Goal: Task Accomplishment & Management: Use online tool/utility

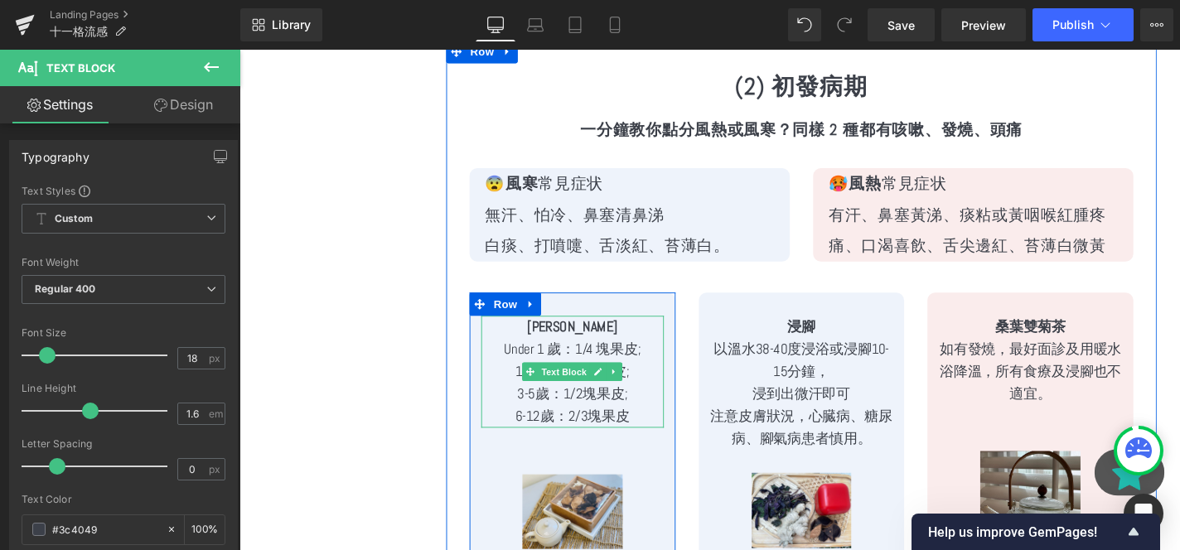
scroll to position [2661, 0]
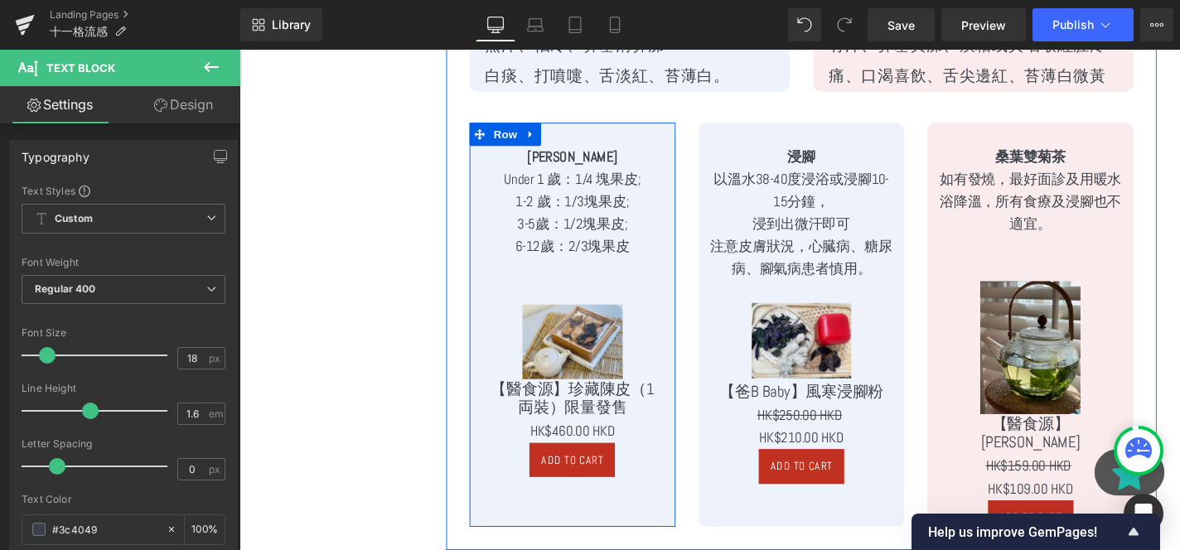
click at [627, 234] on p "3-5歲：1/2塊果皮;" at bounding box center [594, 236] width 195 height 24
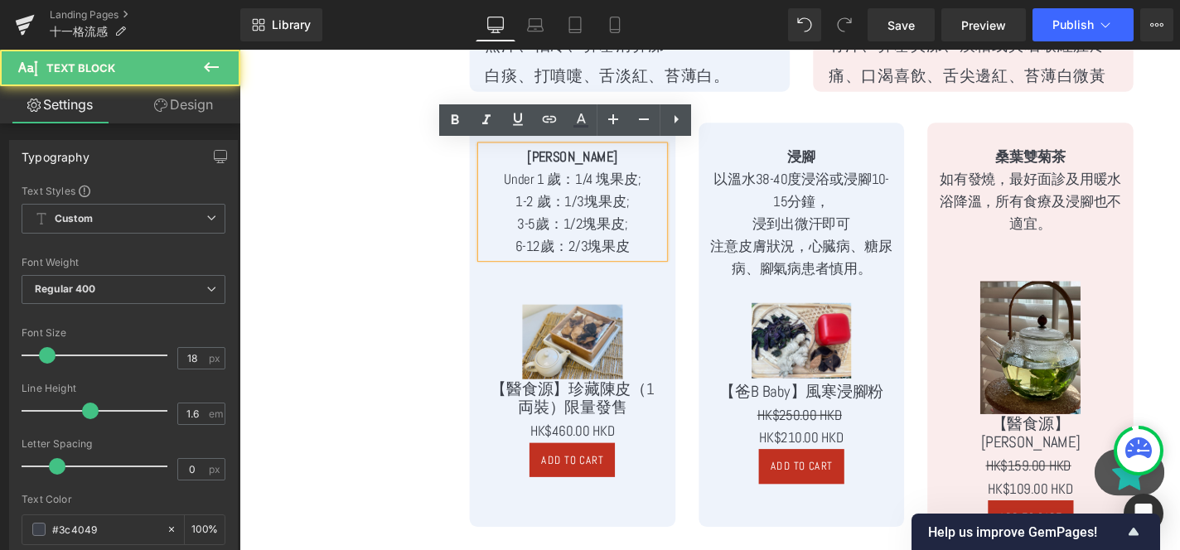
click at [627, 234] on p "3-5歲：1/2塊果皮;" at bounding box center [594, 236] width 195 height 24
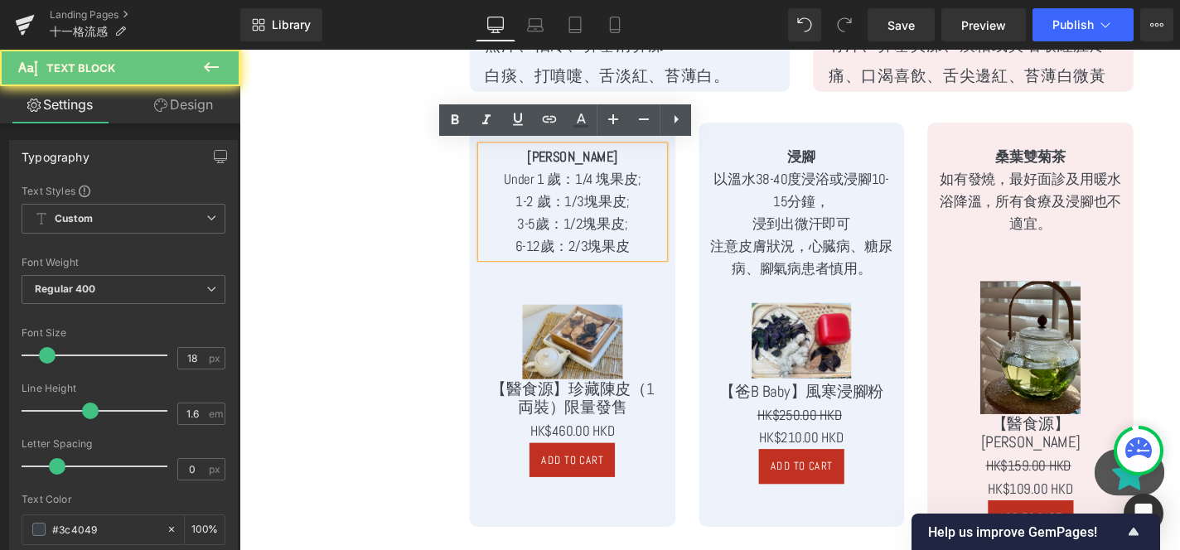
click at [627, 234] on p "3-5歲：1/2塊果皮;" at bounding box center [594, 236] width 195 height 24
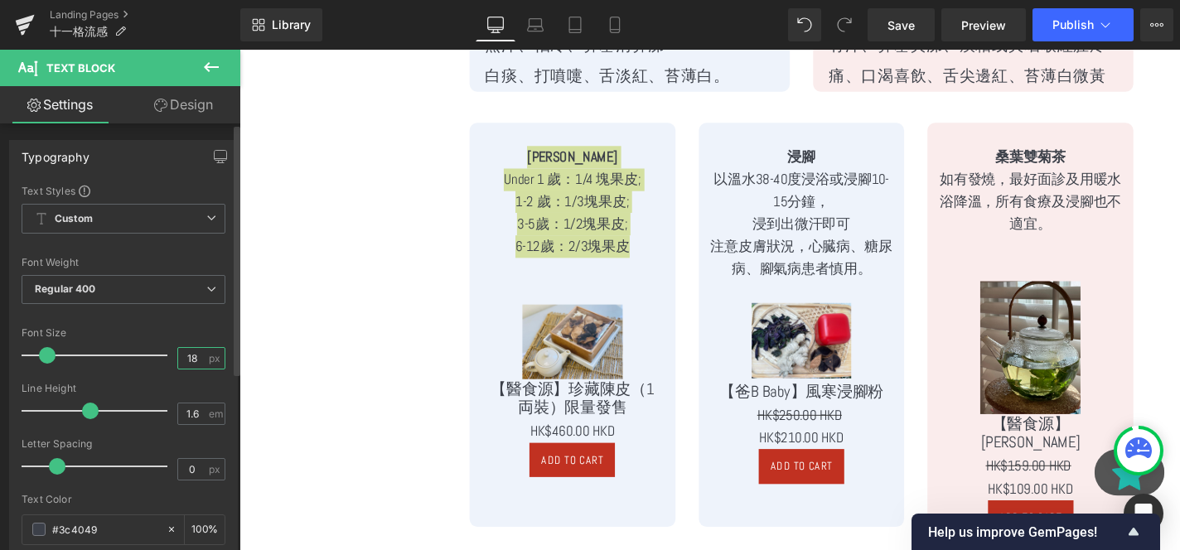
click at [188, 358] on input "18" at bounding box center [192, 358] width 29 height 21
type input "20"
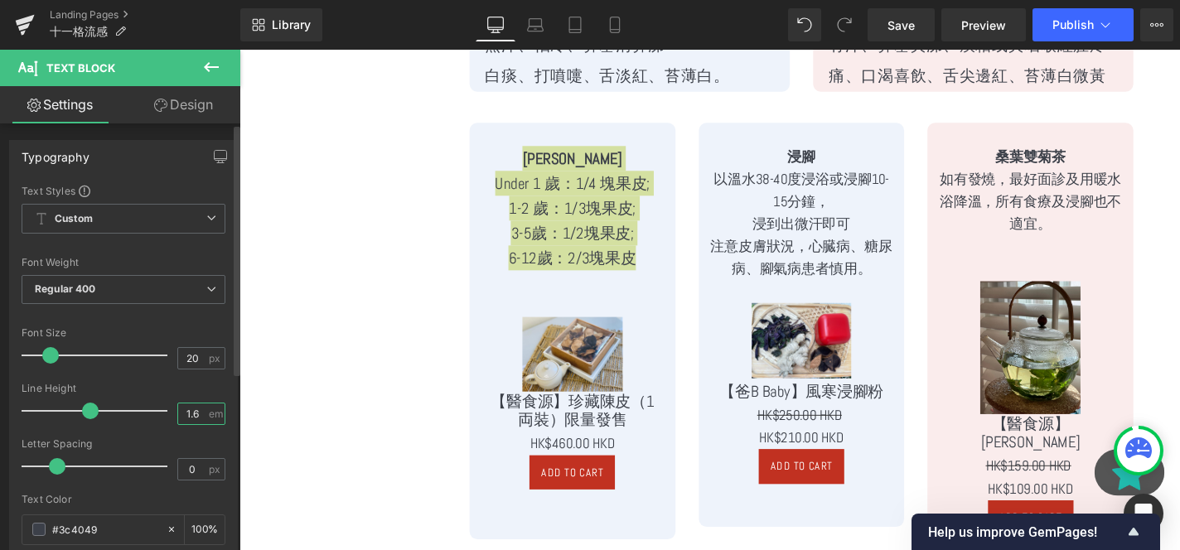
click at [183, 423] on input "1.6" at bounding box center [192, 414] width 29 height 21
type input "2"
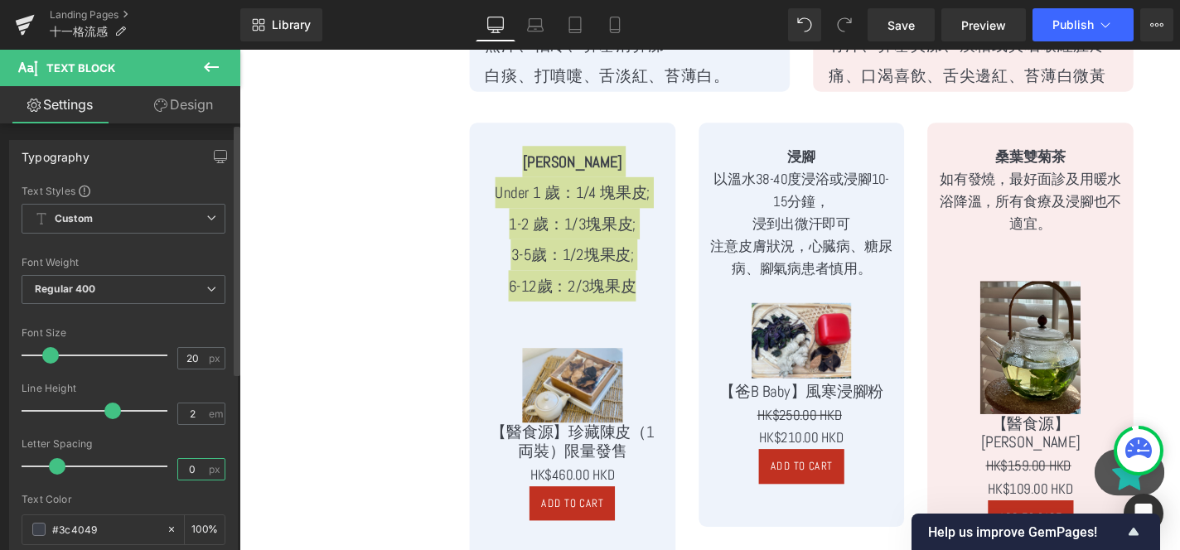
click at [200, 469] on input "0" at bounding box center [192, 469] width 29 height 21
type input "1"
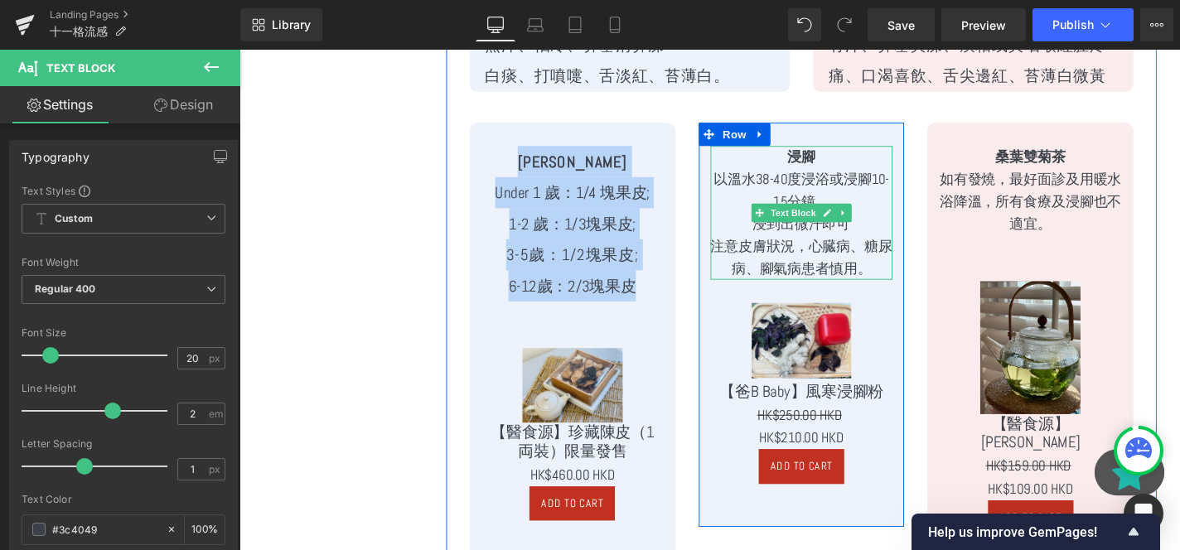
click at [835, 235] on p "浸到出微汗即可" at bounding box center [839, 236] width 195 height 24
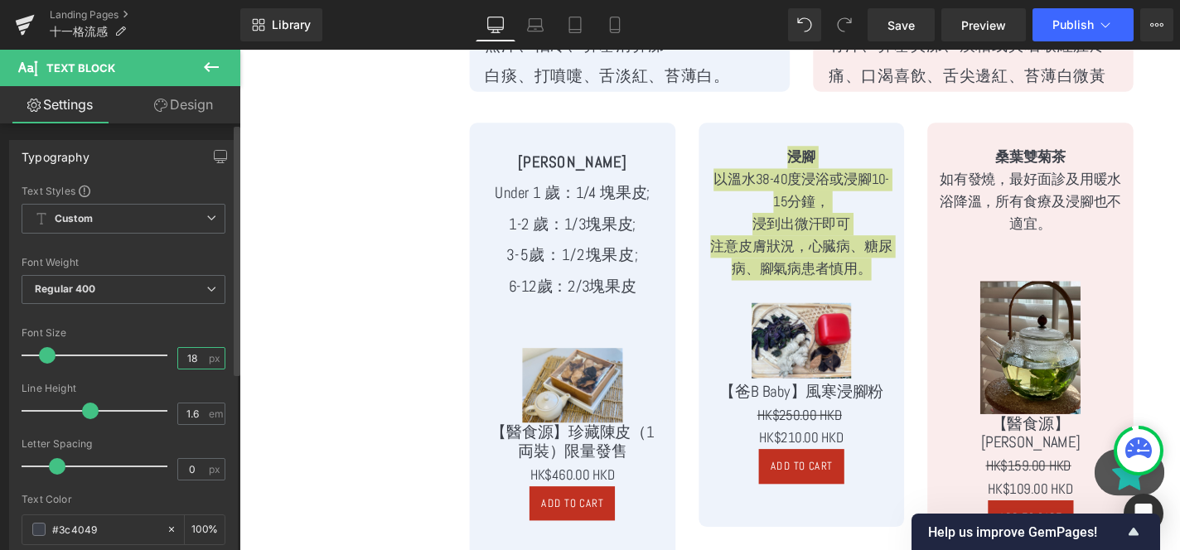
click at [200, 354] on input "18" at bounding box center [192, 358] width 29 height 21
type input "20"
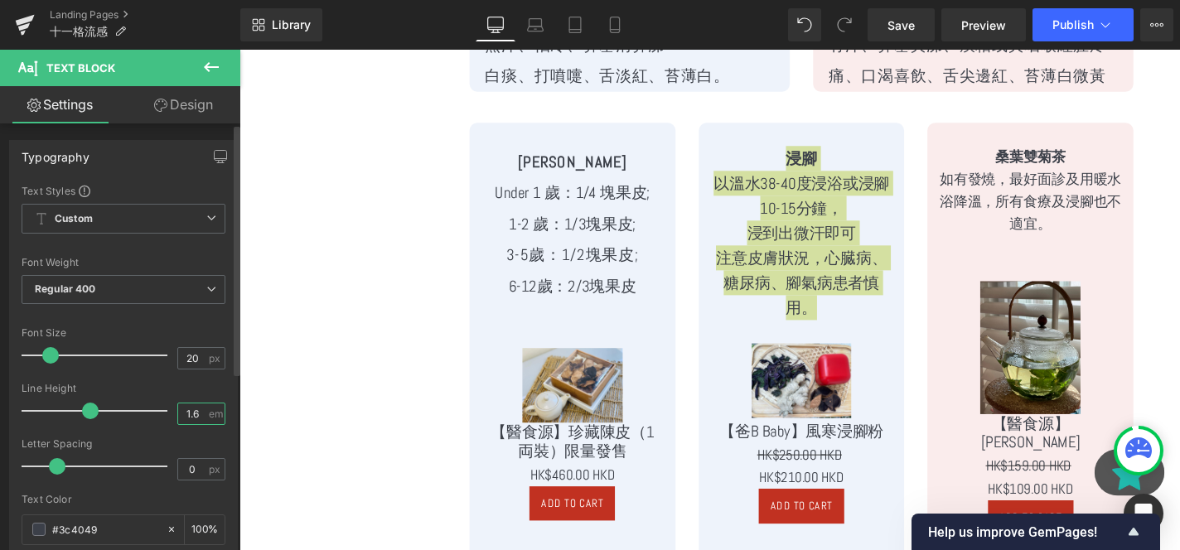
click at [196, 407] on input "1.6" at bounding box center [192, 414] width 29 height 21
type input "2"
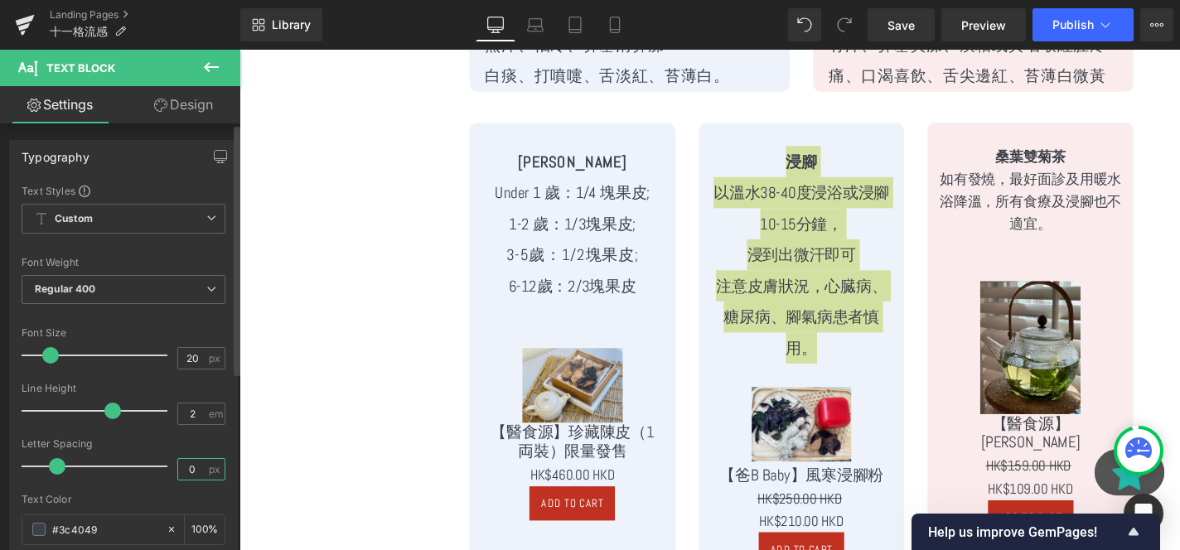
click at [190, 465] on input "0" at bounding box center [192, 469] width 29 height 21
type input "1"
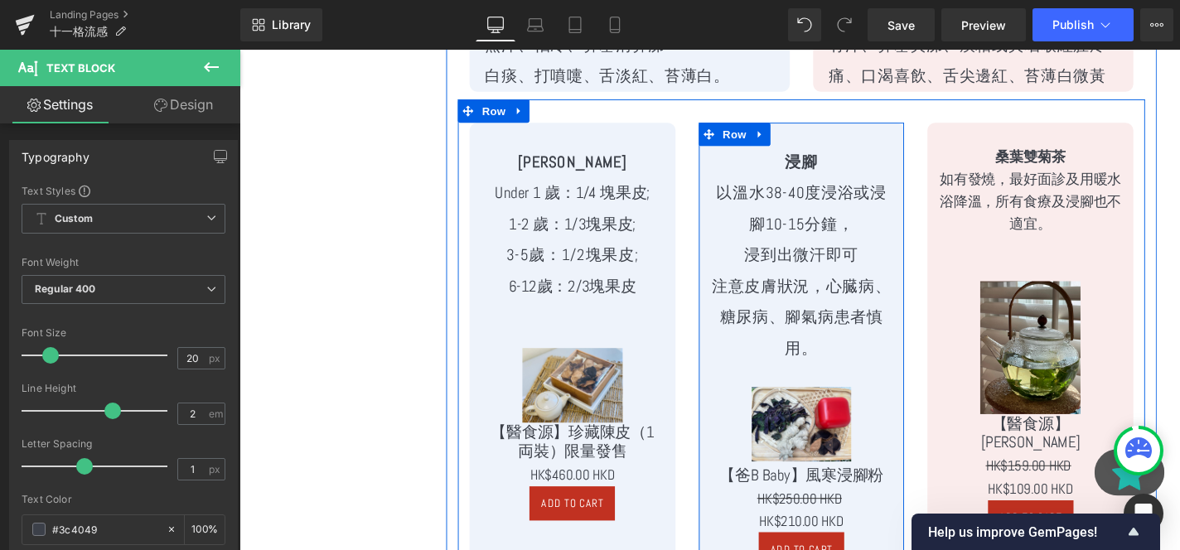
click at [853, 247] on p "以溫水38-40度浸浴或浸腳10-15分鐘，" at bounding box center [839, 219] width 195 height 66
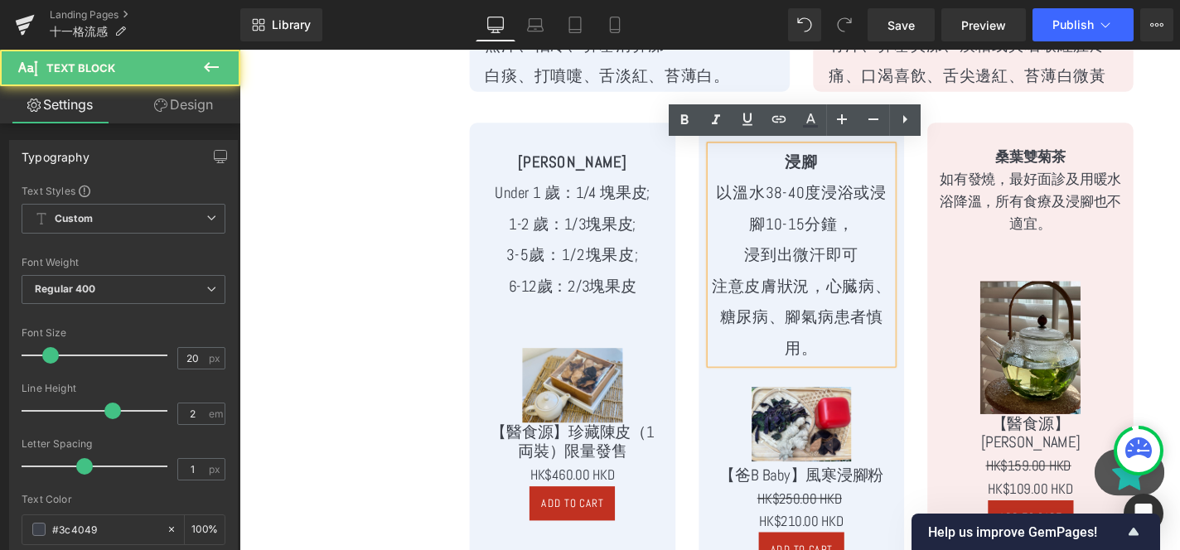
click at [917, 229] on p "以溫水38-40度浸浴或浸腳10-15分鐘，" at bounding box center [839, 219] width 195 height 66
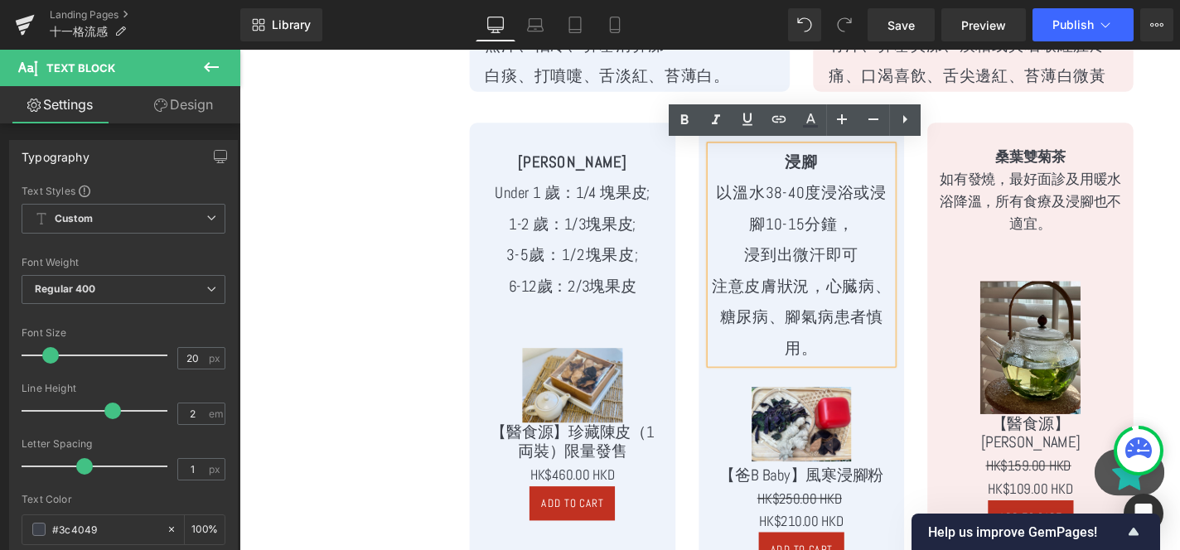
click at [753, 235] on p "以溫水38-40度浸浴或浸腳10-15分鐘，" at bounding box center [839, 219] width 195 height 66
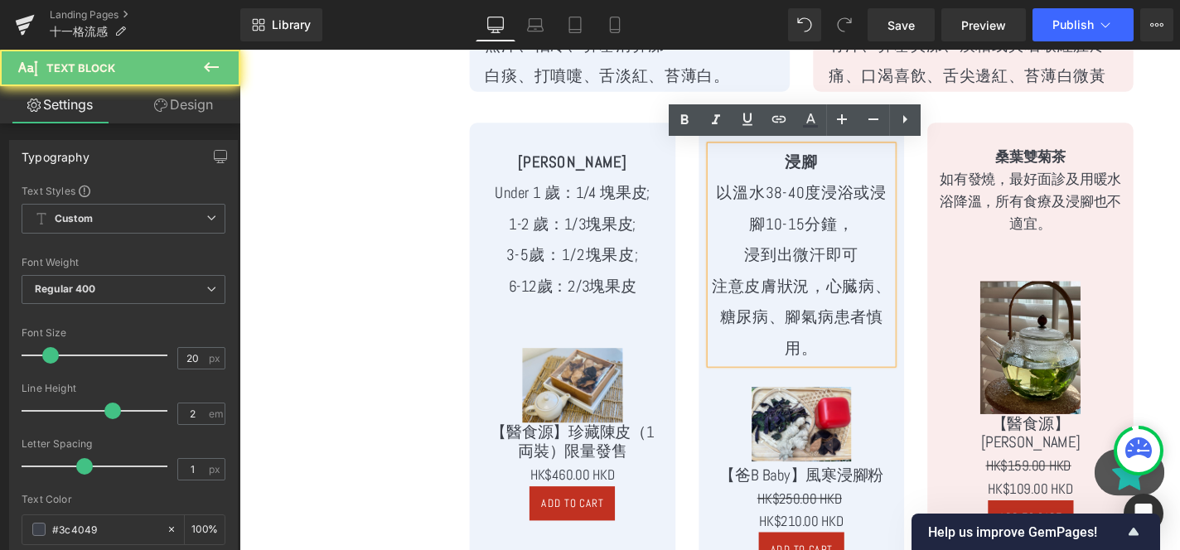
click at [796, 197] on p "以溫水38-40度浸浴或浸腳10-15分鐘，" at bounding box center [839, 219] width 195 height 66
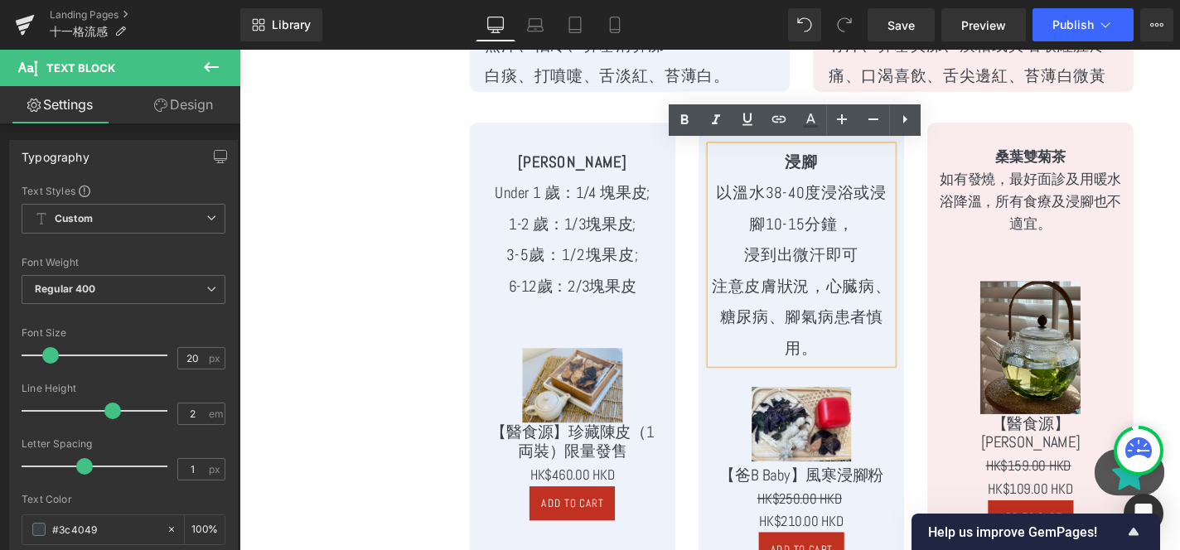
click at [907, 195] on p "以溫水38-40度浸浴或浸腳10-15分鐘，" at bounding box center [839, 219] width 195 height 66
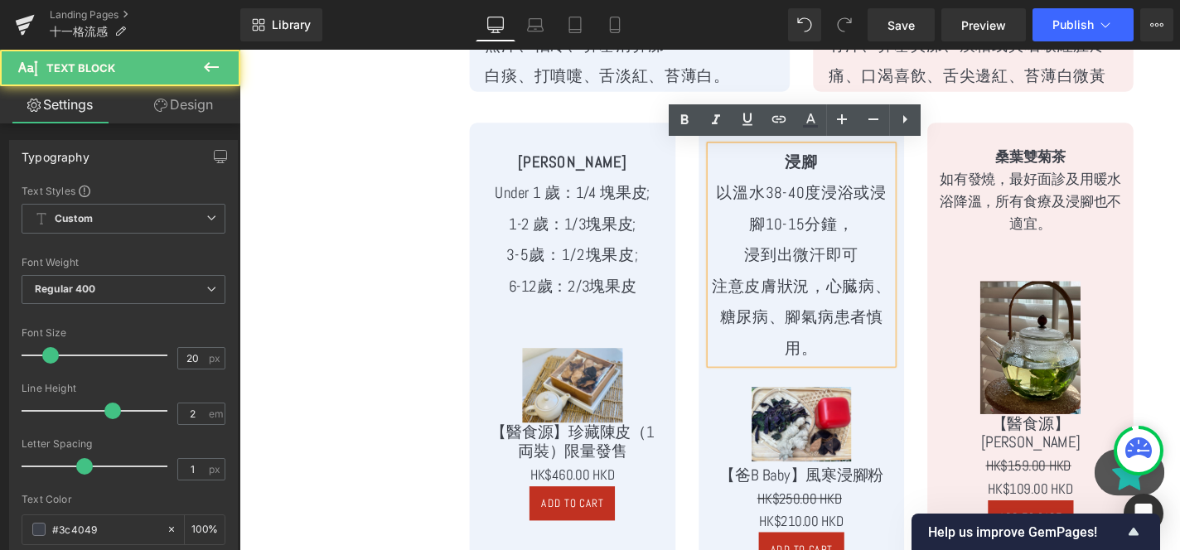
click at [899, 236] on p "以溫水38-40度浸浴或浸腳10-15分鐘，" at bounding box center [839, 219] width 195 height 66
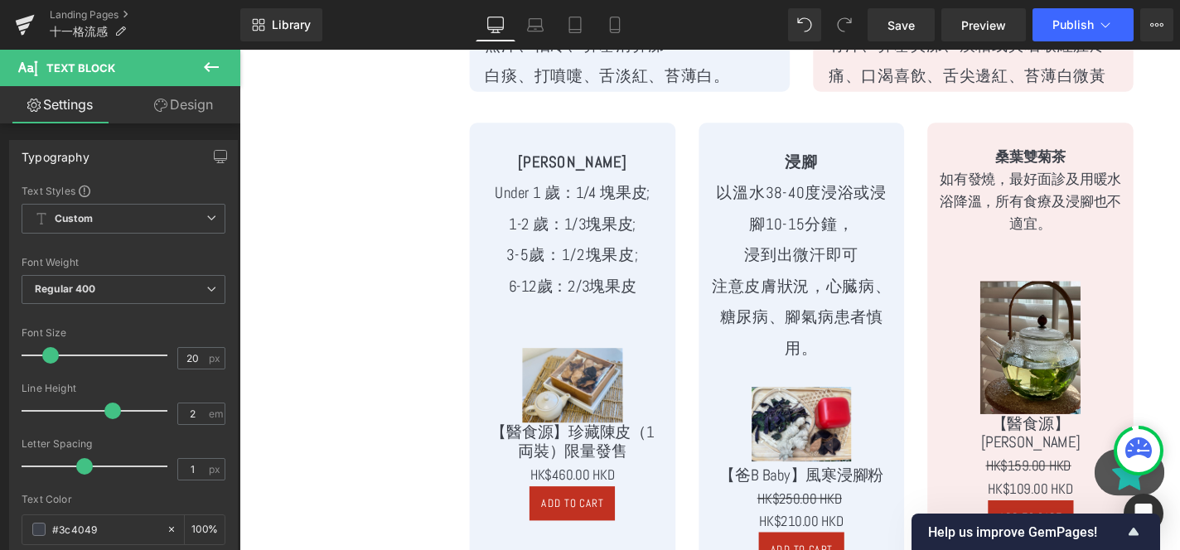
click at [179, 108] on link "Design" at bounding box center [183, 104] width 120 height 37
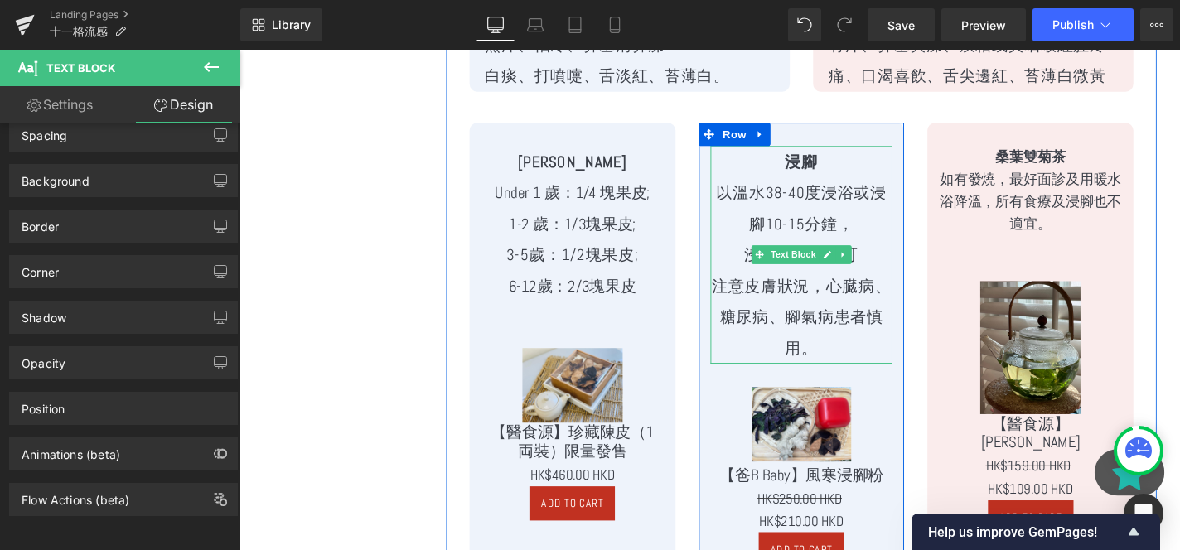
scroll to position [2749, 0]
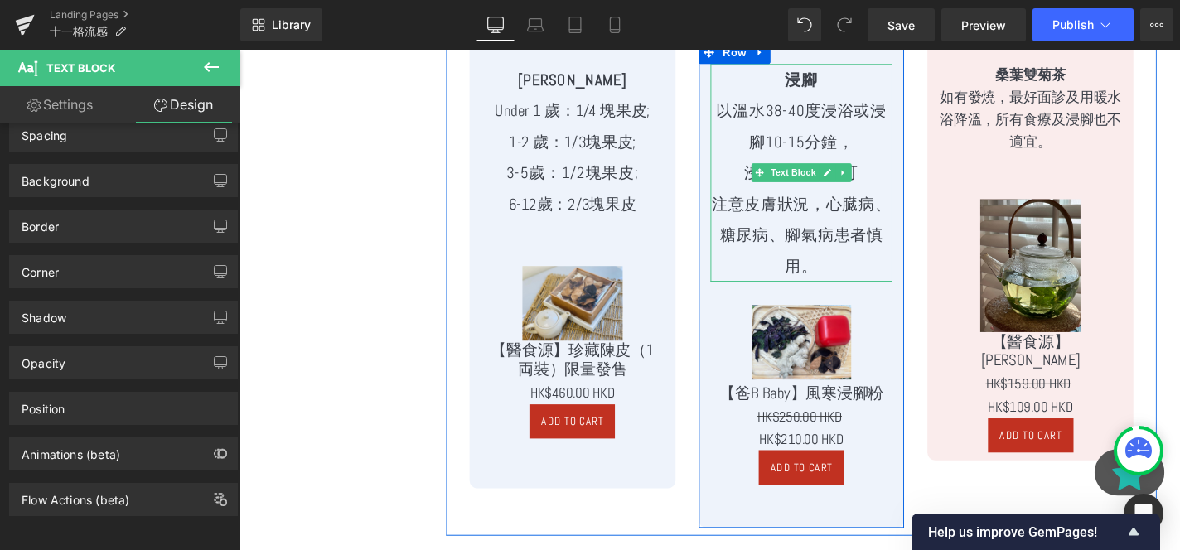
click at [866, 297] on div "Sale Off (P) Image 【爸B Baby】⾵寒浸腳粉 (P) Title HK$250.00 HKD HK$210.00 HKD (P) Pri…" at bounding box center [839, 418] width 195 height 242
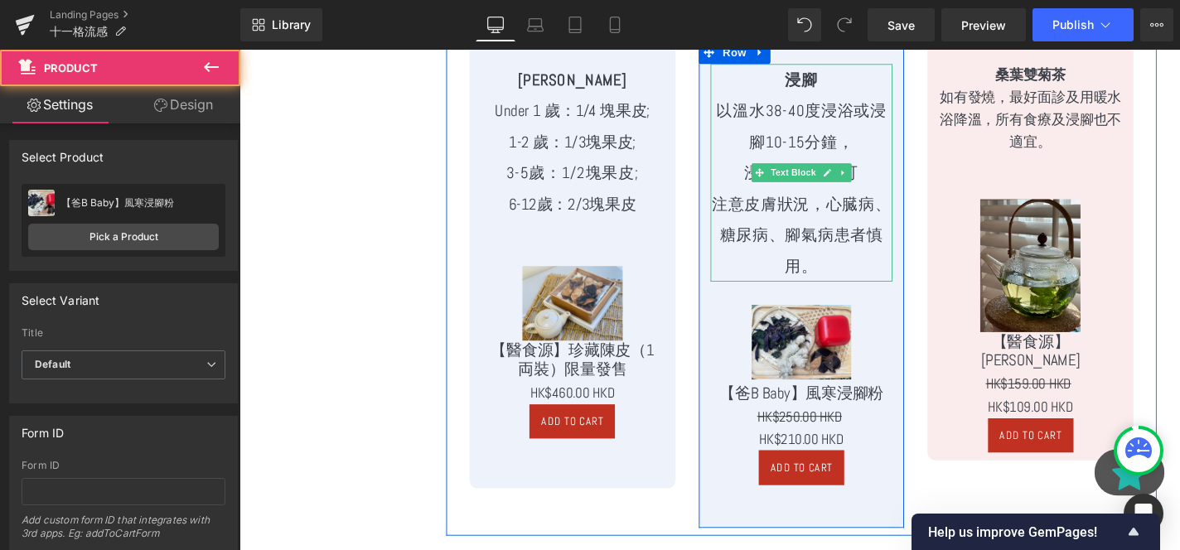
click at [883, 264] on p "注意皮膚狀況，心臓病、糖尿病、腳氣病患者慎用。" at bounding box center [839, 246] width 195 height 99
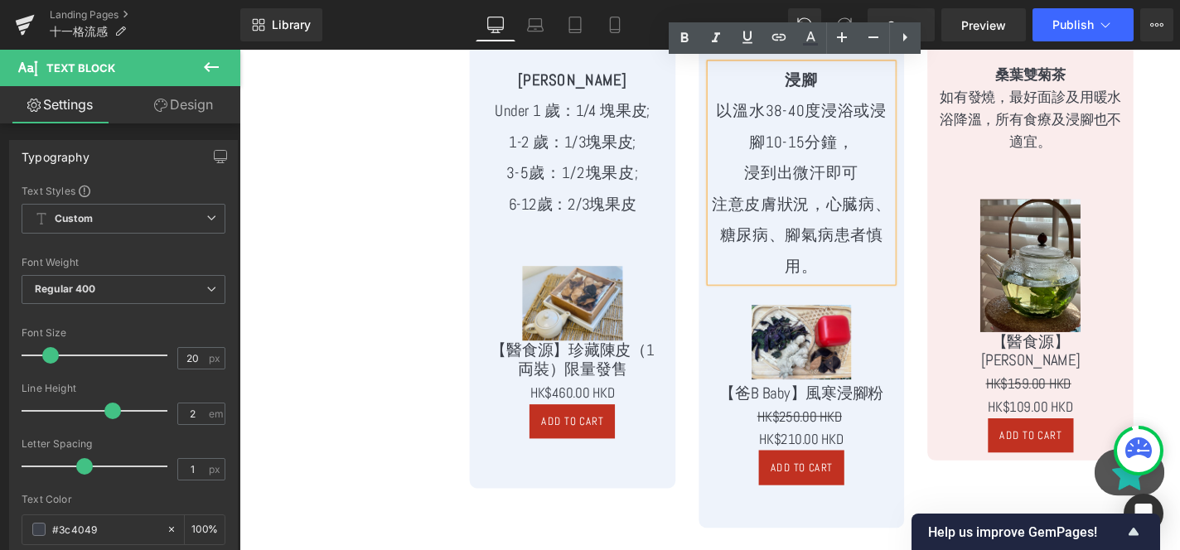
scroll to position [2630, 0]
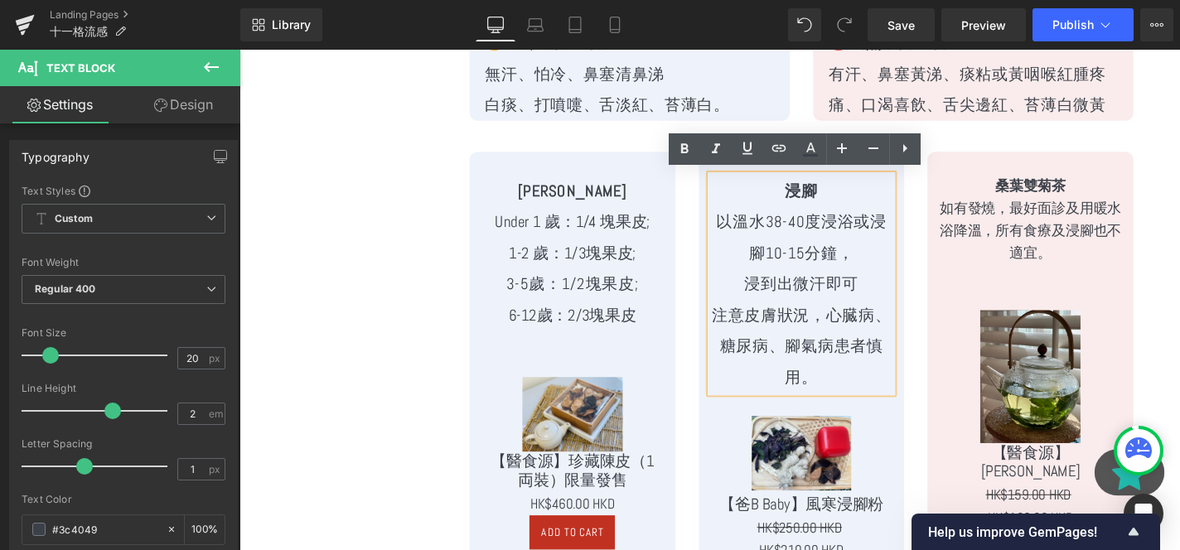
click at [778, 249] on p "以溫水38-40度浸浴或浸腳10-15分鐘，" at bounding box center [839, 249] width 195 height 66
click at [909, 233] on p "以溫水38-40度浸浴或浸腳10-15分鐘，" at bounding box center [839, 249] width 195 height 66
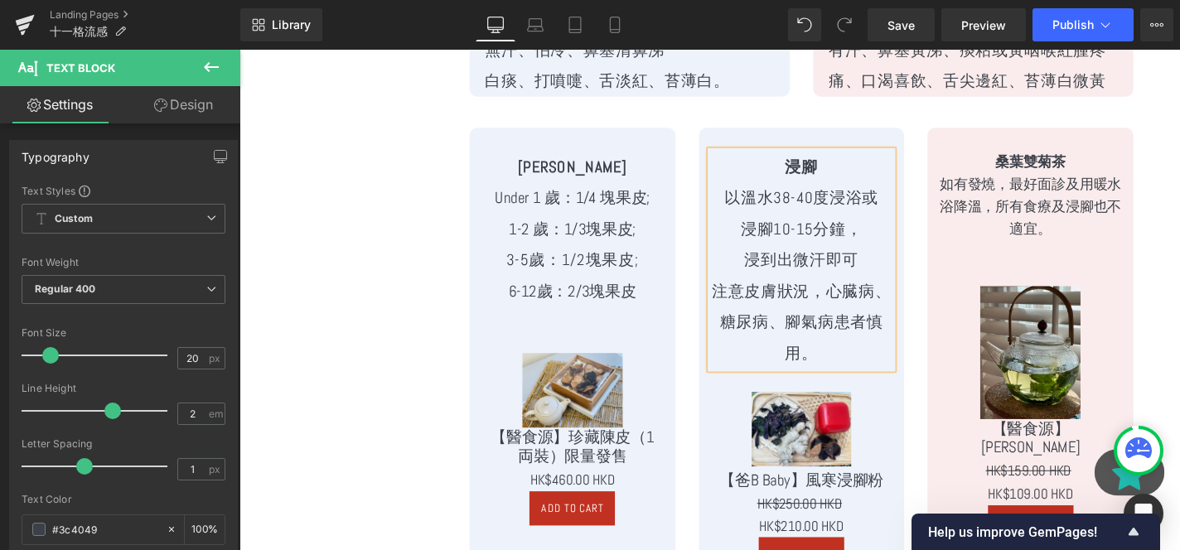
scroll to position [2659, 0]
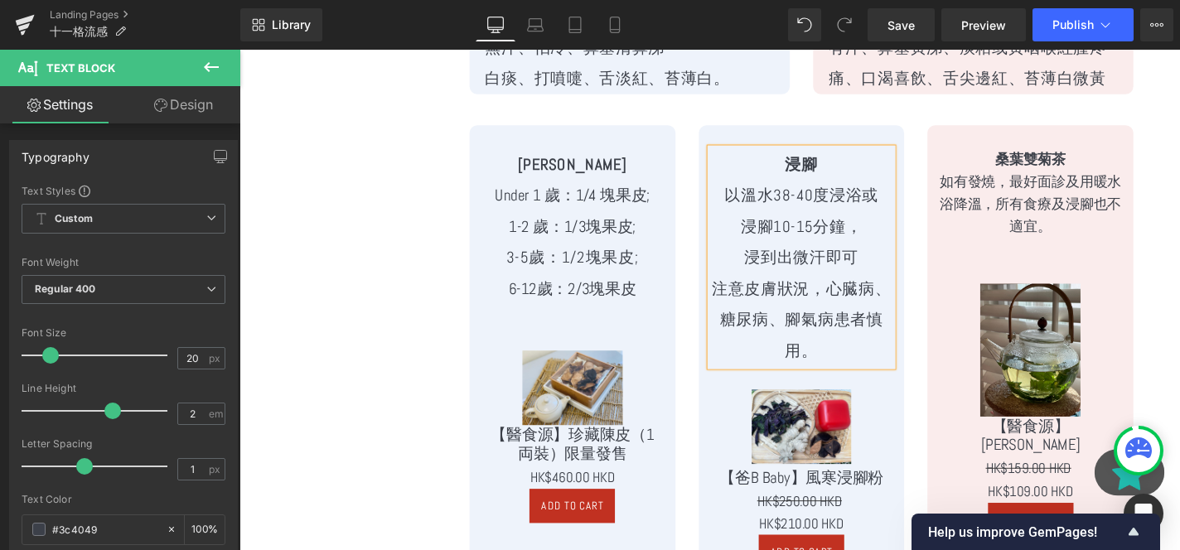
click at [912, 222] on p "浸腳10-15分鐘，" at bounding box center [839, 237] width 195 height 33
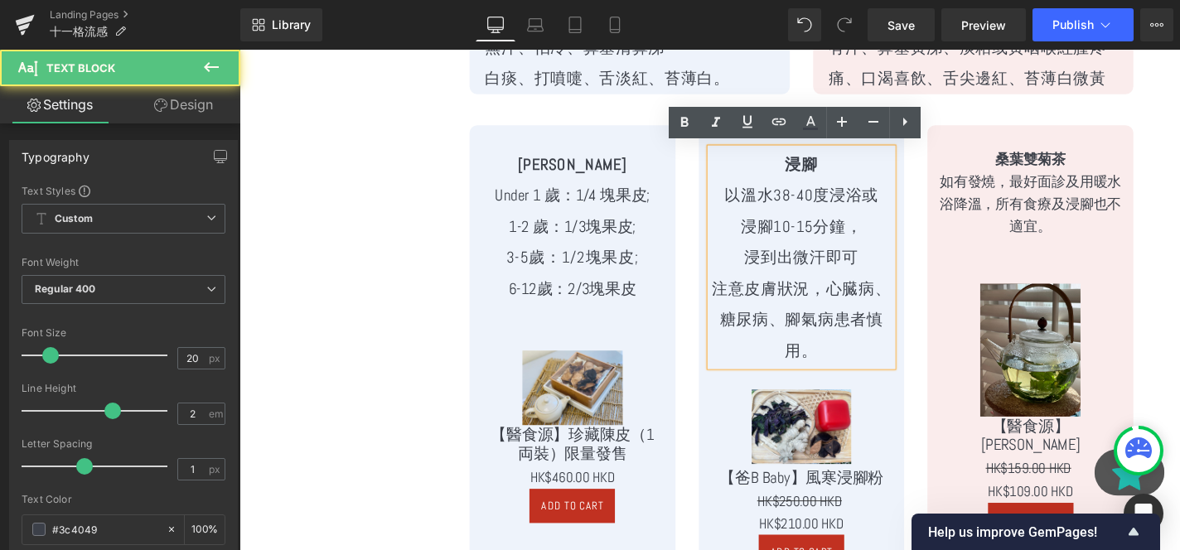
click at [866, 365] on p "注意皮膚狀況，心臓病、糖尿病、腳氣病患者慎用。" at bounding box center [839, 337] width 195 height 99
click at [830, 344] on p "注意皮膚狀況，心臓病、糖尿病、腳氣病患者慎用。" at bounding box center [839, 337] width 195 height 99
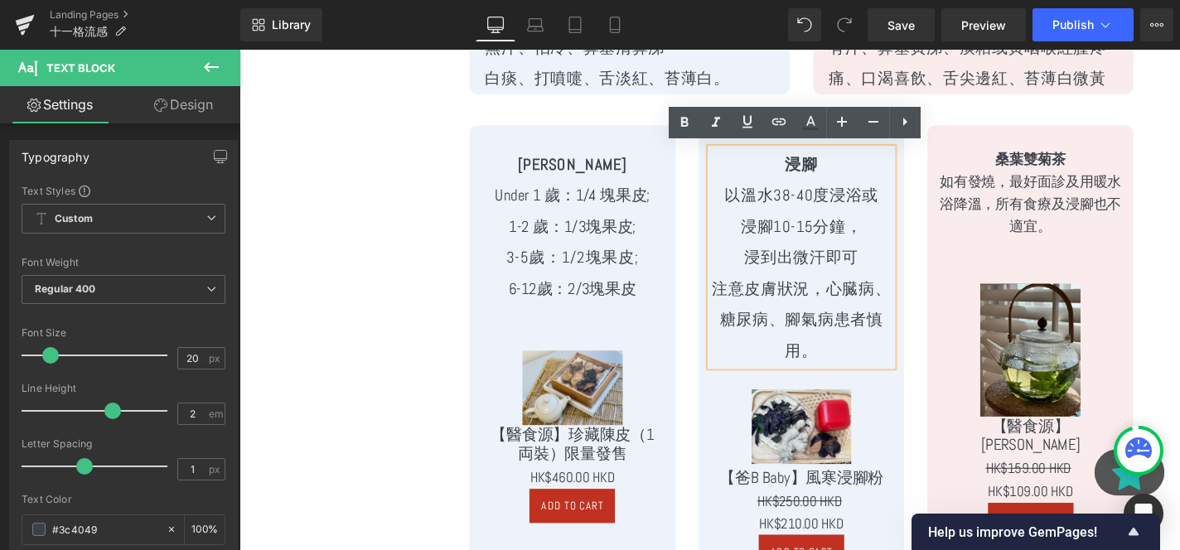
click at [822, 313] on p "注意皮膚狀況，心臓病、糖尿病、腳氣病患者慎用。" at bounding box center [839, 337] width 195 height 99
click at [914, 352] on p "注意皮膚狀況，心臓病、糖尿病、腳氣病患者慎用。" at bounding box center [839, 337] width 195 height 99
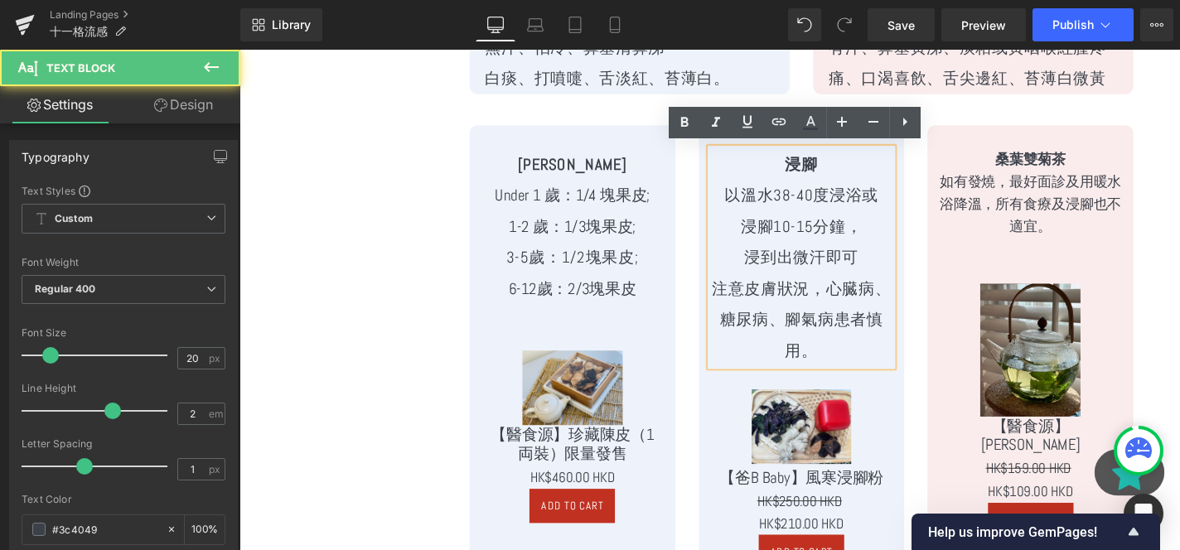
click at [914, 352] on p "注意皮膚狀況，心臓病、糖尿病、腳氣病患者慎用。" at bounding box center [839, 337] width 195 height 99
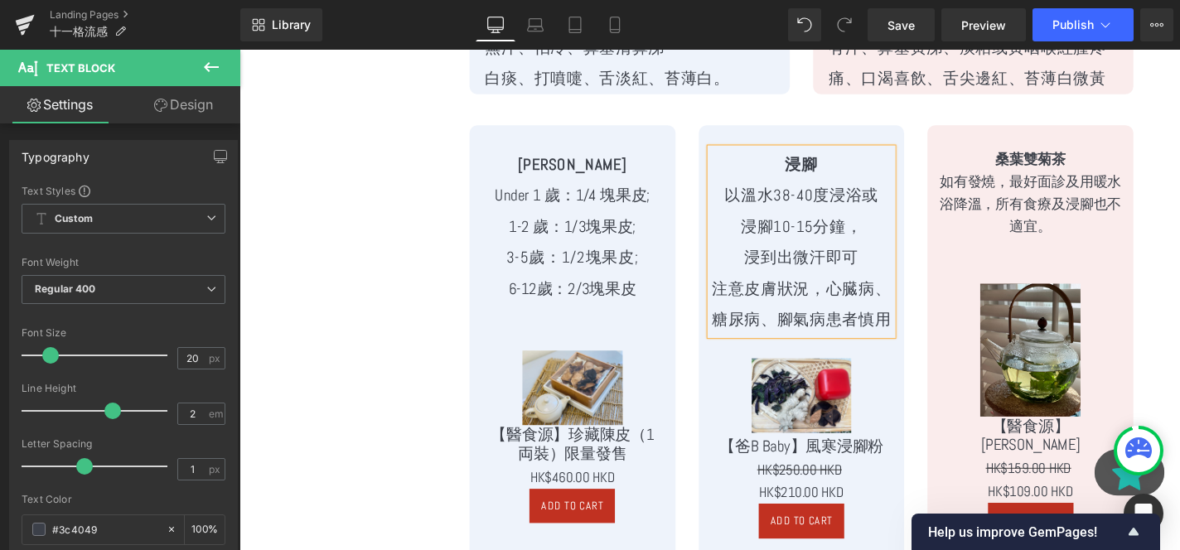
click at [1038, 259] on p at bounding box center [1082, 262] width 195 height 24
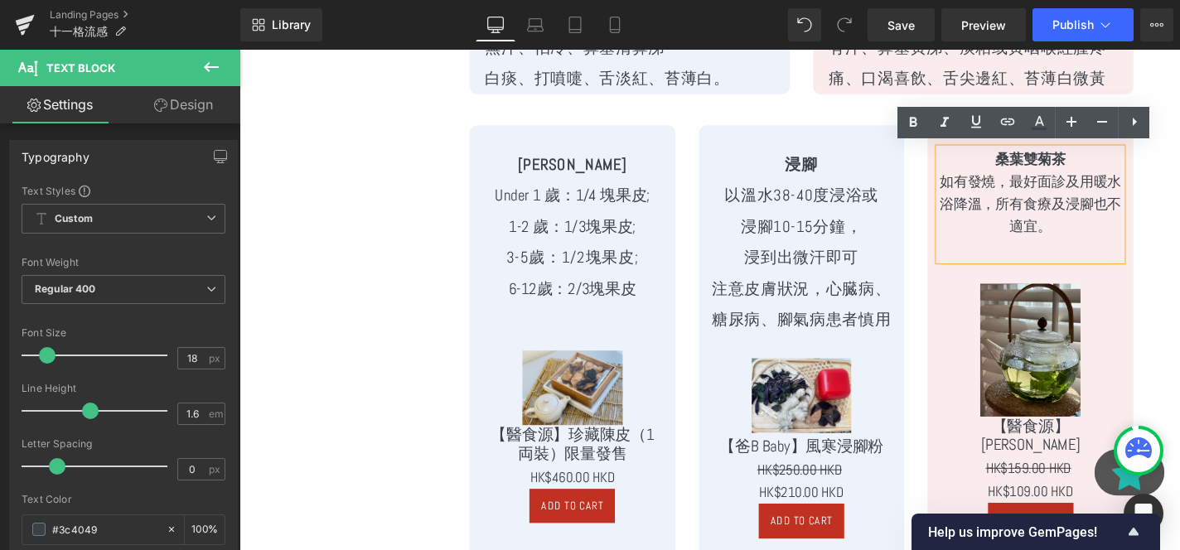
click at [1068, 269] on p at bounding box center [1082, 262] width 195 height 24
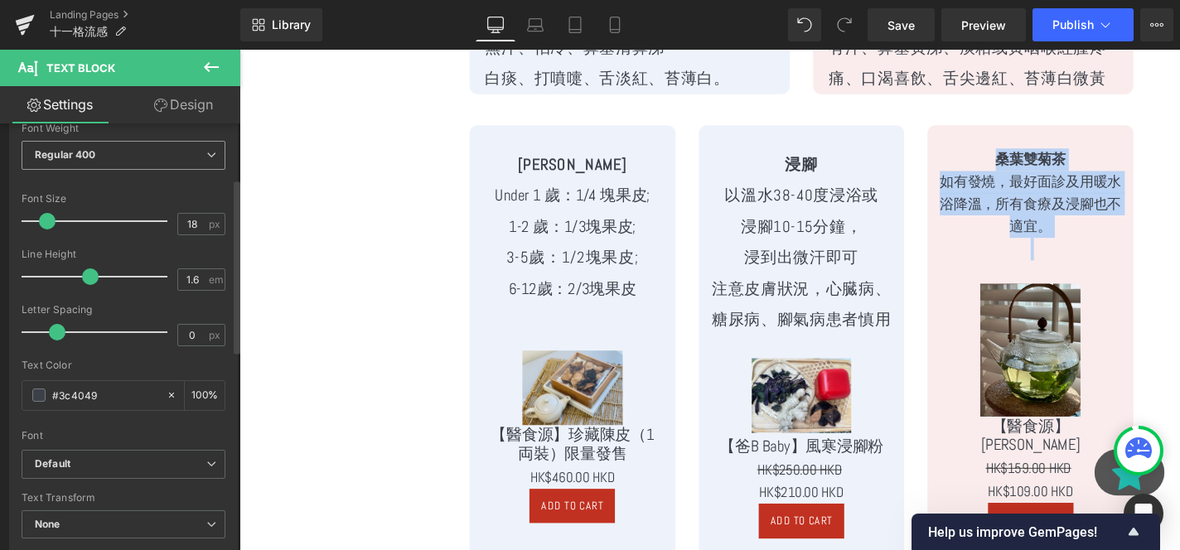
scroll to position [149, 0]
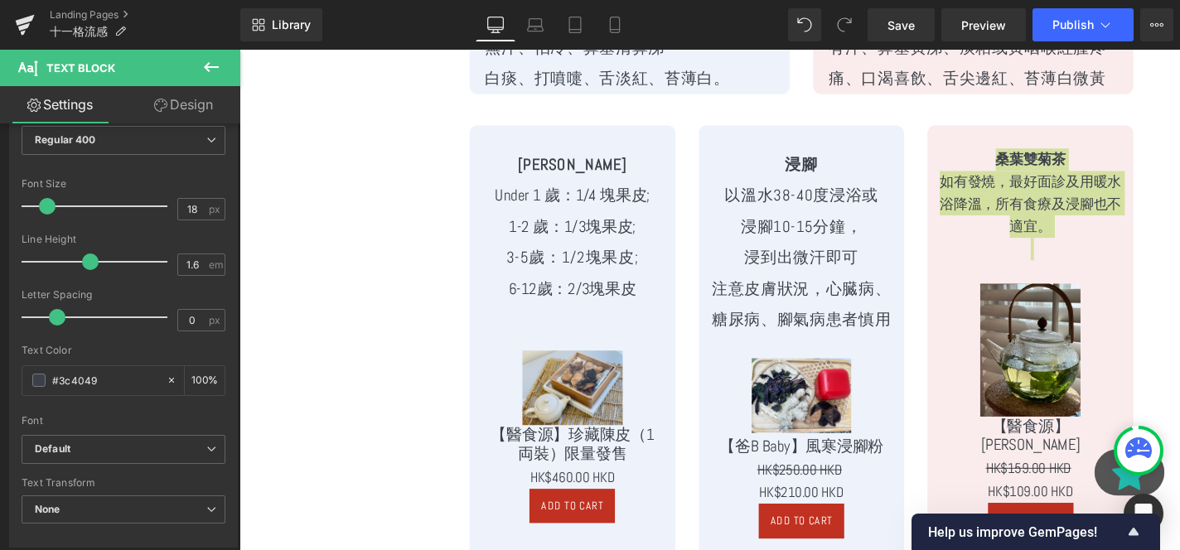
click at [186, 108] on link "Design" at bounding box center [183, 104] width 120 height 37
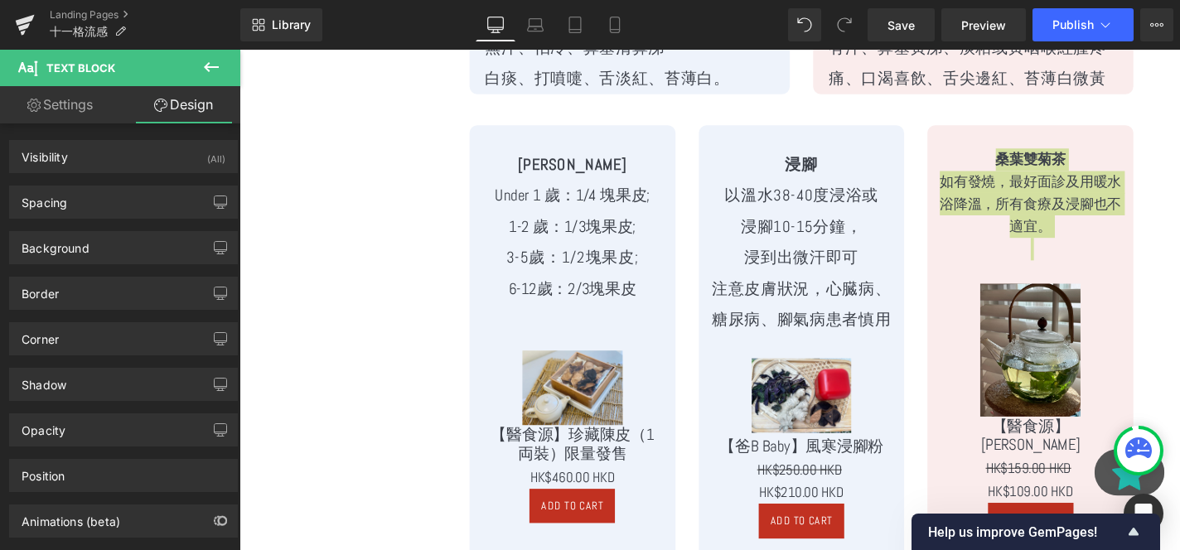
click at [79, 104] on link "Settings" at bounding box center [60, 104] width 120 height 37
type input "100"
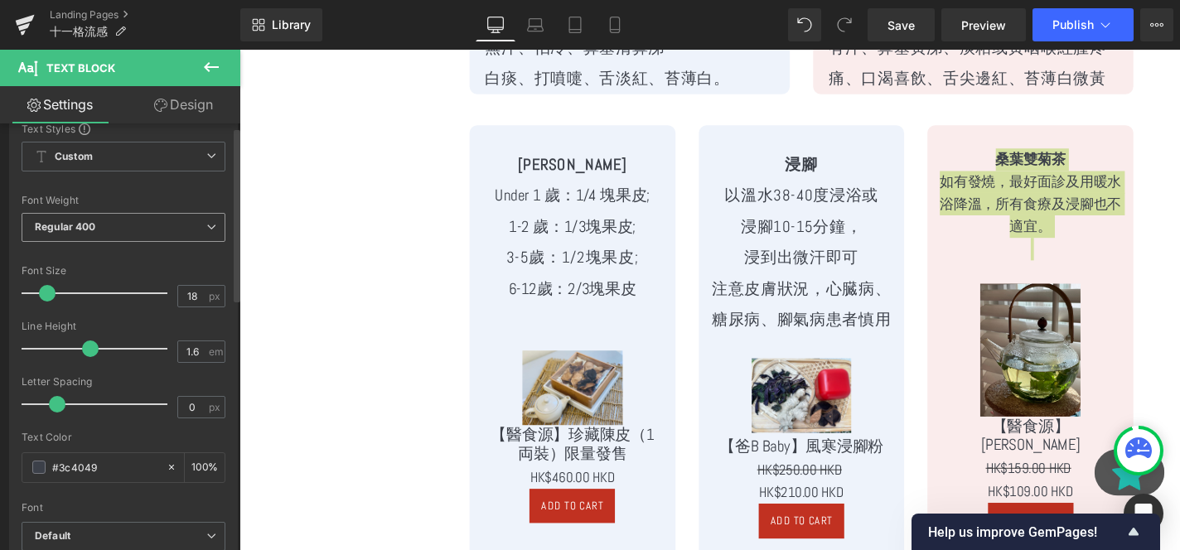
scroll to position [0, 0]
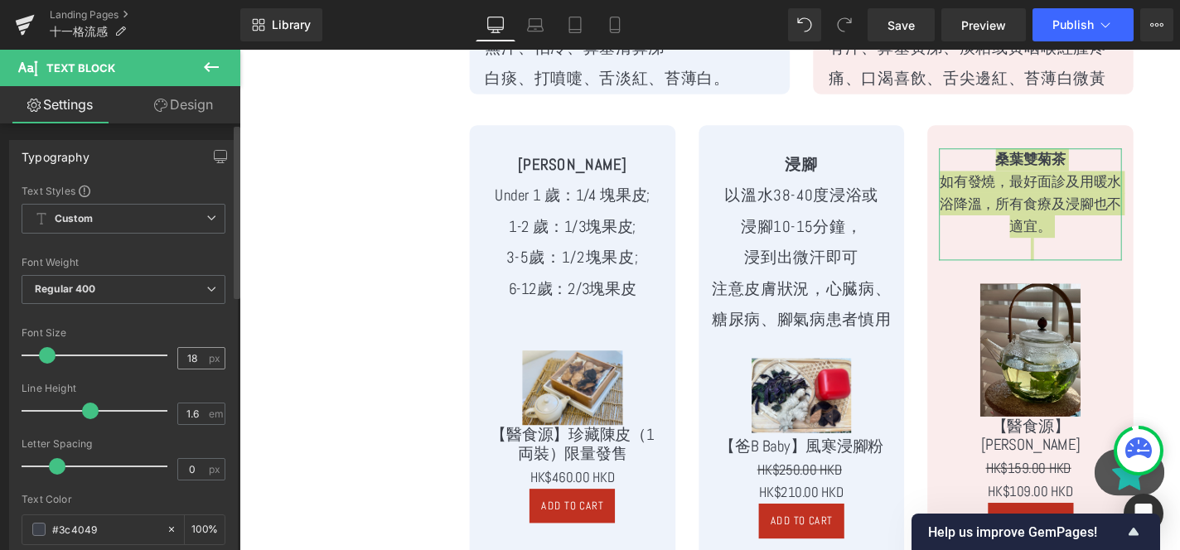
click at [209, 359] on span "px" at bounding box center [216, 358] width 14 height 11
click at [179, 352] on input "18" at bounding box center [192, 358] width 29 height 21
type input "20"
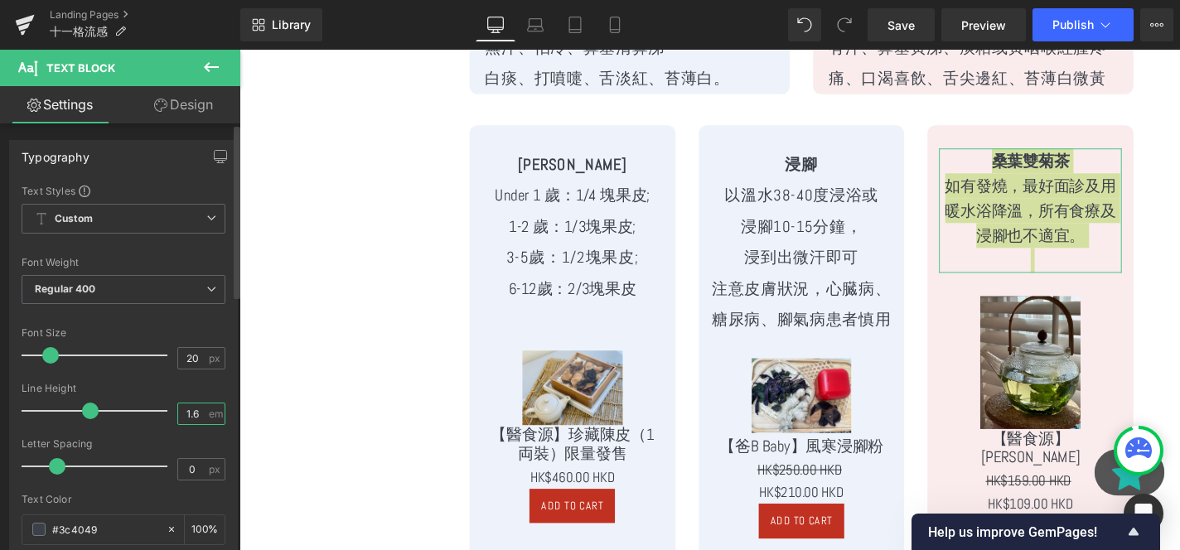
click at [191, 410] on input "1.6" at bounding box center [192, 414] width 29 height 21
type input "2"
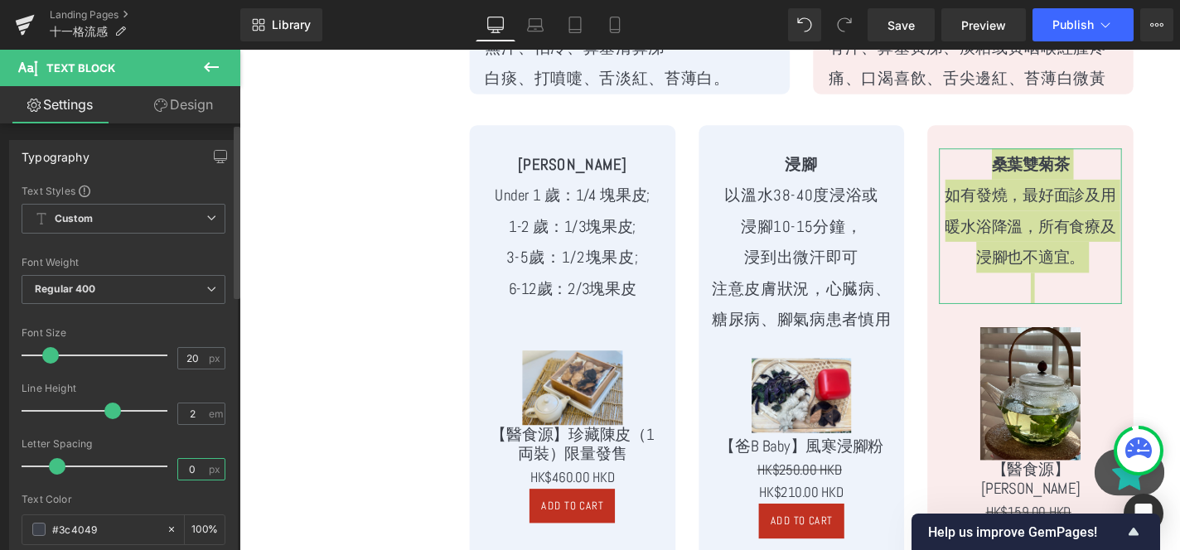
click at [197, 459] on input "0" at bounding box center [192, 469] width 29 height 21
type input "1"
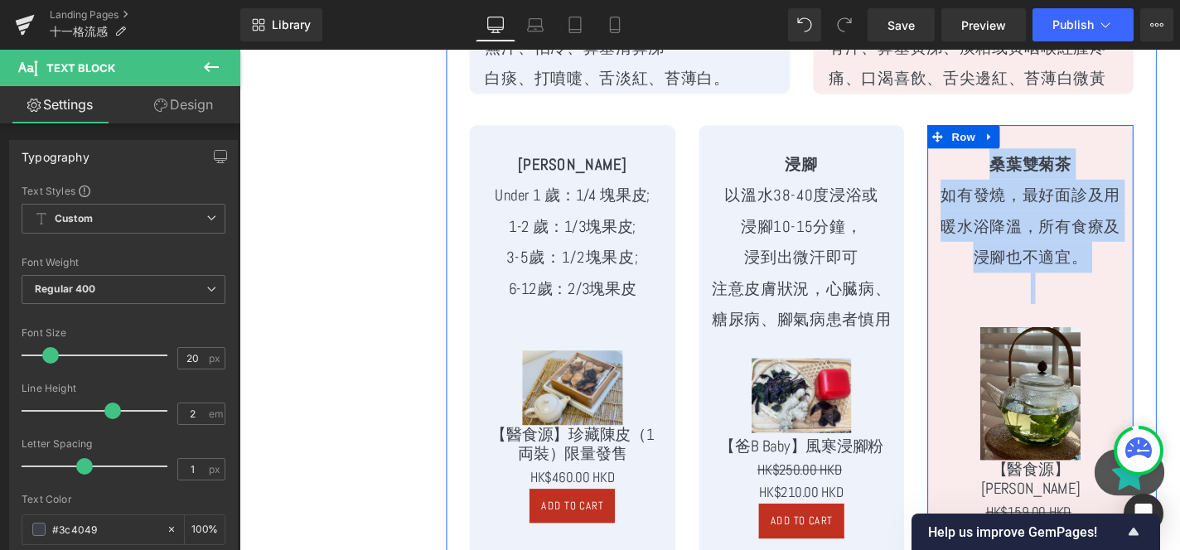
click at [1117, 331] on div "Sale Off (P) Image 【醫食源】桑葉雙菊茶 (P) Title HK$159.00 HKD HK$109.00 HKD (P) Price A…" at bounding box center [1082, 468] width 195 height 295
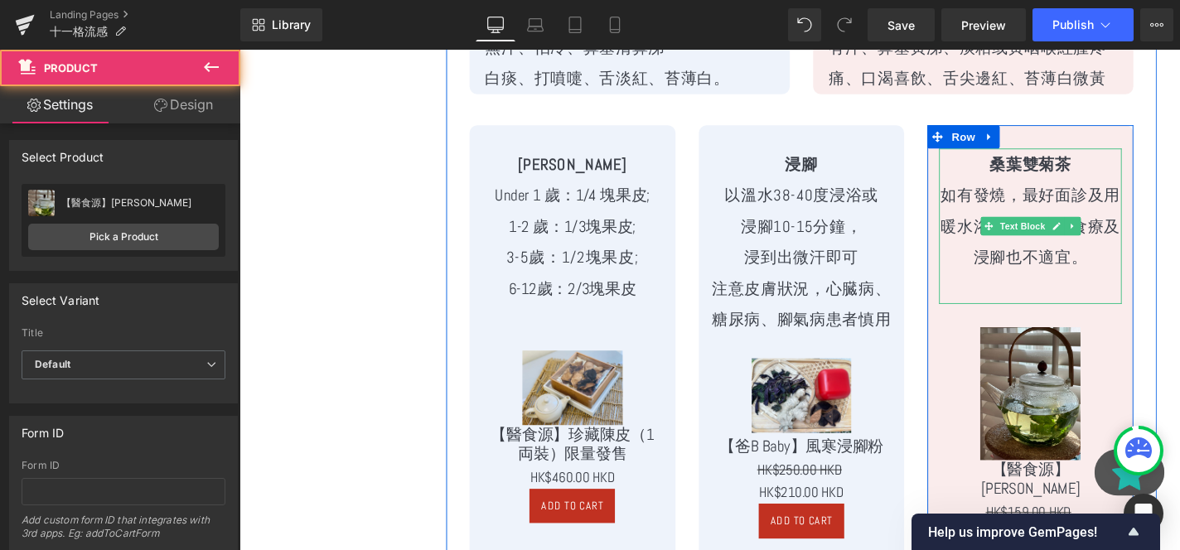
click at [1139, 288] on p at bounding box center [1082, 304] width 195 height 33
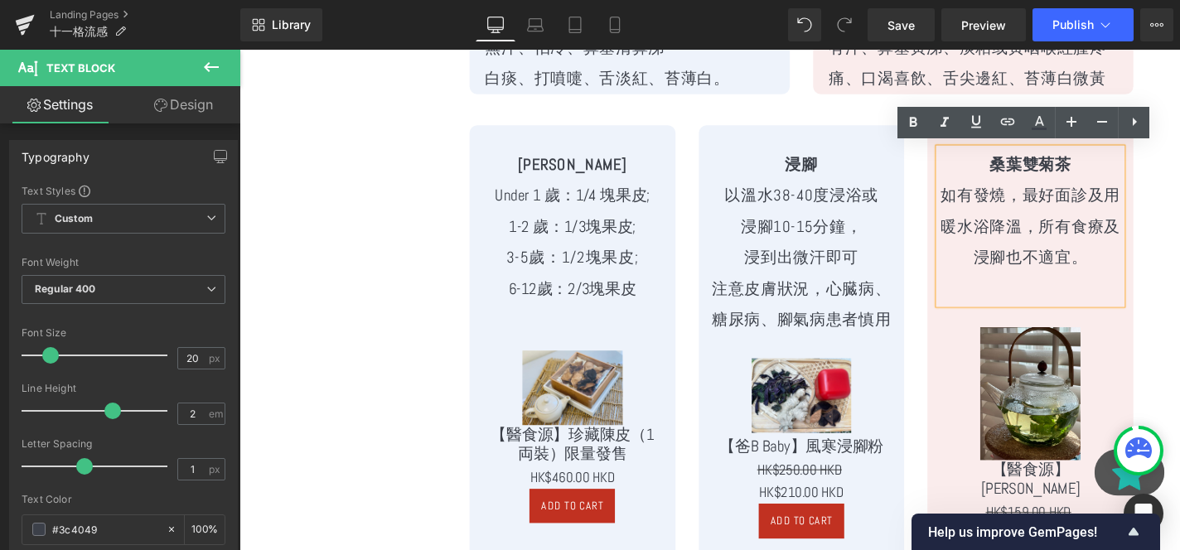
click at [1151, 276] on p "如有發燒，最好面診及用暖水浴降溫，所有食療及浸腳也不適宜。" at bounding box center [1082, 237] width 195 height 99
click at [962, 341] on div "桑葉雙菊茶 如有發燒，最好面診及用暖水浴降溫，所有食療及浸腳也不適宜。 Text Block Sale Off (P) Image 【醫食源】桑葉雙菊茶 (P…" at bounding box center [1083, 377] width 244 height 494
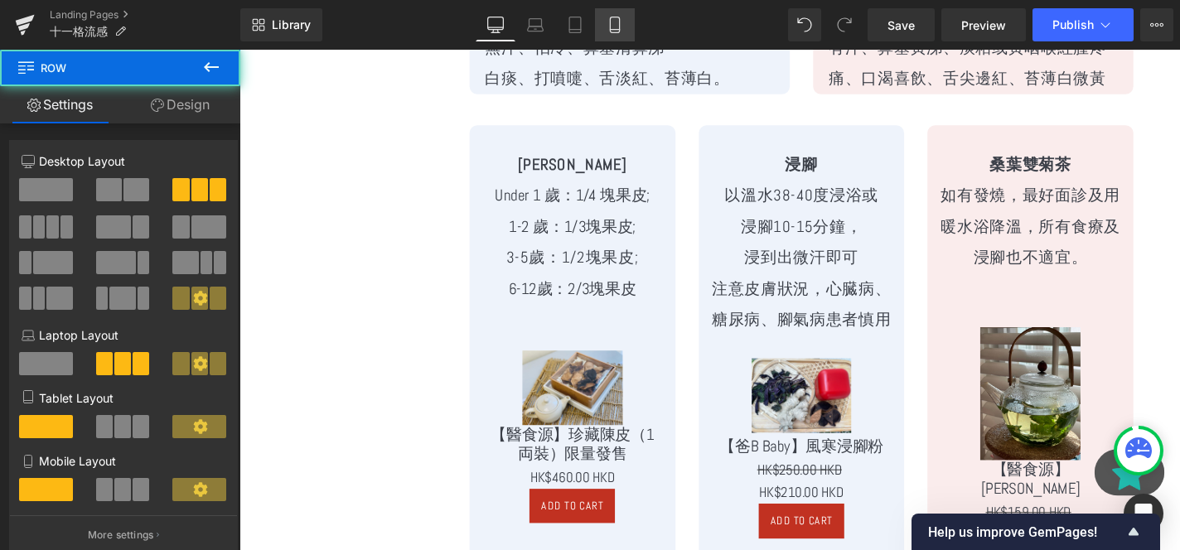
click at [624, 18] on link "Mobile" at bounding box center [615, 24] width 40 height 33
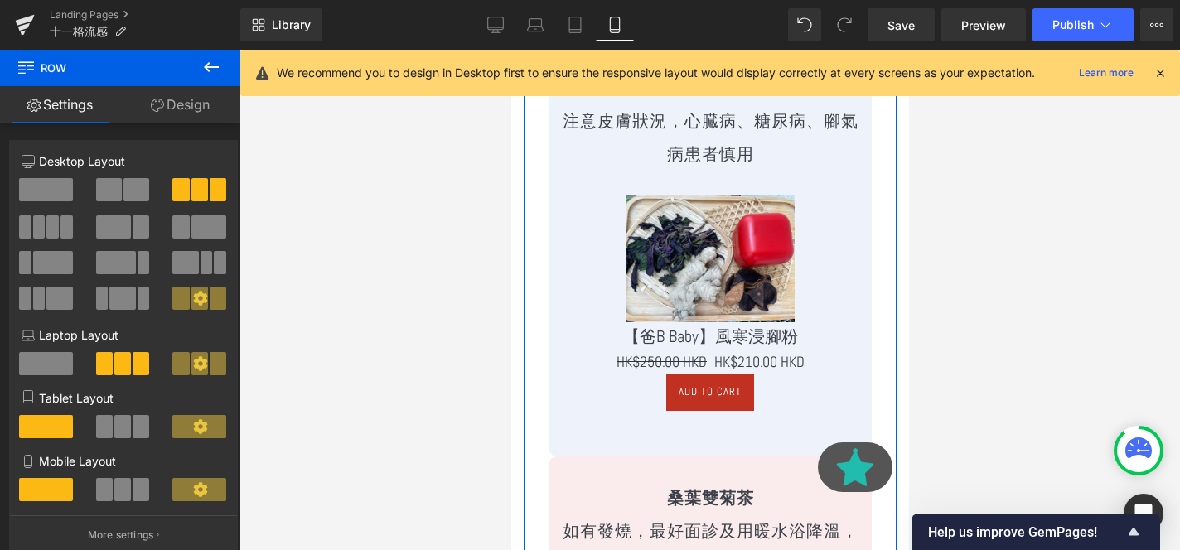
scroll to position [5045, 0]
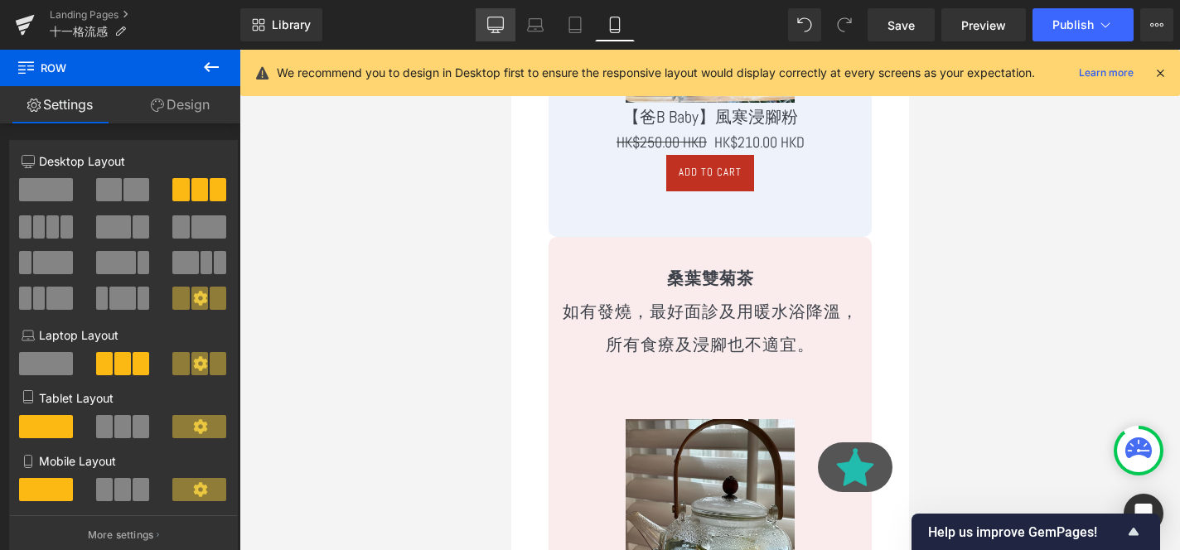
click at [511, 21] on link "Desktop" at bounding box center [496, 24] width 40 height 33
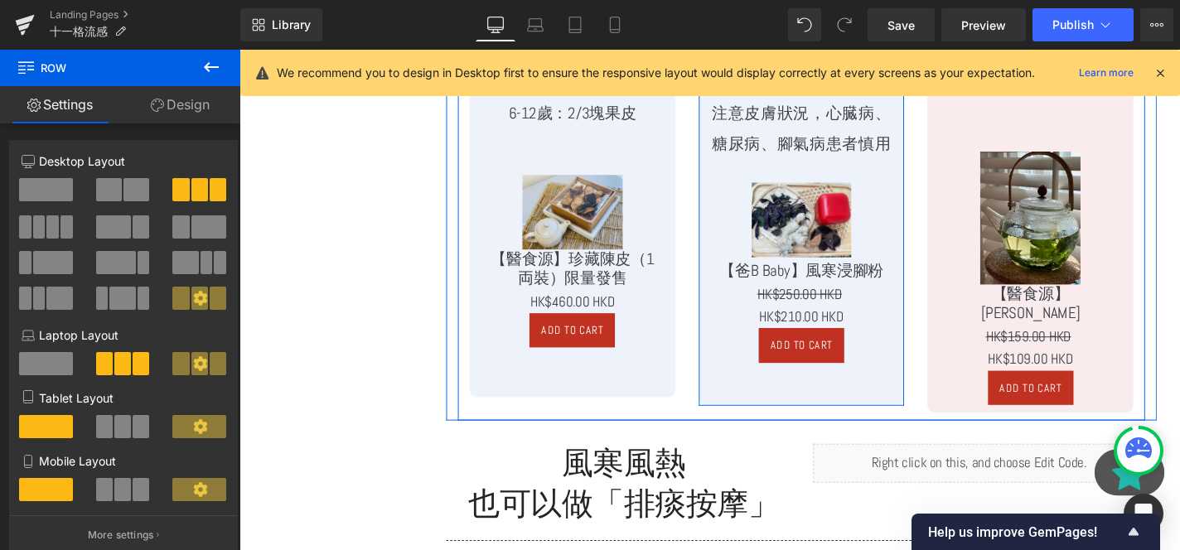
scroll to position [2886, 0]
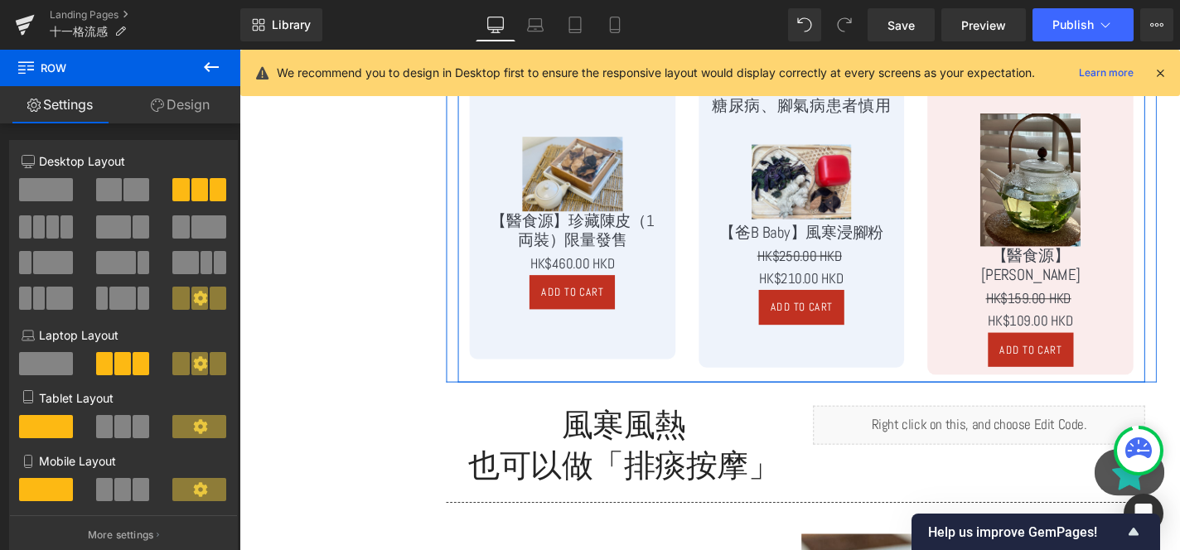
click at [614, 374] on div "陳皮水 Under 1 歲：1/4 塊果皮; 1-2 歲：1/3塊果皮; 3-5歲：1/2塊果皮; 6-12歲：2/3塊果皮 Text Block Sale …" at bounding box center [595, 141] width 220 height 478
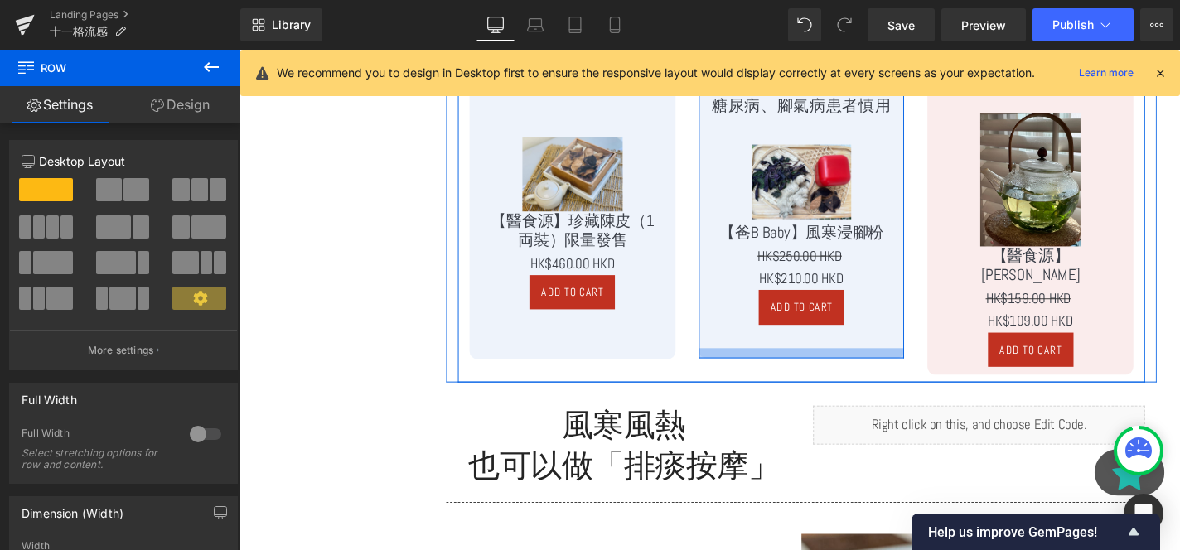
drag, startPoint x: 779, startPoint y: 382, endPoint x: 773, endPoint y: 372, distance: 11.5
click at [773, 372] on div at bounding box center [839, 373] width 220 height 11
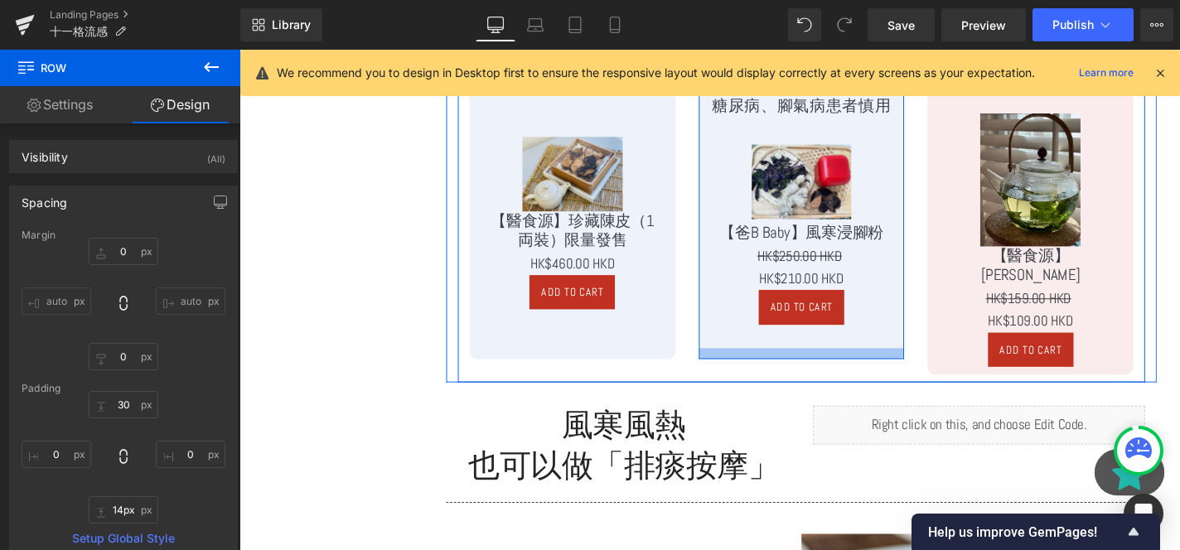
type input "15px"
click at [921, 376] on div at bounding box center [839, 374] width 220 height 12
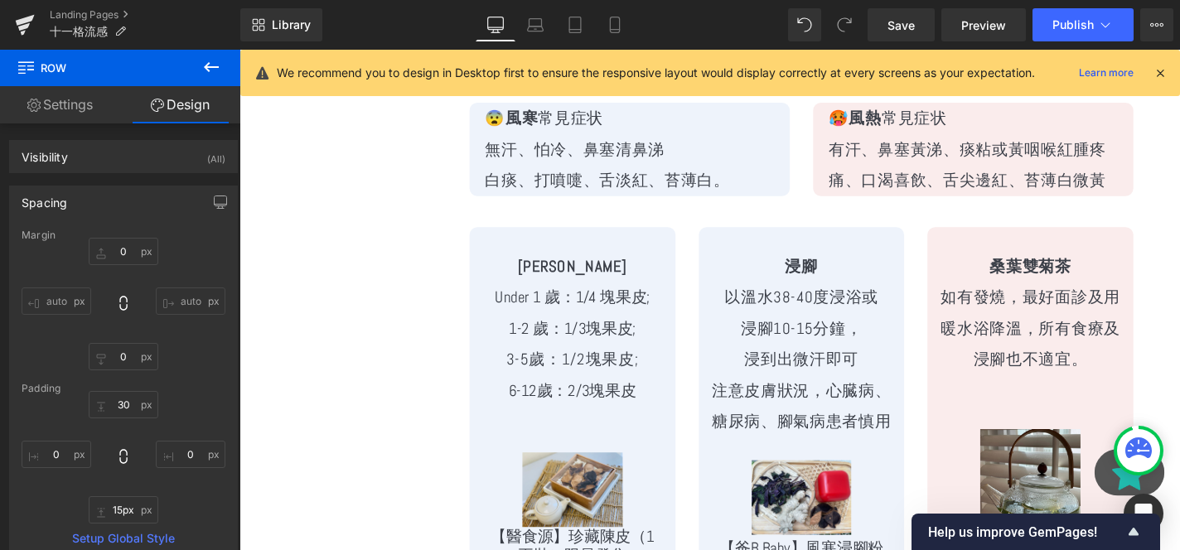
scroll to position [2357, 0]
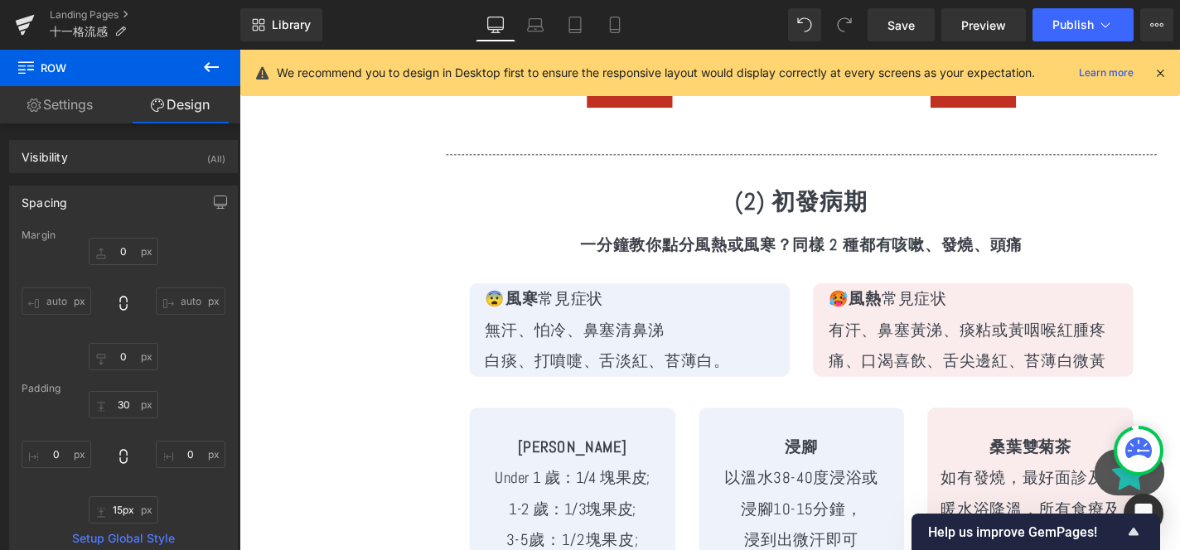
click at [508, 380] on p "白痰、打噴嚏、舌淡紅、苔薄白。" at bounding box center [663, 381] width 325 height 33
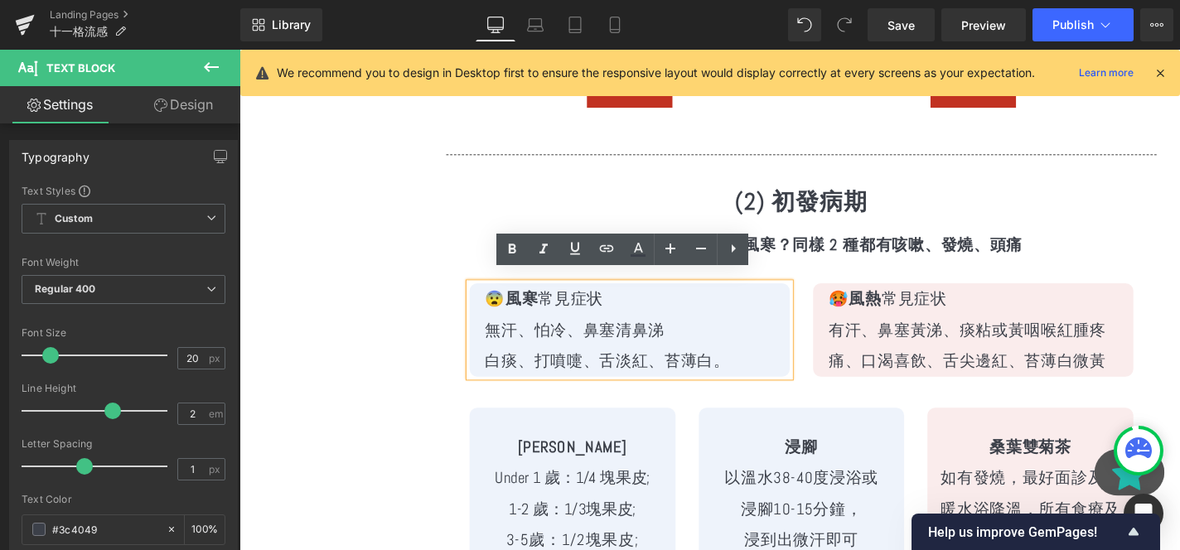
scroll to position [2559, 0]
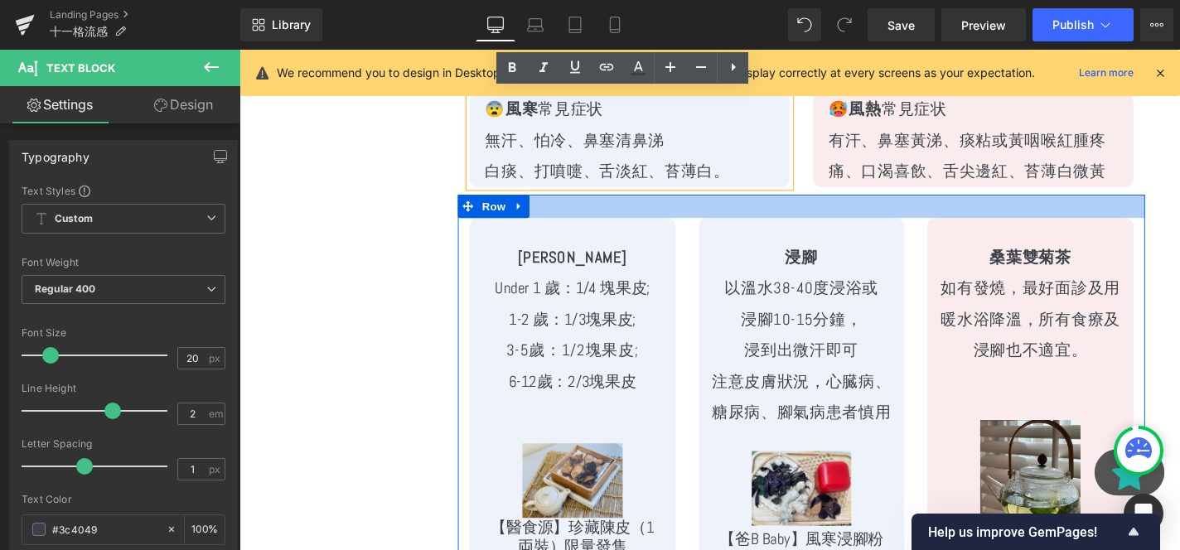
click at [640, 210] on div at bounding box center [838, 217] width 733 height 25
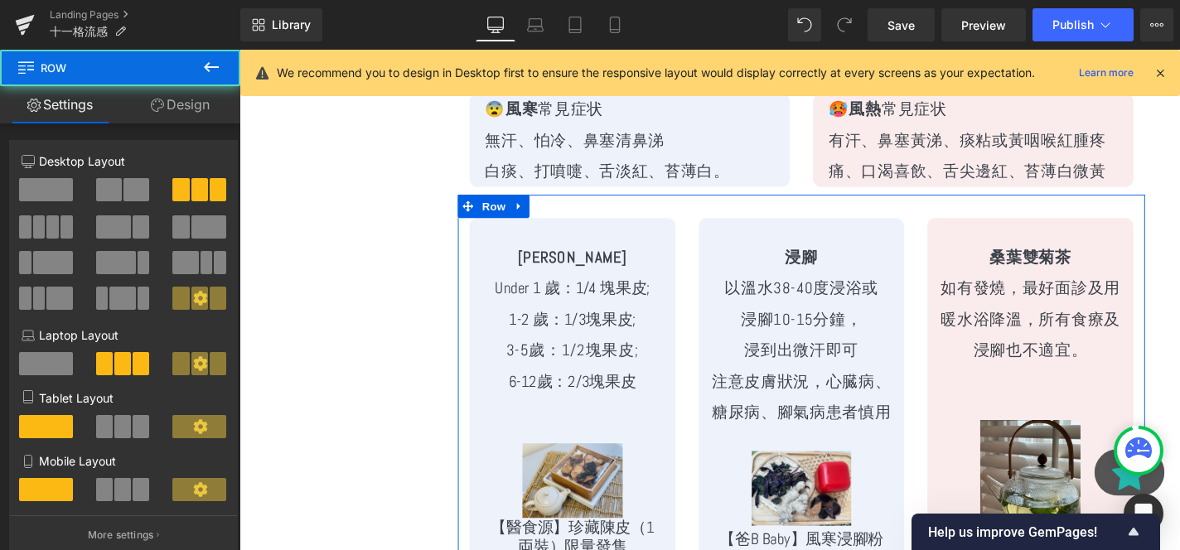
scroll to position [2689, 0]
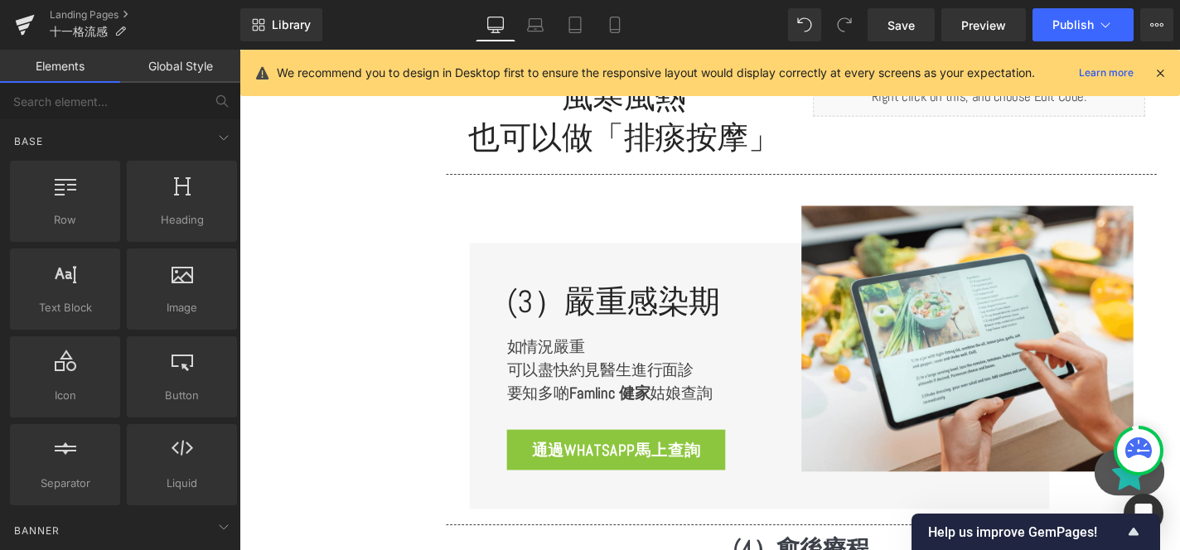
scroll to position [3335, 0]
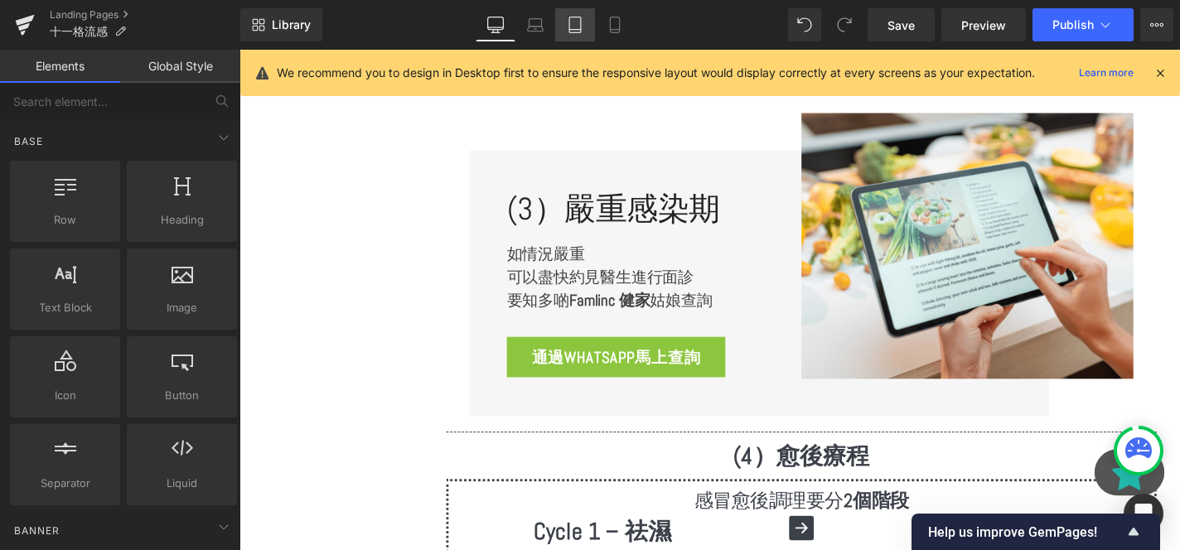
click at [593, 27] on link "Tablet" at bounding box center [575, 24] width 40 height 33
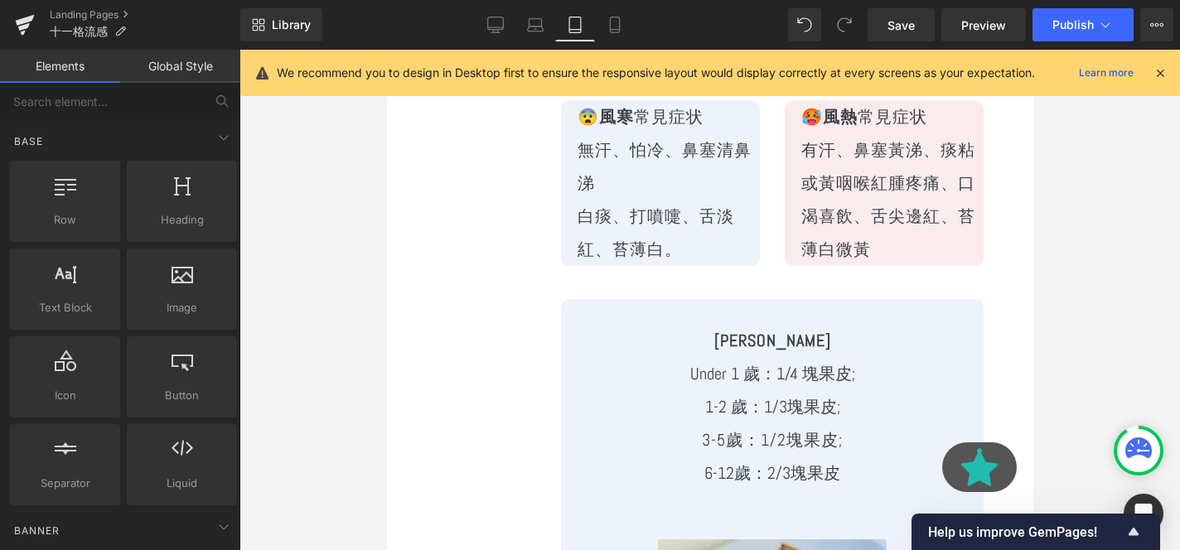
scroll to position [2905, 0]
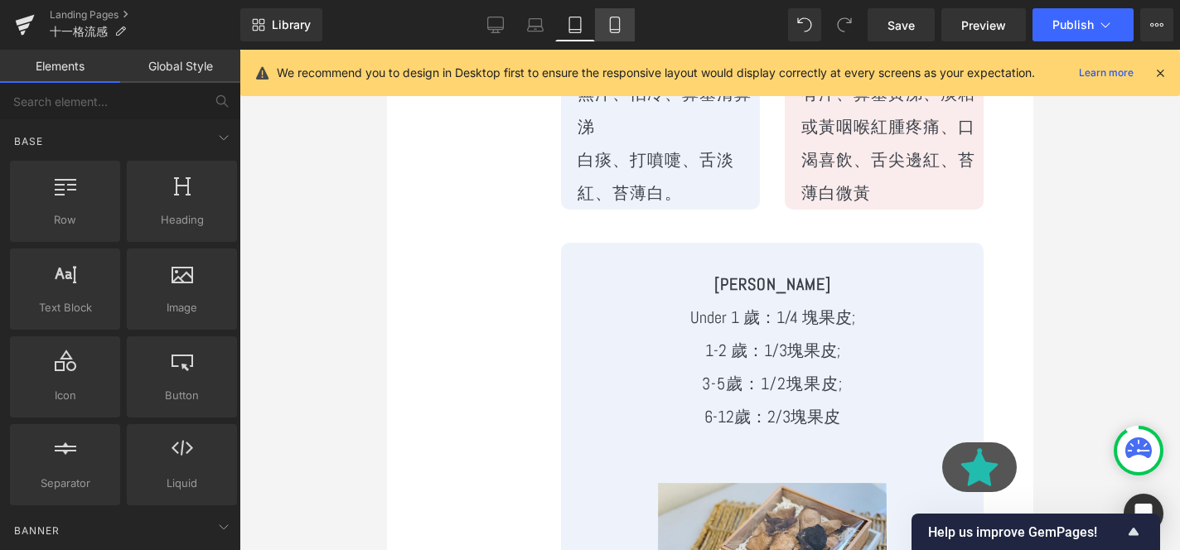
click at [616, 30] on icon at bounding box center [615, 25] width 17 height 17
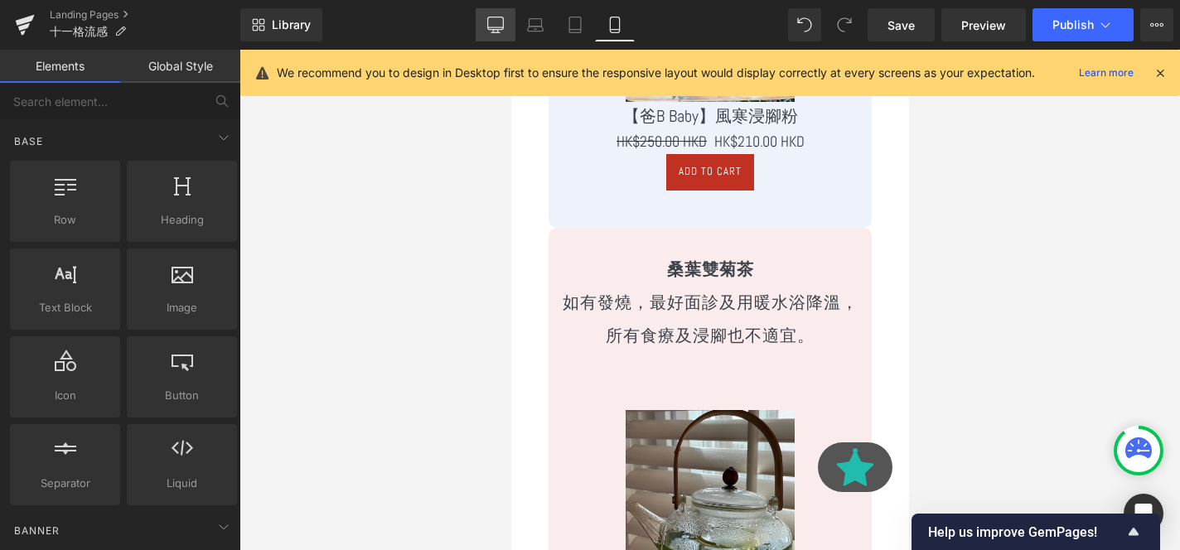
click at [494, 22] on icon at bounding box center [495, 25] width 17 height 17
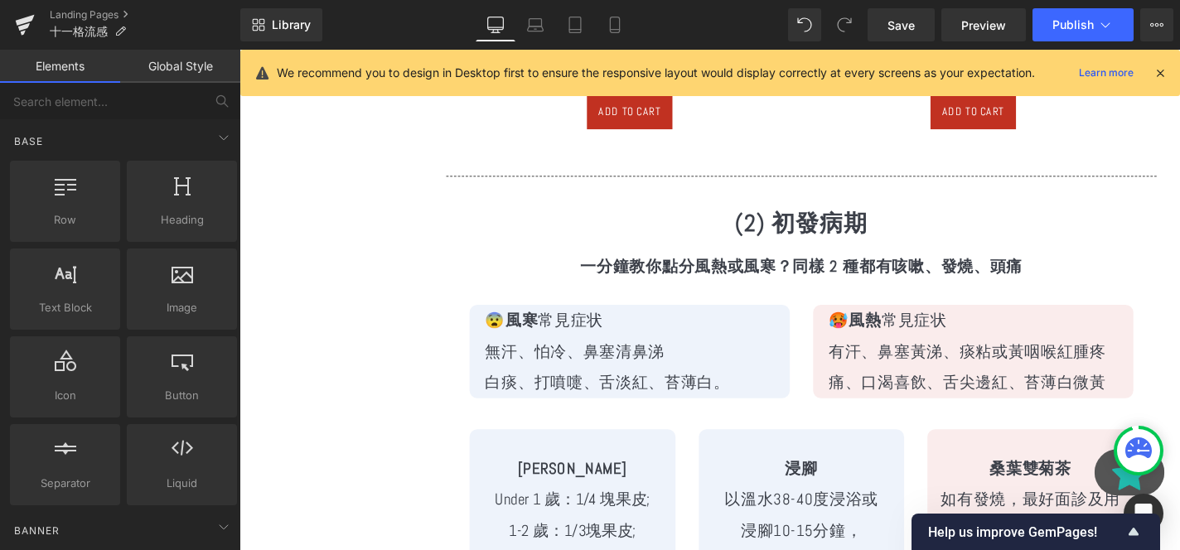
scroll to position [2321, 0]
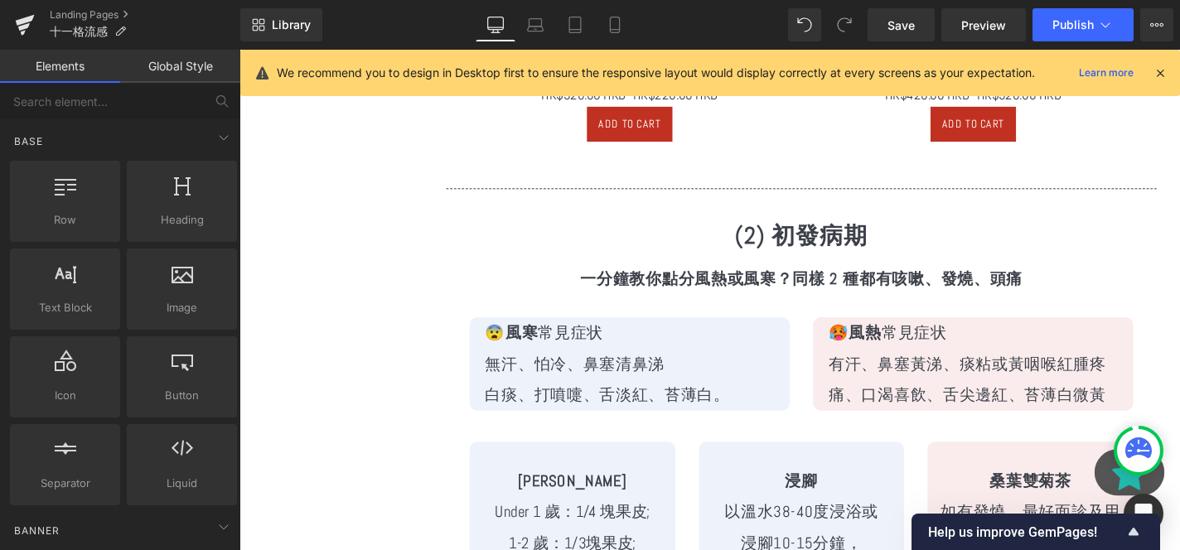
click at [602, 486] on div "Rendering Content" at bounding box center [591, 485] width 102 height 18
click at [595, 476] on div "Rendering Content" at bounding box center [591, 485] width 102 height 18
click at [581, 476] on div "Rendering Content" at bounding box center [591, 485] width 102 height 18
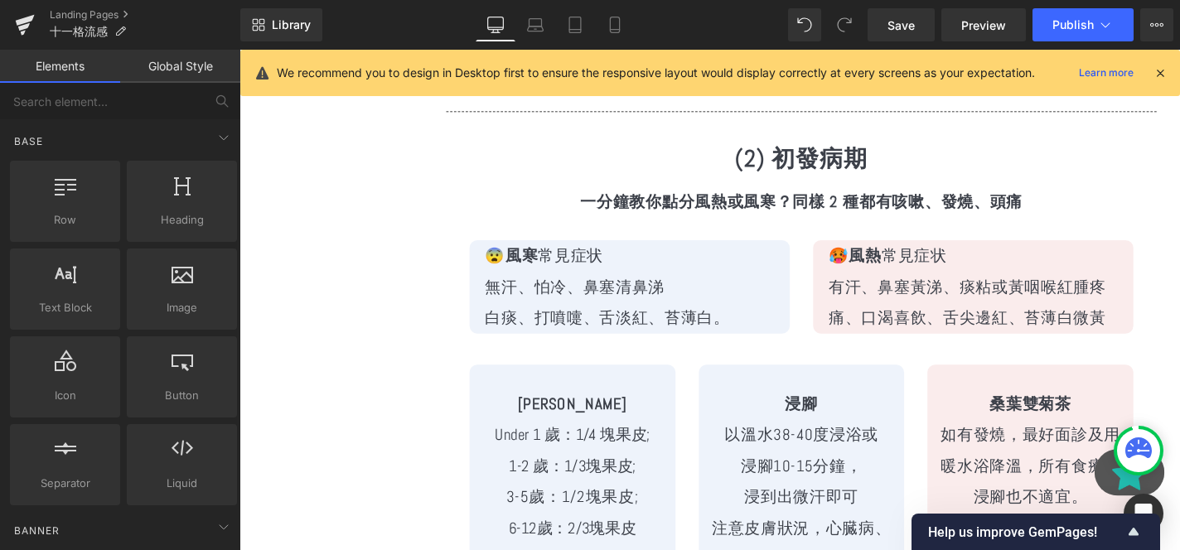
scroll to position [2545, 0]
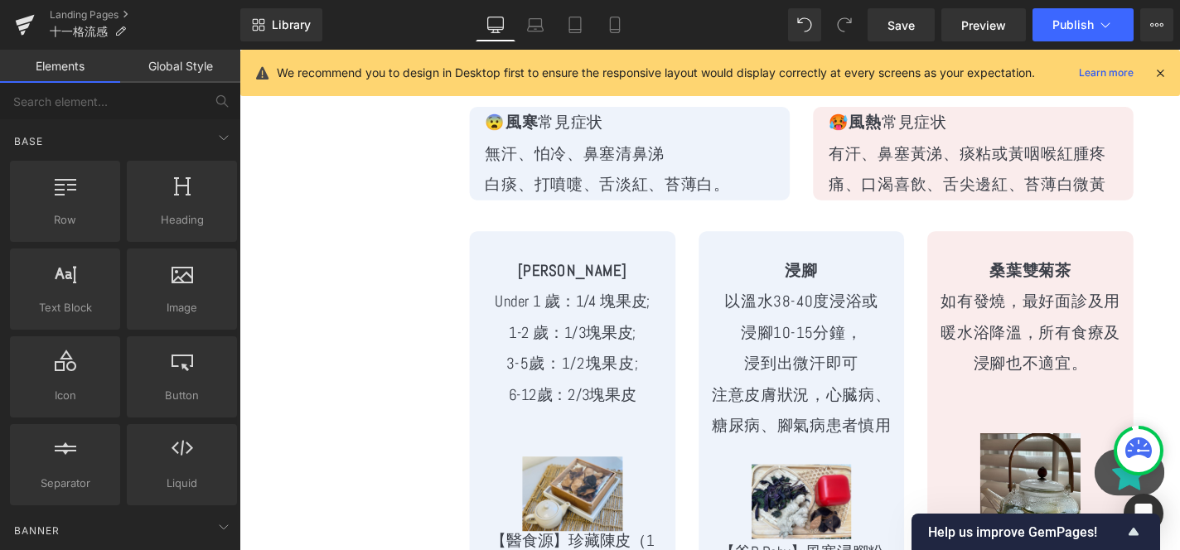
click at [1151, 76] on div "We recommend you to design in Desktop first to ensure the responsive layout wou…" at bounding box center [715, 73] width 877 height 20
click at [1159, 69] on icon at bounding box center [1160, 72] width 15 height 15
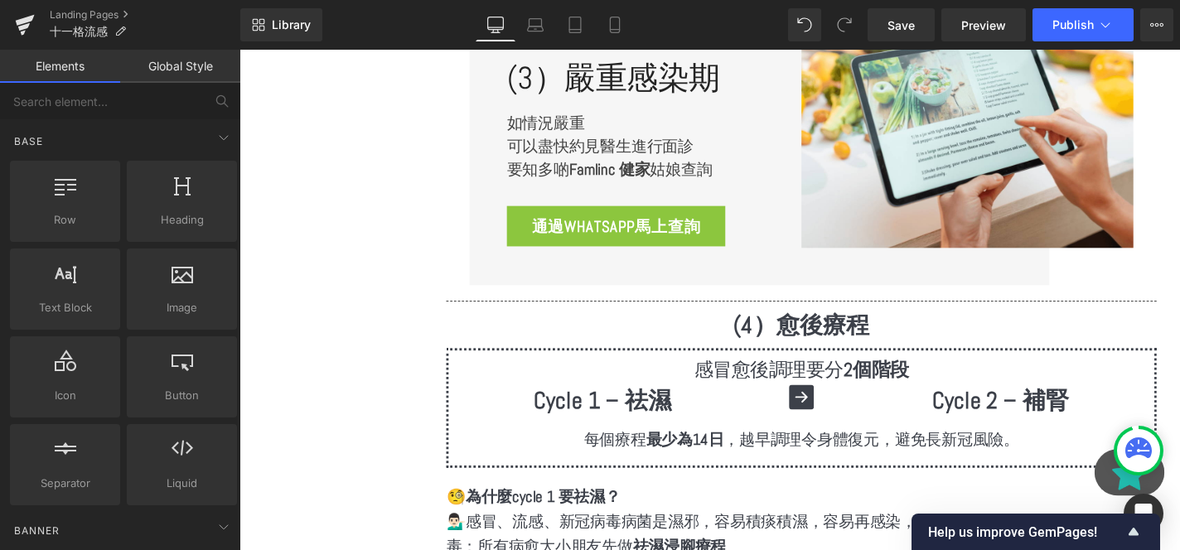
scroll to position [3263, 0]
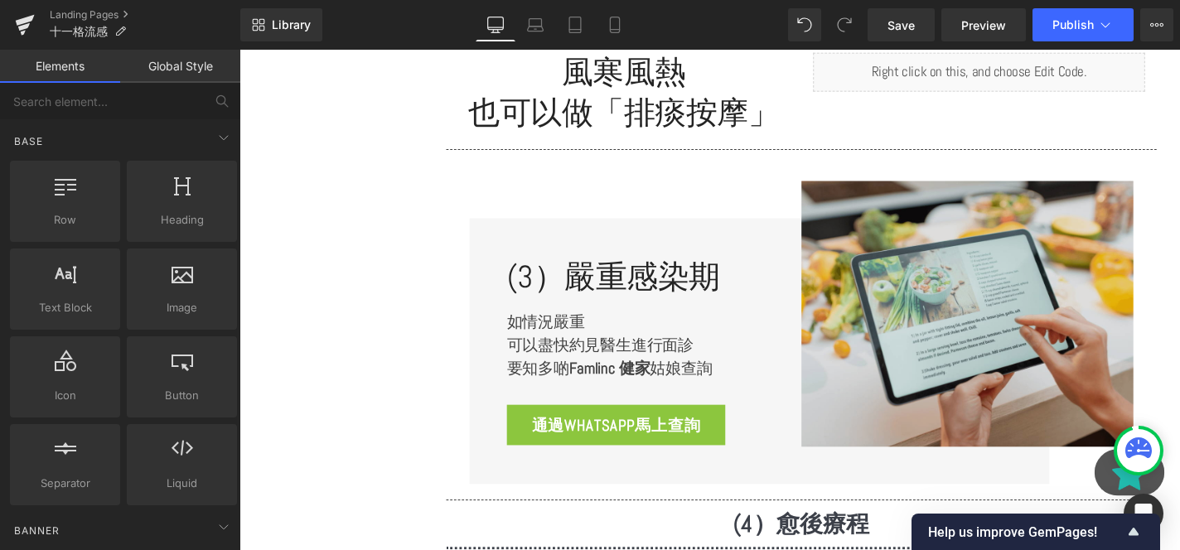
click at [941, 256] on img at bounding box center [1016, 331] width 354 height 283
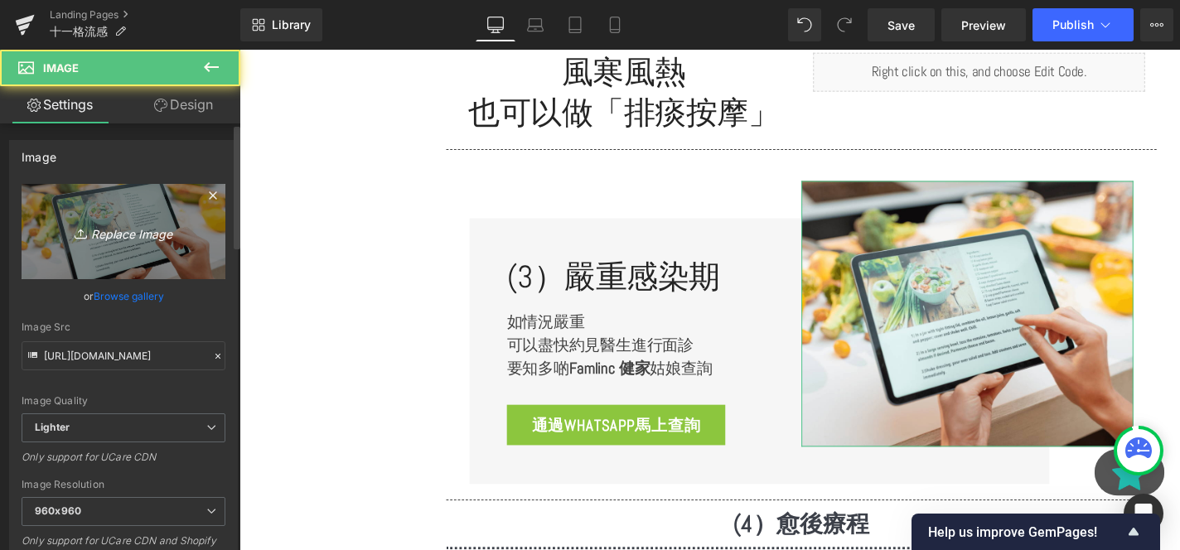
click at [148, 259] on link "Replace Image" at bounding box center [124, 231] width 204 height 95
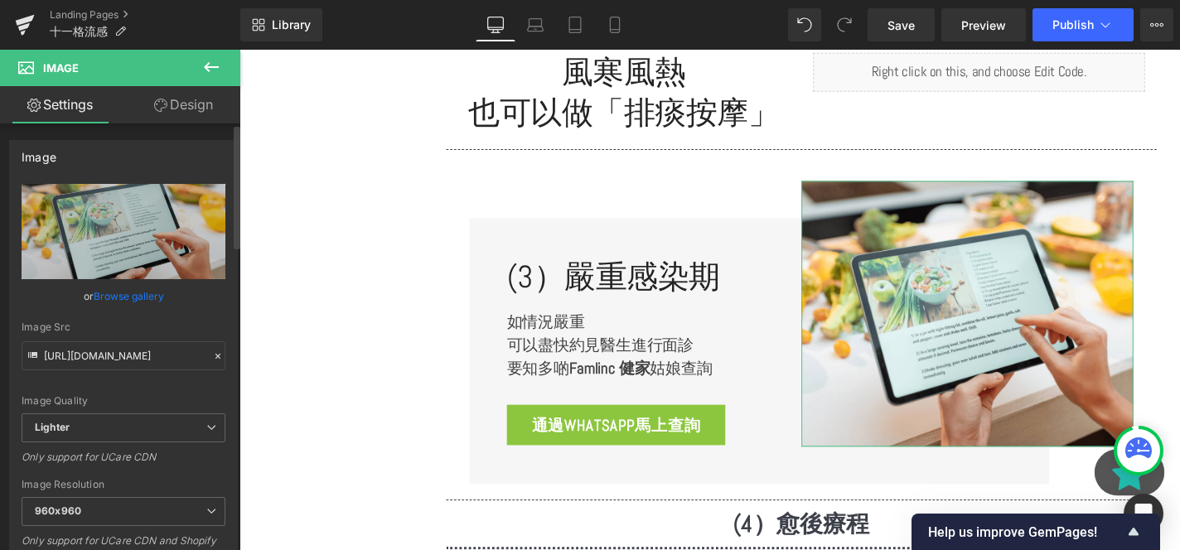
click at [139, 285] on link "Browse gallery" at bounding box center [129, 296] width 70 height 29
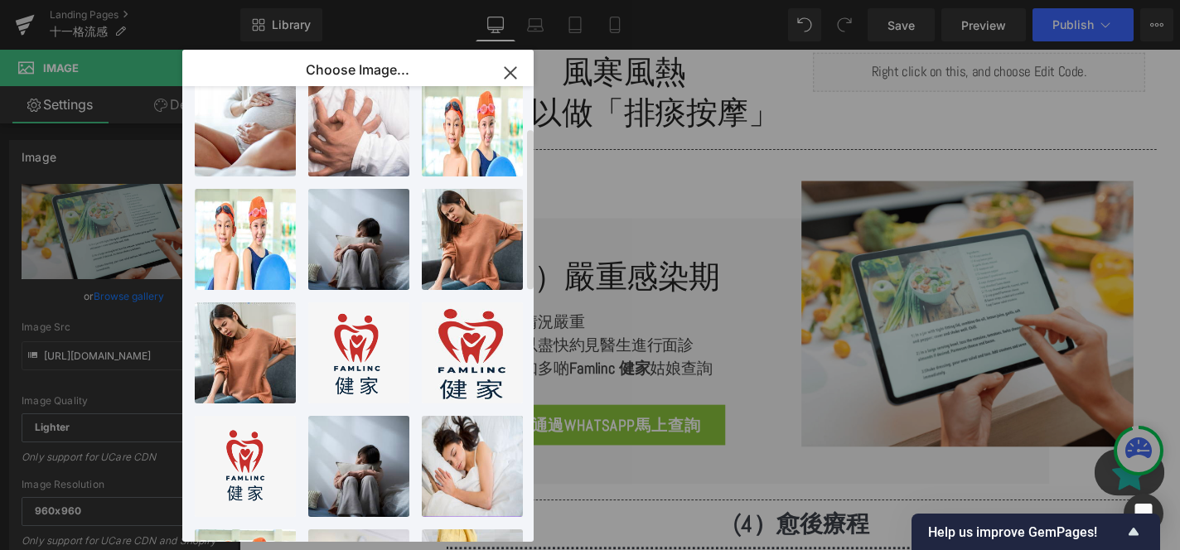
scroll to position [115, 0]
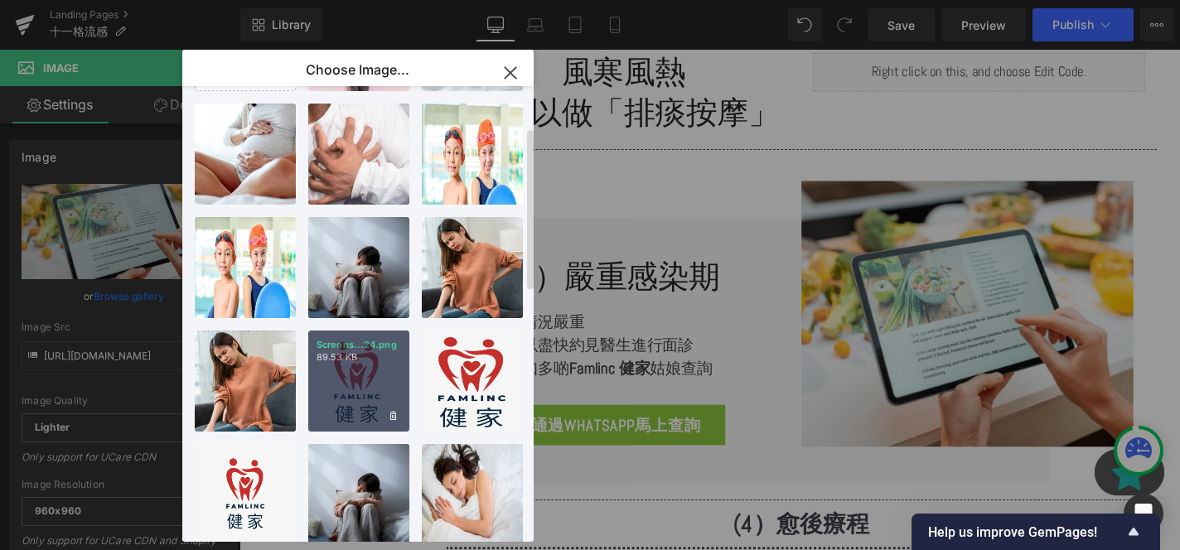
click at [353, 396] on div "Screens...24.png 89.53 KB" at bounding box center [358, 381] width 101 height 101
type input "https://ucarecdn.com/d21f8cd0-e87d-4777-87a9-ee1f4b6581ba/-/format/auto/-/previ…"
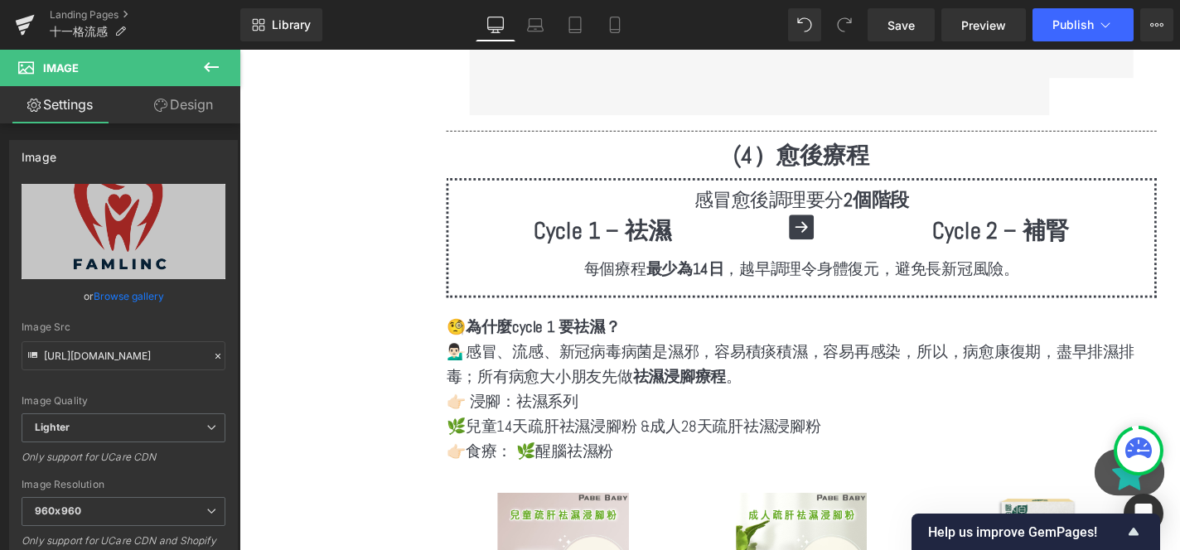
scroll to position [3794, 0]
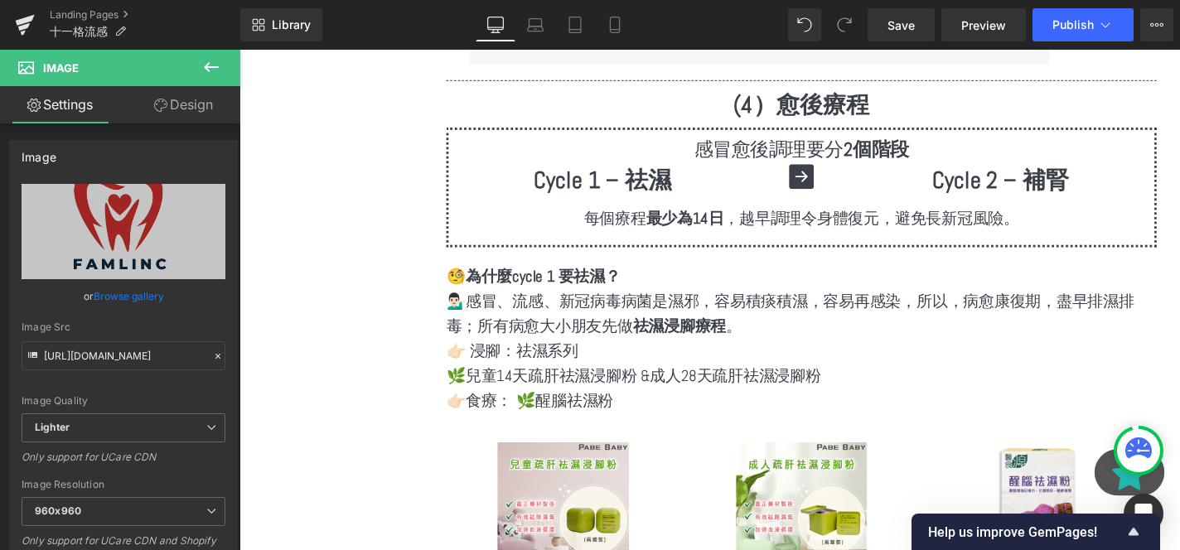
click at [733, 188] on div "Cycle 1 – 祛濕 Heading Icon Cycle 2 – 補腎 Heading Row" at bounding box center [839, 194] width 728 height 45
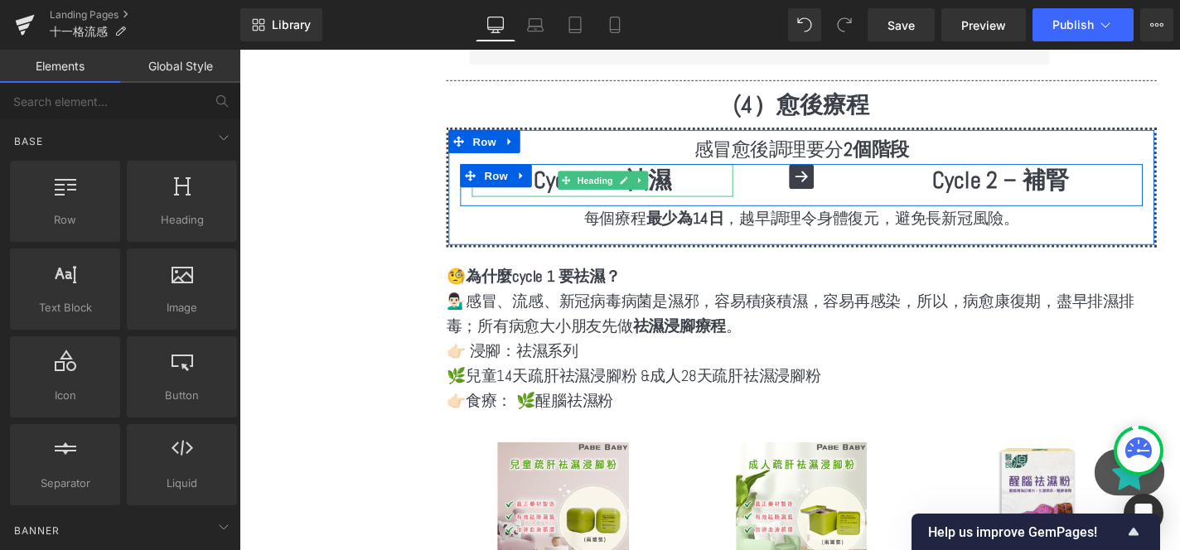
click at [735, 172] on h1 "Cycle 1 – 祛濕" at bounding box center [626, 189] width 278 height 35
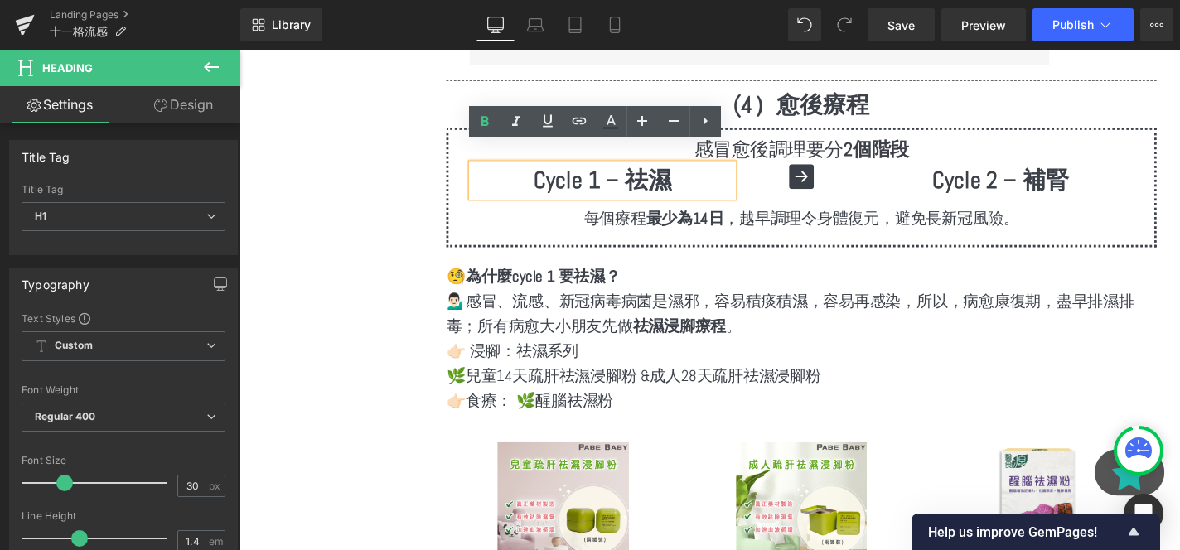
click at [858, 146] on link at bounding box center [866, 156] width 17 height 20
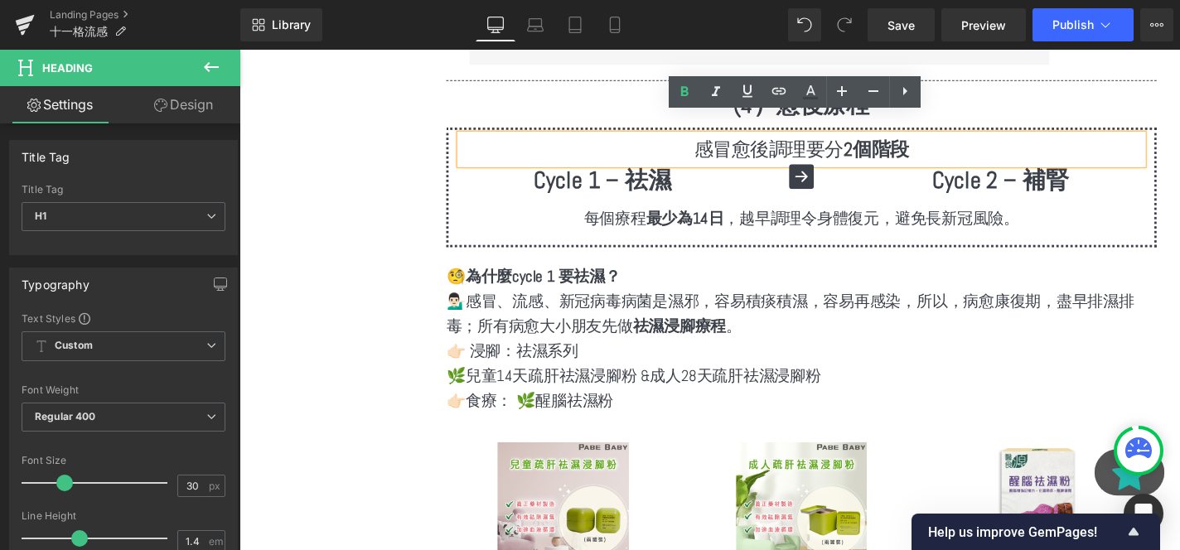
click at [904, 143] on strong "2個階段" at bounding box center [918, 156] width 70 height 26
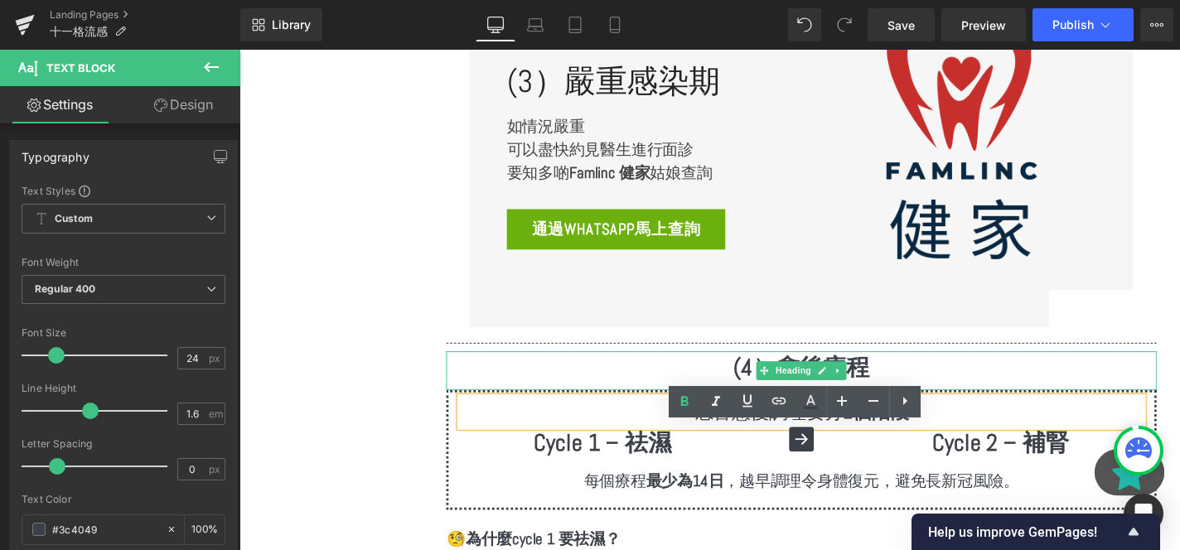
scroll to position [3464, 0]
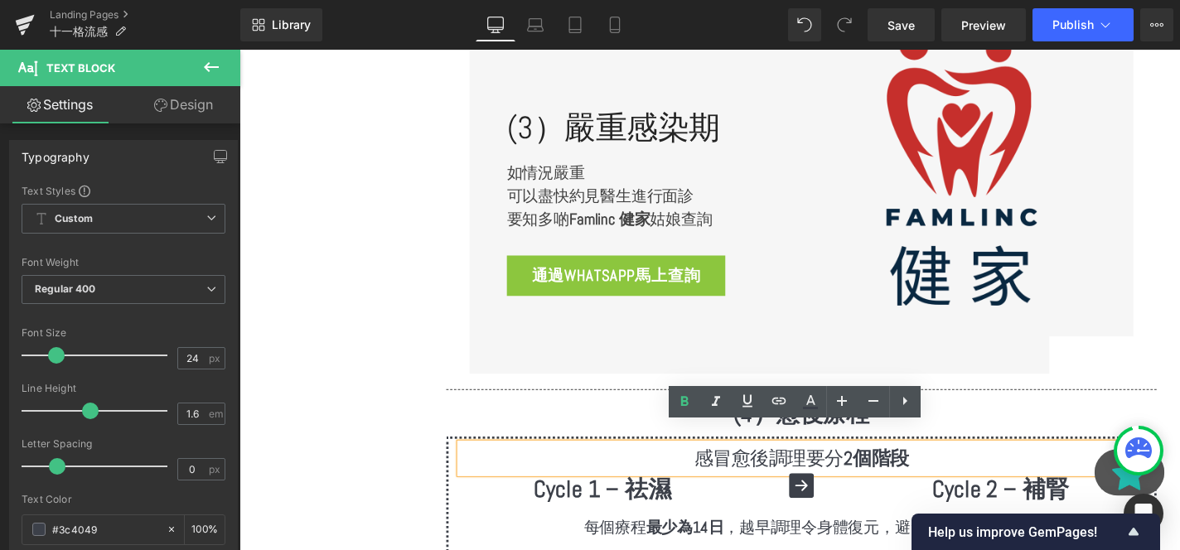
click at [617, 193] on p "可以盡快約見醫生進行面診" at bounding box center [662, 205] width 274 height 25
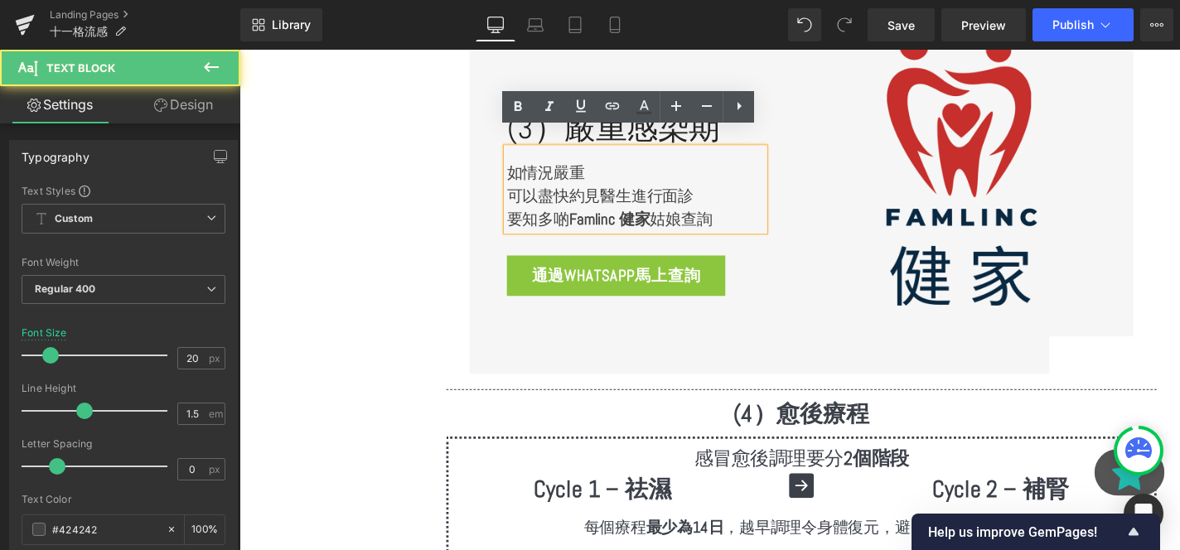
click at [617, 193] on p "可以盡快約見醫生進行面診" at bounding box center [662, 205] width 274 height 25
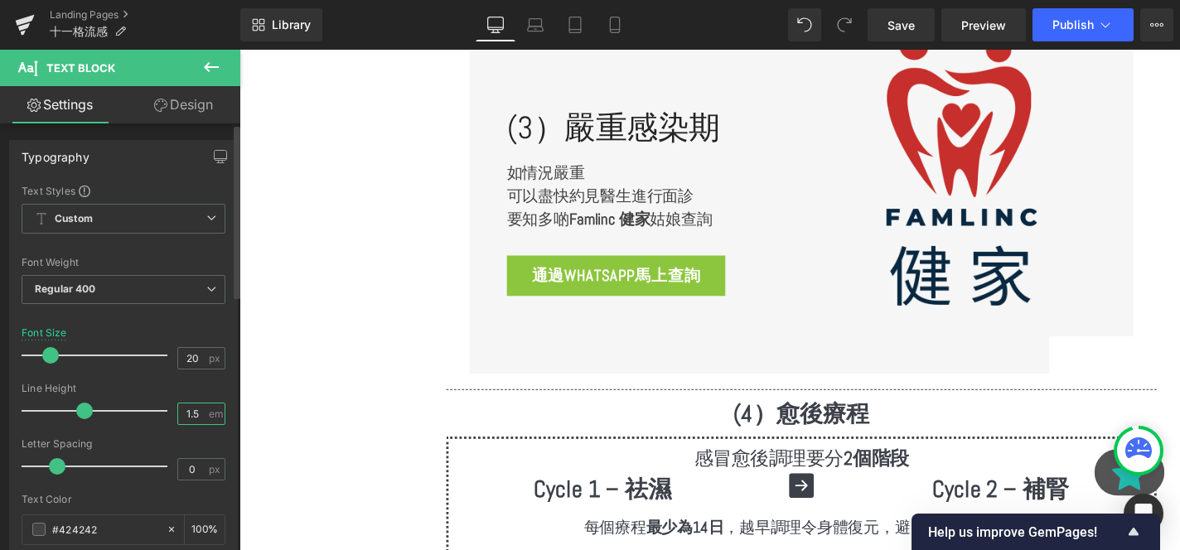
click at [192, 415] on input "1.5" at bounding box center [192, 414] width 29 height 21
type input "2"
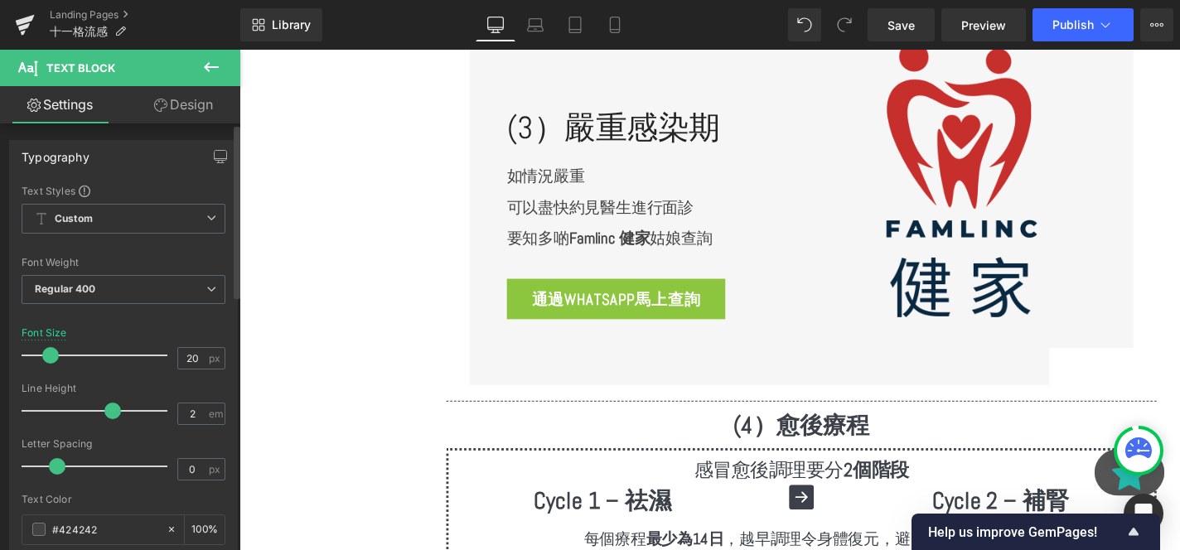
click at [196, 452] on div "Letter Spacing 0 px" at bounding box center [124, 466] width 204 height 56
click at [196, 466] on input "0" at bounding box center [192, 469] width 29 height 21
type input "1"
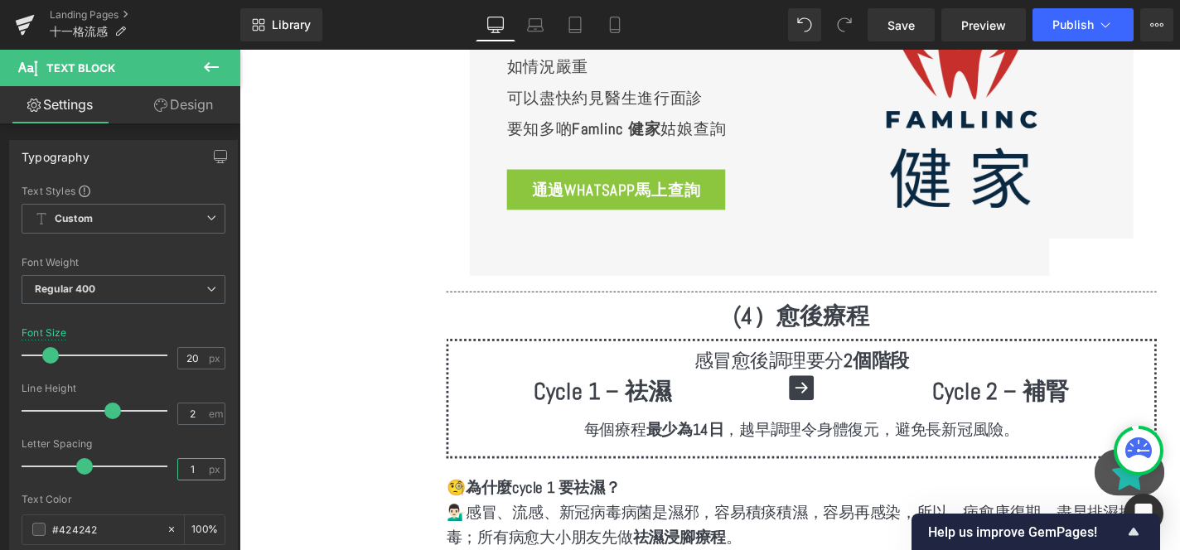
scroll to position [3670, 0]
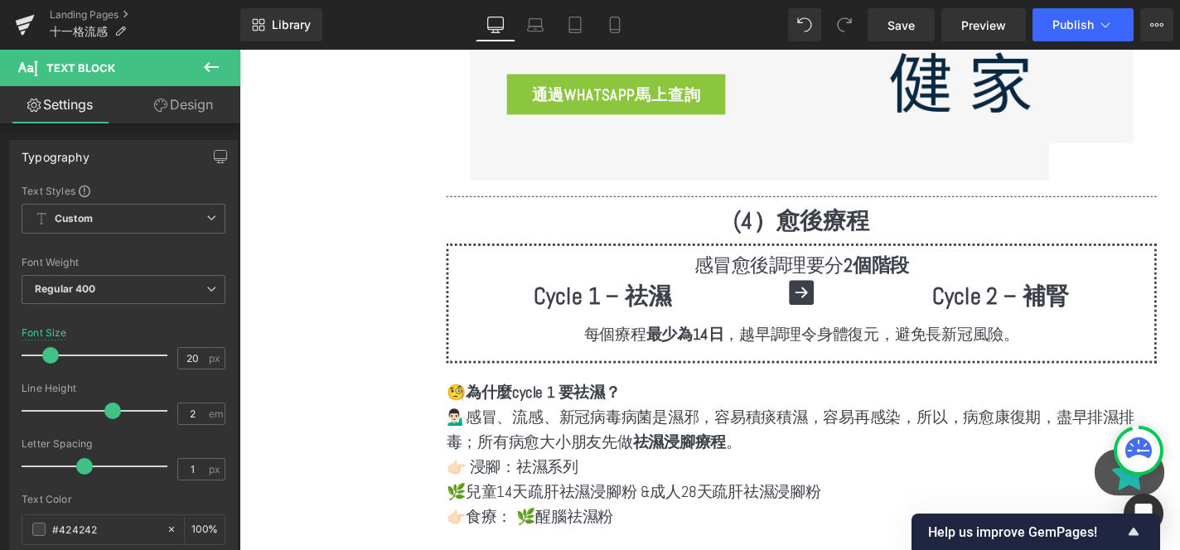
click at [670, 264] on p "感冒愈後調理要分 2個階段" at bounding box center [839, 279] width 728 height 31
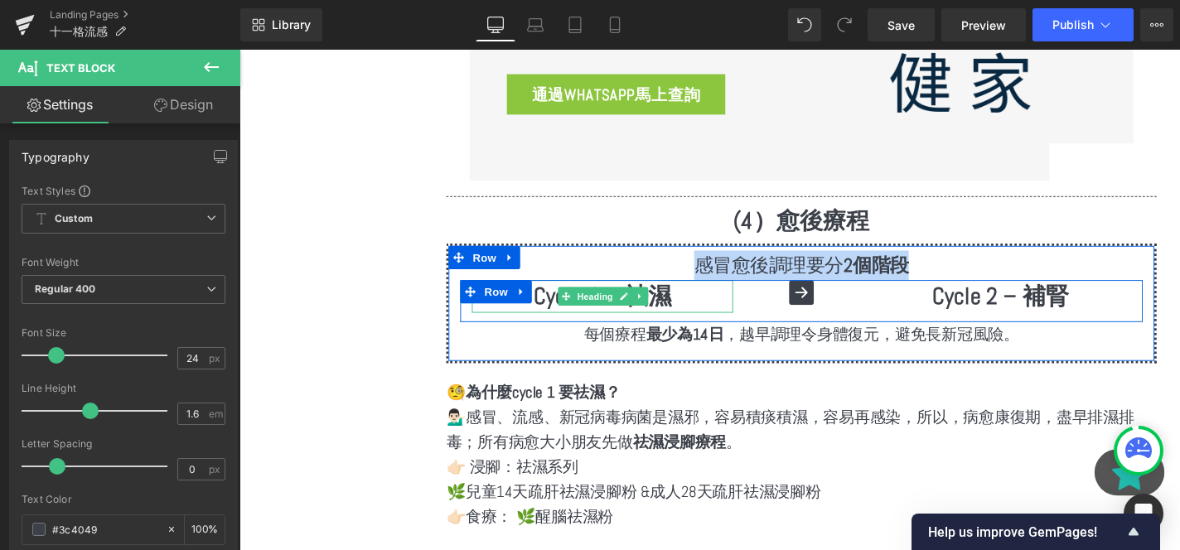
click at [685, 298] on strong "Cycle 1 – 祛濕" at bounding box center [626, 313] width 147 height 31
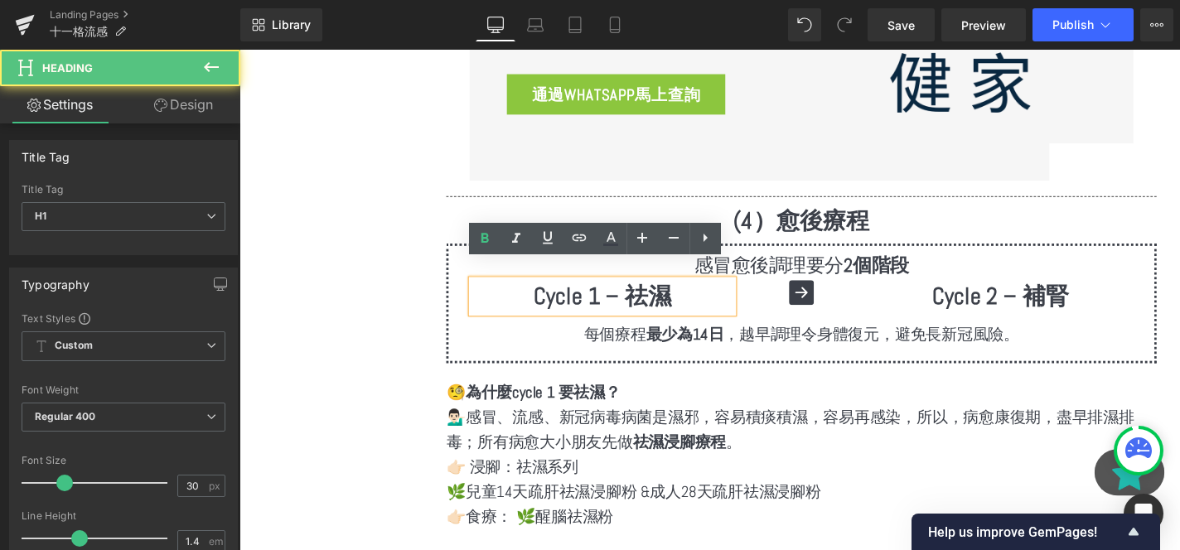
click at [698, 343] on strong "最少為14日" at bounding box center [714, 354] width 83 height 22
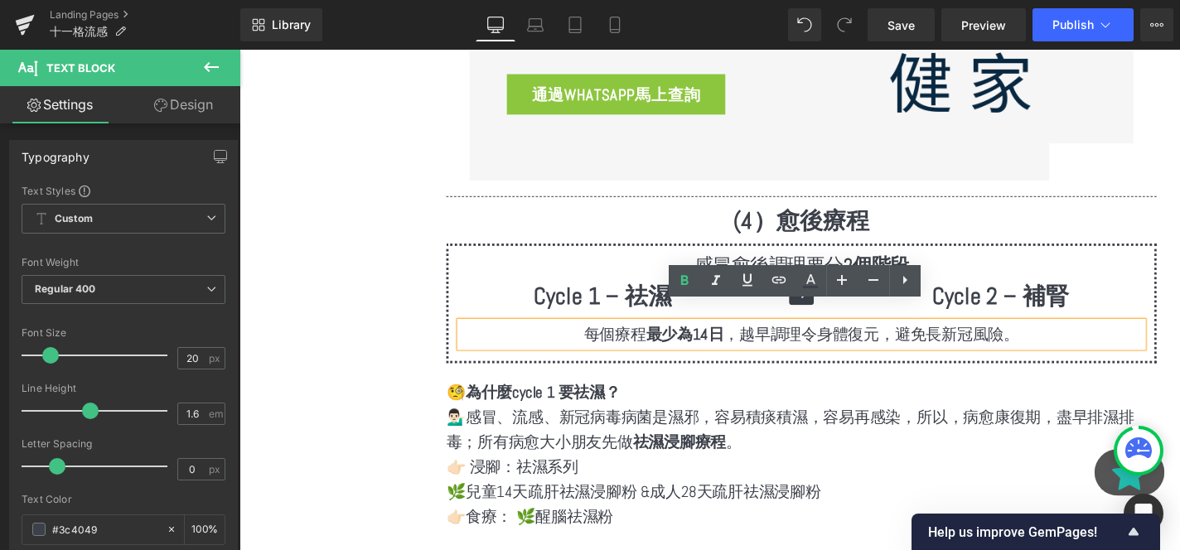
click at [698, 343] on strong "最少為14日" at bounding box center [714, 354] width 83 height 22
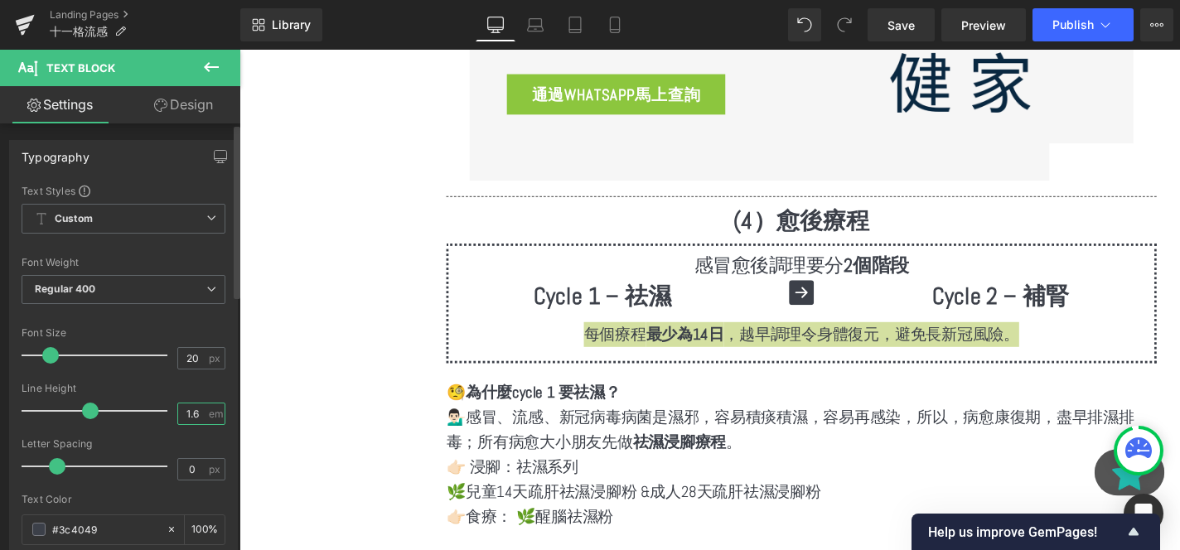
click at [190, 408] on input "1.6" at bounding box center [192, 414] width 29 height 21
type input "2"
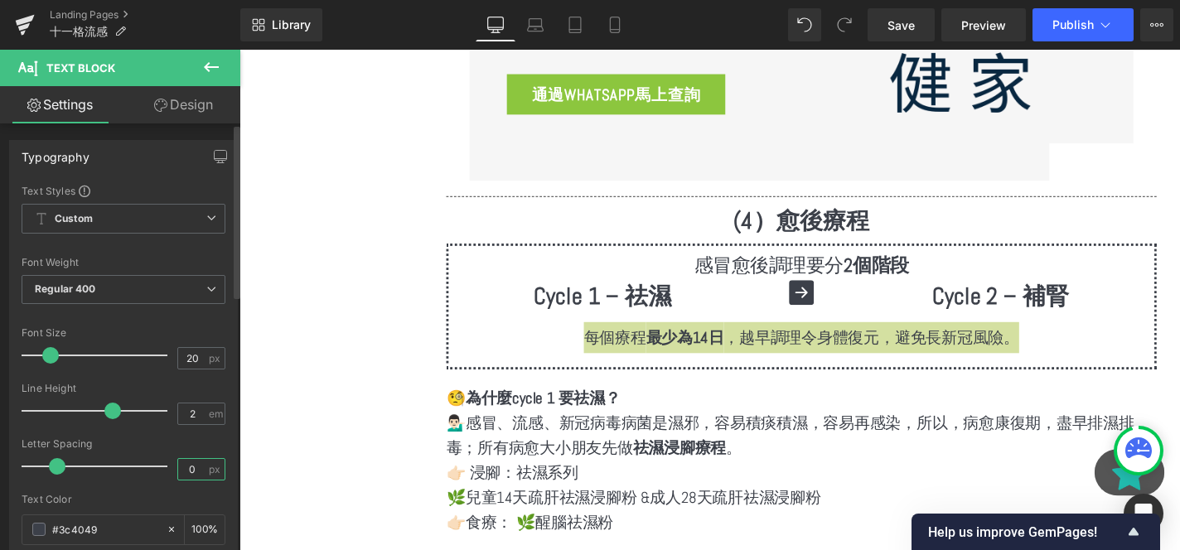
click at [191, 464] on input "0" at bounding box center [192, 469] width 29 height 21
type input "1"
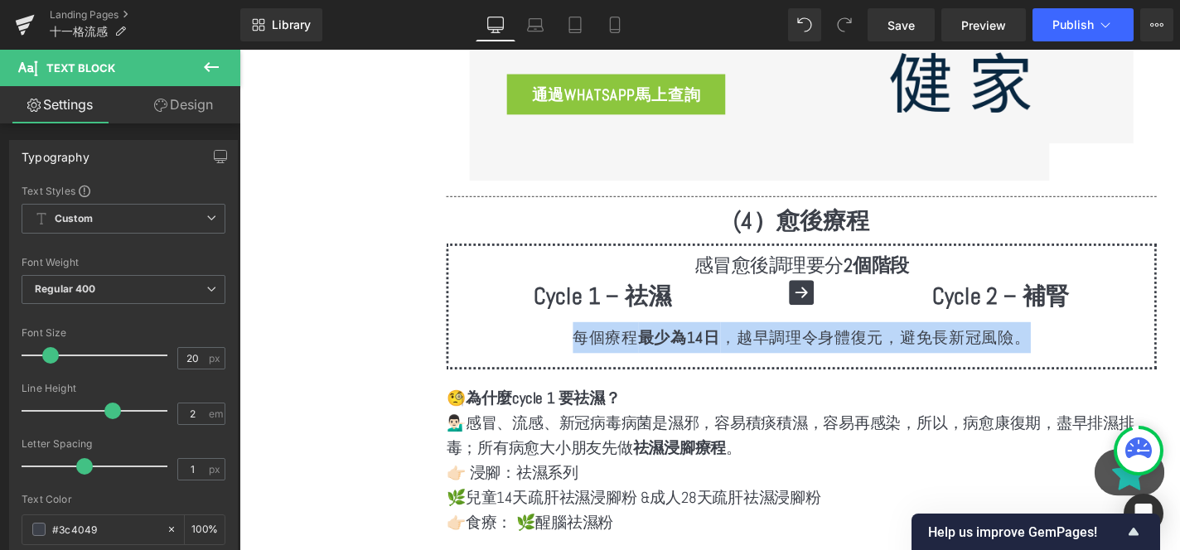
click at [834, 227] on strong "(4）愈後療程" at bounding box center [839, 232] width 145 height 31
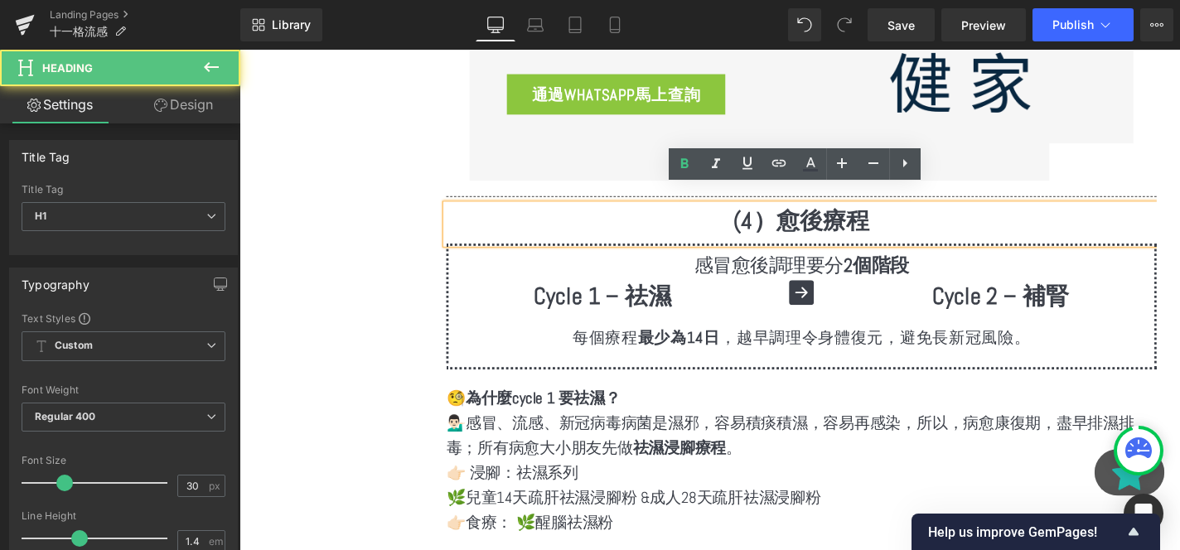
click at [895, 220] on strong "(4）愈後療程" at bounding box center [839, 232] width 145 height 31
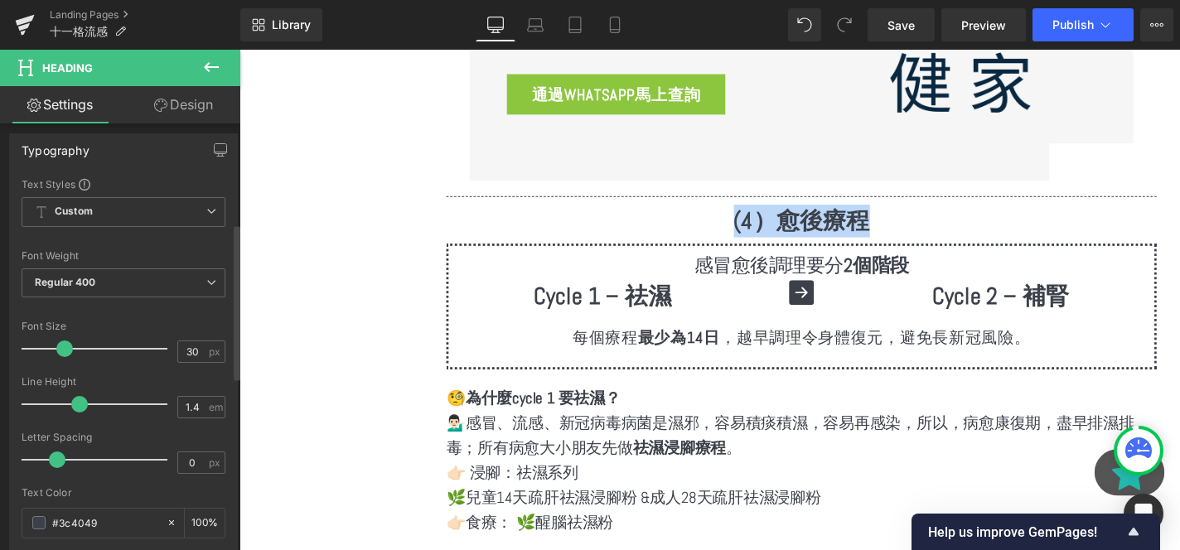
scroll to position [273, 0]
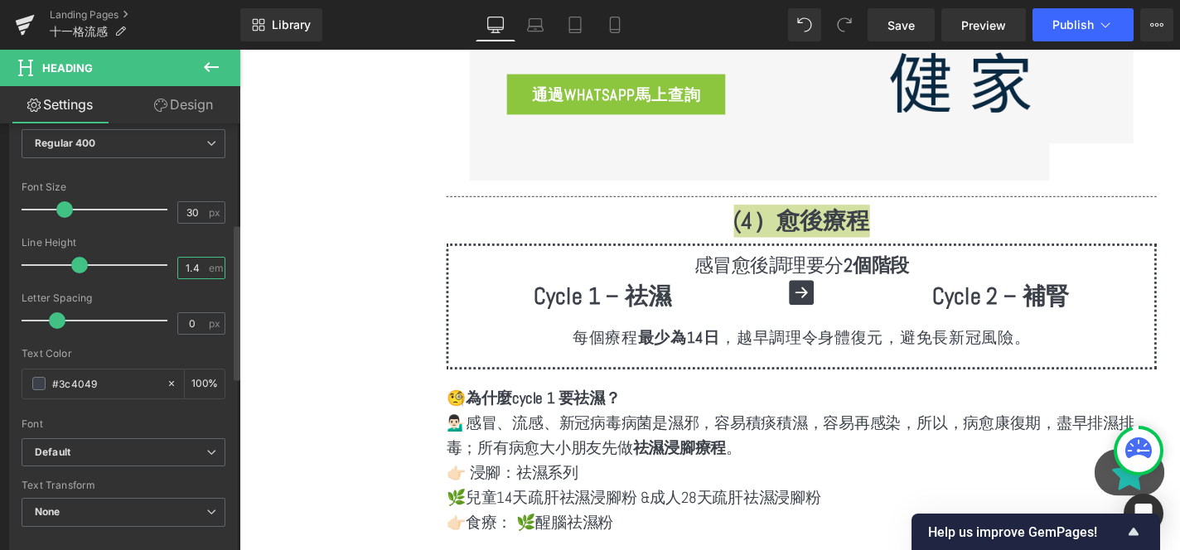
click at [188, 269] on input "1.4" at bounding box center [192, 268] width 29 height 21
type input "2"
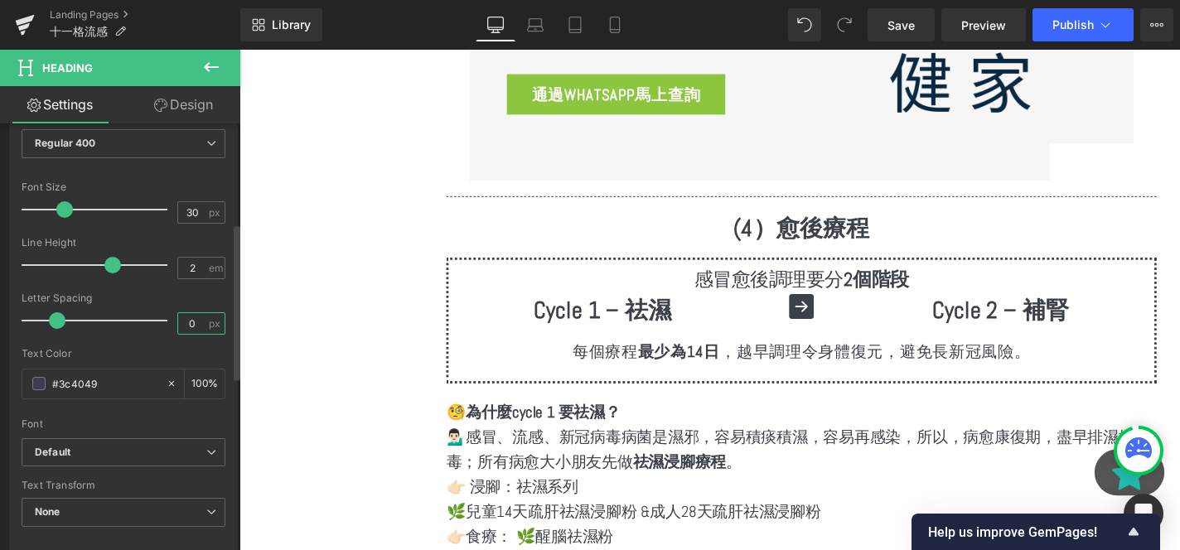
click at [178, 318] on input "0" at bounding box center [192, 323] width 29 height 21
type input "-0"
type input "1"
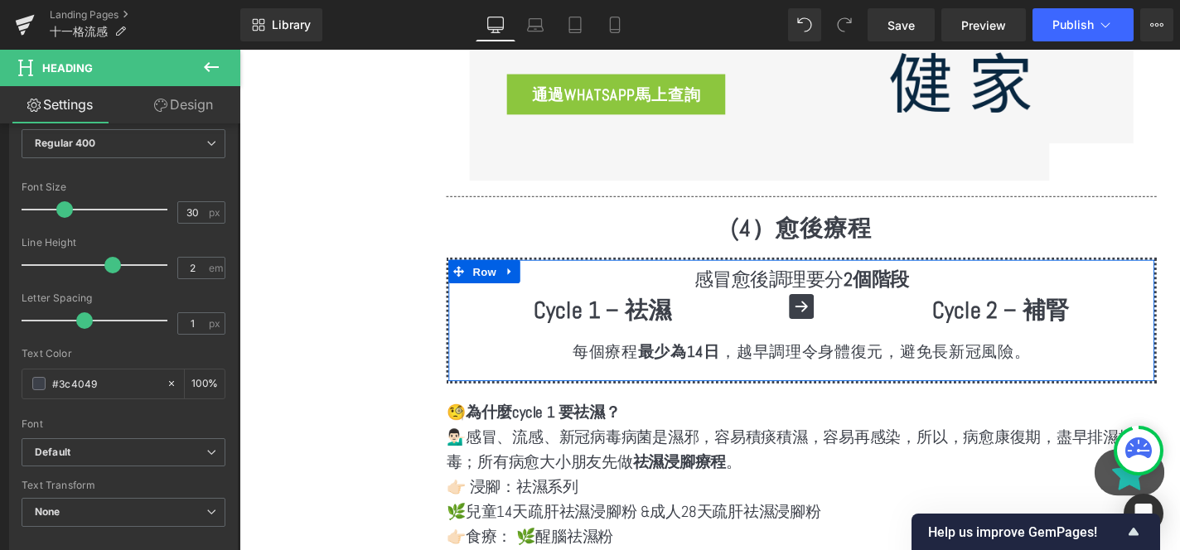
click at [651, 318] on link at bounding box center [649, 328] width 17 height 20
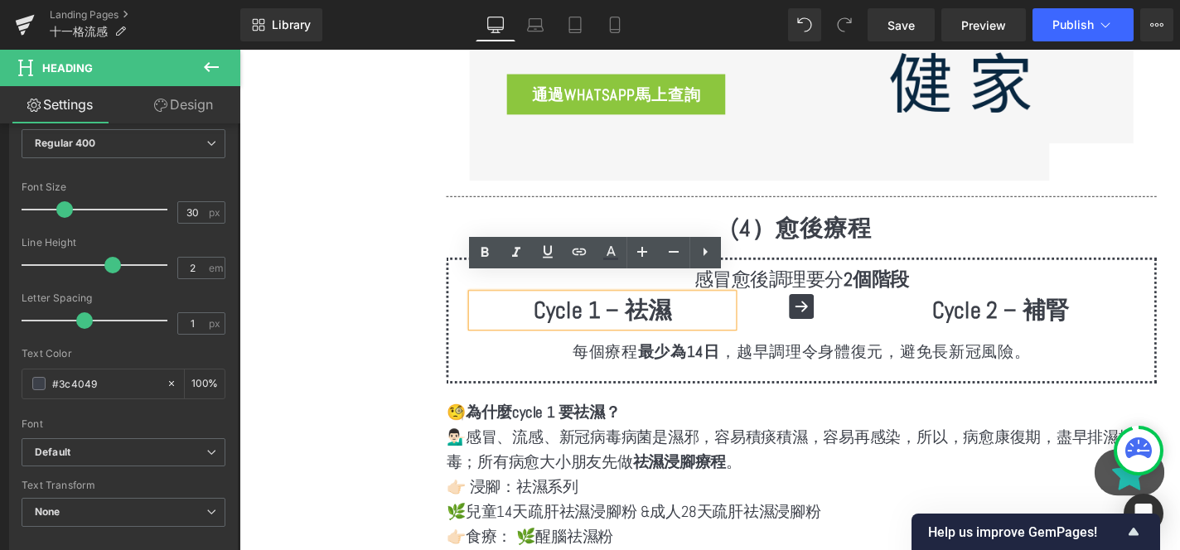
click at [691, 312] on strong "Cycle 1 – 祛濕" at bounding box center [626, 327] width 147 height 31
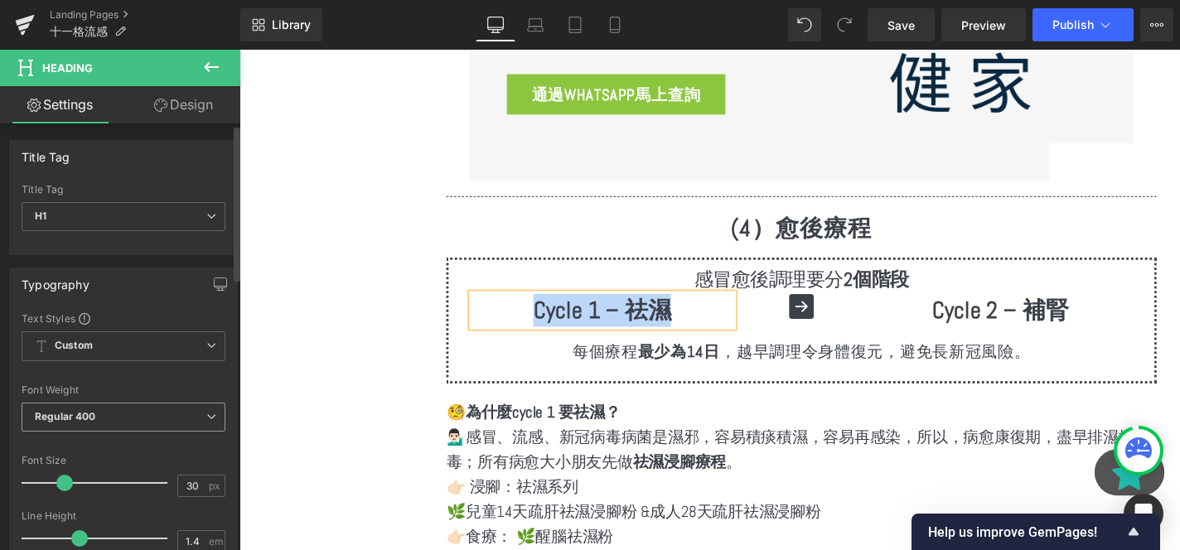
scroll to position [228, 0]
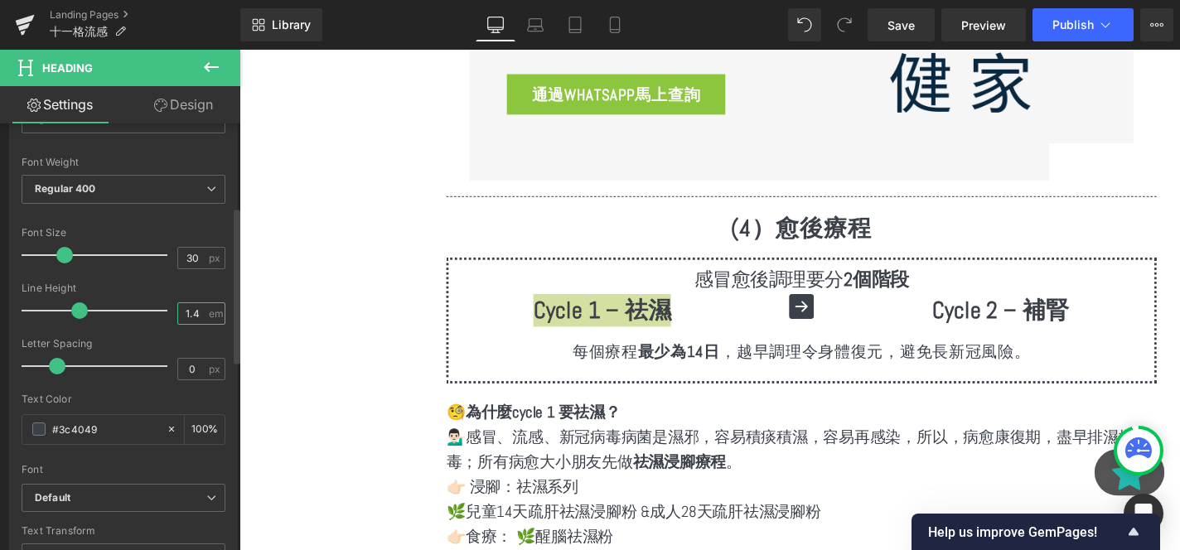
click at [191, 307] on input "1.4" at bounding box center [192, 313] width 29 height 21
type input "2"
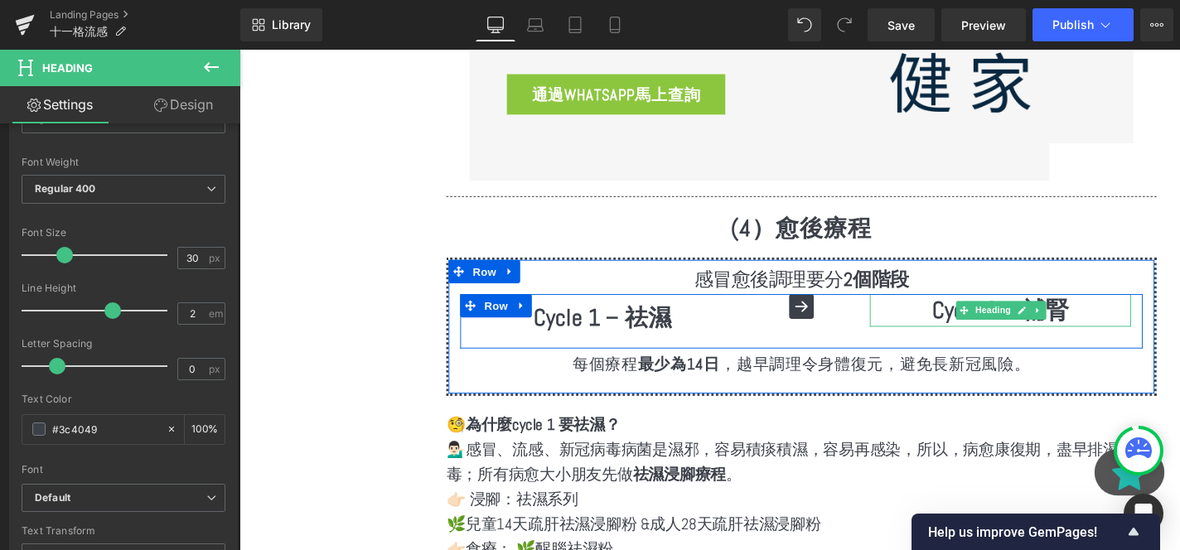
click at [979, 312] on h1 "Cycle 2 – 補腎" at bounding box center [1051, 328] width 278 height 35
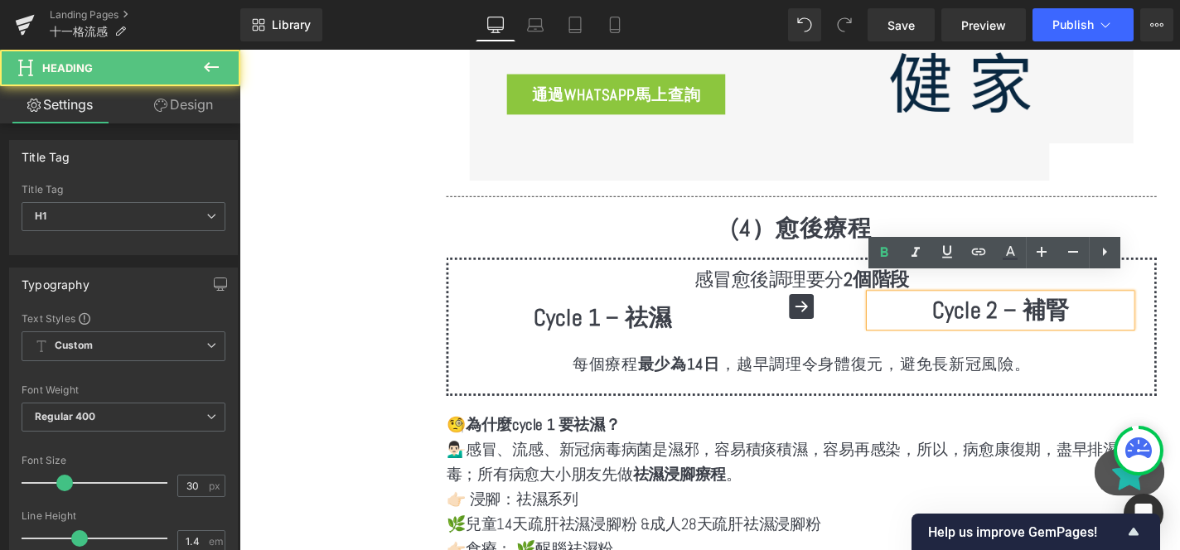
click at [990, 312] on strong "Cycle 2 – 補腎" at bounding box center [1051, 327] width 146 height 31
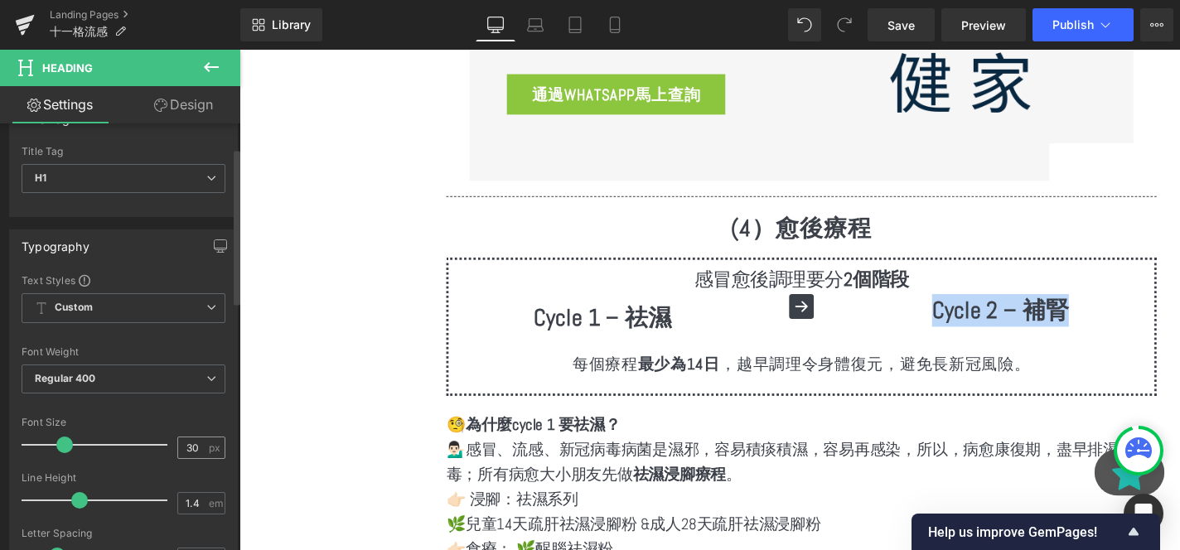
scroll to position [67, 0]
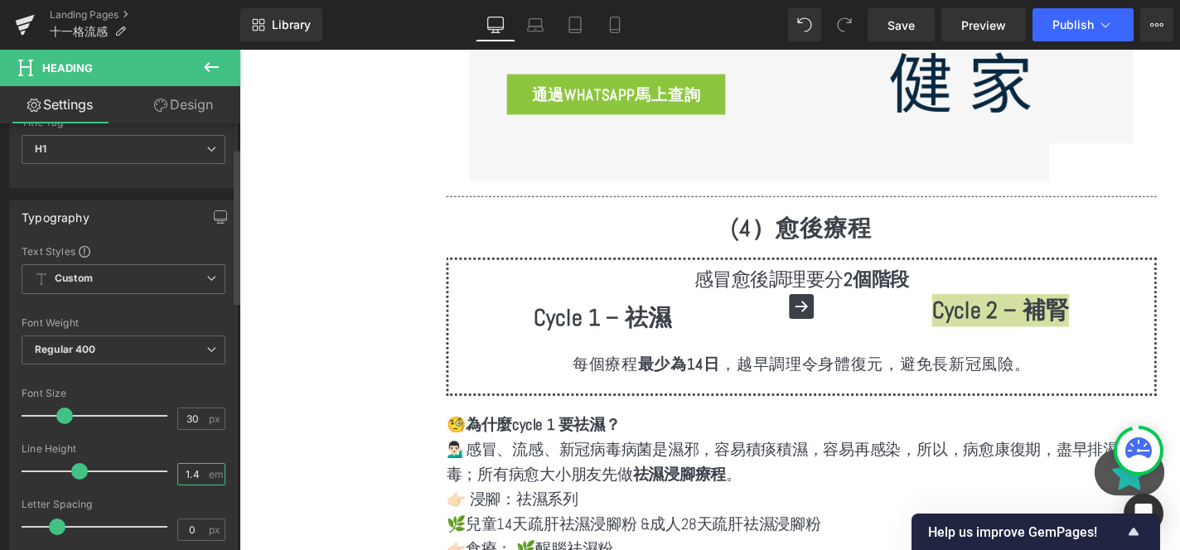
click at [188, 470] on input "1.4" at bounding box center [192, 474] width 29 height 21
type input "2"
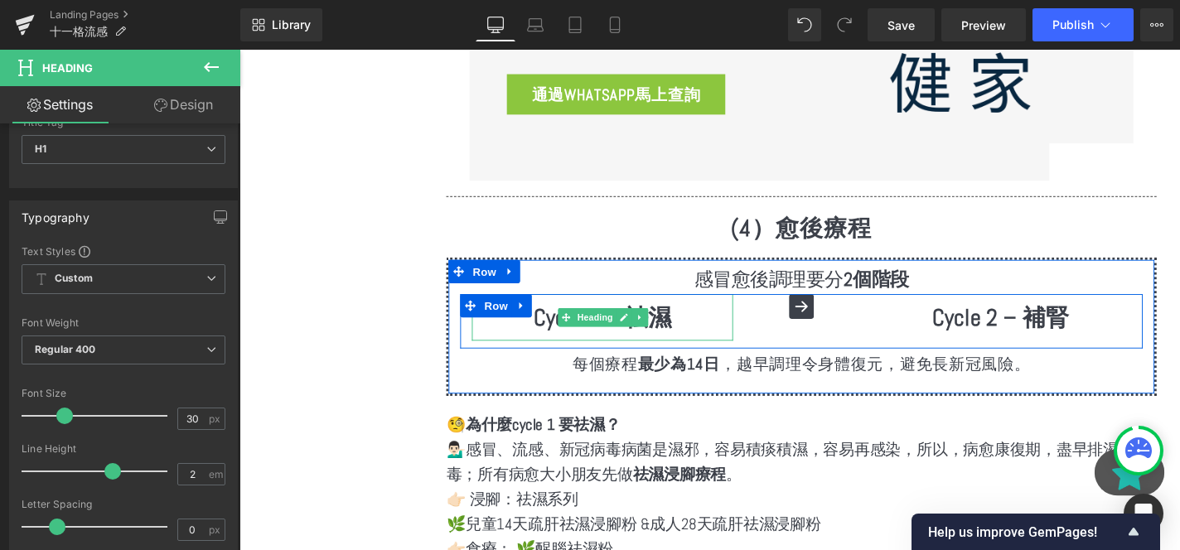
click at [630, 326] on span "Heading" at bounding box center [618, 336] width 45 height 20
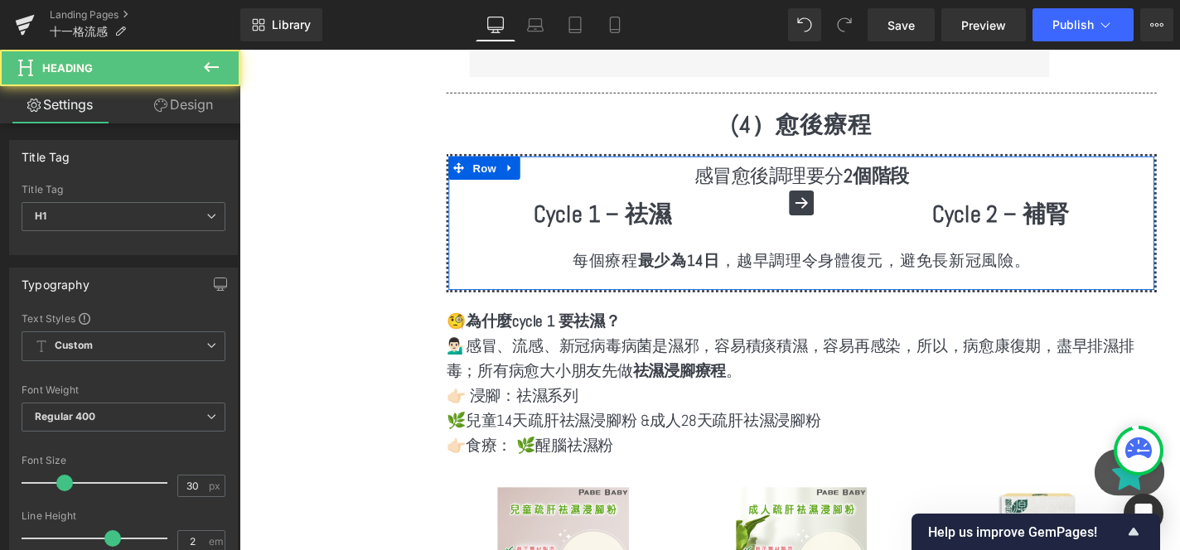
scroll to position [3796, 0]
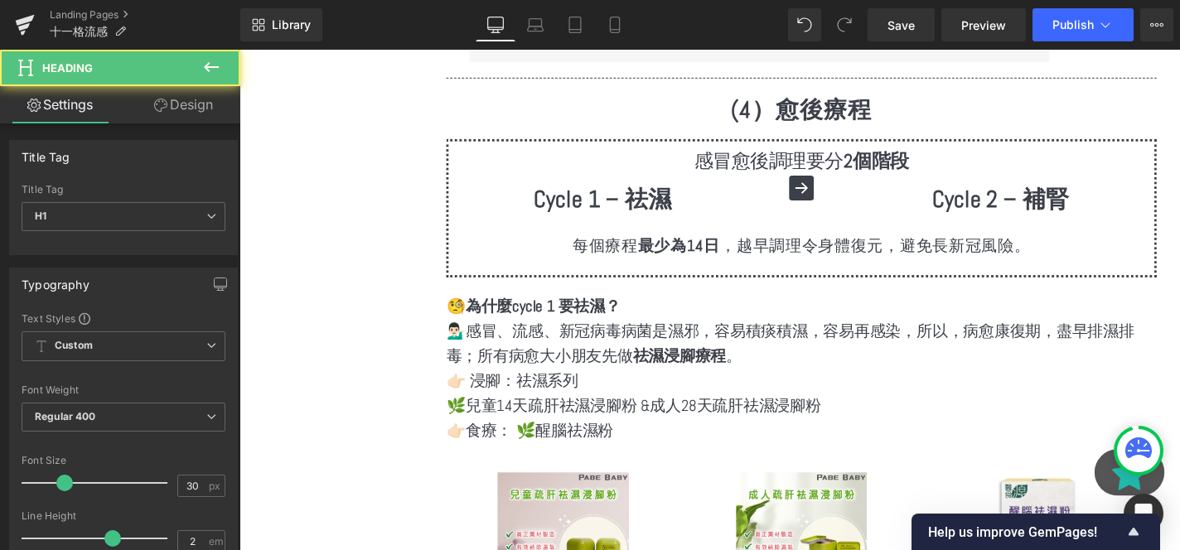
click at [571, 336] on p "💁🏻‍♂️感冒、流感、新冠病毒病菌是濕邪，容易積痰積濕，容易再感染，所以，病愈康復期，盡早排濕排毒； 所有病愈大小朋友先做 祛濕浸腳療程 。" at bounding box center [838, 362] width 757 height 53
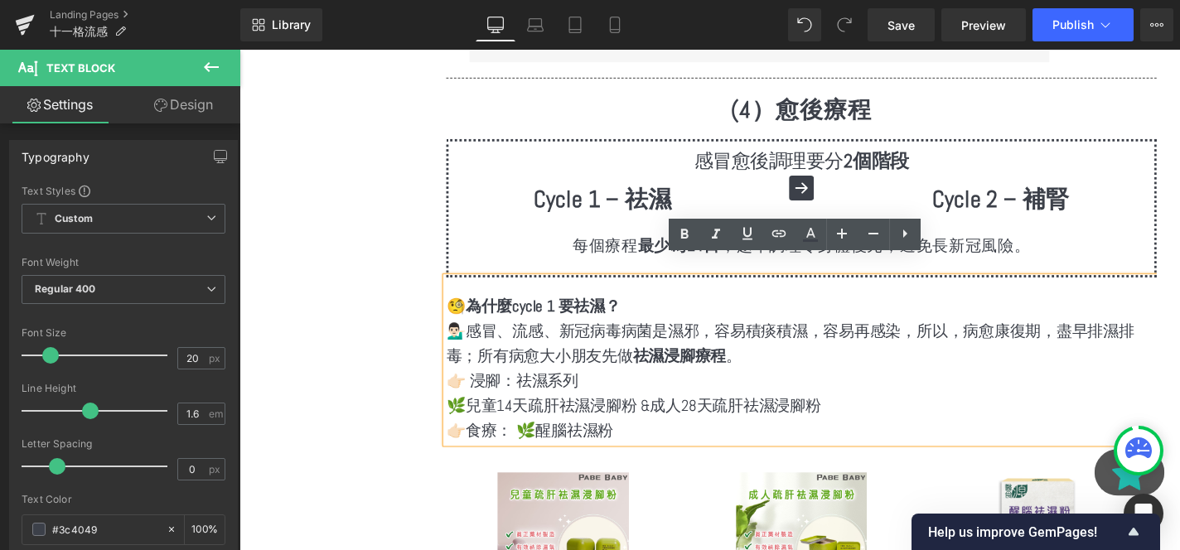
click at [578, 365] on span "所有病愈大小朋友先做 祛濕浸腳療程 。" at bounding box center [634, 376] width 282 height 22
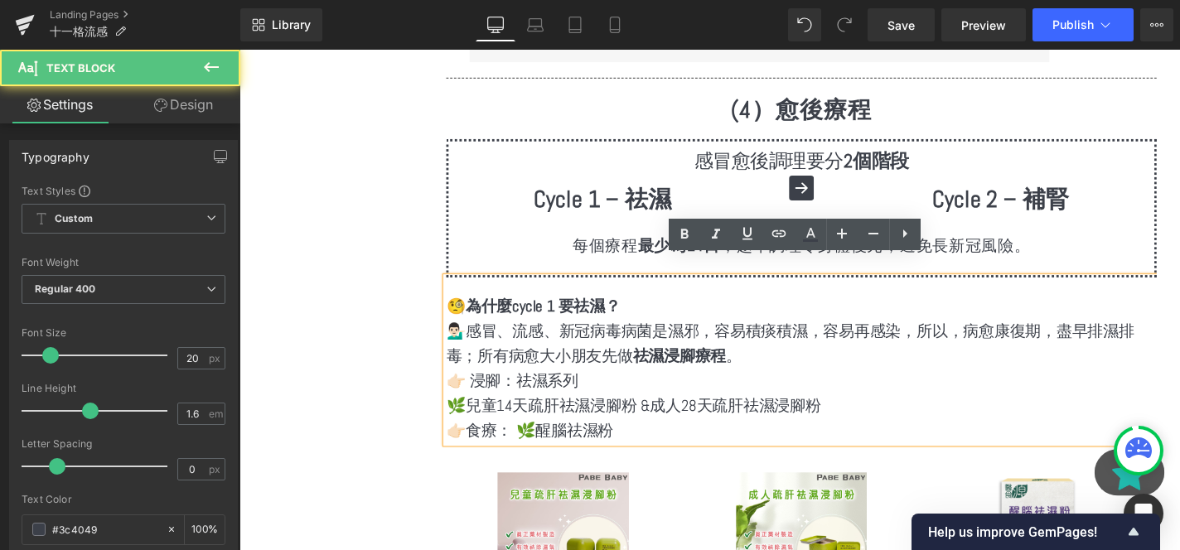
click at [578, 365] on span "所有病愈大小朋友先做 祛濕浸腳療程 。" at bounding box center [634, 376] width 282 height 22
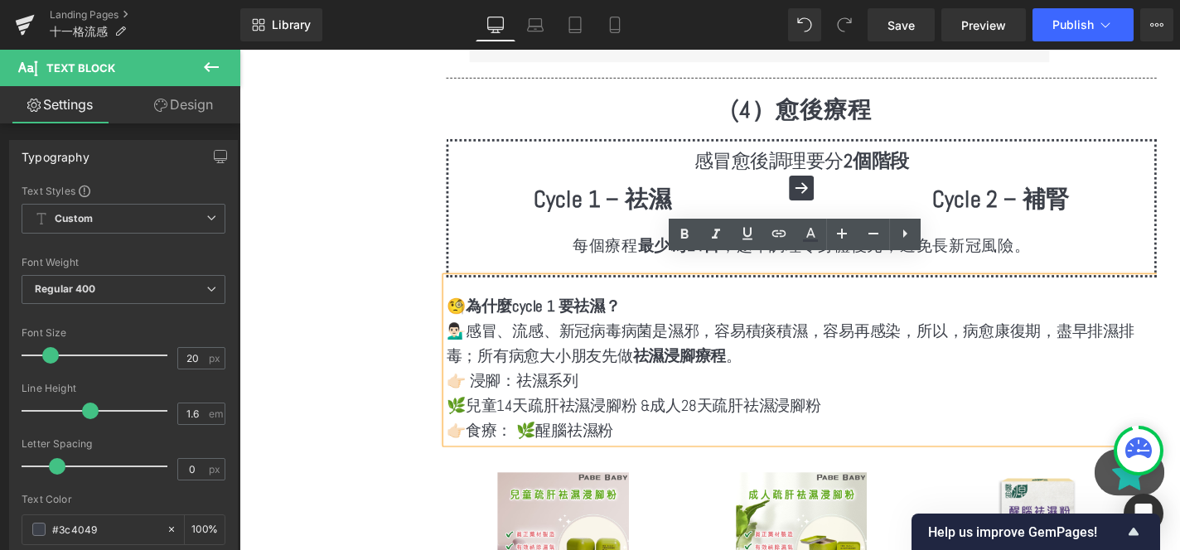
click at [477, 293] on div "🧐 為什麼cycle 1 要祛濕？ 💁🏻‍♂️感冒、流感、新冠病毒病菌是濕邪，容易積痰積濕，容易再感染，所以，病愈康復期，盡早排濕排毒； 所有病愈大小朋友先做…" at bounding box center [838, 381] width 757 height 177
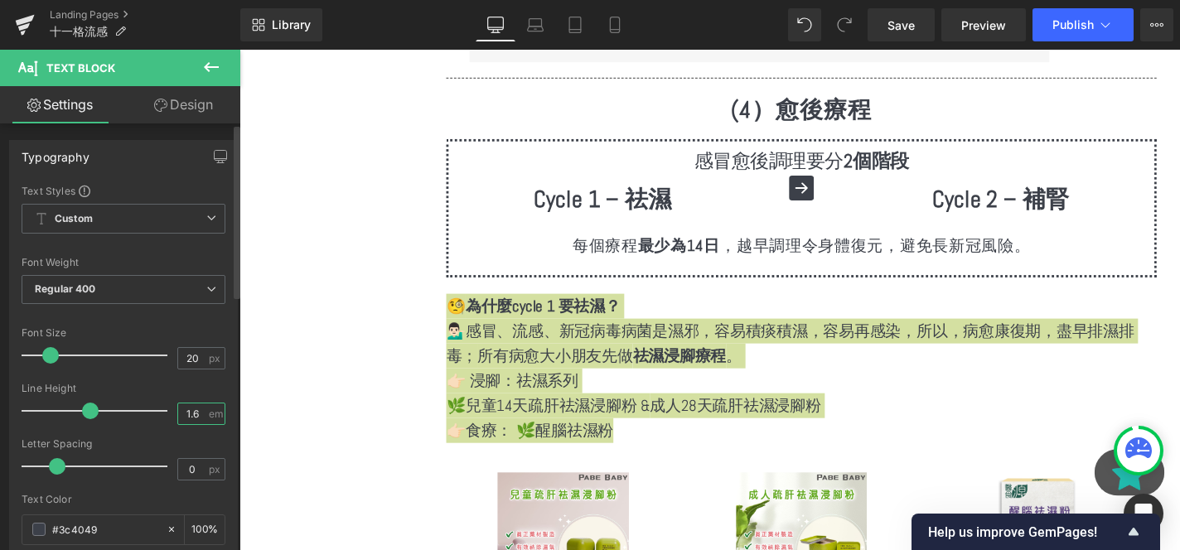
click at [195, 412] on input "1.6" at bounding box center [192, 414] width 29 height 21
type input "2"
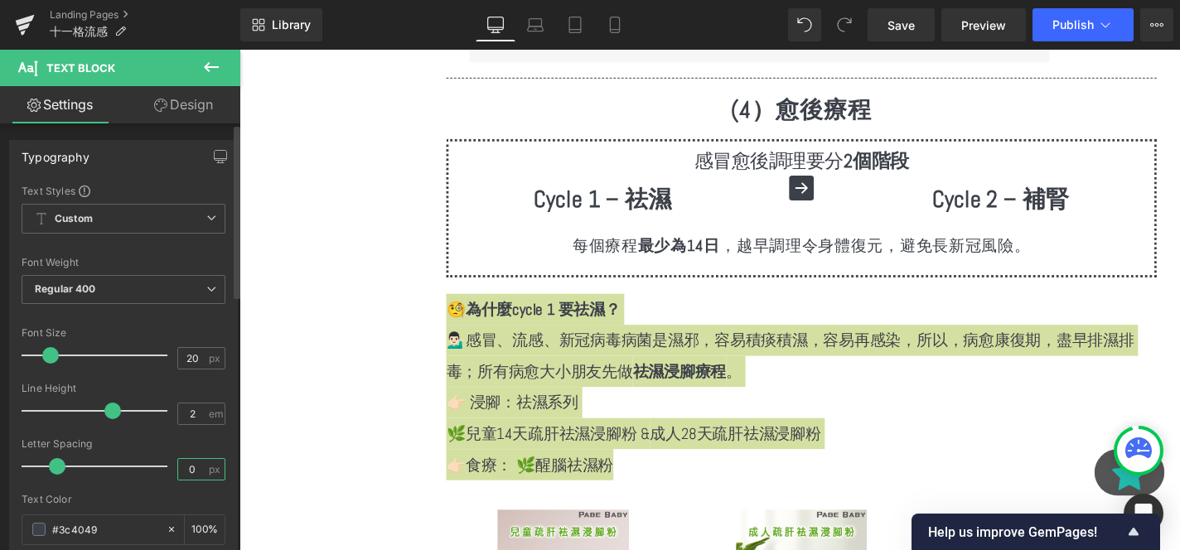
click at [190, 469] on input "0" at bounding box center [192, 469] width 29 height 21
type input "1"
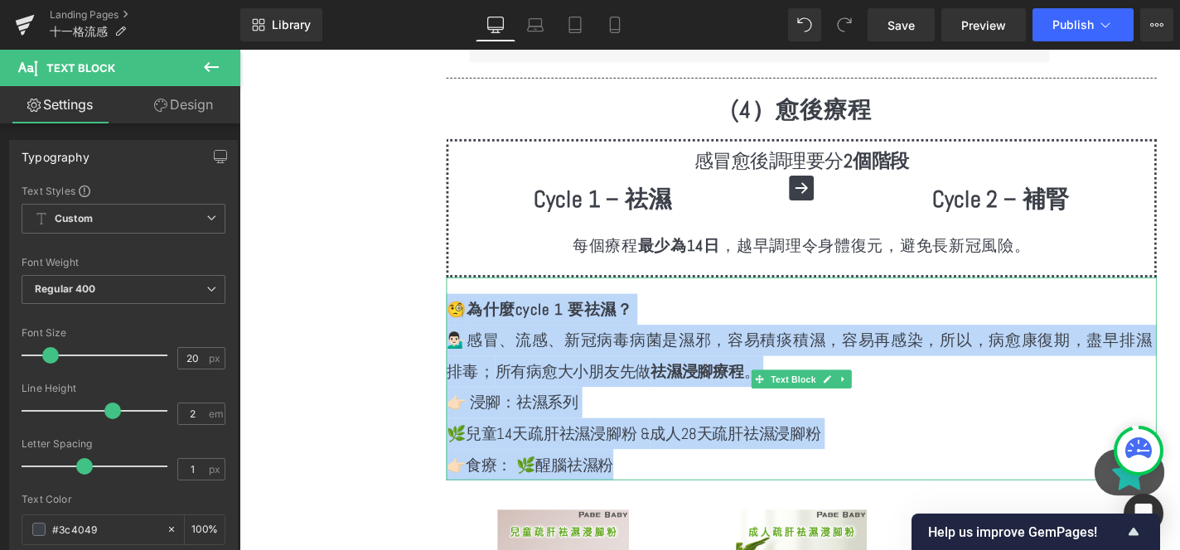
click at [677, 409] on p "👉🏻 浸腳：祛濕系列" at bounding box center [838, 425] width 757 height 33
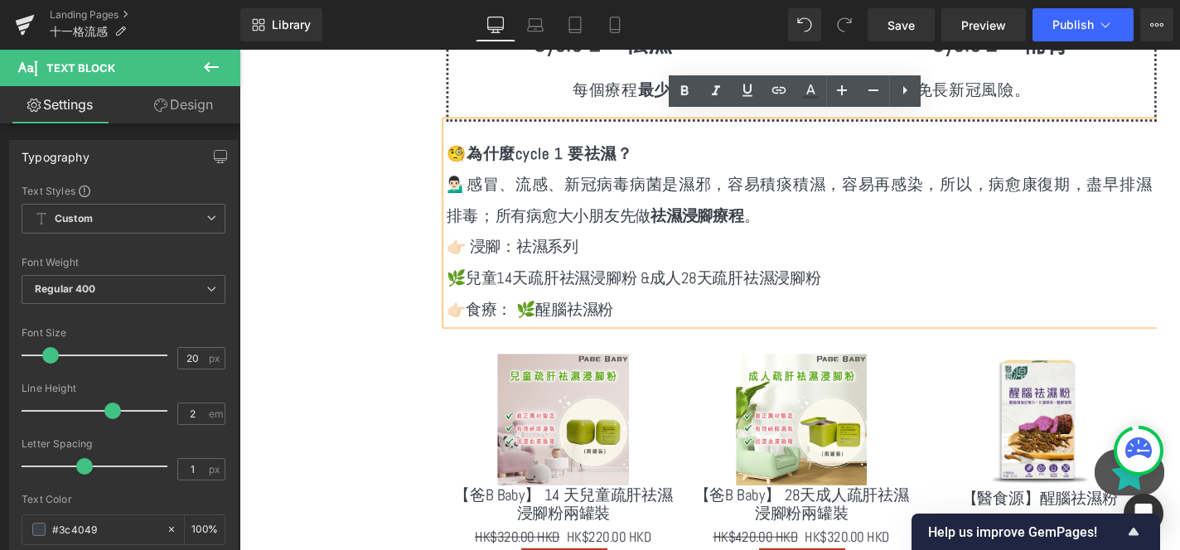
scroll to position [3949, 0]
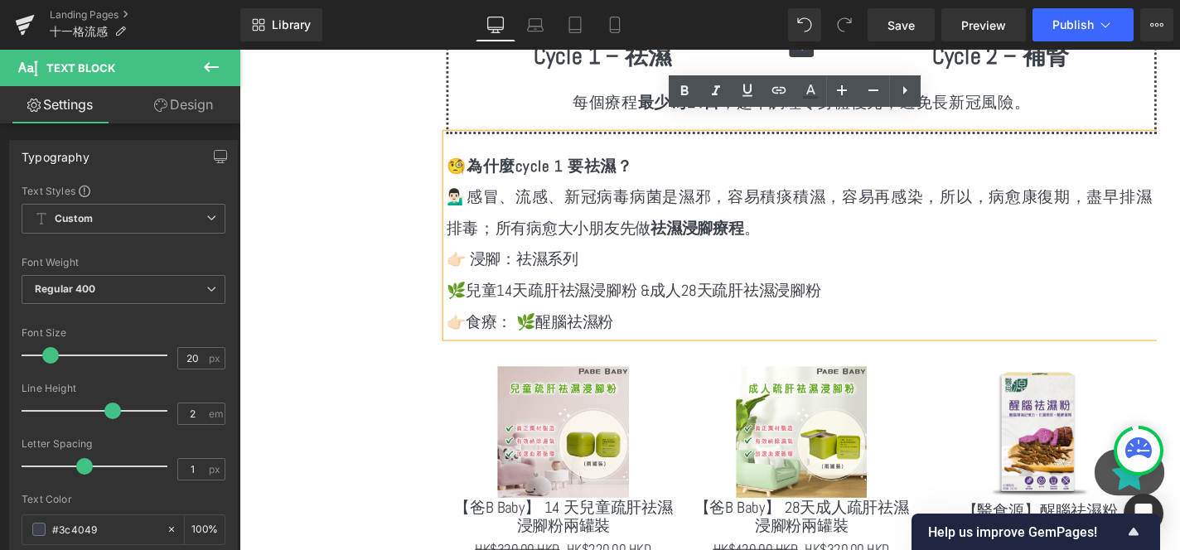
click at [675, 323] on p "👉🏻食療： 🌿醒腦祛濕粉" at bounding box center [838, 339] width 757 height 33
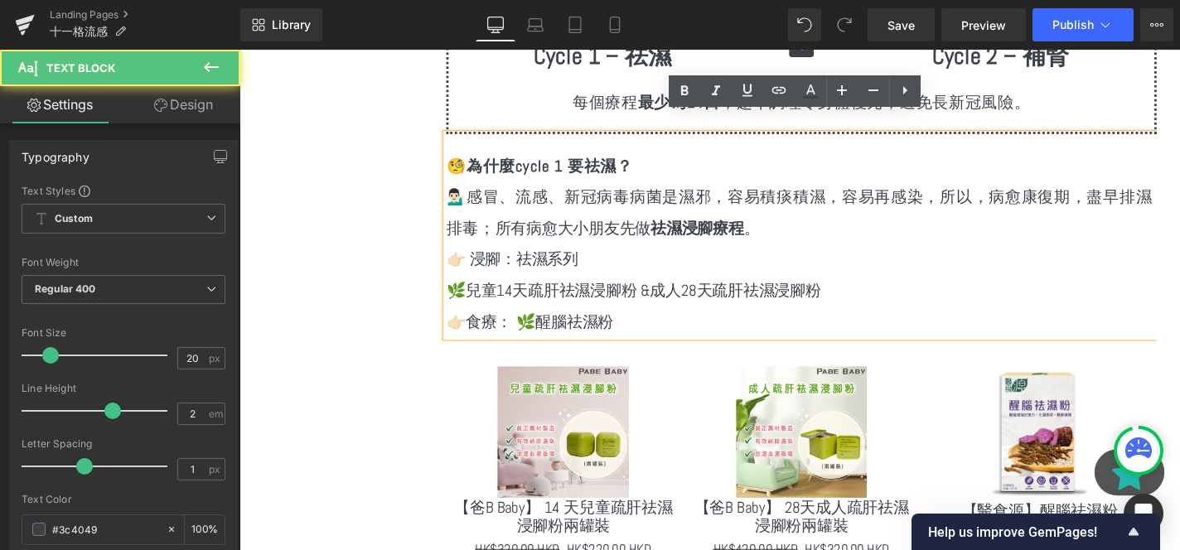
click at [668, 323] on p "👉🏻食療： 🌿醒腦祛濕粉" at bounding box center [838, 339] width 757 height 33
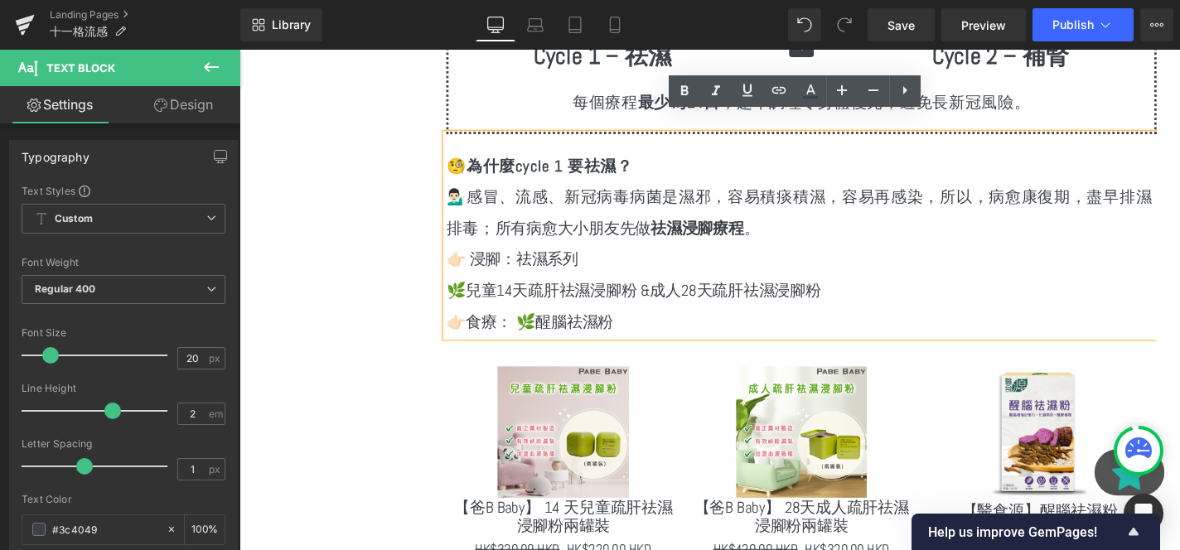
click at [744, 296] on span "成人28天疏肝祛濕浸腳粉" at bounding box center [768, 307] width 182 height 22
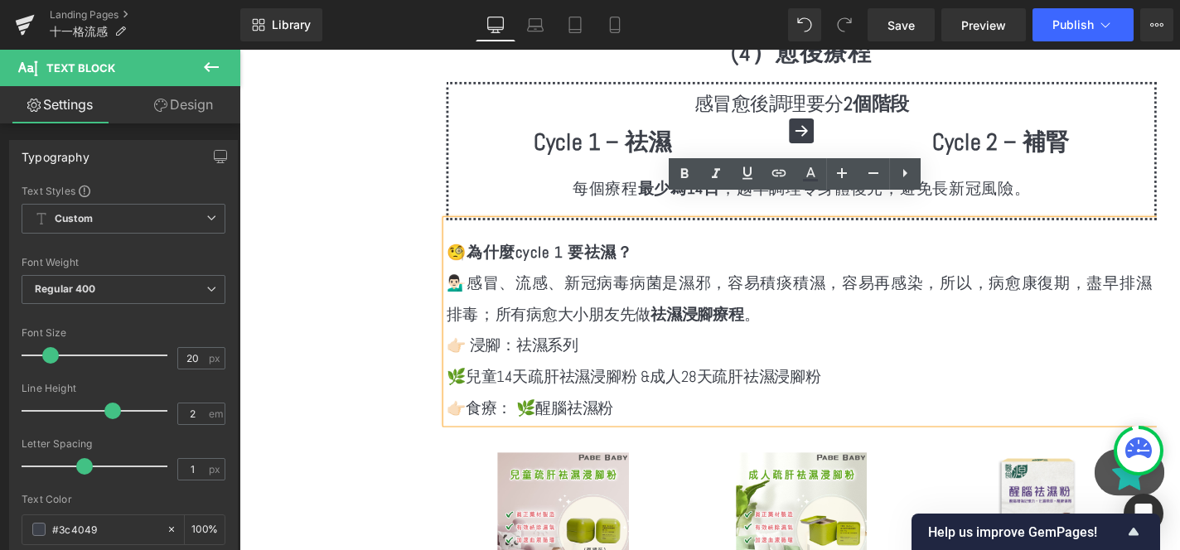
scroll to position [3921, 0]
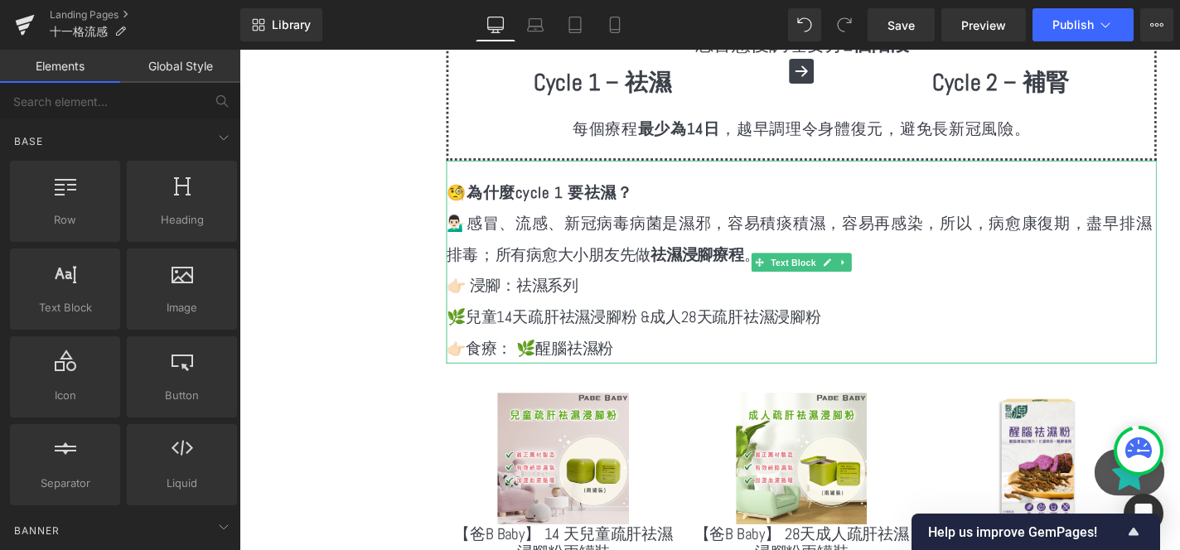
click at [620, 191] on strong "為什麼cycle 1 要祛濕？" at bounding box center [569, 202] width 177 height 22
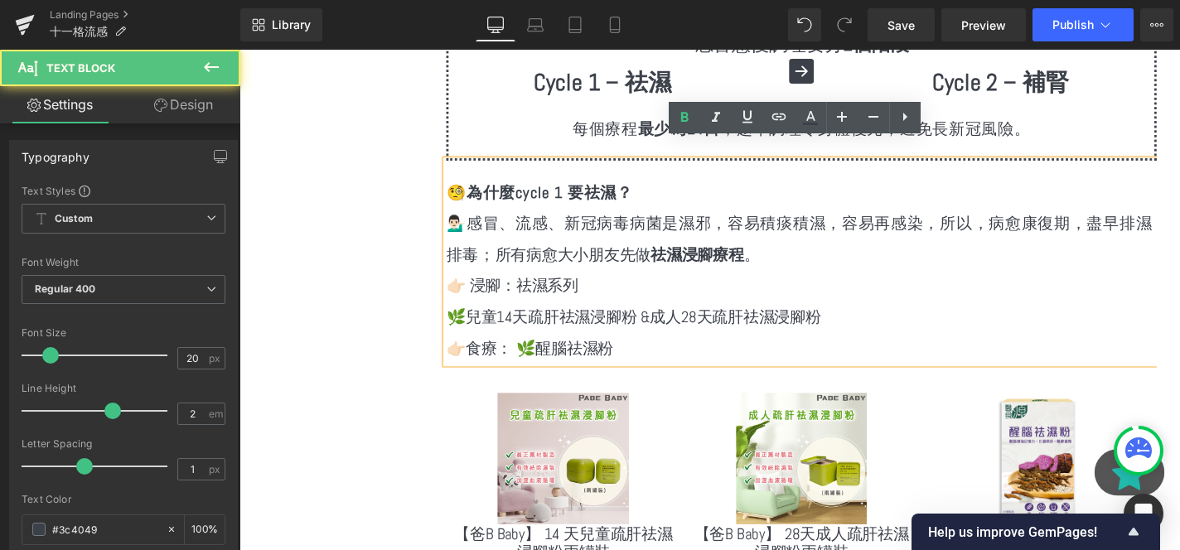
click at [641, 191] on strong "為什麼cycle 1 要祛濕？" at bounding box center [569, 202] width 177 height 22
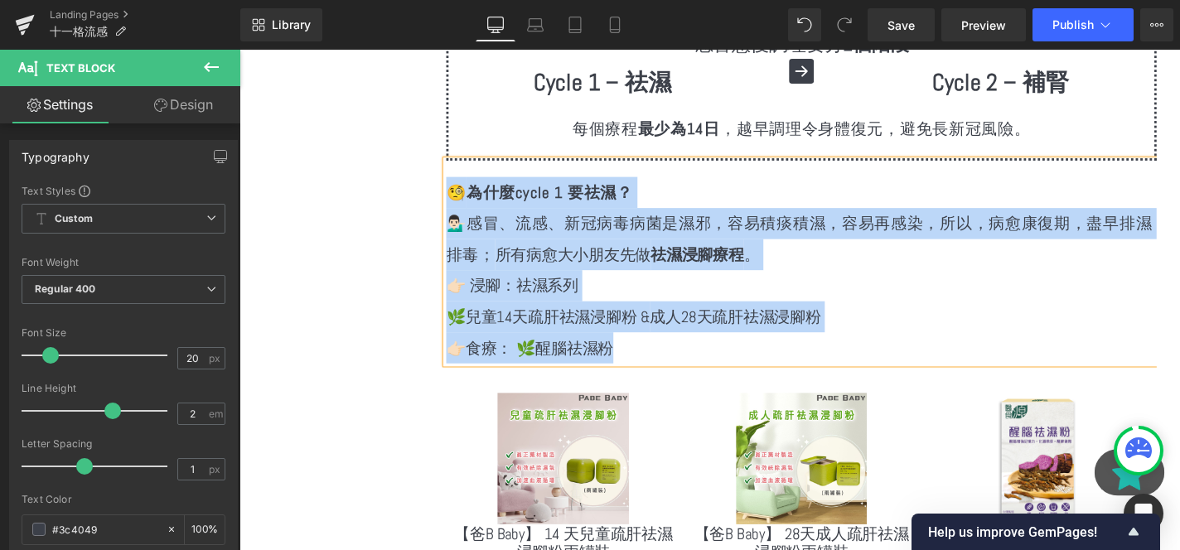
click at [641, 191] on strong "為什麼cycle 1 要祛濕？" at bounding box center [569, 202] width 177 height 22
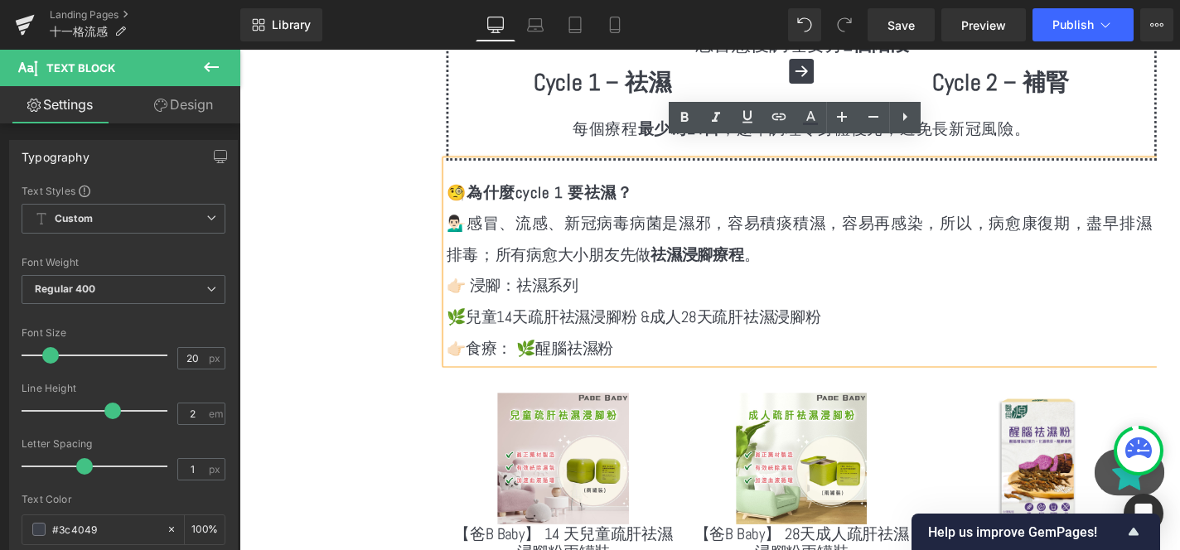
click at [685, 186] on p "🧐 為什麼cycle 1 要祛濕？" at bounding box center [838, 202] width 757 height 33
drag, startPoint x: 685, startPoint y: 178, endPoint x: 438, endPoint y: 178, distance: 246.1
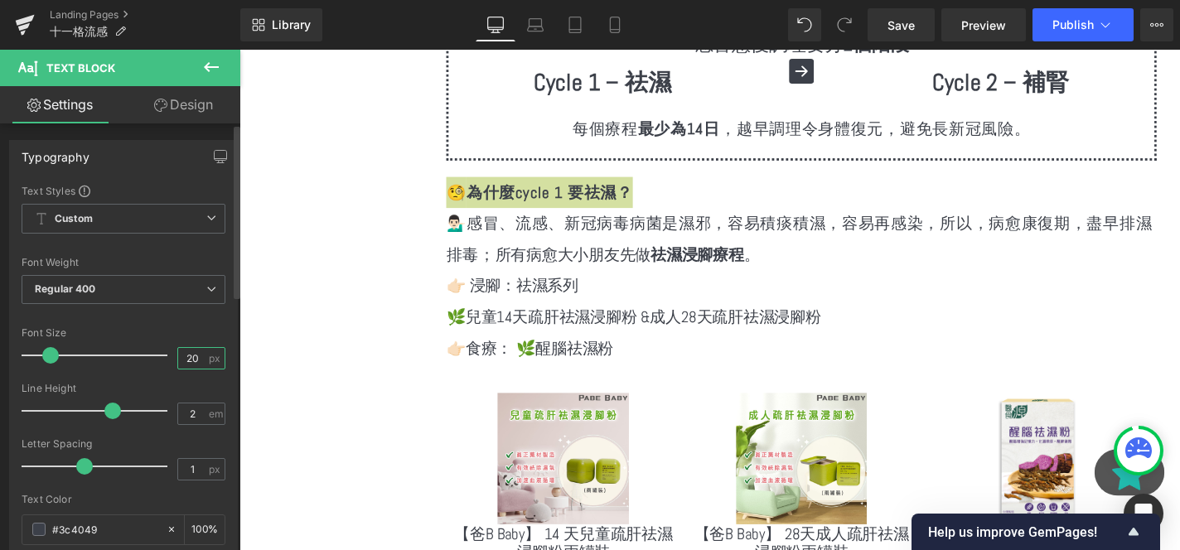
click at [196, 351] on input "20" at bounding box center [192, 358] width 29 height 21
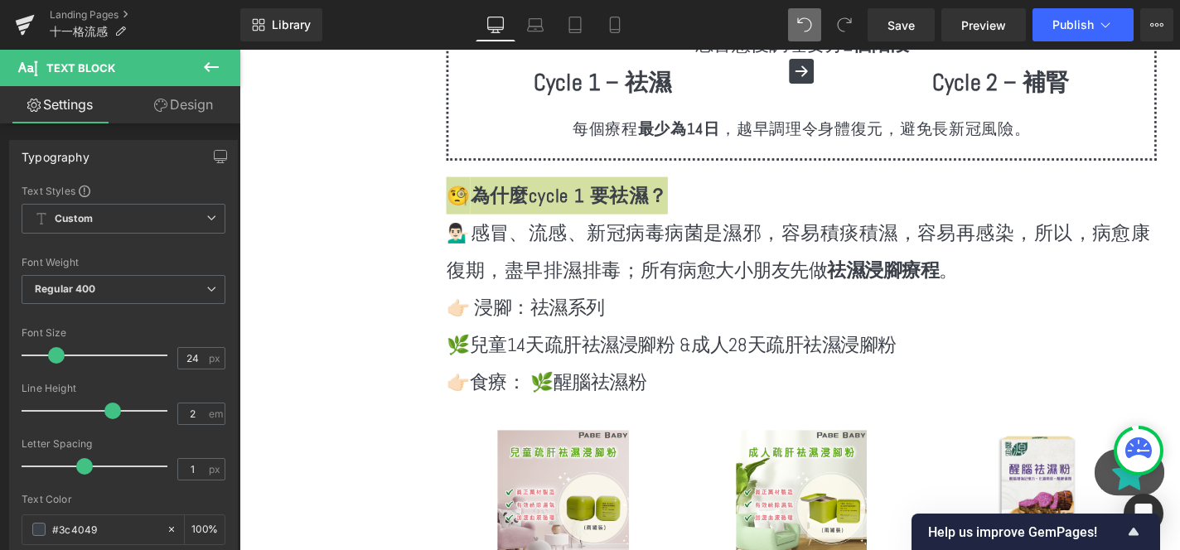
click at [811, 18] on icon at bounding box center [804, 24] width 15 height 15
type input "20"
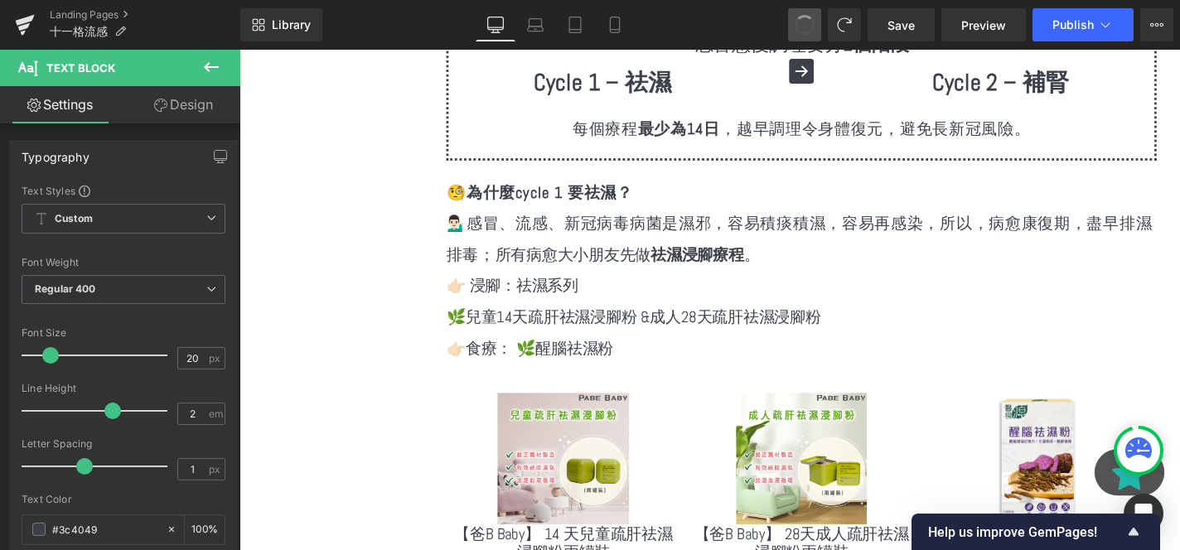
click at [528, 191] on strong "為什麼cycle 1 要祛濕？" at bounding box center [569, 202] width 177 height 22
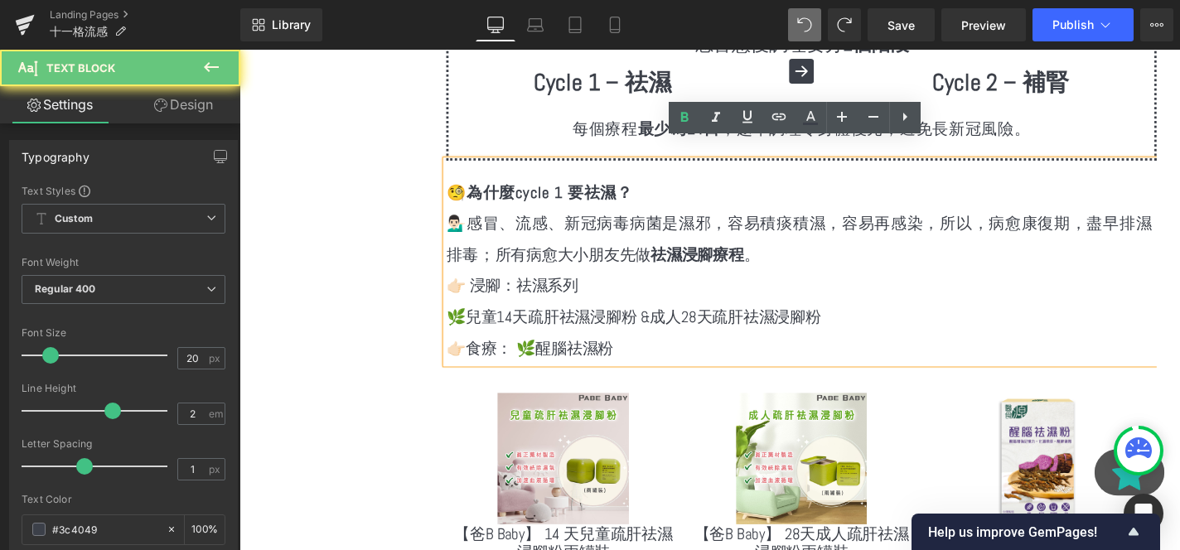
click at [670, 186] on p "🧐 為什麼cycle 1 要祛濕？" at bounding box center [838, 202] width 757 height 33
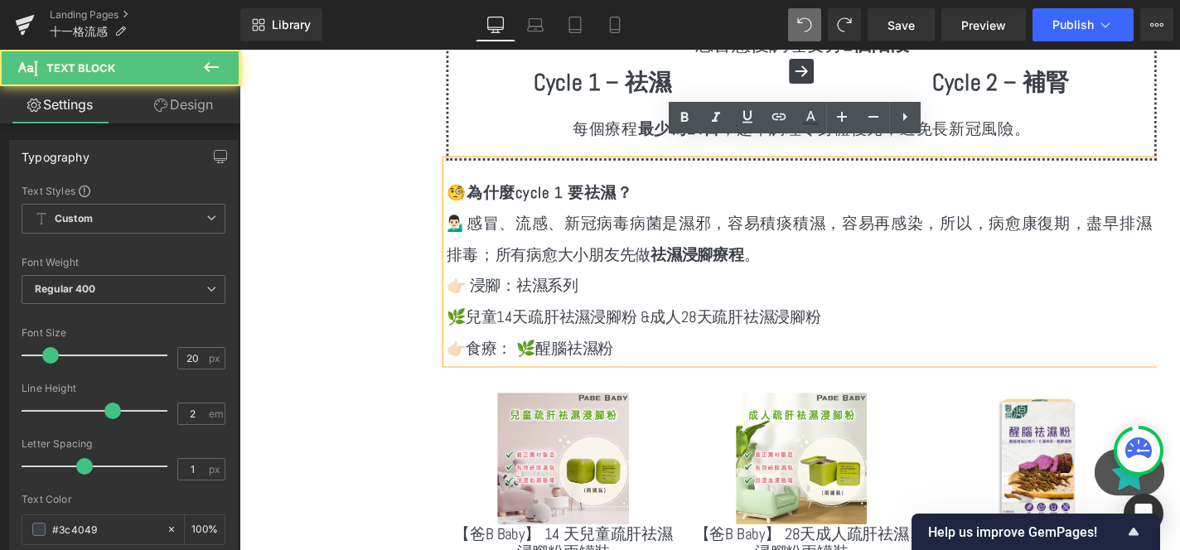
click at [670, 186] on p "🧐 為什麼cycle 1 要祛濕？" at bounding box center [838, 202] width 757 height 33
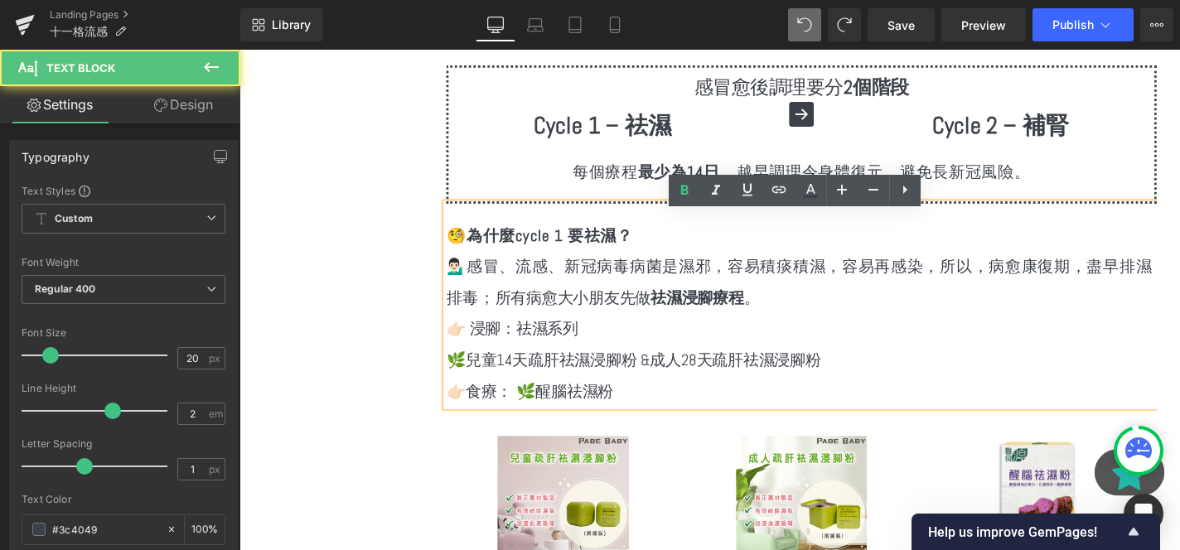
scroll to position [3843, 0]
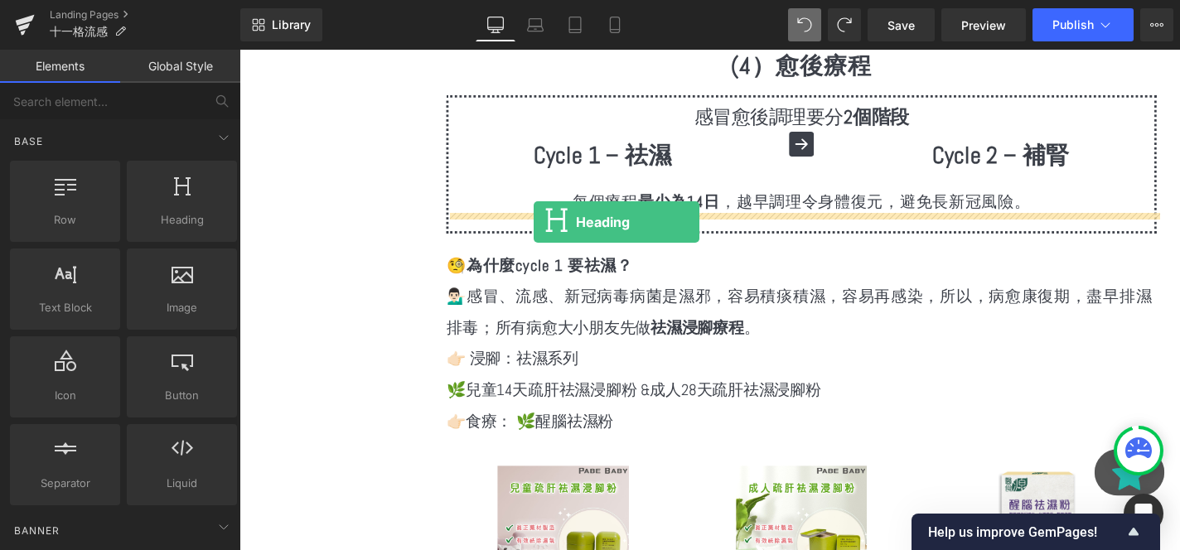
drag, startPoint x: 433, startPoint y: 270, endPoint x: 553, endPoint y: 234, distance: 124.8
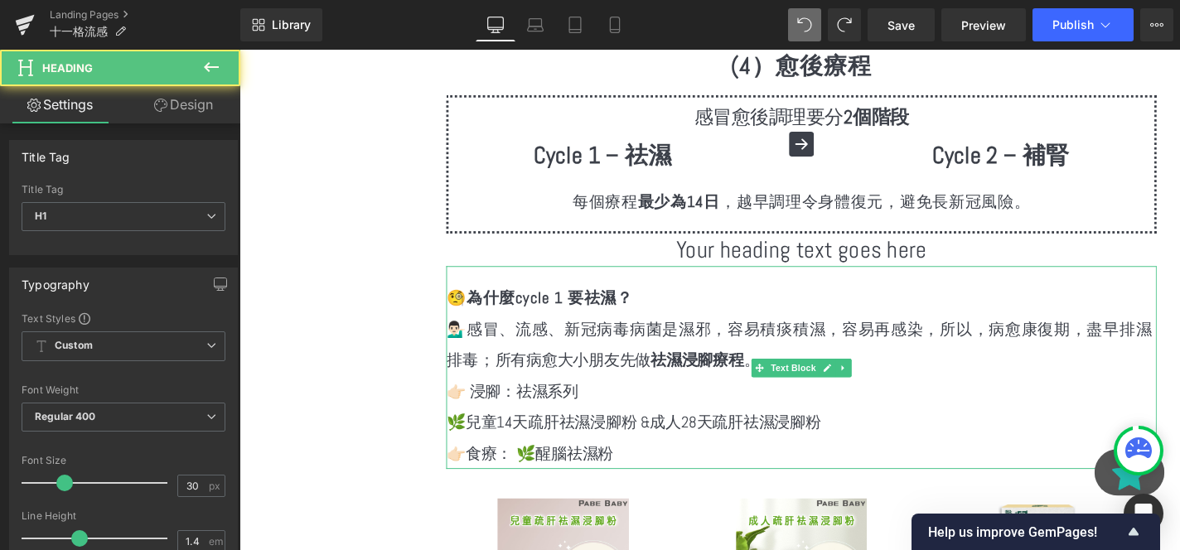
click at [629, 305] on p "🧐 為什麼cycle 1 要祛濕？" at bounding box center [838, 314] width 757 height 33
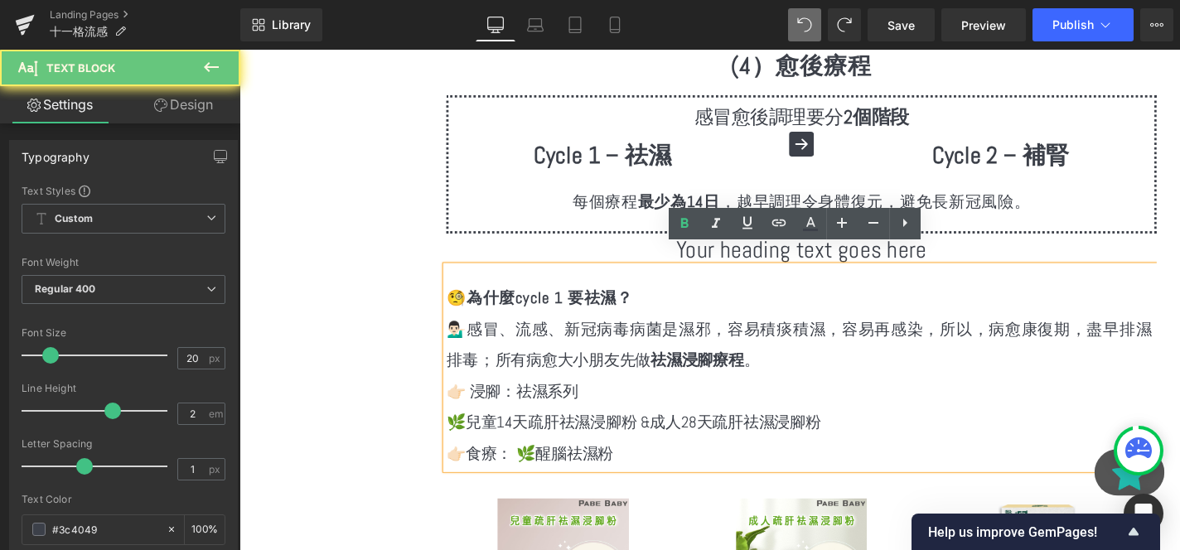
click at [695, 298] on p "🧐 為什麼cycle 1 要祛濕？" at bounding box center [838, 314] width 757 height 33
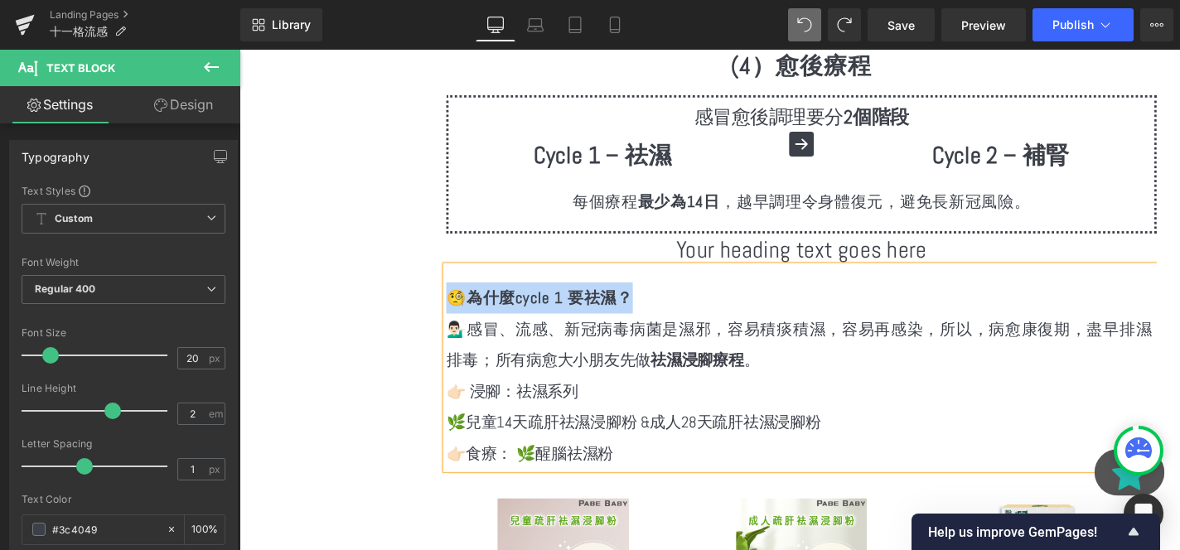
copy p "🧐 為什麼cycle 1 要祛濕？"
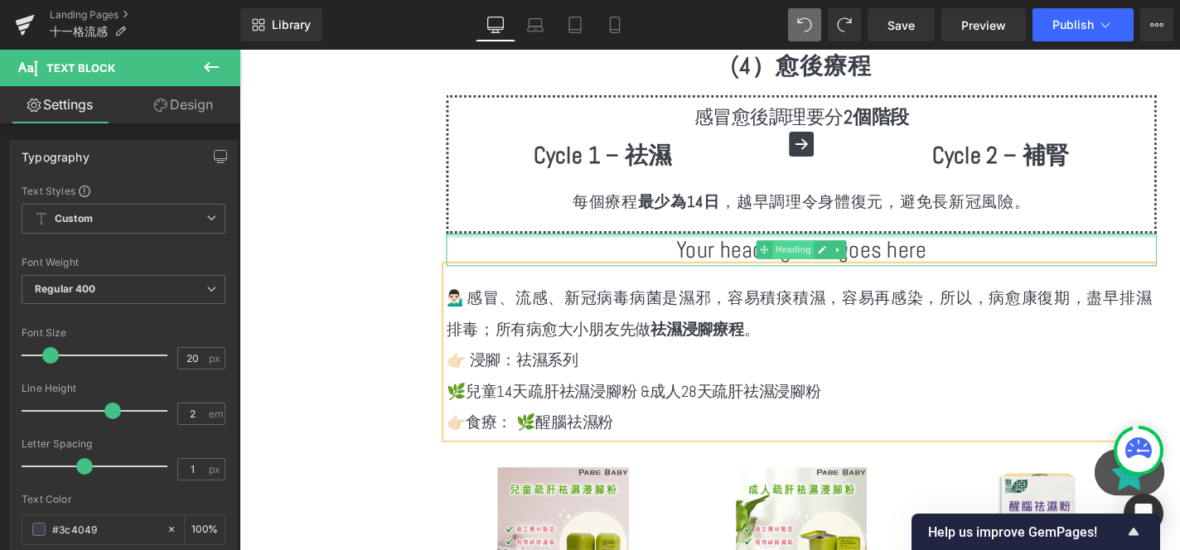
click at [832, 254] on span "Heading" at bounding box center [830, 264] width 45 height 20
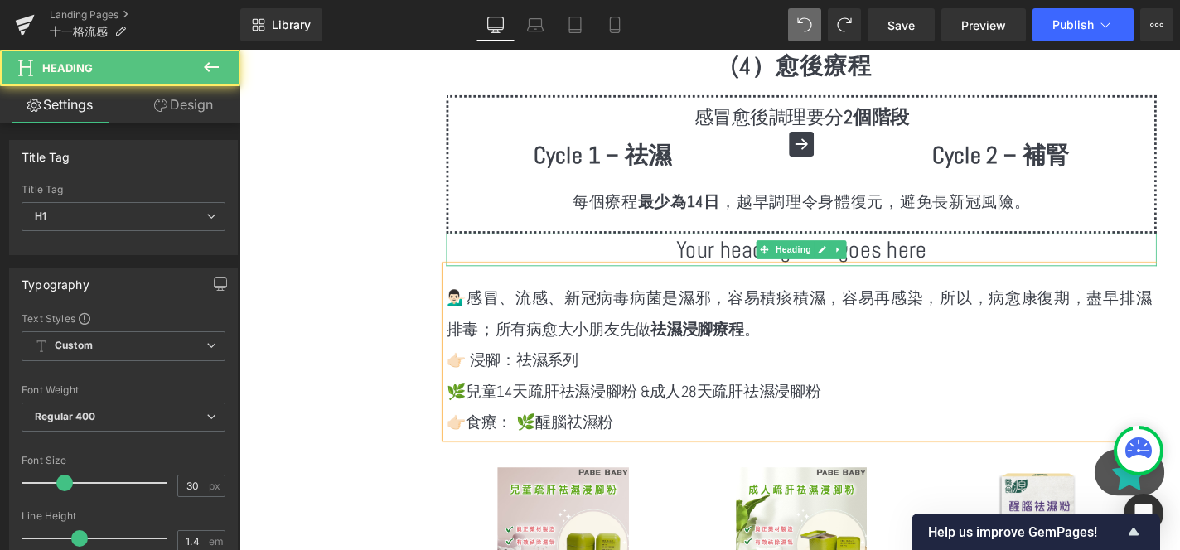
click at [719, 249] on h1 "Your heading text goes here" at bounding box center [838, 263] width 757 height 35
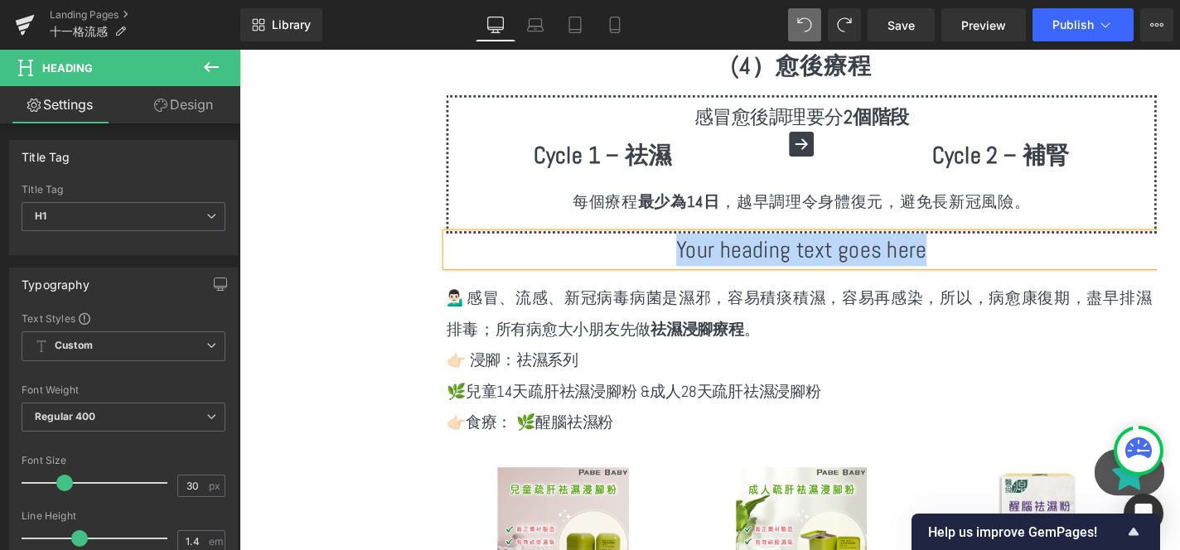
paste div
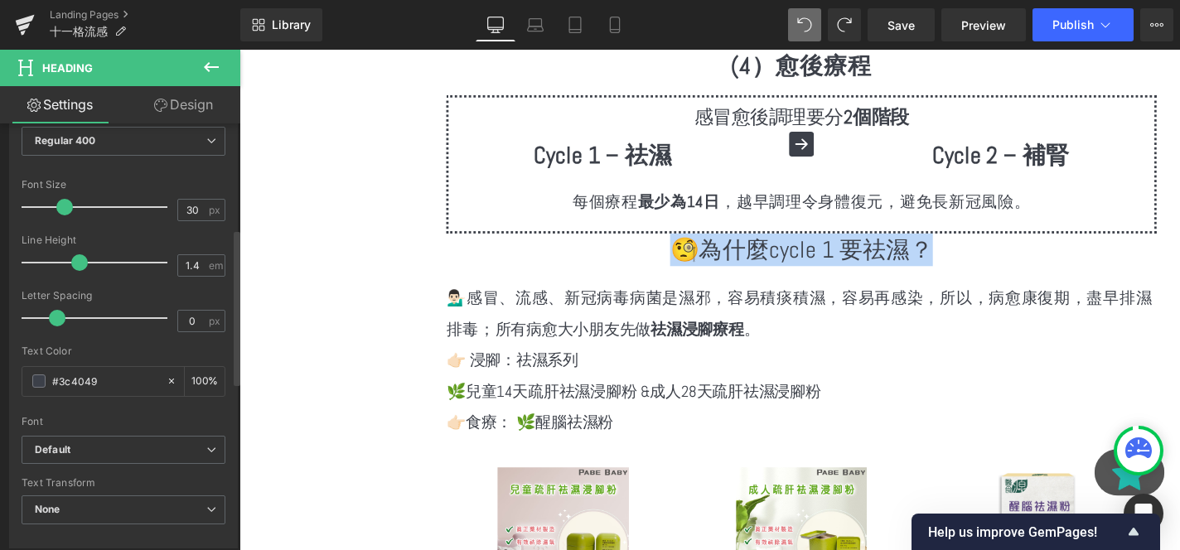
scroll to position [293, 0]
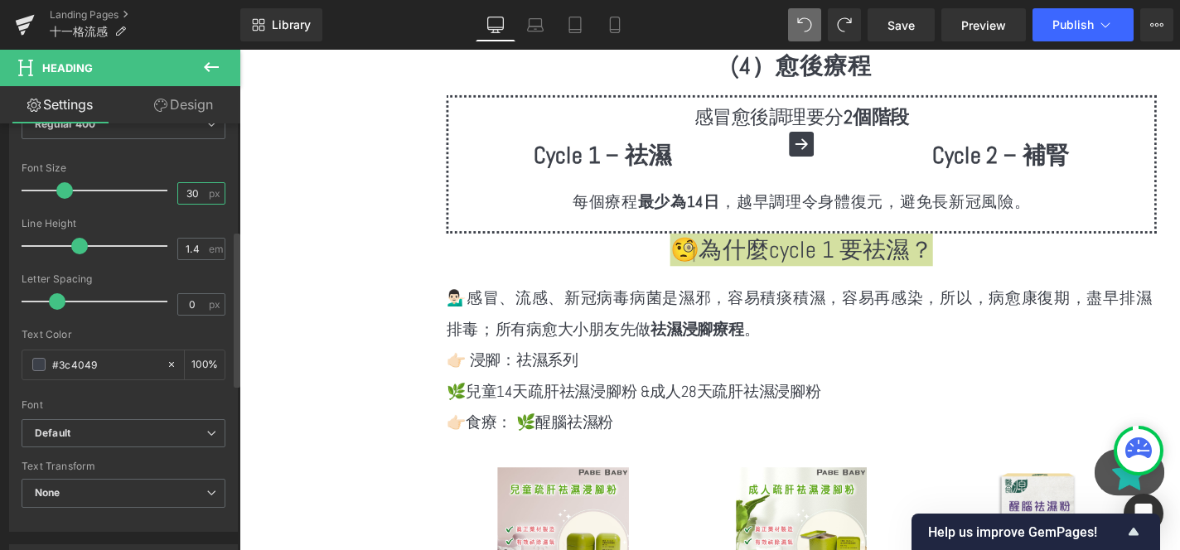
click at [179, 190] on input "30" at bounding box center [192, 193] width 29 height 21
type input "24"
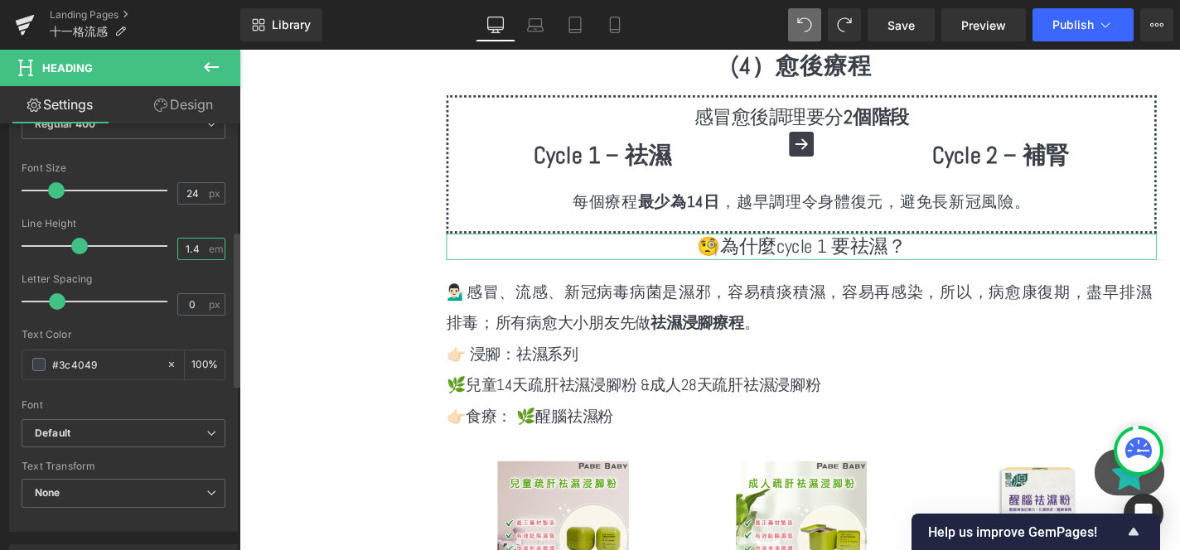
click at [190, 258] on input "1.4" at bounding box center [192, 249] width 29 height 21
type input "2"
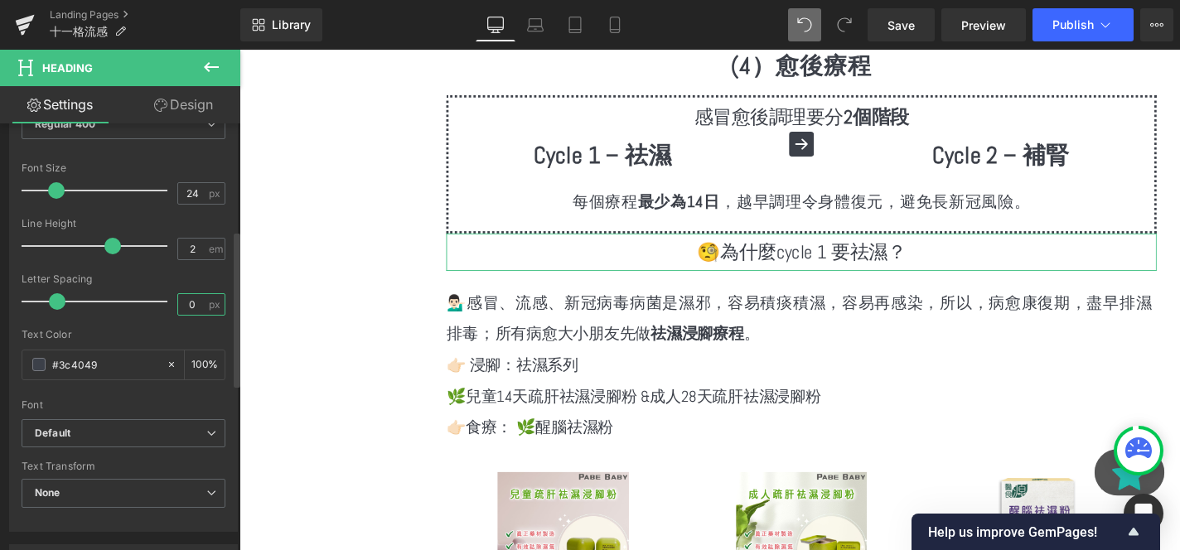
click at [187, 304] on input "0" at bounding box center [192, 304] width 29 height 21
type input "1"
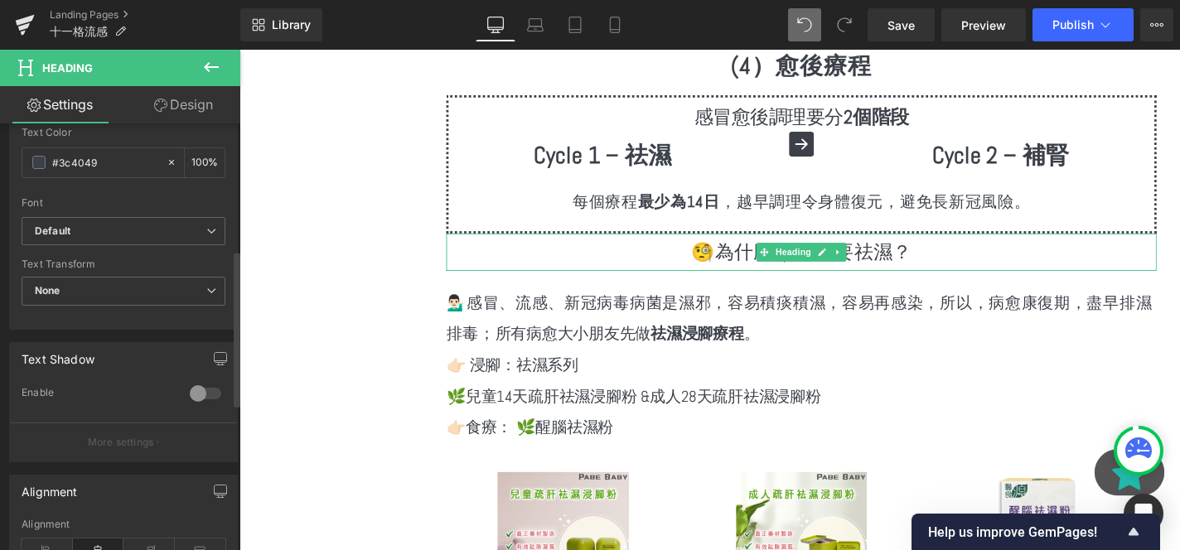
scroll to position [749, 0]
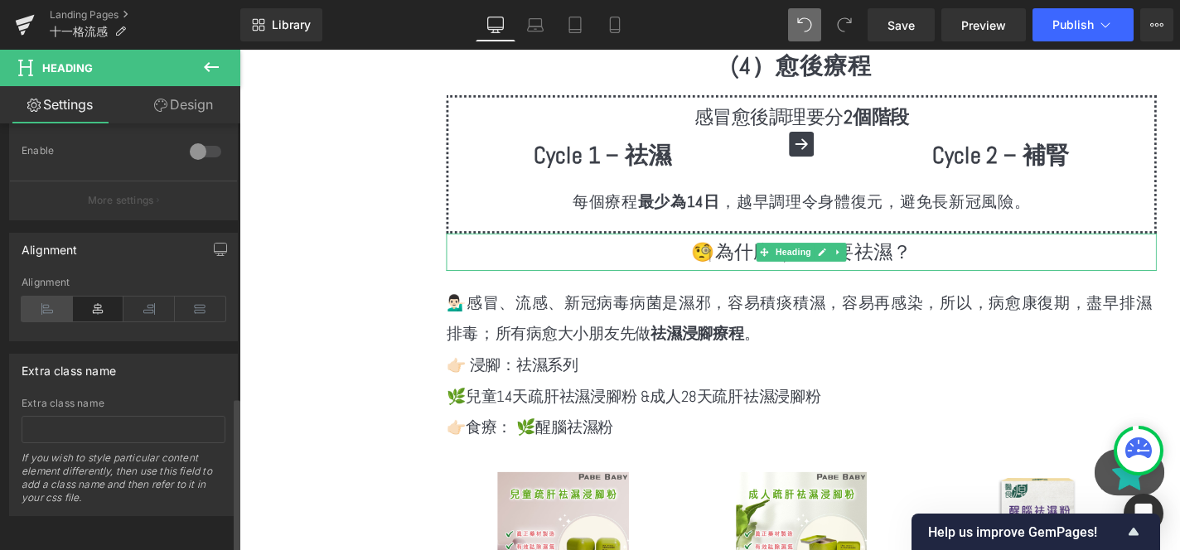
click at [53, 302] on icon at bounding box center [47, 309] width 51 height 25
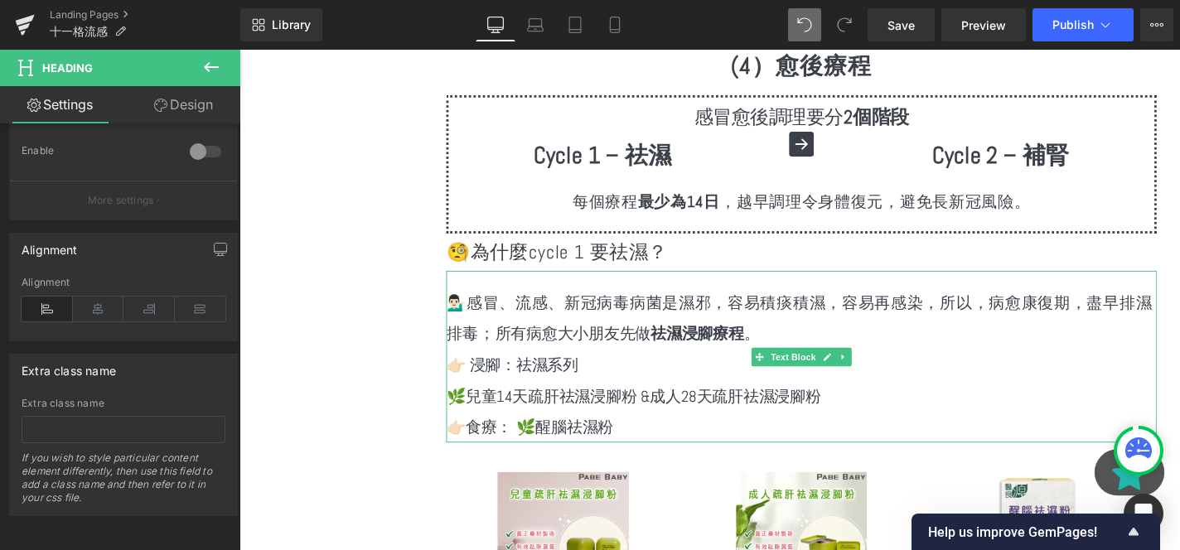
click at [619, 286] on div at bounding box center [838, 288] width 757 height 4
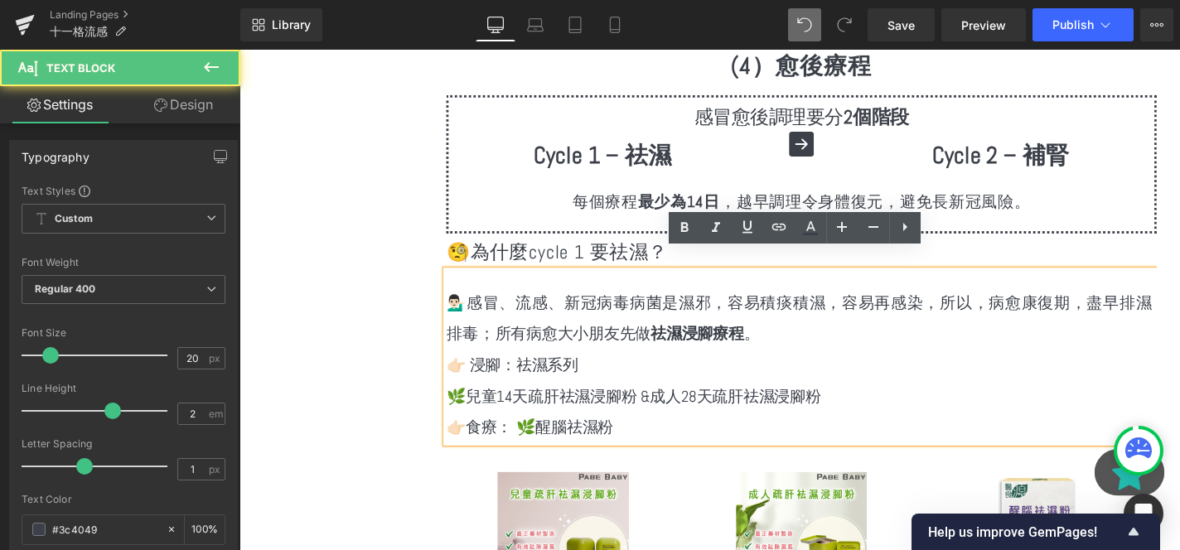
click at [579, 246] on h1 "🧐為什麼cycle 1 要祛濕？" at bounding box center [838, 266] width 757 height 40
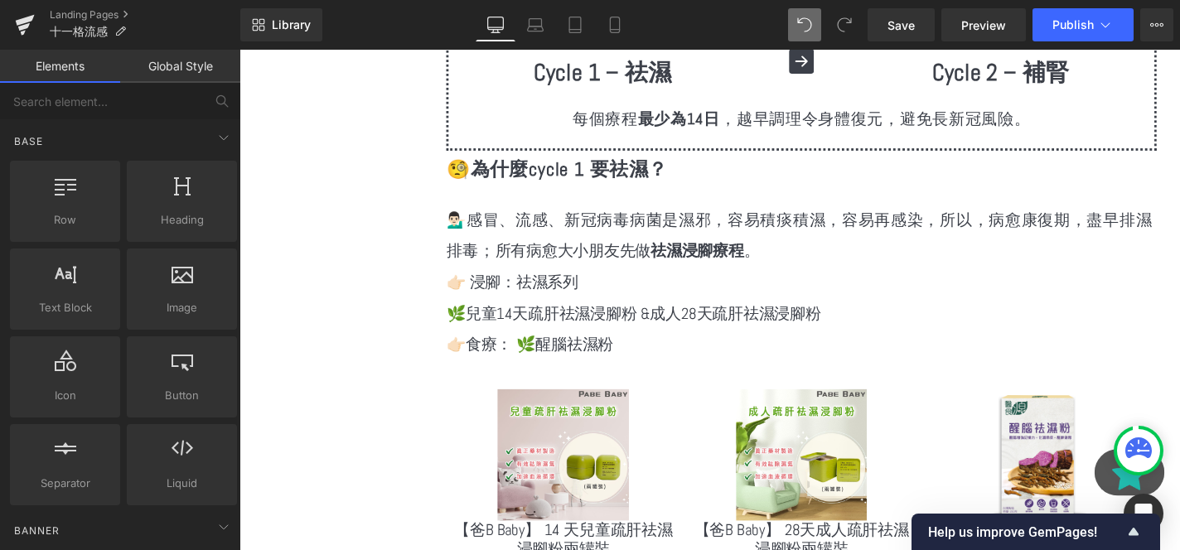
scroll to position [3893, 0]
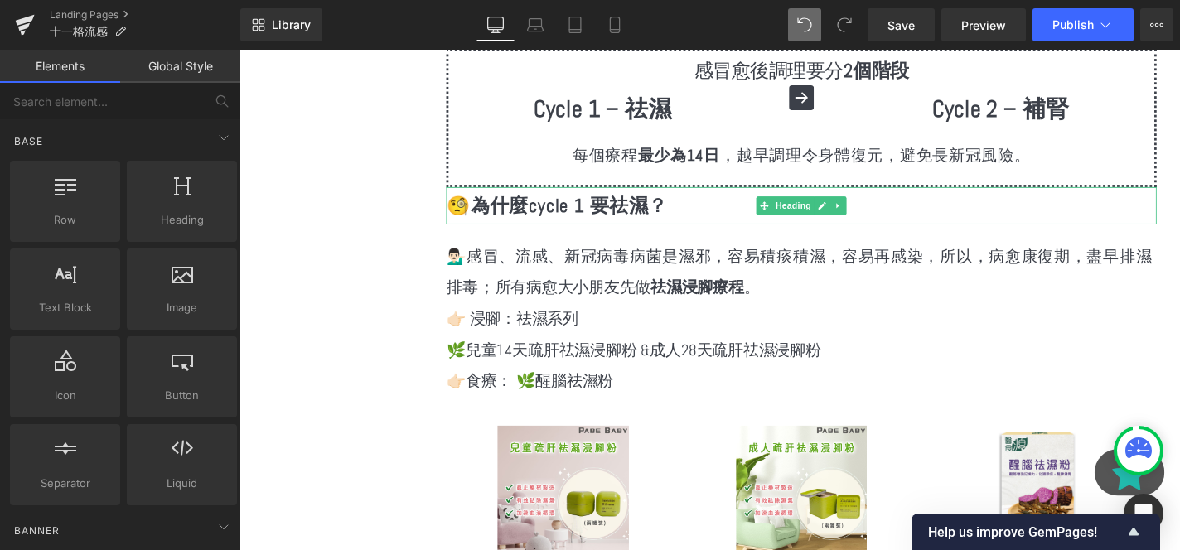
click at [596, 203] on strong "🧐為什麼cycle 1 要祛濕？" at bounding box center [578, 216] width 236 height 26
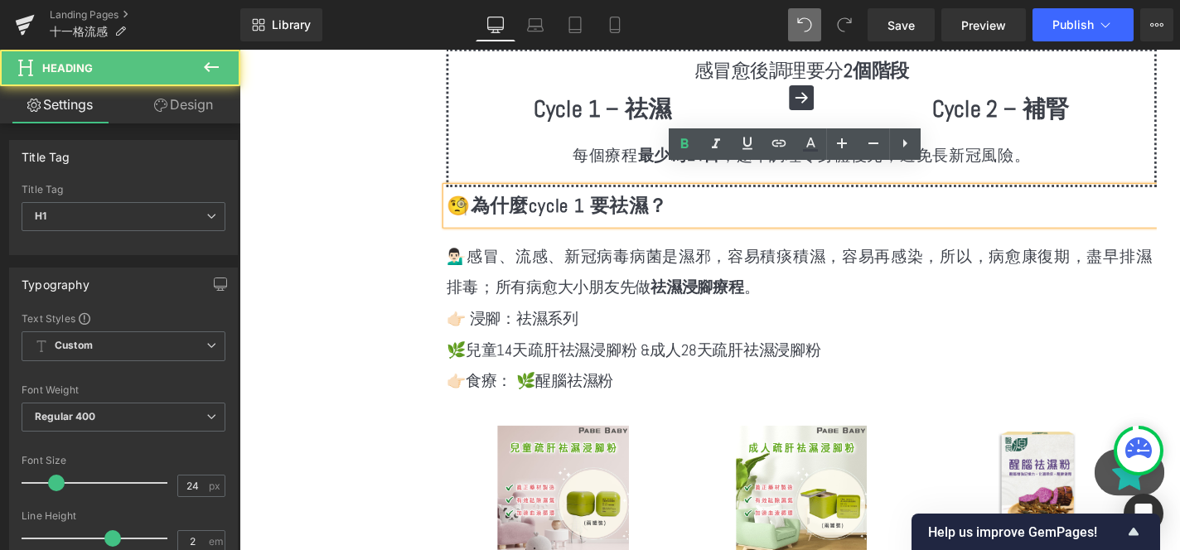
click at [723, 262] on p "💁🏻‍♂️感冒、流感、新冠病毒病菌是濕邪，容易積痰積濕，容易再感染，所以，病愈康復期，盡早排濕排毒； 所有病愈大小朋友先做 祛濕浸腳療程 。" at bounding box center [838, 287] width 757 height 66
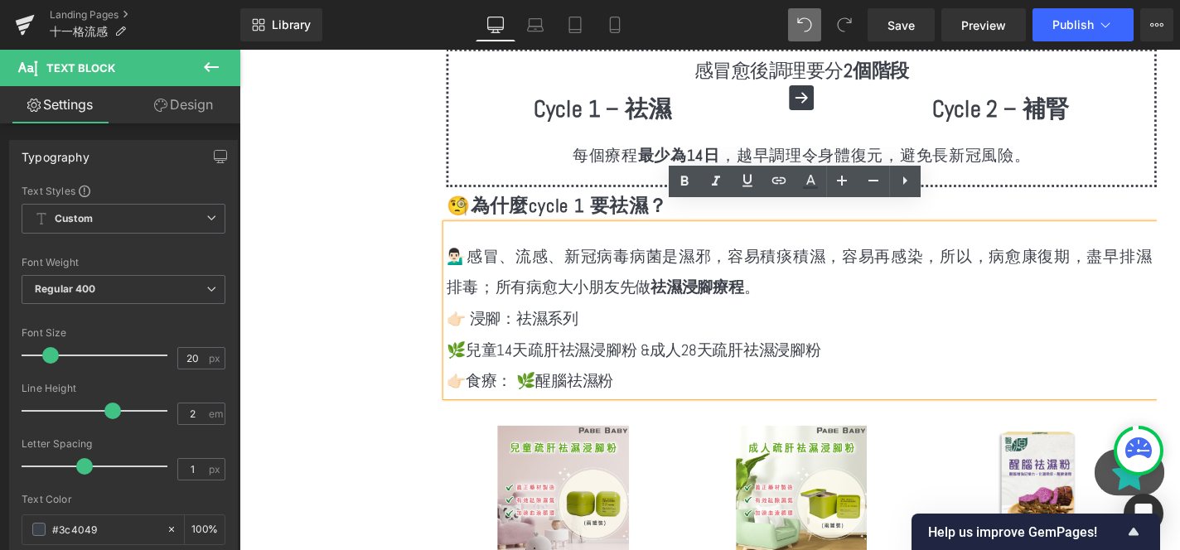
click at [532, 236] on div "💁🏻‍♂️感冒、流感、新冠病毒病菌是濕邪，容易積痰積濕，容易再感染，所以，病愈康復期，盡早排濕排毒； 所有病愈大小朋友先做 祛濕浸腳療程 。 👉🏻 浸腳：祛濕…" at bounding box center [838, 327] width 757 height 183
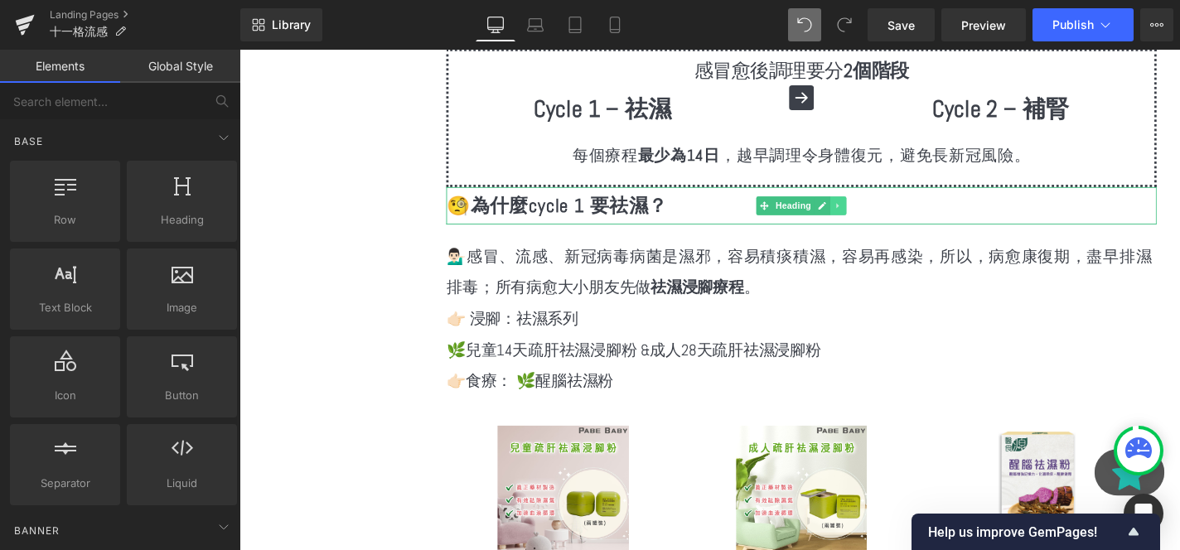
click at [874, 211] on icon at bounding box center [877, 216] width 9 height 10
click at [873, 212] on icon at bounding box center [869, 216] width 9 height 9
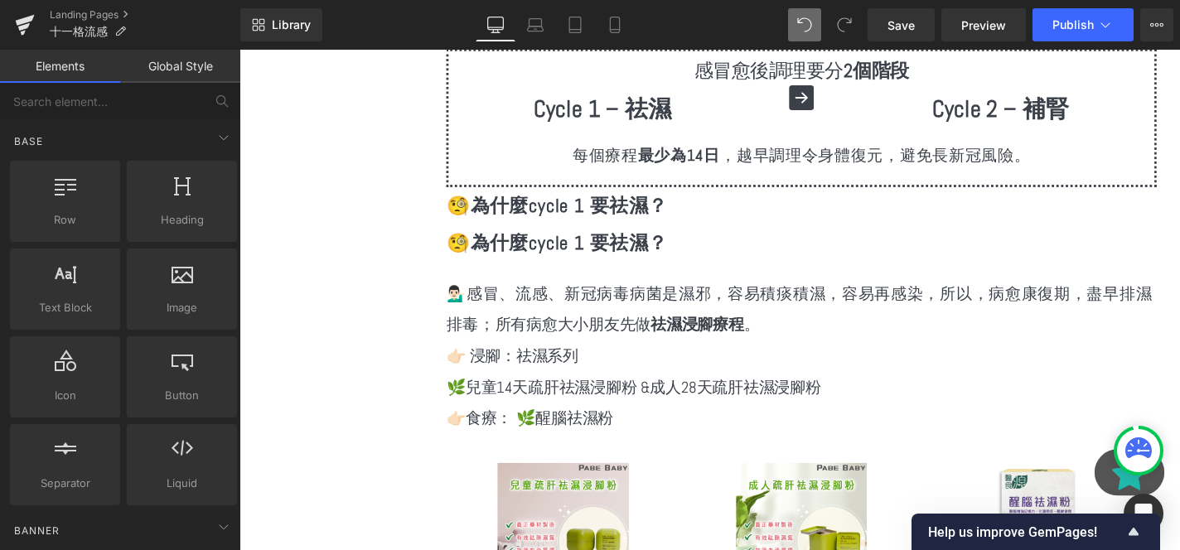
scroll to position [4020, 0]
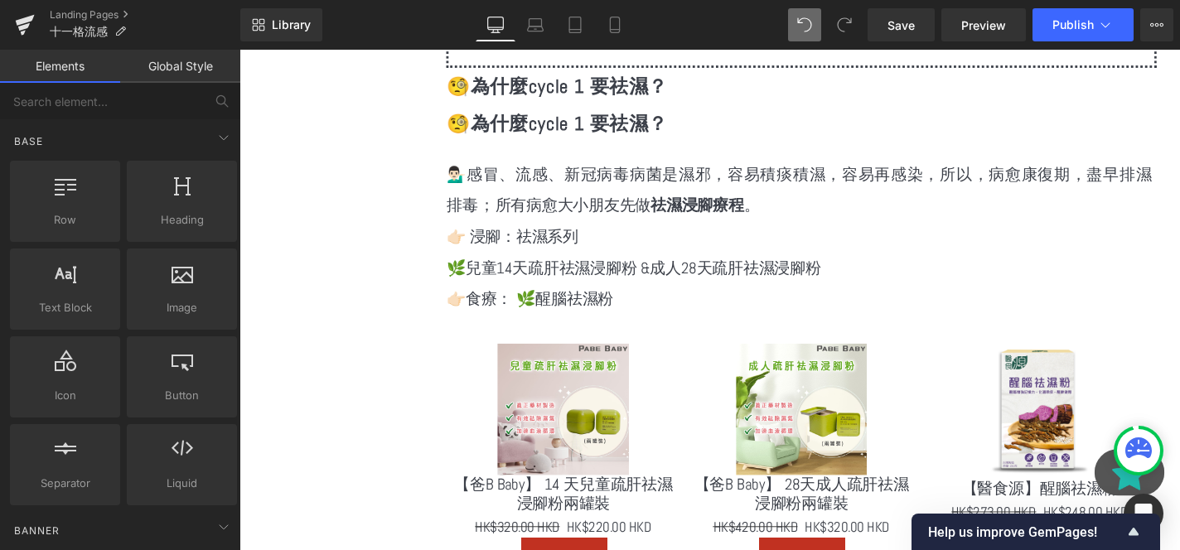
click at [593, 84] on div "🧐為什麼cycle 1 要祛濕？ Heading" at bounding box center [838, 89] width 757 height 40
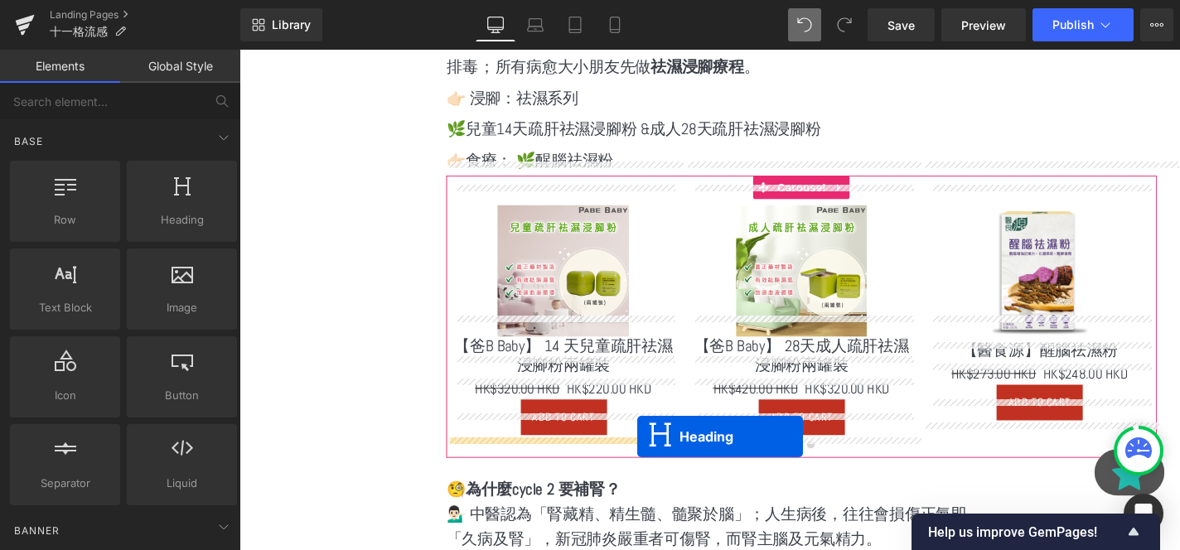
drag, startPoint x: 792, startPoint y: 112, endPoint x: 664, endPoint y: 462, distance: 373.3
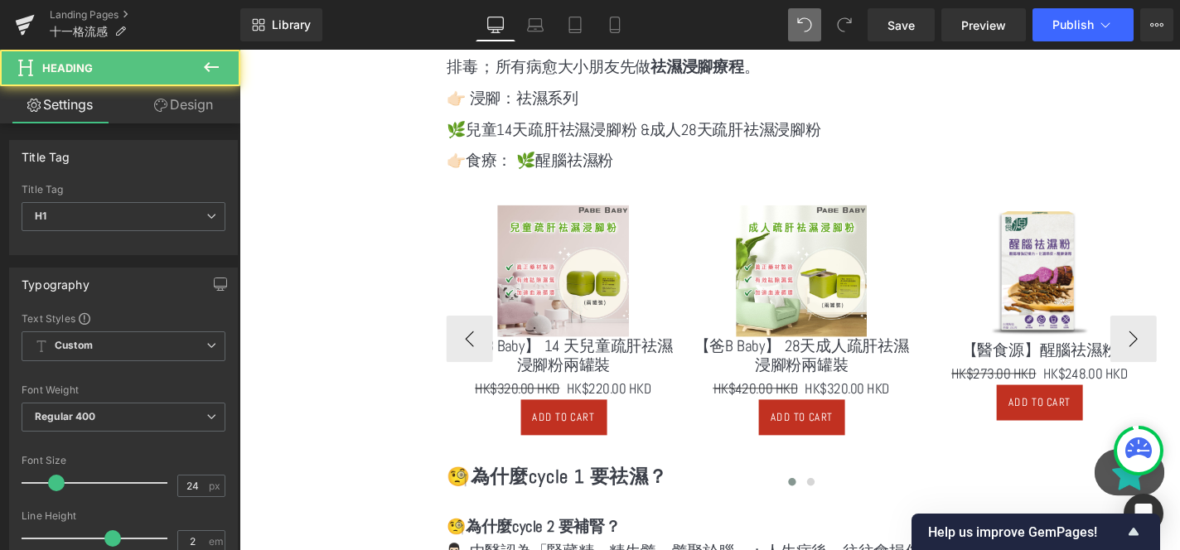
scroll to position [4352, 0]
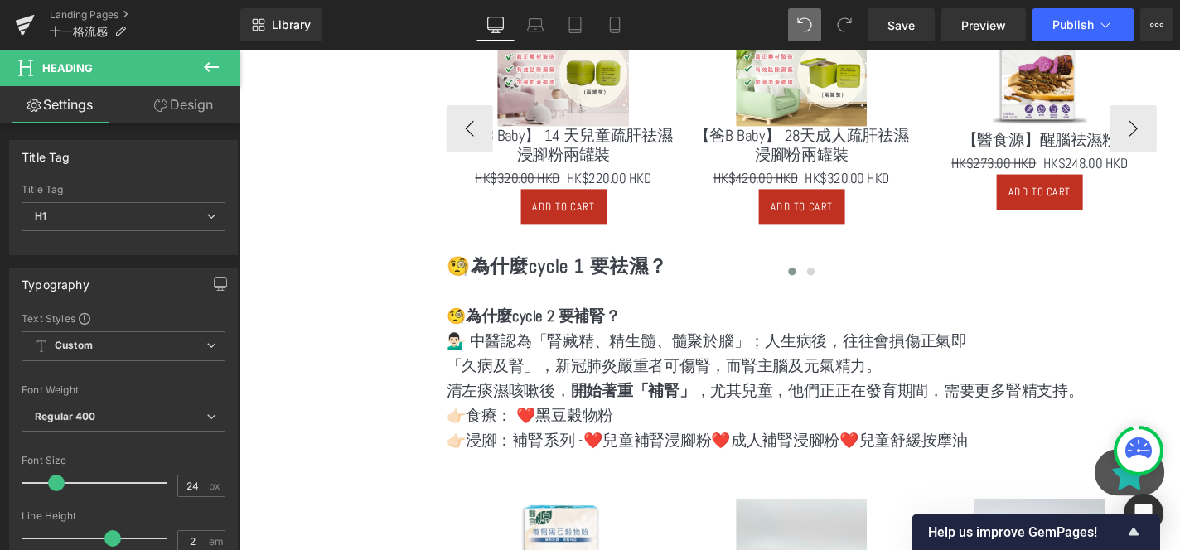
click at [714, 252] on div "Sale Off (P) Image 【爸B Baby】 14 天兒童疏肝祛濕浸腳粉兩罐裝 (P) Title HK$320.00 HKD HK$220.00…" at bounding box center [968, 134] width 1016 height 334
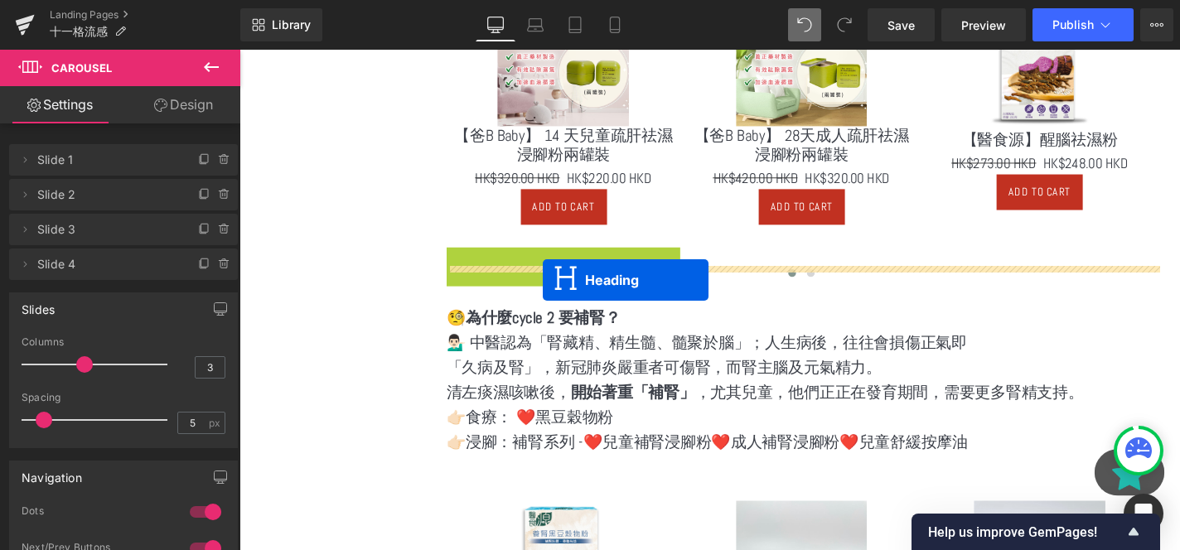
drag, startPoint x: 549, startPoint y: 254, endPoint x: 563, endPoint y: 295, distance: 43.8
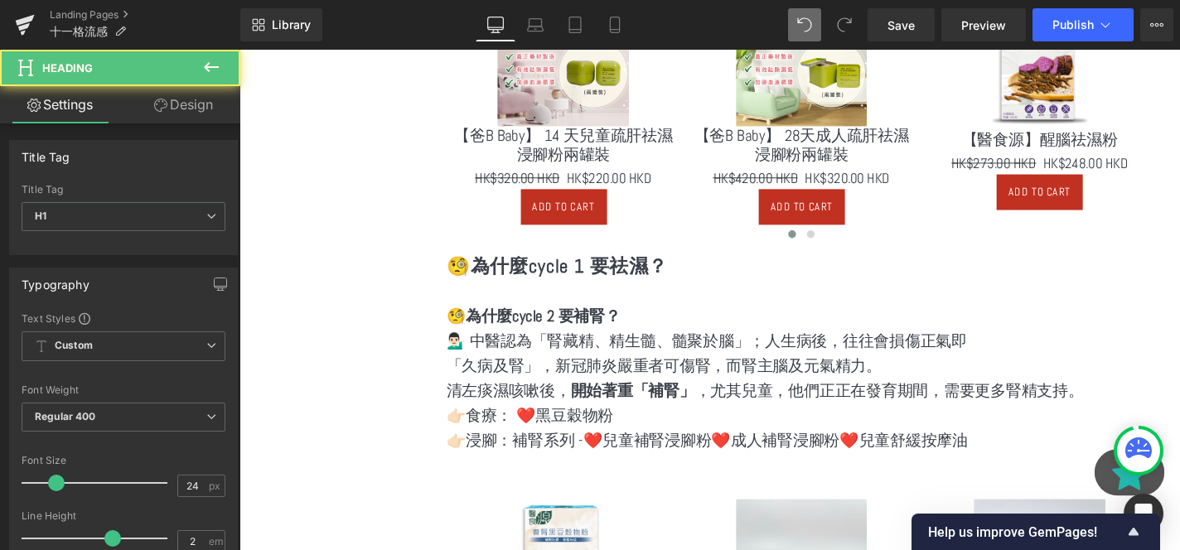
click at [619, 323] on strong "🧐為什麼cycle 2 要補腎？" at bounding box center [553, 334] width 186 height 22
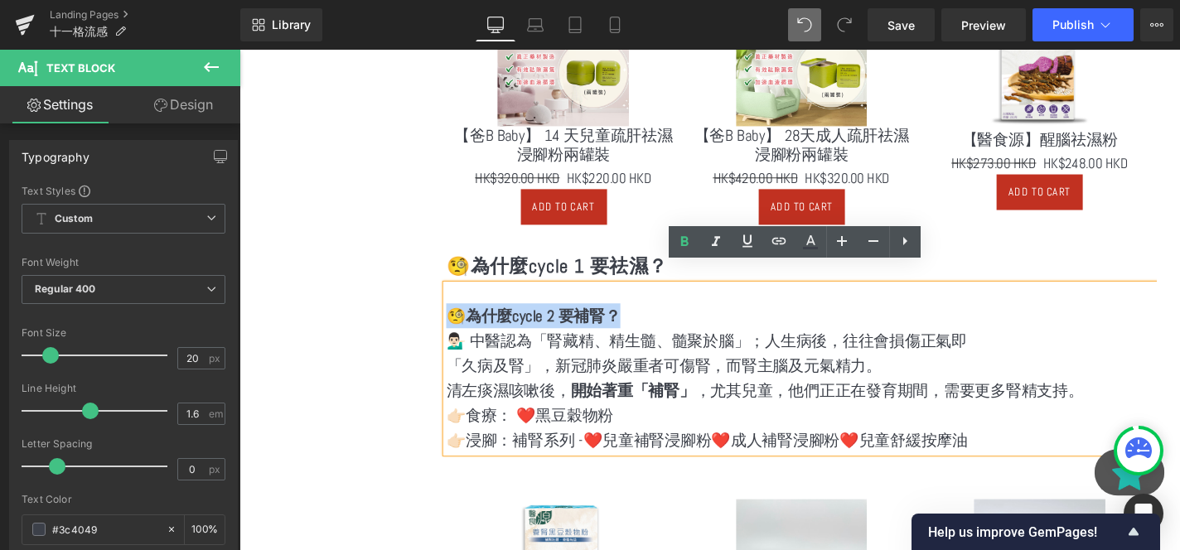
drag, startPoint x: 664, startPoint y: 315, endPoint x: 398, endPoint y: 317, distance: 266.0
copy strong "🧐為什麼cycle 2 要補腎？"
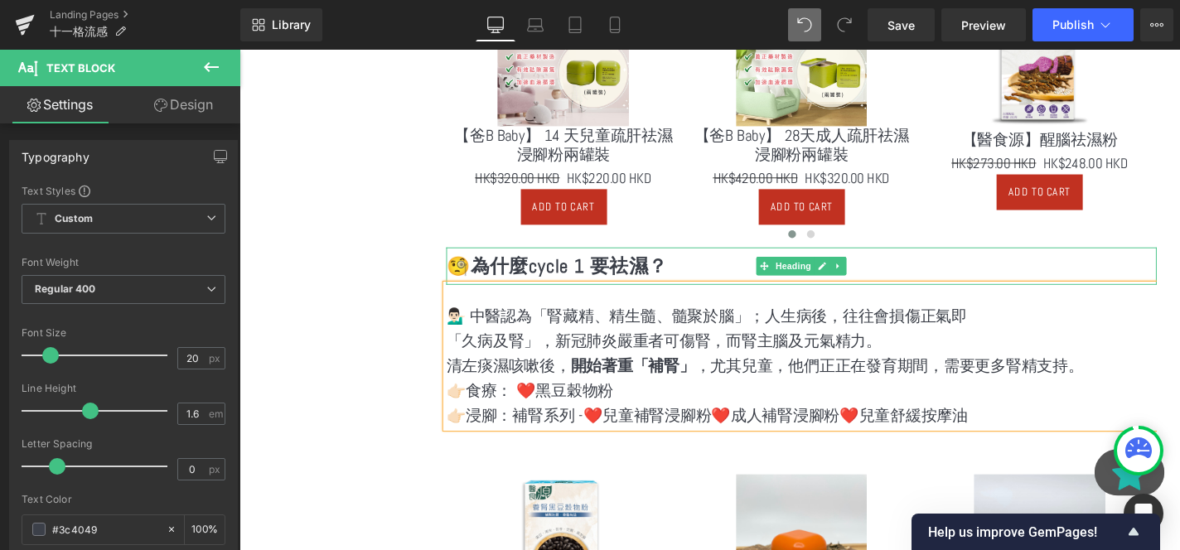
click at [636, 261] on h1 "🧐為什麼cycle 1 要祛濕？" at bounding box center [838, 281] width 757 height 40
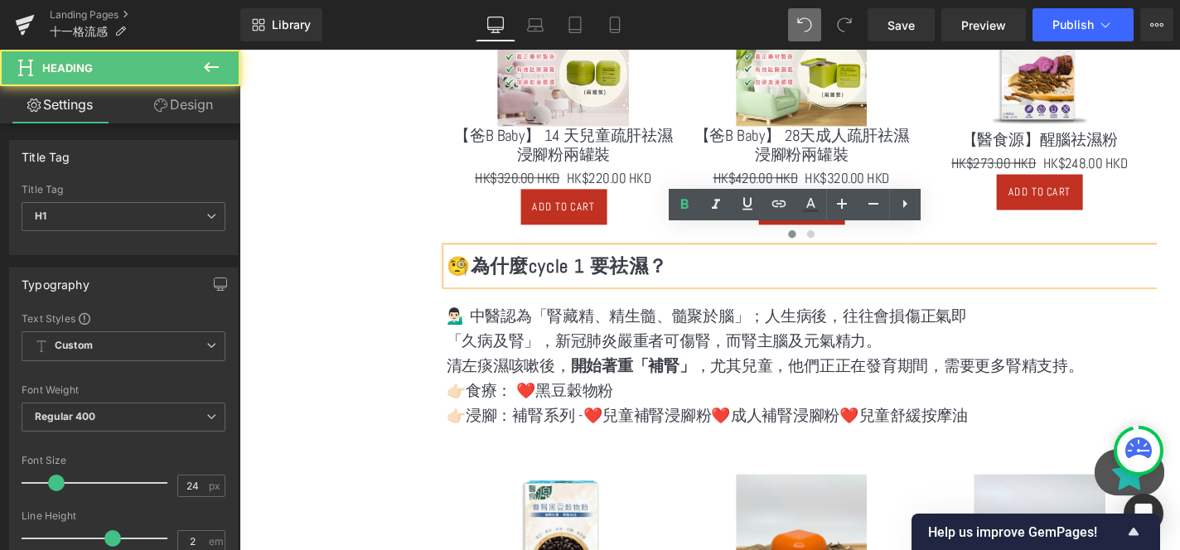
click at [646, 268] on strong "🧐為什麼cycle 1 要祛濕？" at bounding box center [578, 281] width 236 height 26
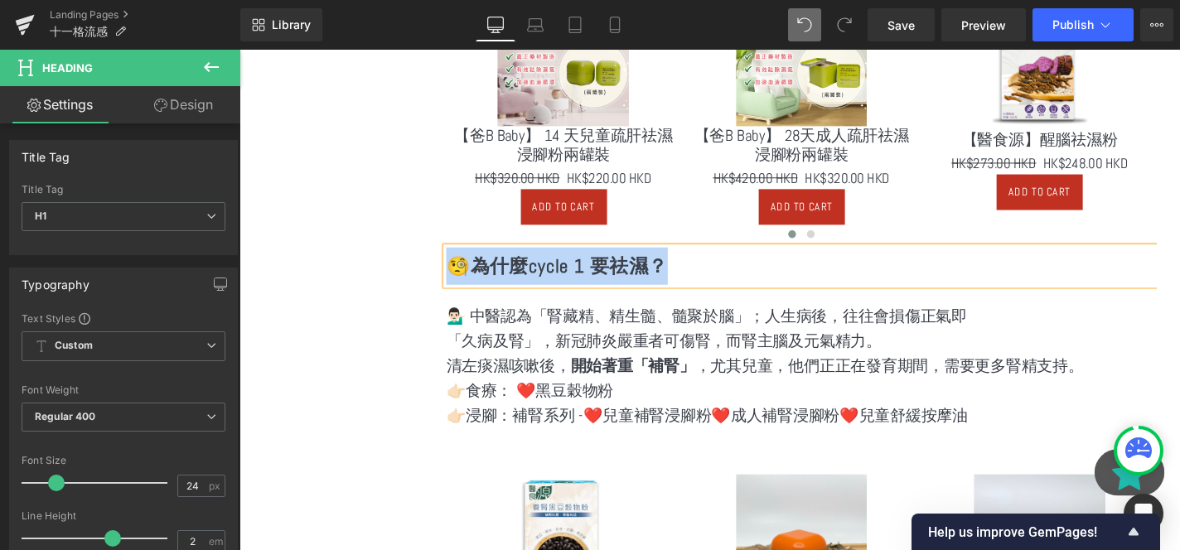
paste div
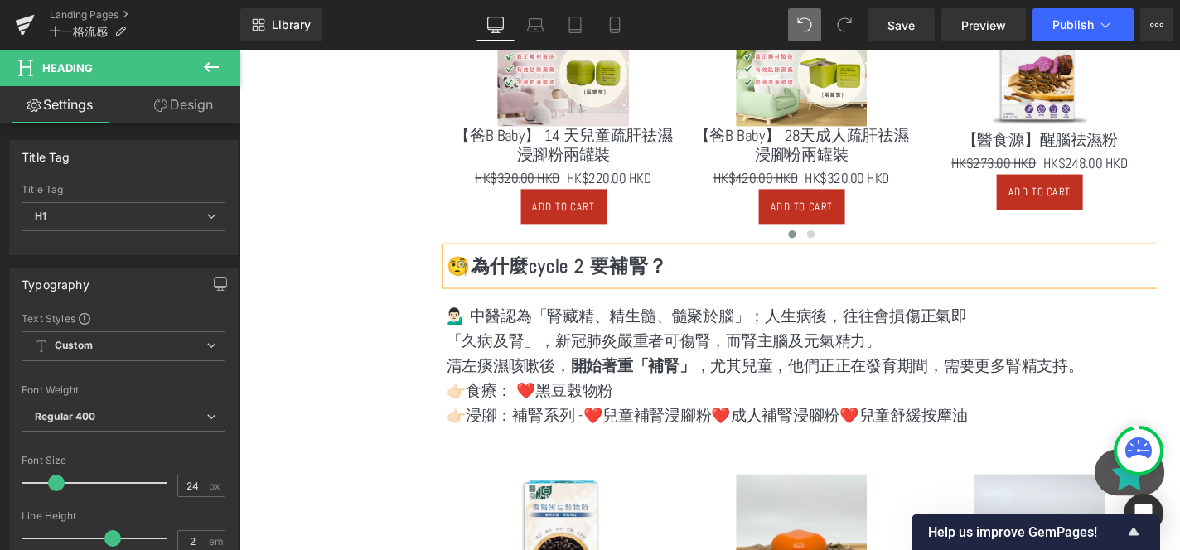
click at [637, 376] on strong "開始著重「補腎」" at bounding box center [659, 387] width 133 height 22
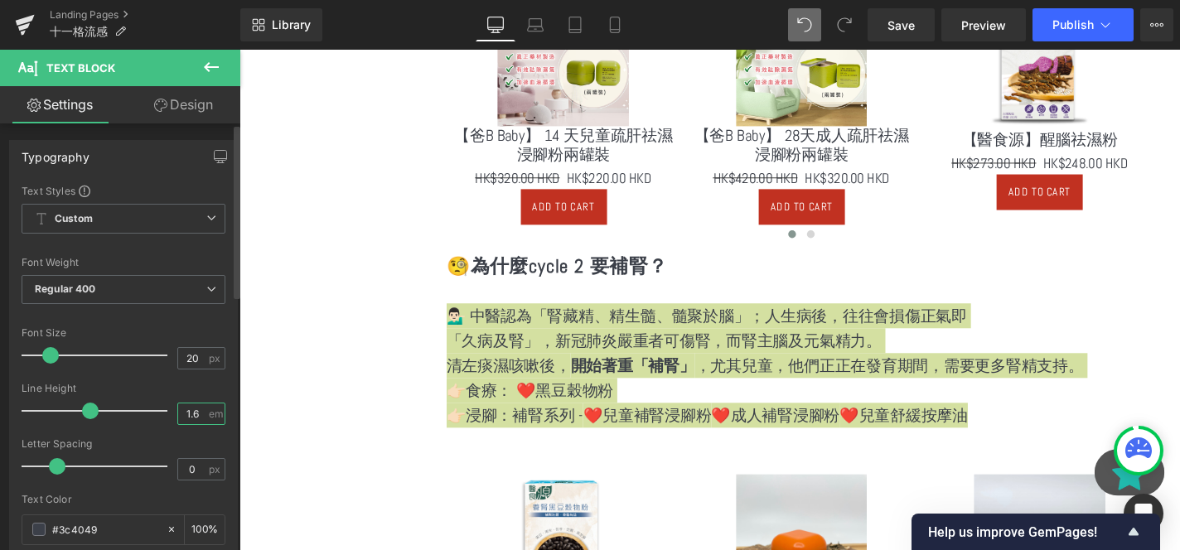
click at [187, 413] on input "1.6" at bounding box center [192, 414] width 29 height 21
type input "2"
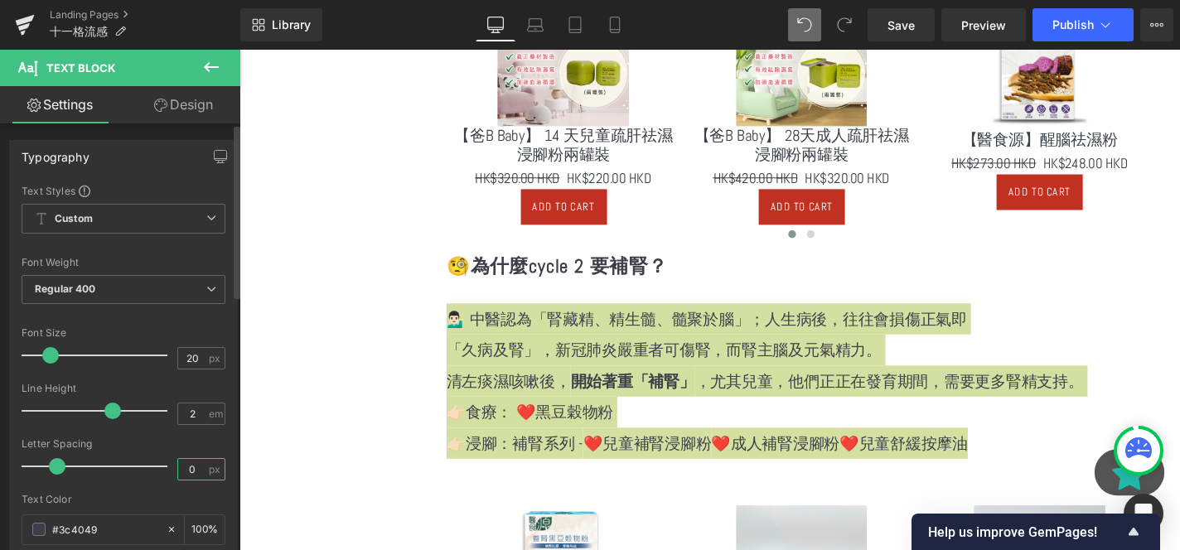
click at [196, 470] on input "0" at bounding box center [192, 469] width 29 height 21
type input "1"
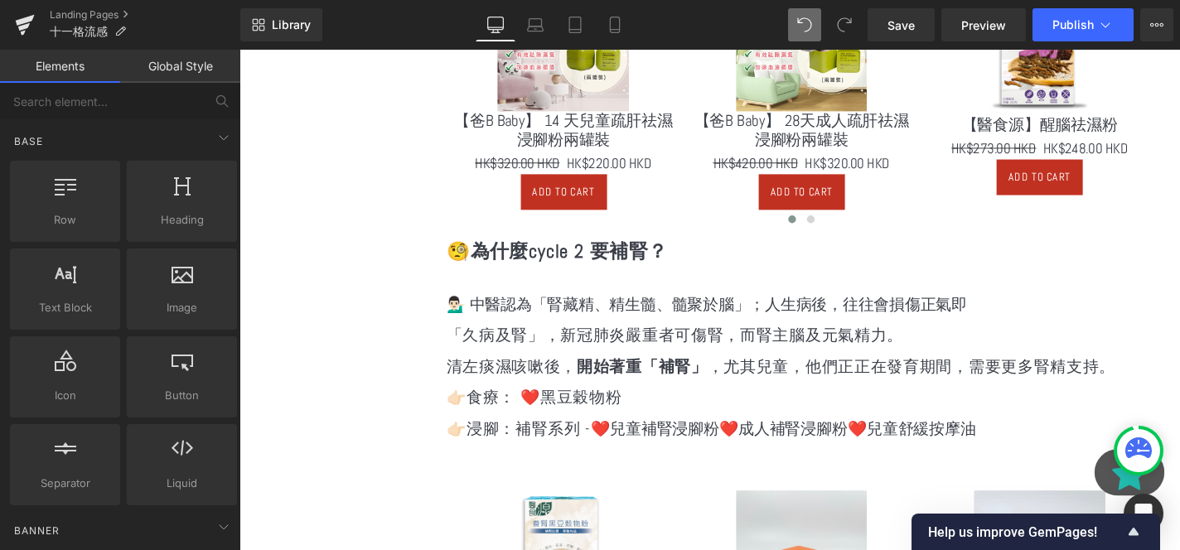
click at [678, 376] on strong "開始著重「補腎」" at bounding box center [668, 387] width 139 height 22
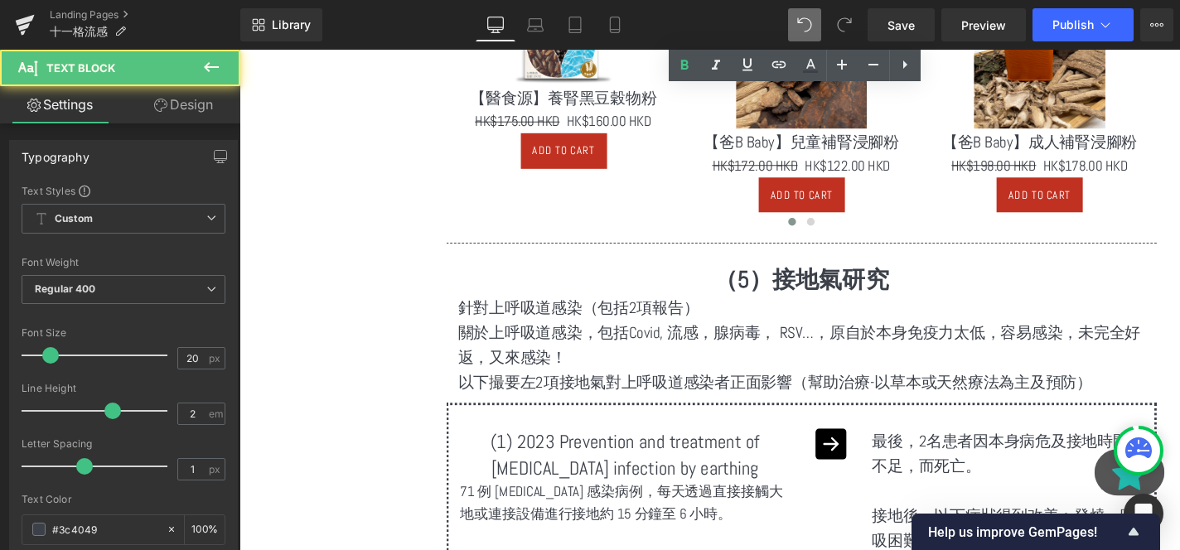
scroll to position [5071, 0]
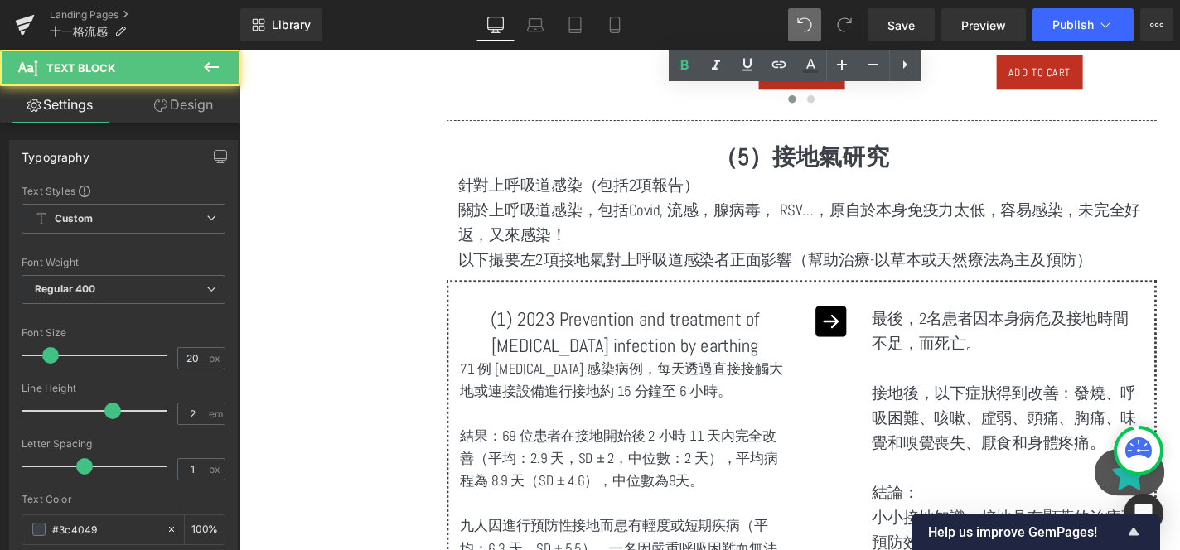
click at [609, 181] on p "針對上呼吸道感染（包括2項報告）" at bounding box center [838, 194] width 733 height 27
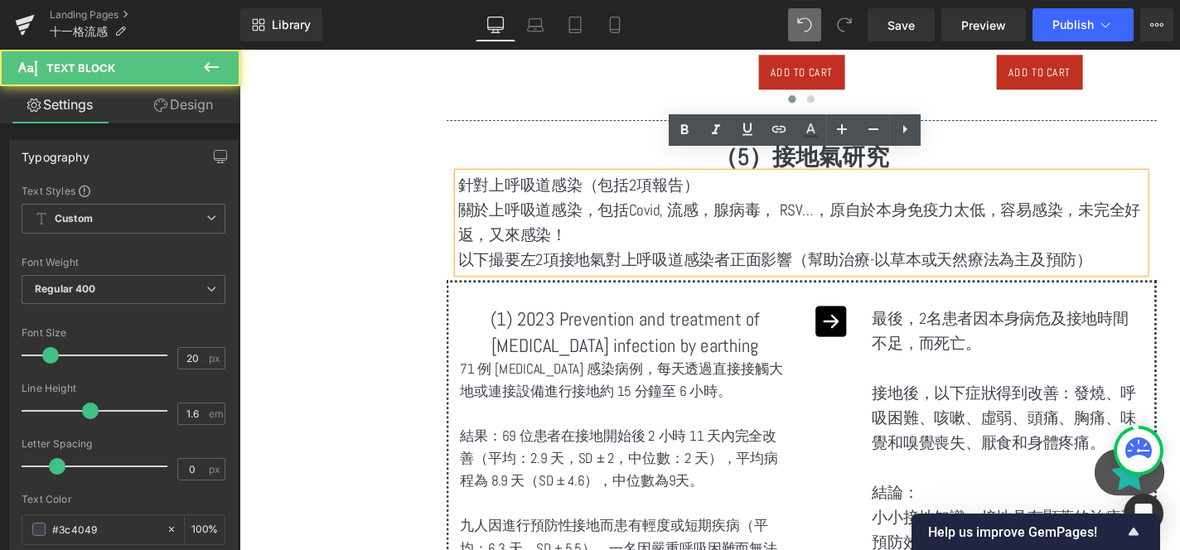
click at [694, 213] on p "關於上呼吸道感染，包括Covid, 流感，腺病毒， RSV…，原自於本身免疫力太低，容易感染，未完全好返，又來感染！" at bounding box center [838, 234] width 733 height 53
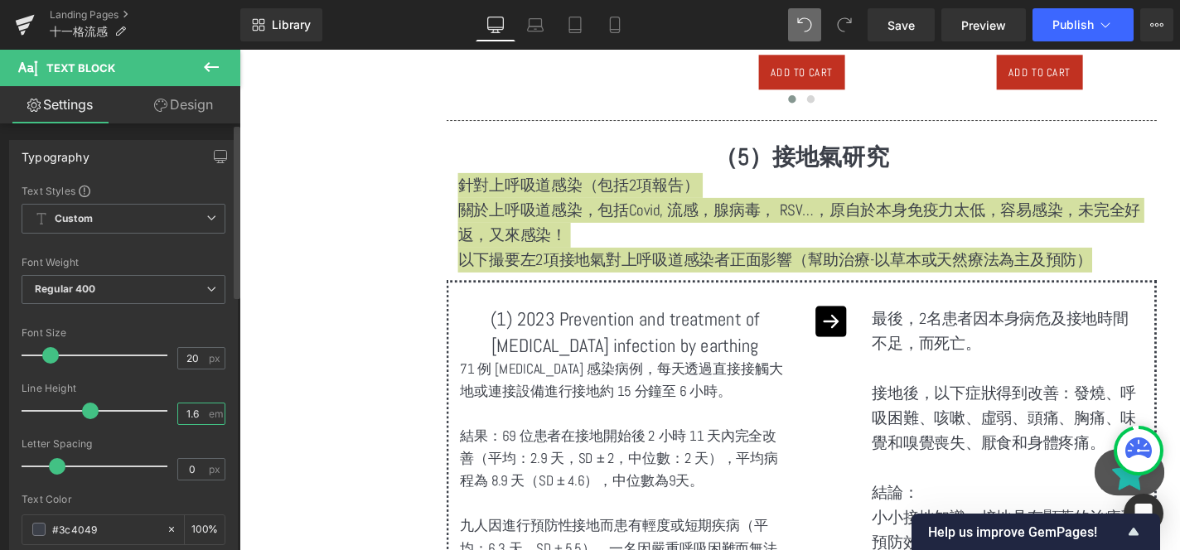
click at [193, 414] on input "1.6" at bounding box center [192, 414] width 29 height 21
type input "2"
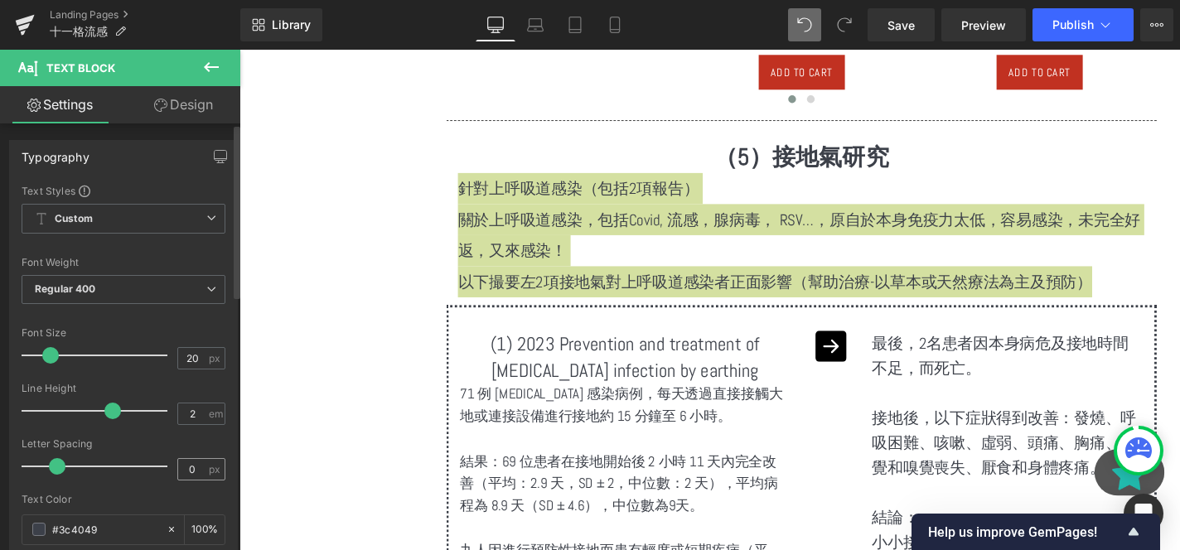
click at [201, 460] on div "0 px" at bounding box center [201, 469] width 48 height 22
click at [192, 470] on input "0" at bounding box center [192, 469] width 29 height 21
type input "1"
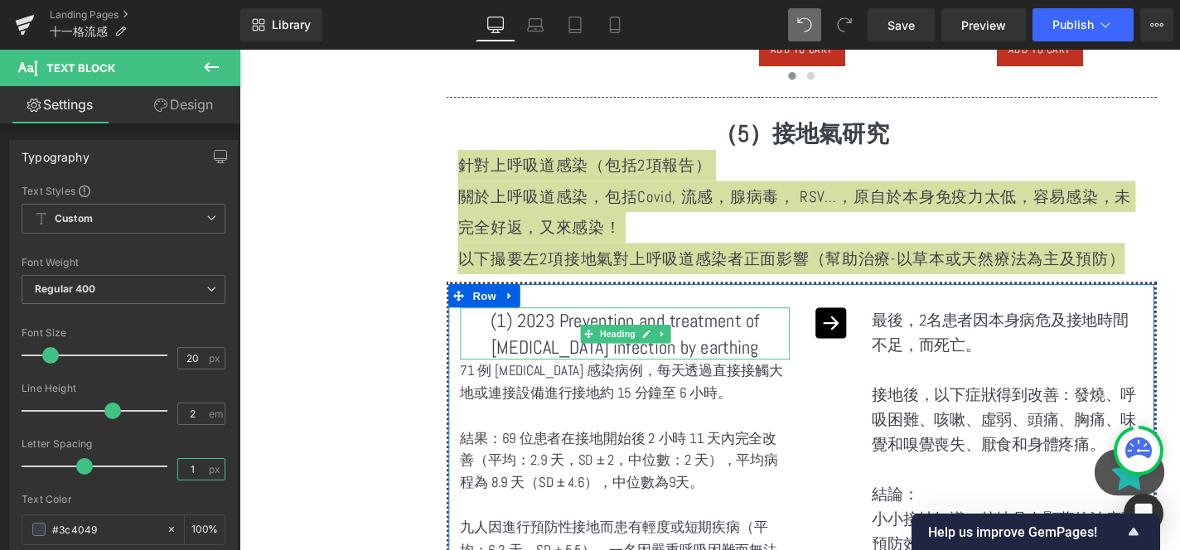
scroll to position [5122, 0]
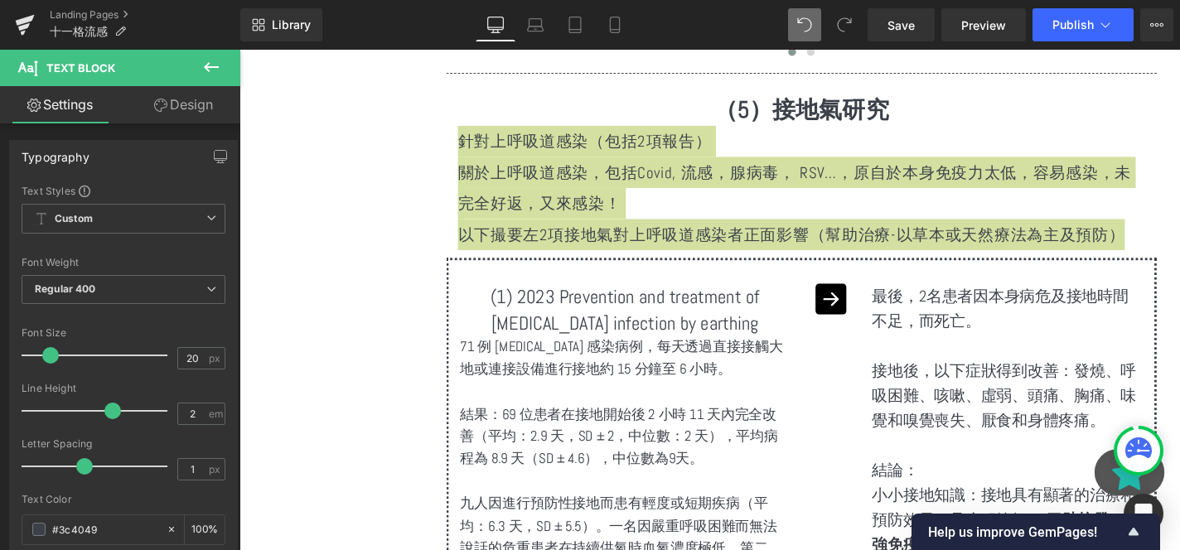
click at [240, 50] on div at bounding box center [240, 50] width 0 height 0
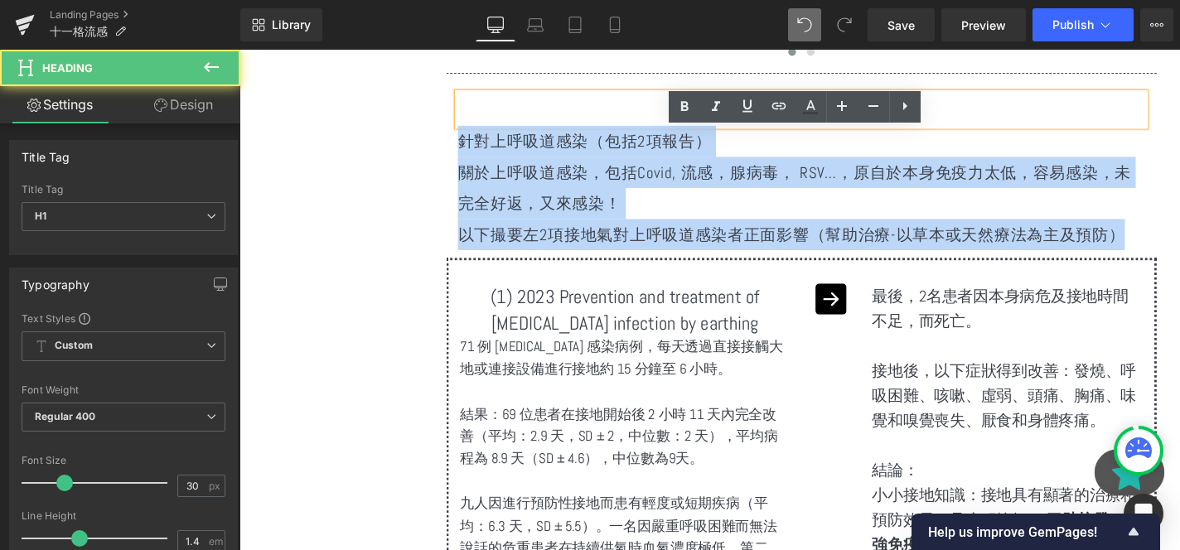
click at [909, 98] on strong "（5）接地氣研究" at bounding box center [839, 113] width 186 height 31
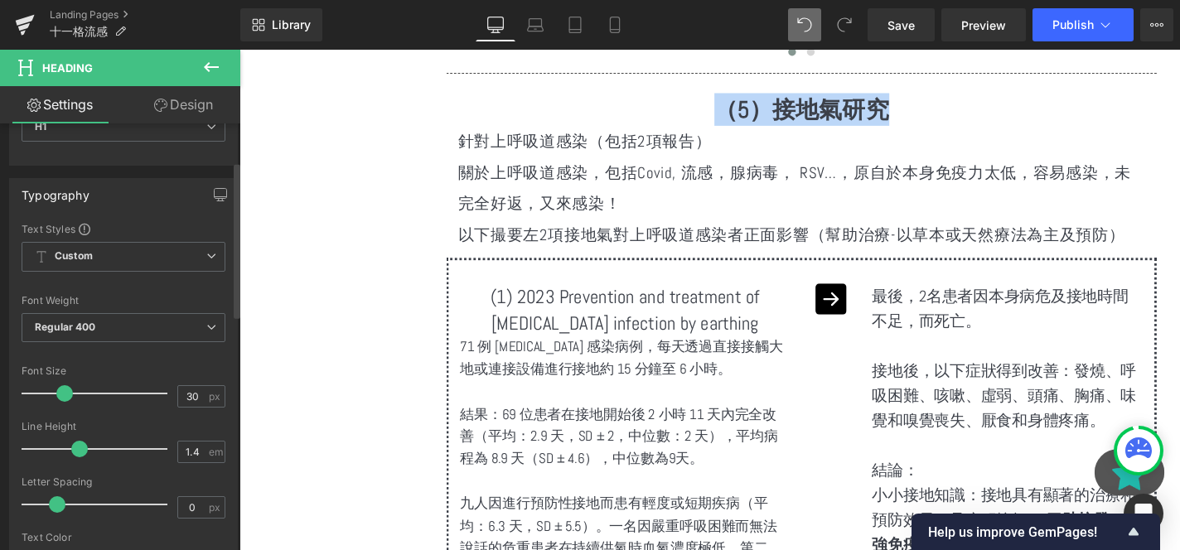
scroll to position [104, 0]
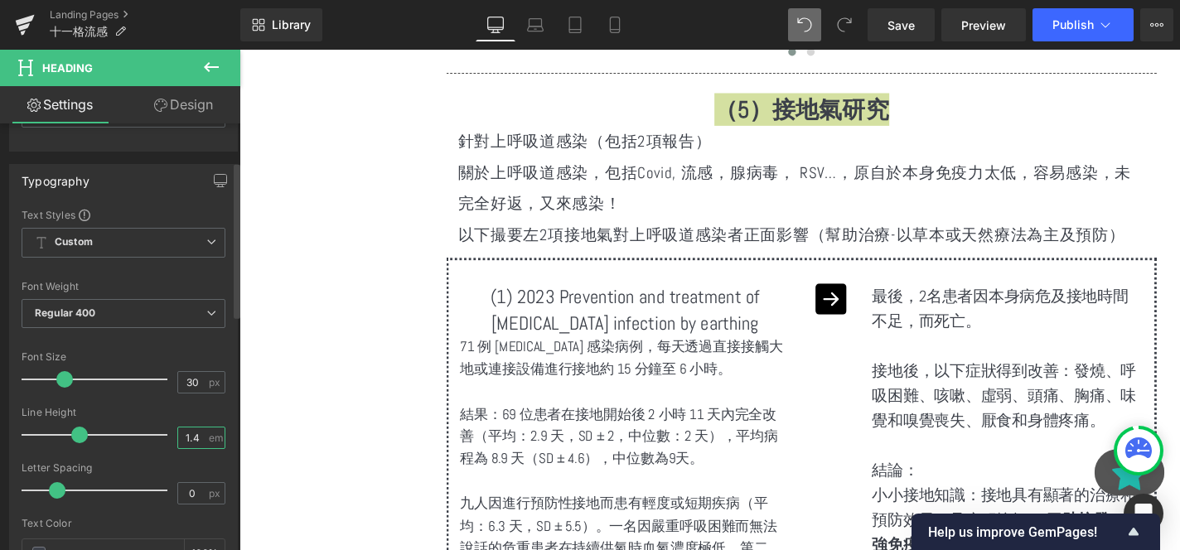
click at [191, 443] on input "1.4" at bounding box center [192, 438] width 29 height 21
type input "2"
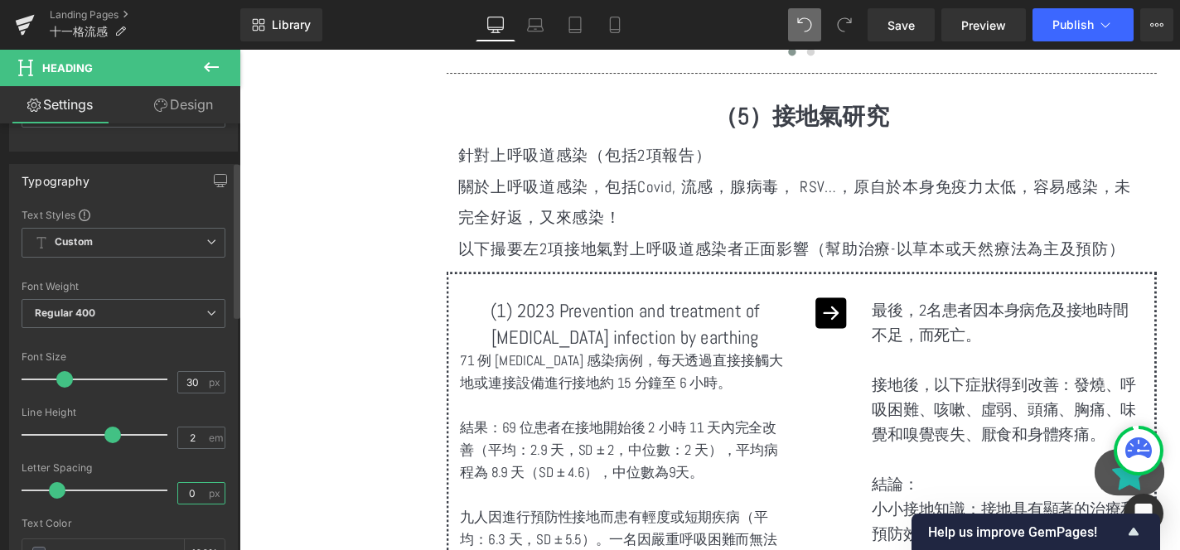
click at [188, 501] on input "0" at bounding box center [192, 493] width 29 height 21
type input "1"
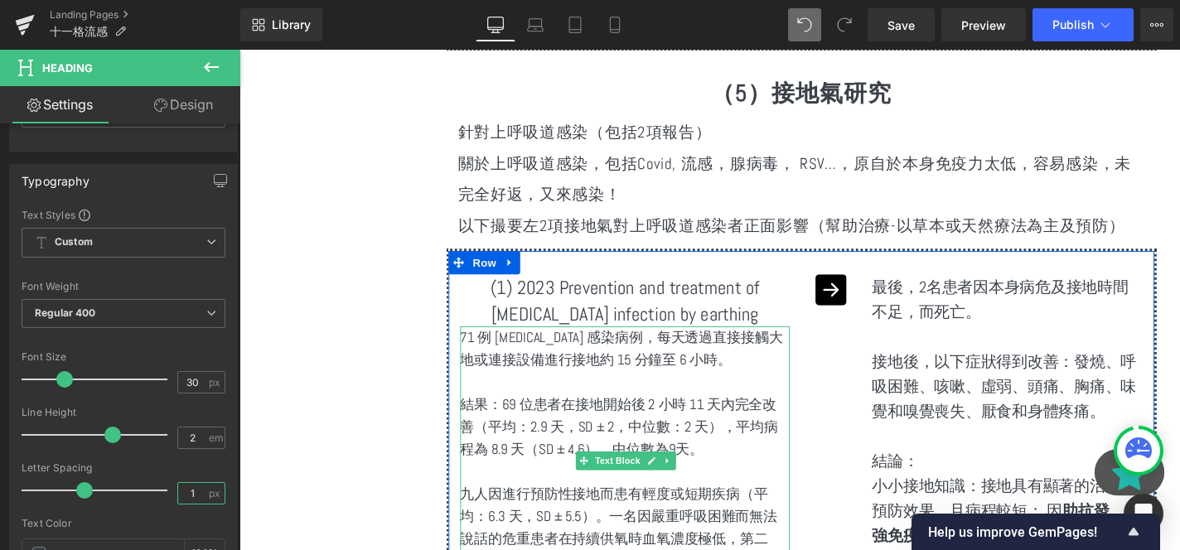
scroll to position [5148, 0]
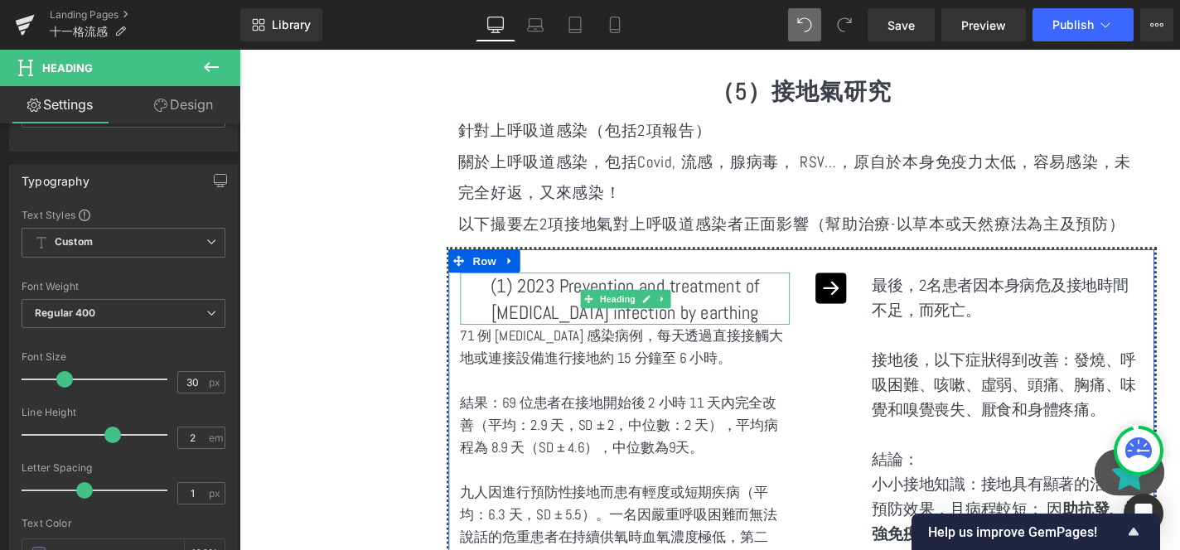
click at [697, 306] on link at bounding box center [690, 316] width 17 height 20
click at [524, 290] on h1 "(1) 2023 Prevention and treatment of COVID-19 infection by earthing" at bounding box center [650, 316] width 351 height 56
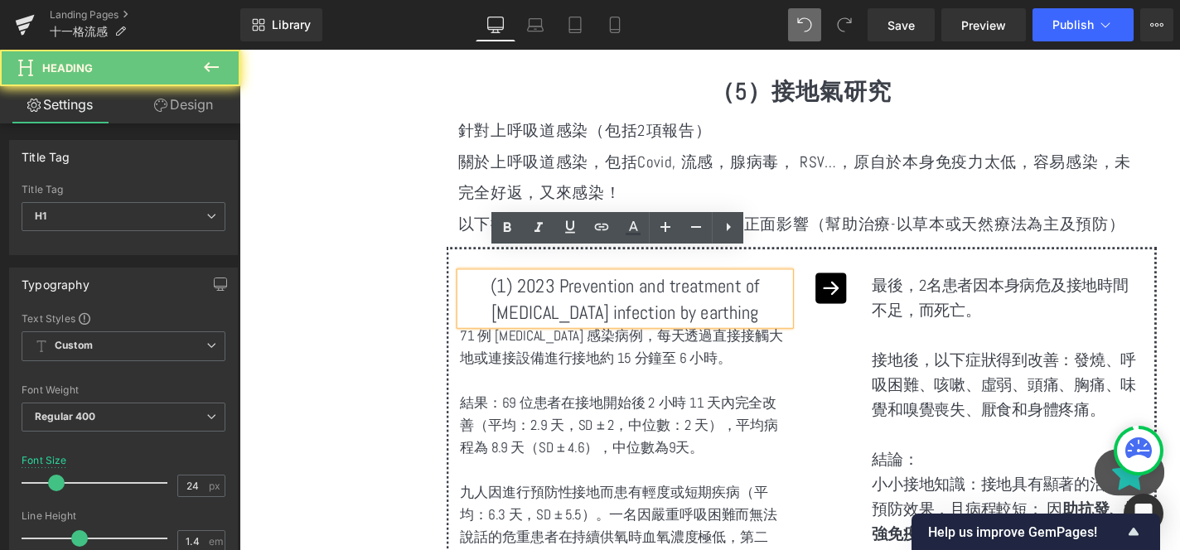
click at [524, 290] on h1 "(1) 2023 Prevention and treatment of COVID-19 infection by earthing" at bounding box center [650, 316] width 351 height 56
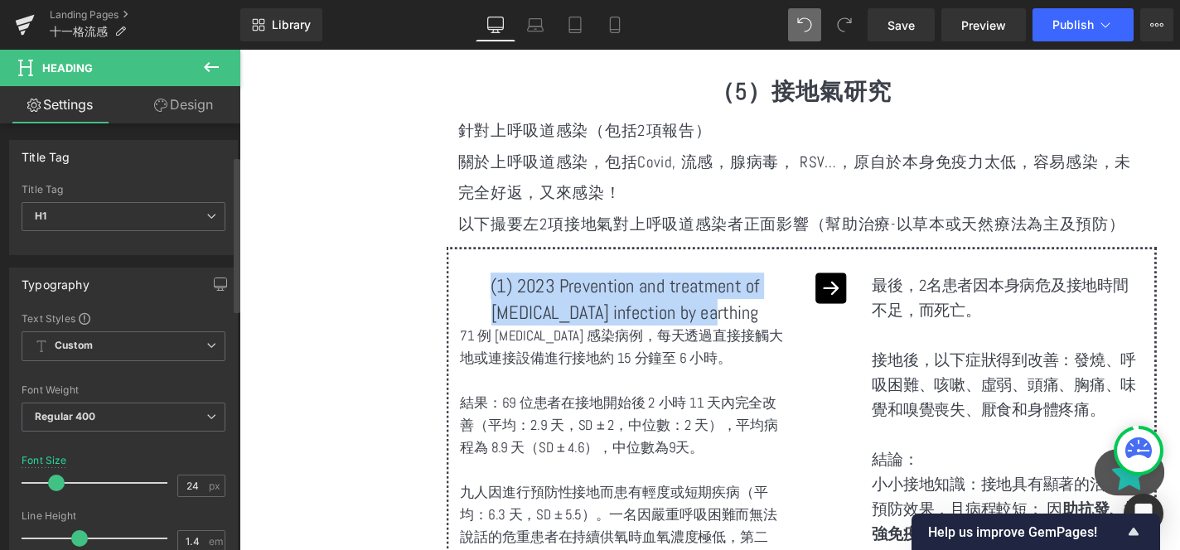
scroll to position [230, 0]
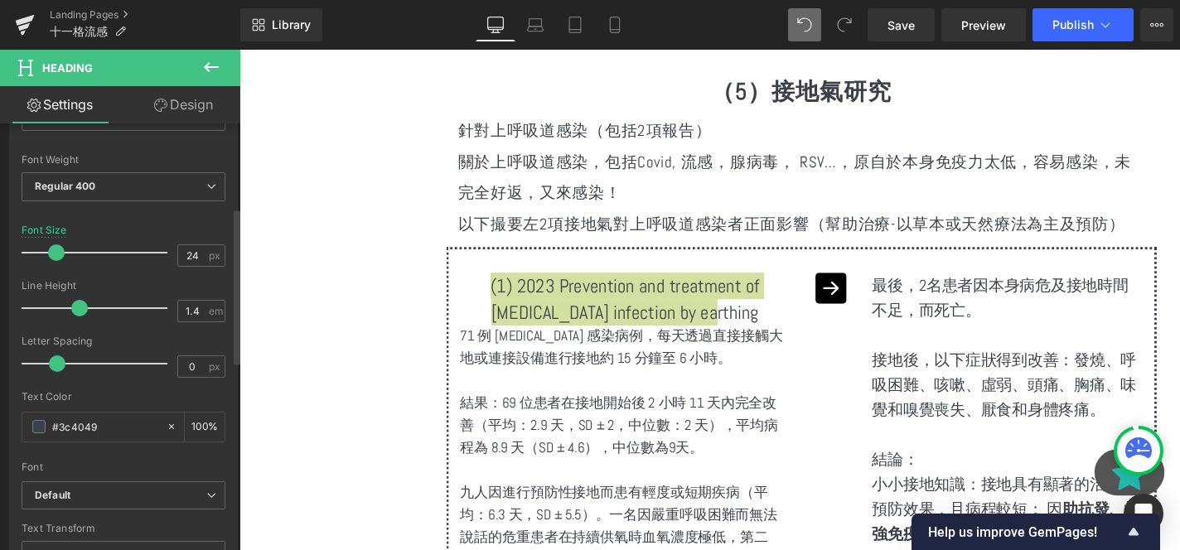
click at [195, 298] on div "Line Height 1.4 em" at bounding box center [124, 308] width 204 height 56
click at [197, 309] on input "1.4" at bounding box center [192, 311] width 29 height 21
type input "2"
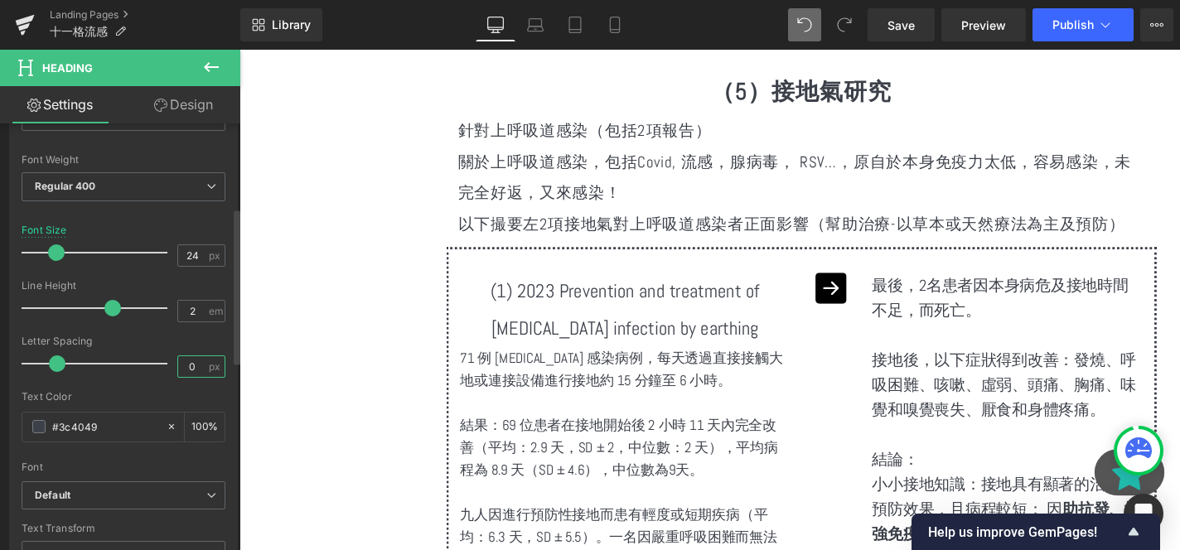
click at [196, 361] on input "0" at bounding box center [192, 366] width 29 height 21
type input "1"
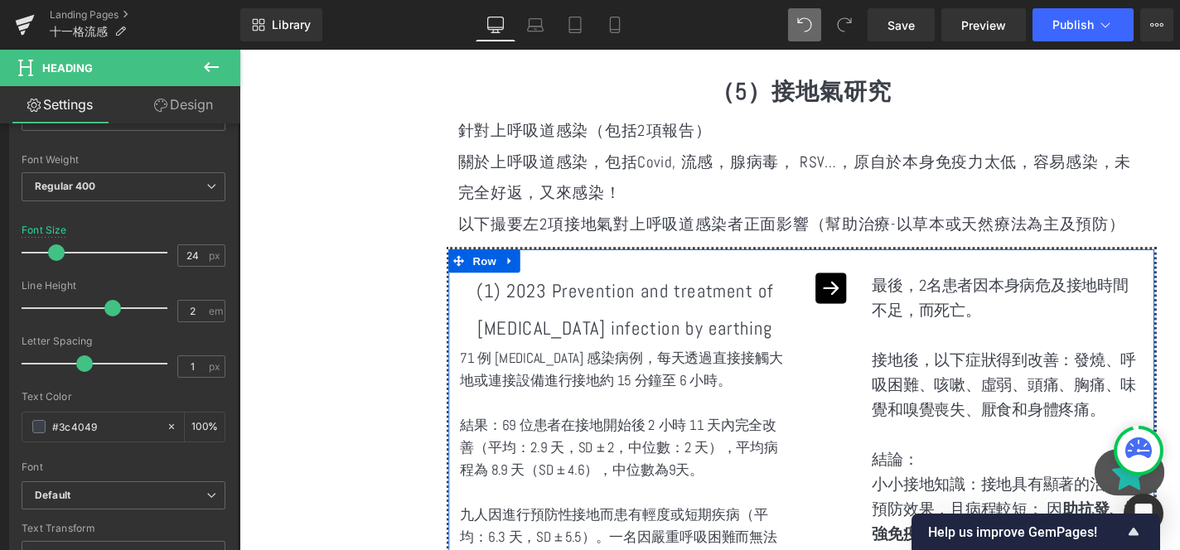
click at [1018, 294] on p "最後，2名患者因本身病危及接地時間不足，而死亡。" at bounding box center [1058, 314] width 288 height 53
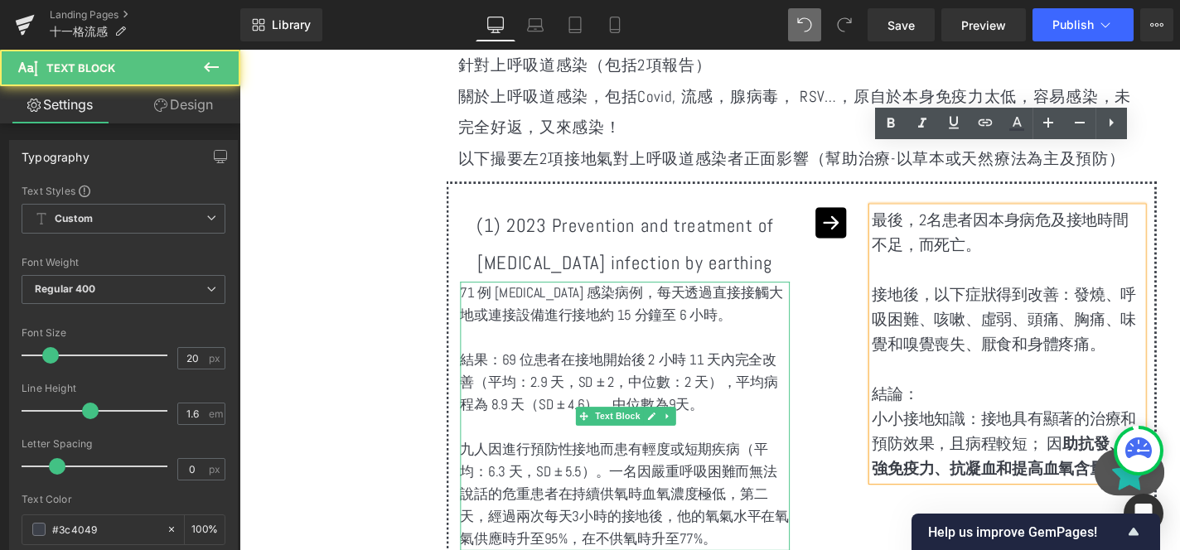
scroll to position [5346, 0]
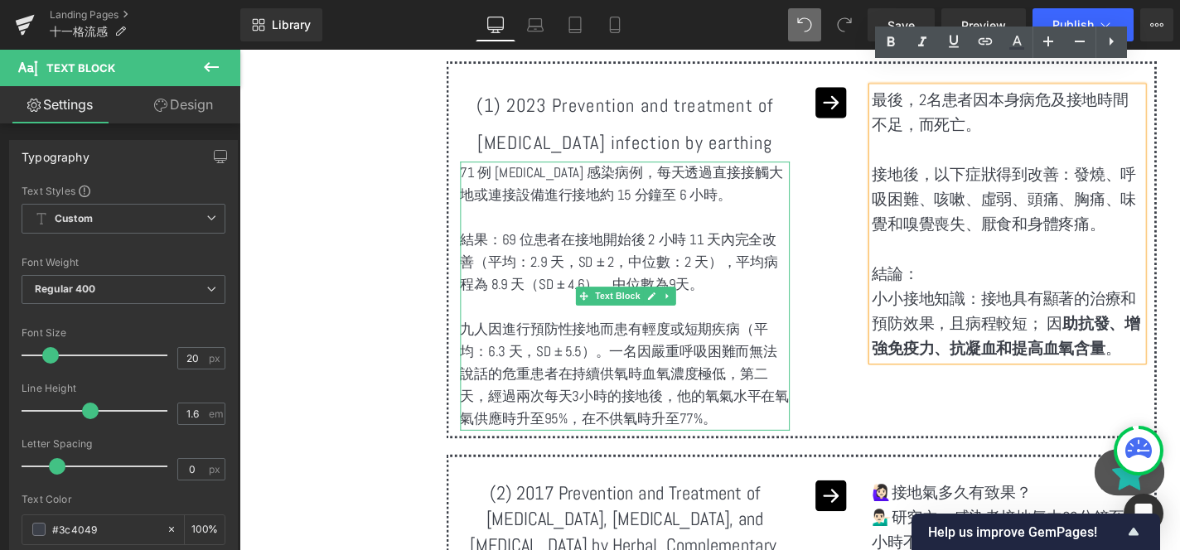
click at [686, 336] on p "九人因進行預防性接地而患有輕度或短期疾病（平均：6.3 天，SD ± 5.5）。一名因嚴重呼吸困難而無法說話的危重患者在持續供氧時血氧濃度極低，第二天，經過兩…" at bounding box center [650, 395] width 351 height 119
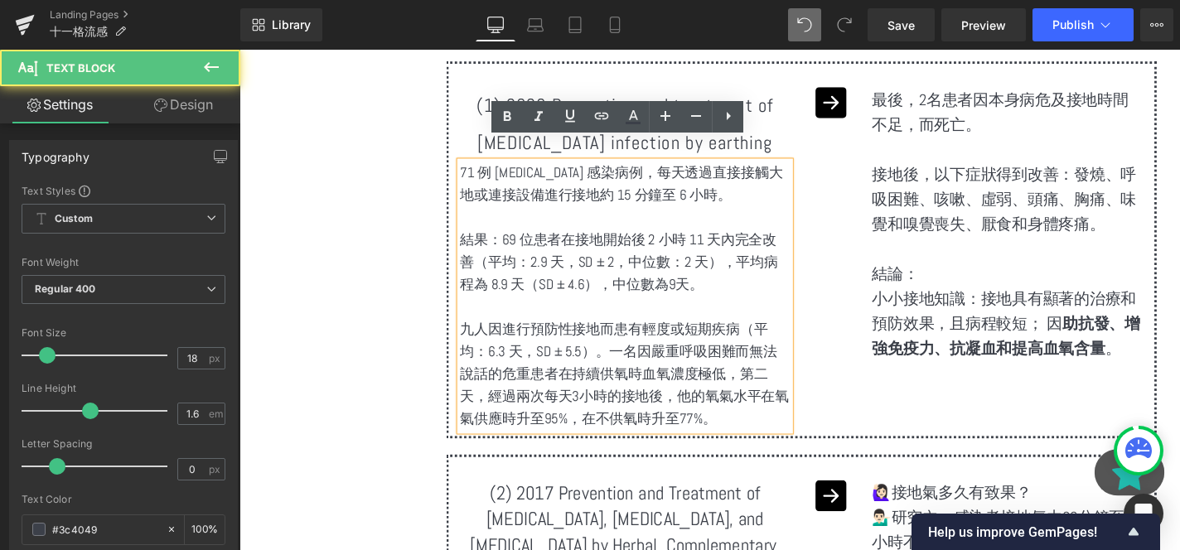
click at [654, 361] on p "九人因進行預防性接地而患有輕度或短期疾病（平均：6.3 天，SD ± 5.5）。一名因嚴重呼吸困難而無法說話的危重患者在持續供氧時血氧濃度極低，第二天，經過兩…" at bounding box center [650, 395] width 351 height 119
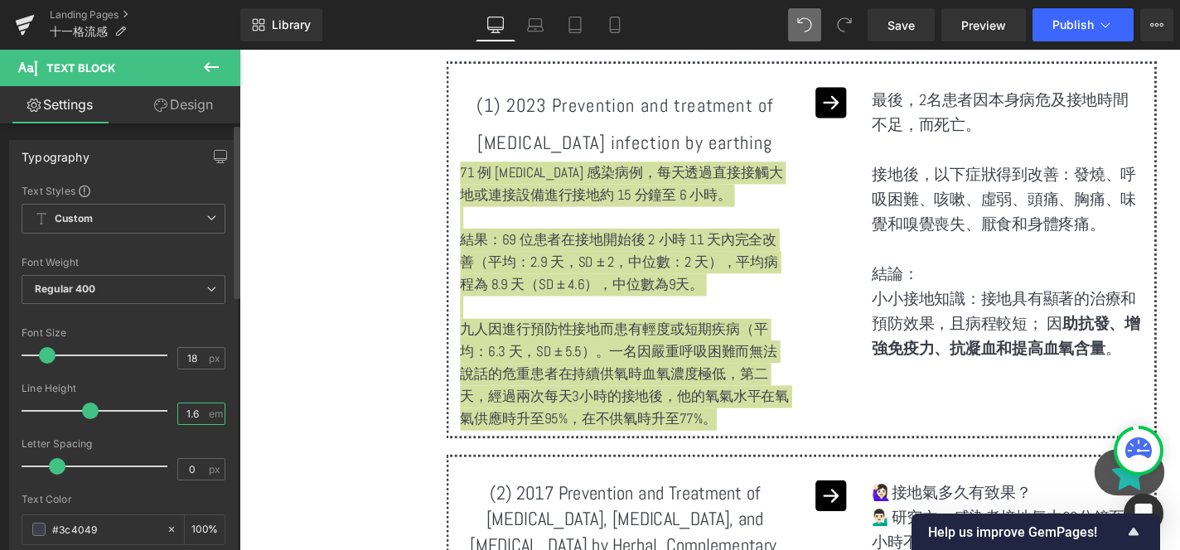
click at [178, 422] on input "1.6" at bounding box center [192, 414] width 29 height 21
type input "2"
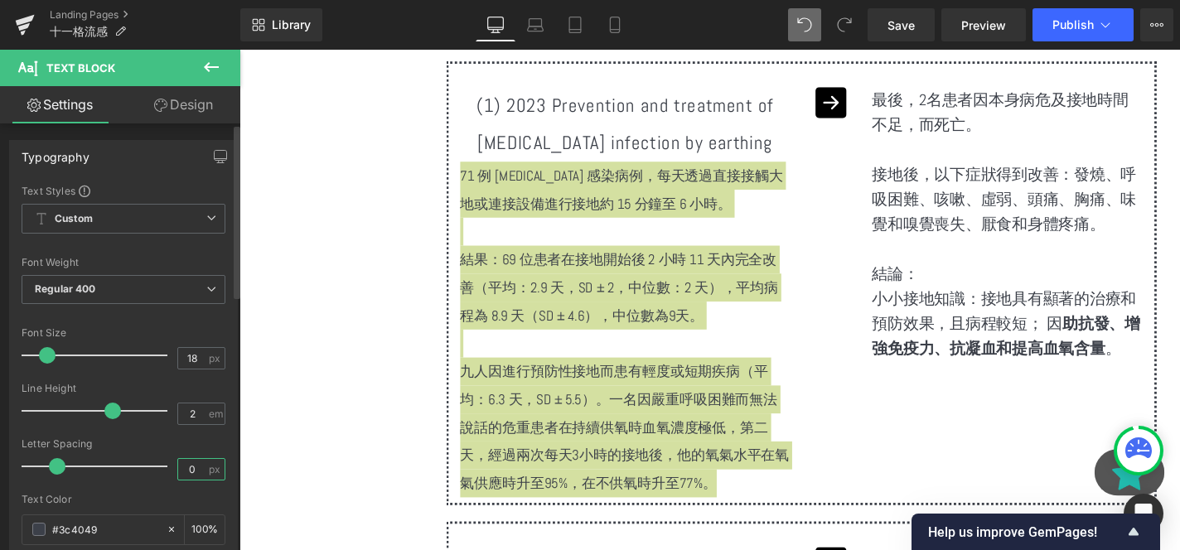
click at [183, 466] on input "0" at bounding box center [192, 469] width 29 height 21
type input "1"
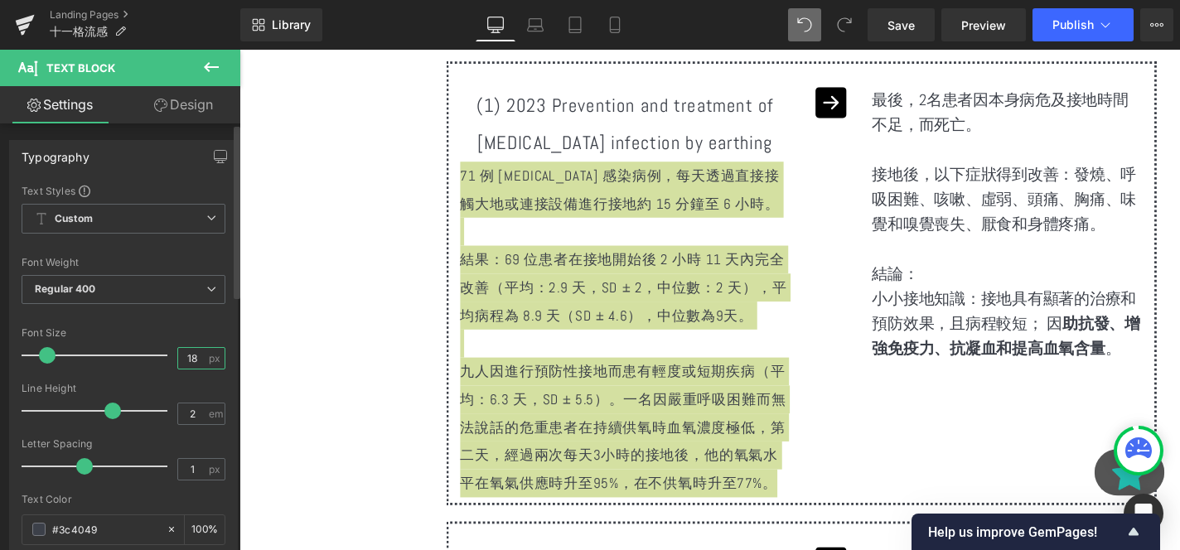
click at [195, 356] on input "18" at bounding box center [192, 358] width 29 height 21
type input "20"
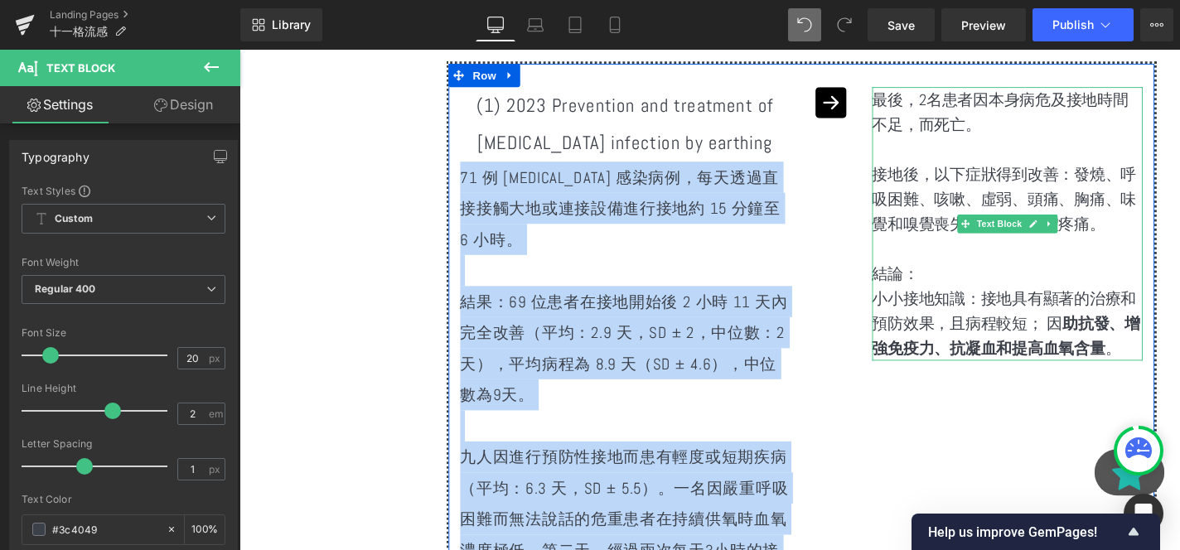
click at [1002, 302] on p "小小接地知識：接地具有顯著的治療和預防效果，且病程較短； 因 助抗發、增強免疫力、抗凝血和提高血氧含量 。" at bounding box center [1058, 342] width 288 height 80
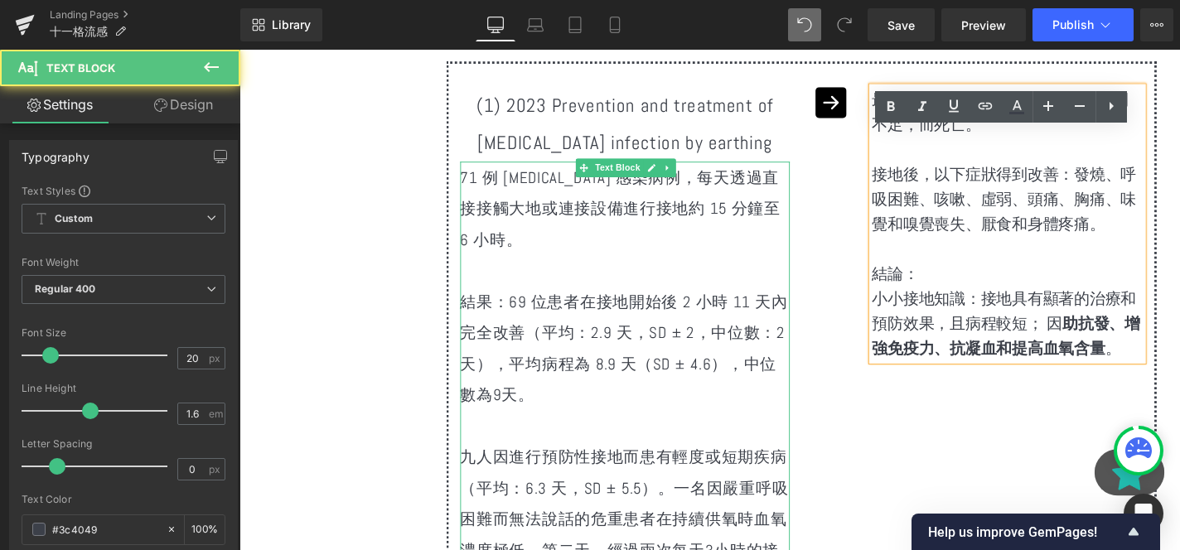
click at [670, 359] on p "結果：69 位患者在接地開始後 2 小時 11 天內完全改善（平均：2.9 天，SD ± 2，中位數：2 天），平均病程為 8.9 天（SD ± 4.6），中…" at bounding box center [650, 368] width 351 height 133
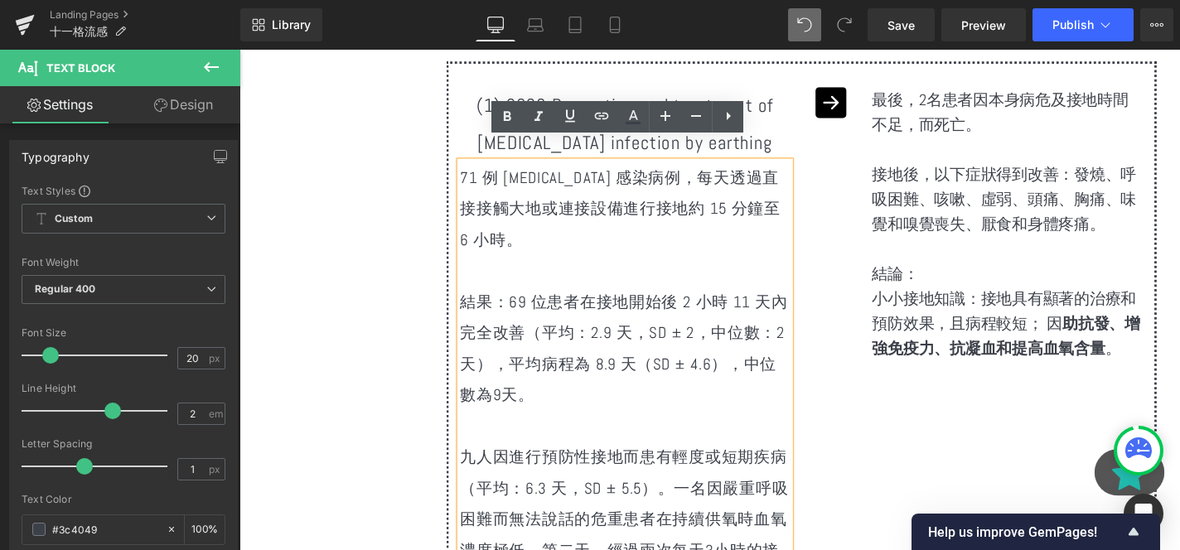
click at [541, 272] on p at bounding box center [650, 285] width 351 height 33
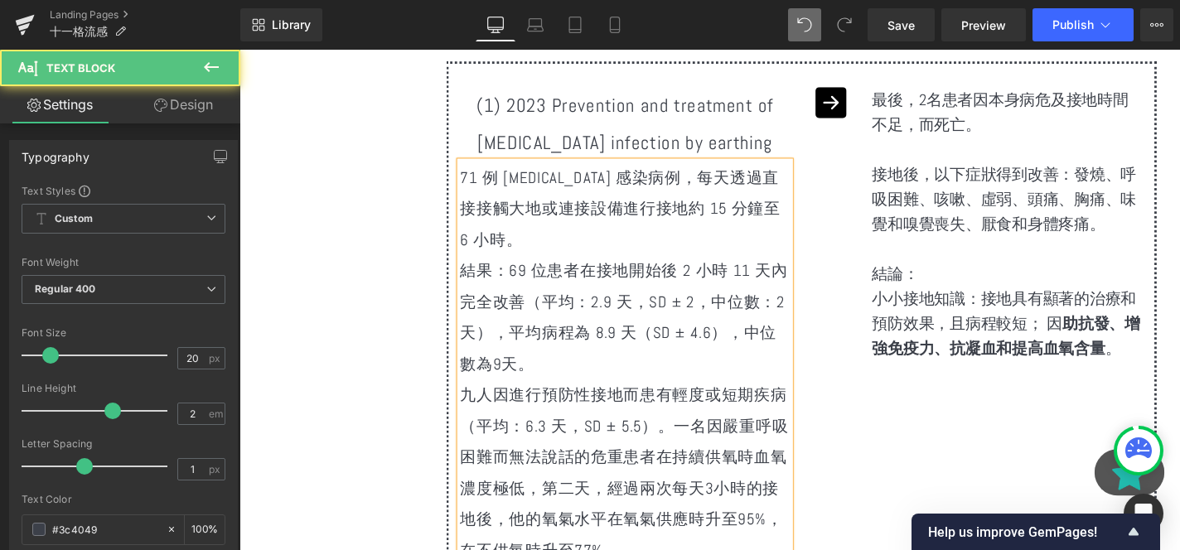
click at [796, 235] on p "71 例 COVID-19 感染病例，每天透過直接接觸大地或連接設備進行接地約 15 分鐘至 6 小時。" at bounding box center [650, 218] width 351 height 99
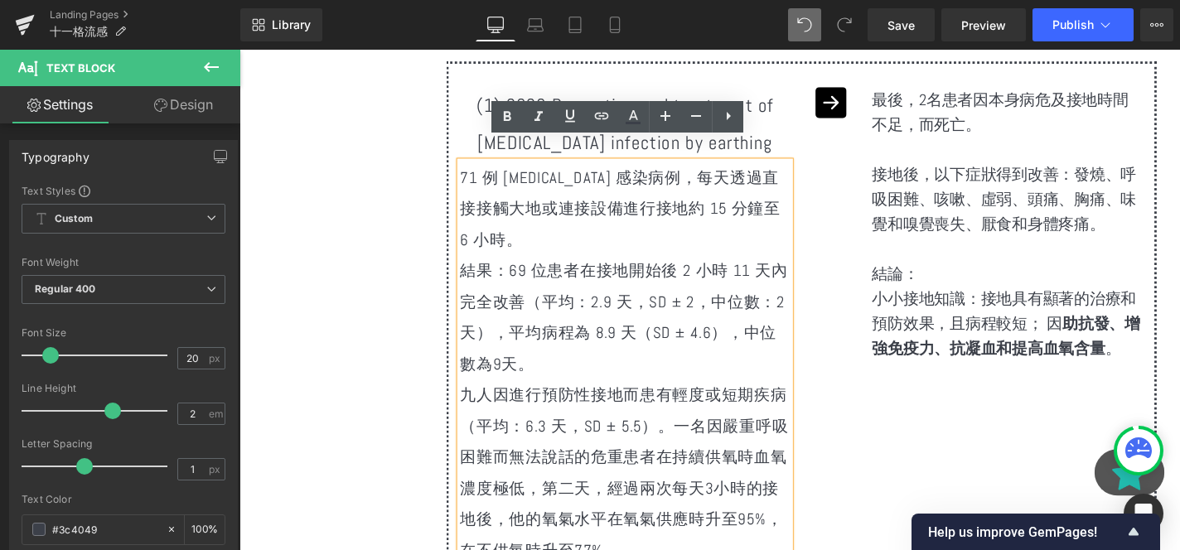
click at [826, 228] on div "71 例 COVID-19 感染病例，每天透過直接接觸大地或連接設備進行接地約 15 分鐘至 6 小時。 結果：69 位患者在接地開始後 2 小時 11 天內…" at bounding box center [650, 384] width 351 height 431
click at [969, 213] on p "接地後，以下症狀得到改善：發燒、呼吸困難、咳嗽、虛弱、頭痛、胸痛、味覺和嗅覺喪失、厭食和身體疼痛。" at bounding box center [1058, 209] width 288 height 80
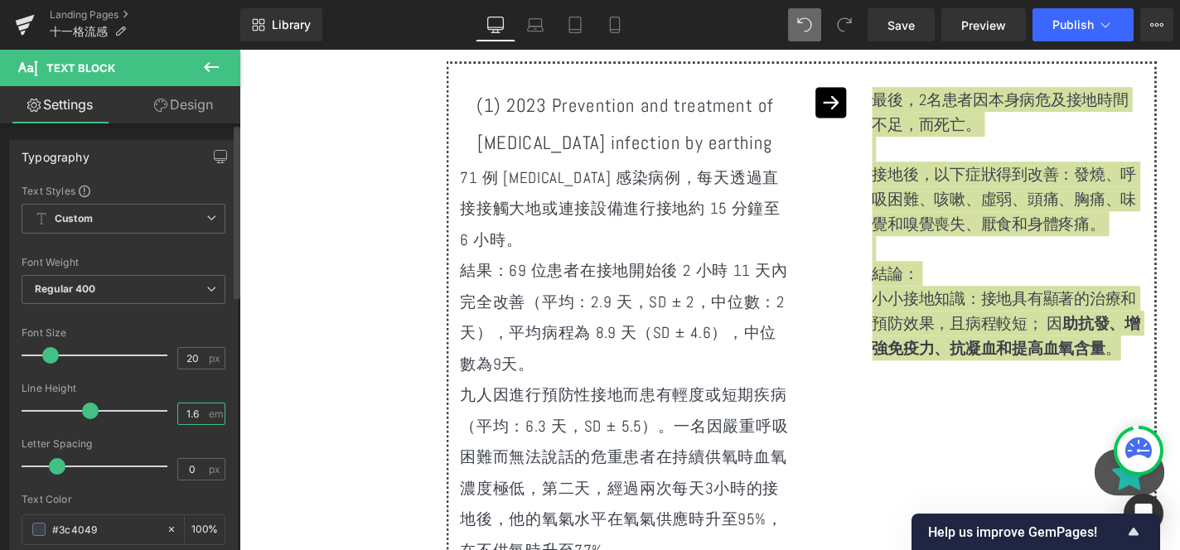
click at [196, 408] on input "1.6" at bounding box center [192, 414] width 29 height 21
type input "2"
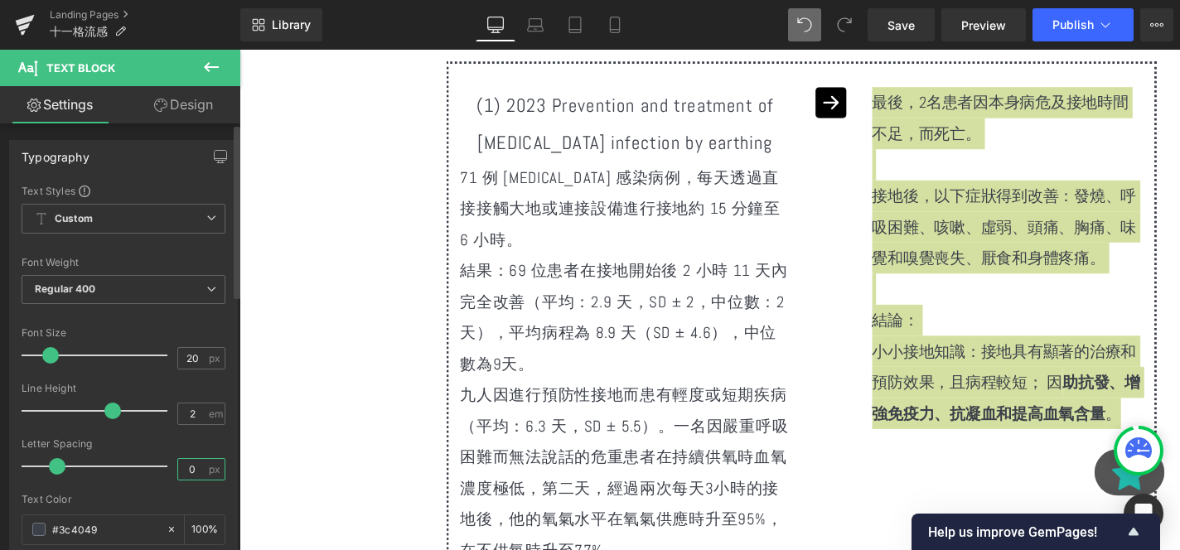
click at [195, 462] on input "0" at bounding box center [192, 469] width 29 height 21
type input "1"
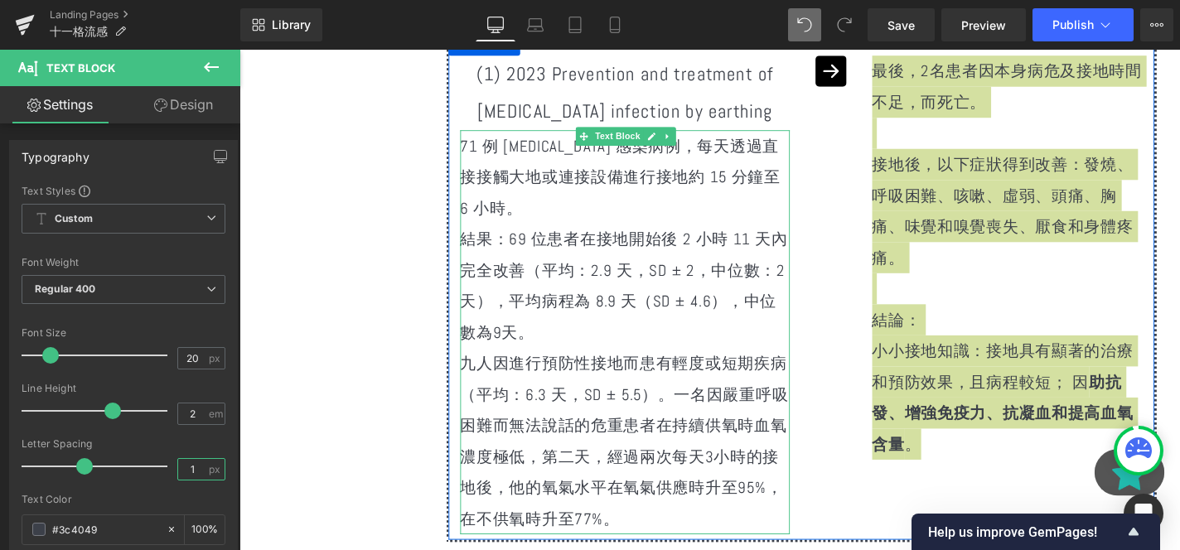
scroll to position [5382, 0]
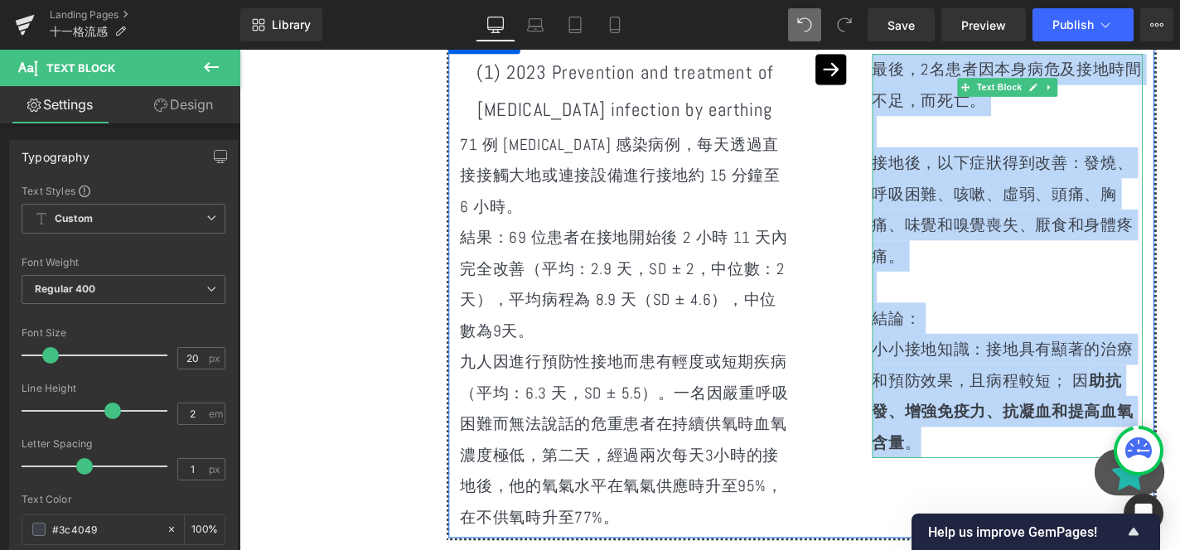
click at [1013, 319] on p "結論：" at bounding box center [1058, 335] width 288 height 33
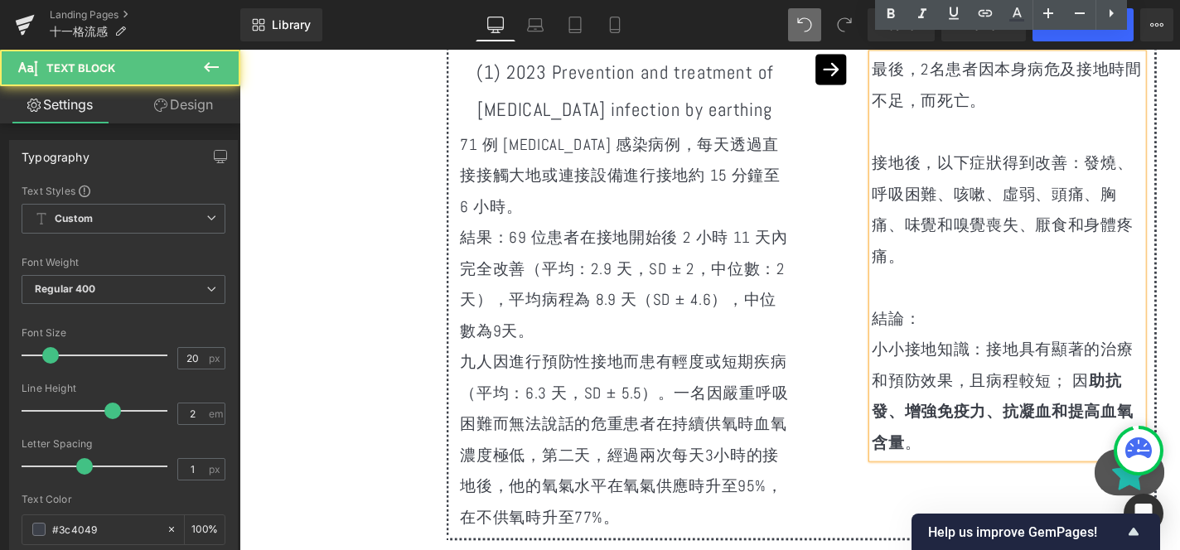
scroll to position [5256, 0]
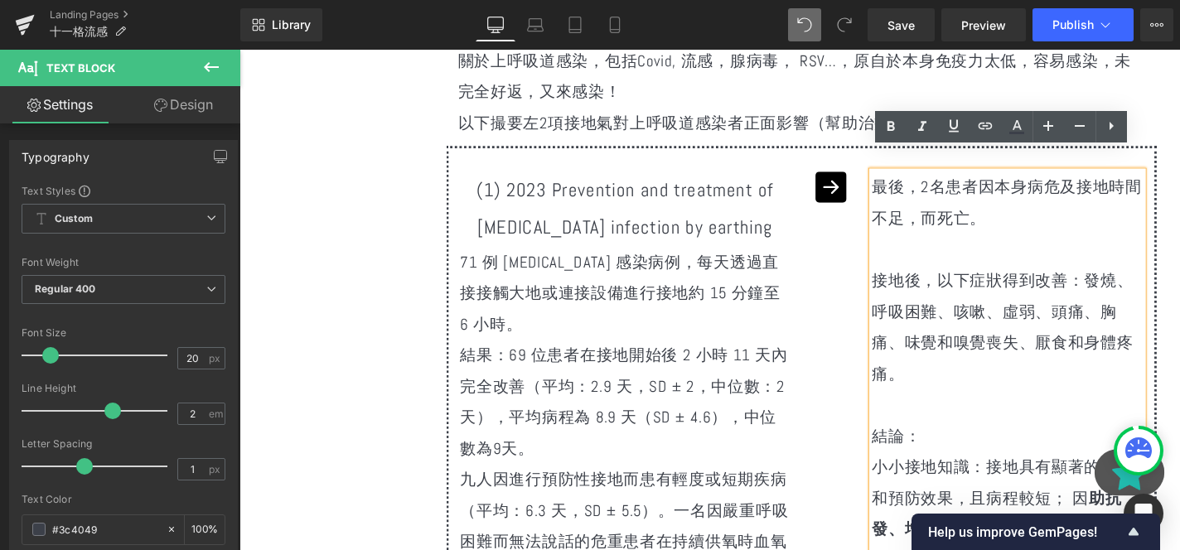
click at [1044, 250] on p at bounding box center [1058, 262] width 288 height 33
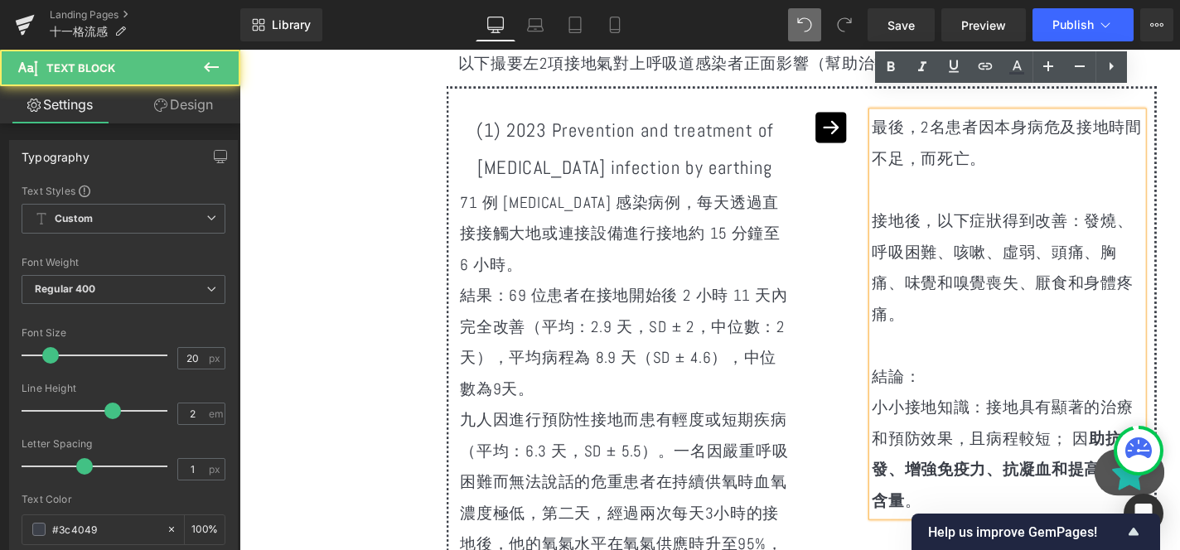
click at [748, 267] on p "71 例 COVID-19 感染病例，每天透過直接接觸大地或連接設備進行接地約 15 分鐘至 6 小時。" at bounding box center [650, 245] width 351 height 99
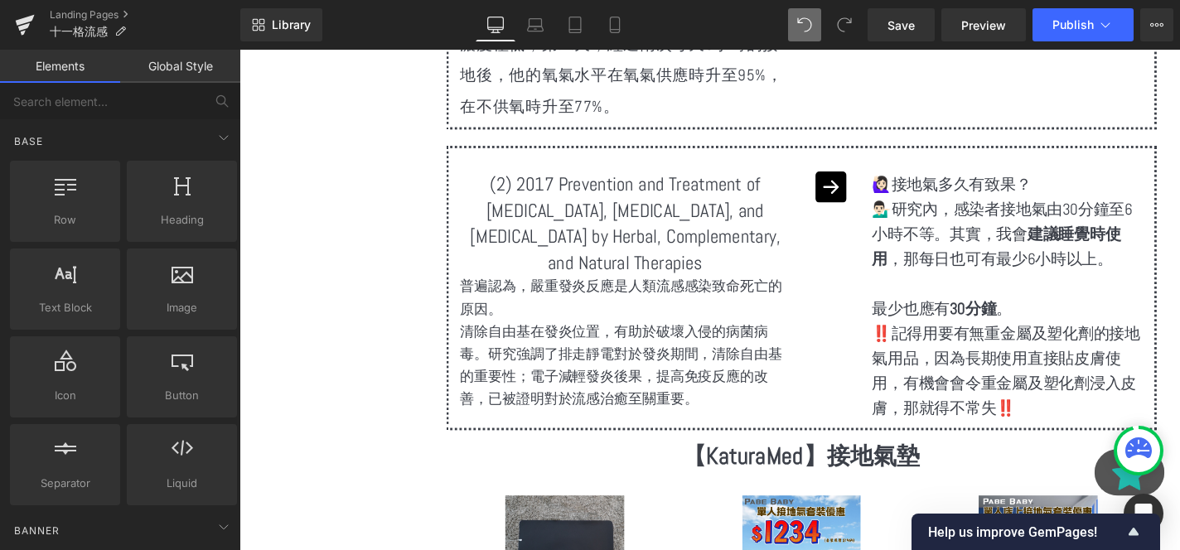
scroll to position [5817, 0]
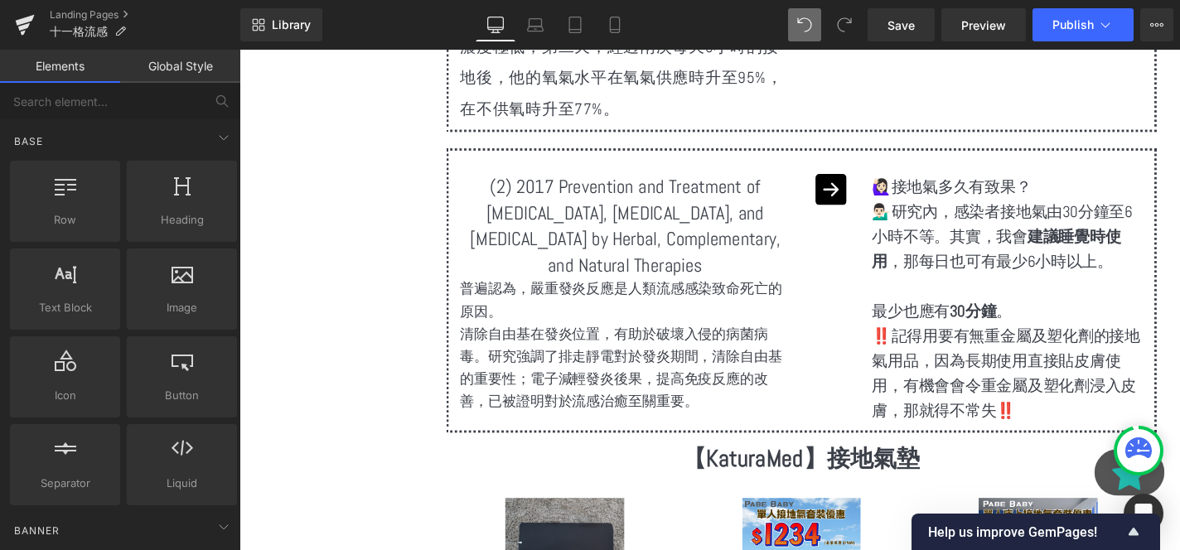
click at [724, 297] on p "普遍認為， 嚴重發炎反應是人類流感感染致命死亡的原因。" at bounding box center [650, 317] width 351 height 48
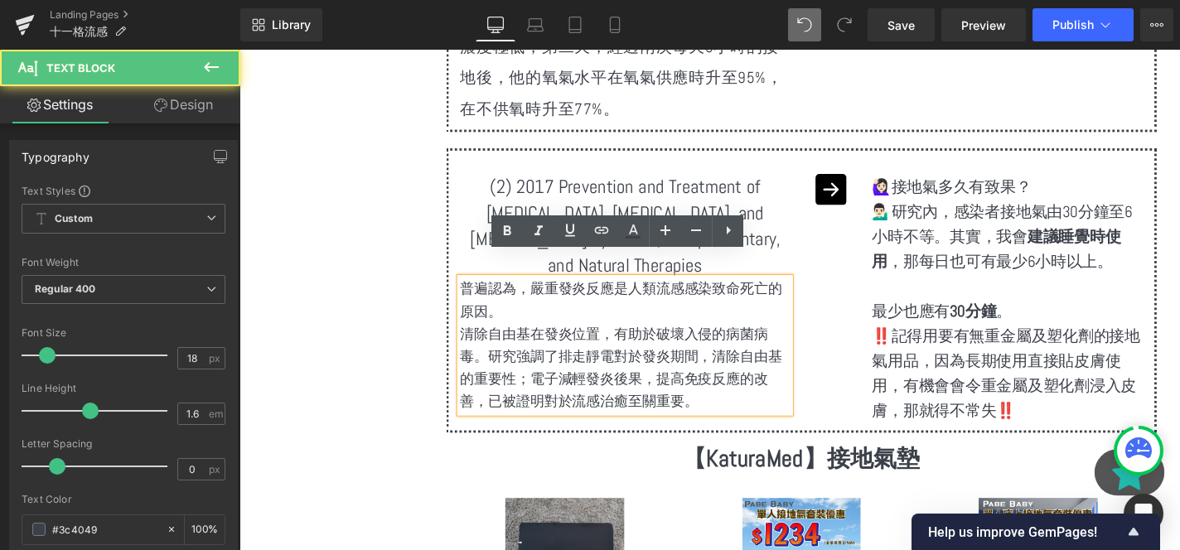
click at [656, 341] on p "清除自由基在發炎位置，有助於破壞入侵的病菌病毒。研究強調了排走靜電對於發炎期間，清除自由基的重要性；電子減輕發炎後果，提高免疫反應的改善，已被證明對於流感治癒…" at bounding box center [650, 388] width 351 height 95
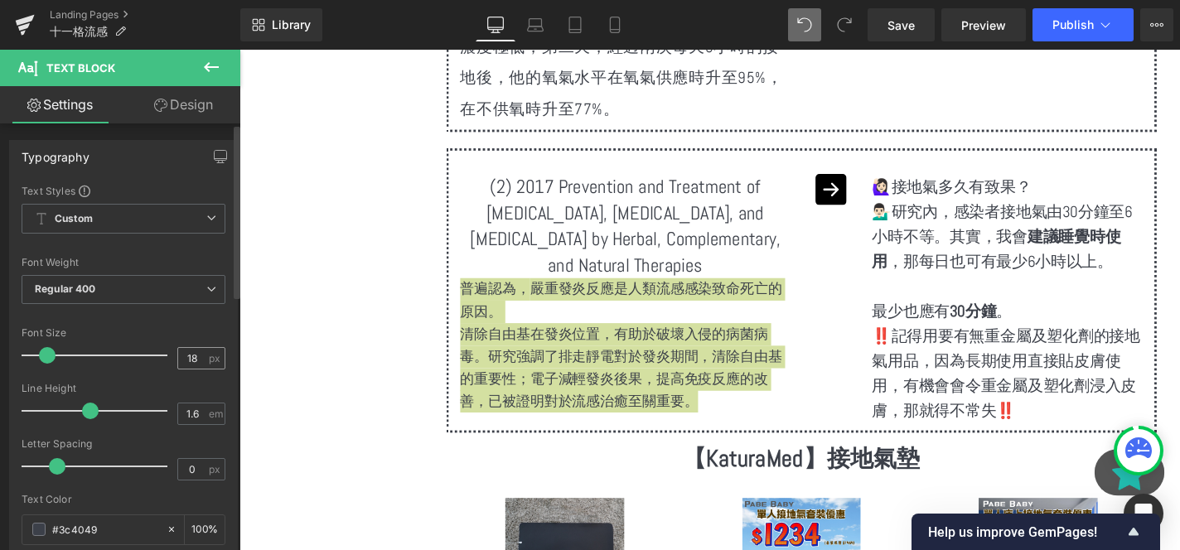
click at [205, 351] on div "18 px" at bounding box center [201, 358] width 48 height 22
click at [180, 355] on input "18" at bounding box center [192, 358] width 29 height 21
type input "20"
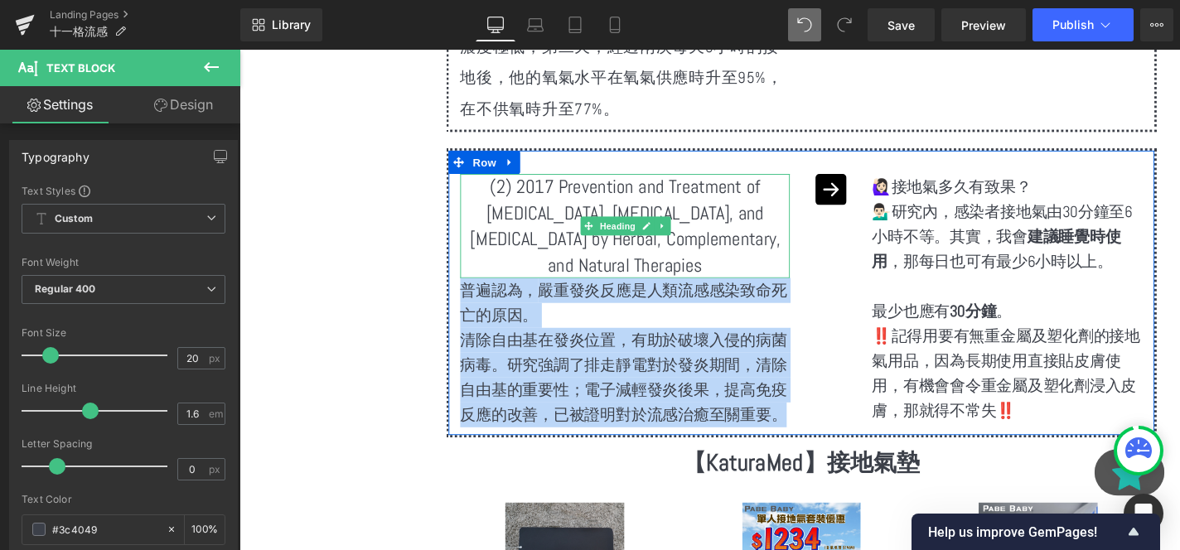
click at [742, 189] on h1 "(2) 2017 Prevention and Treatment of Influenza, Influenza-Like Illness, and Com…" at bounding box center [650, 237] width 351 height 111
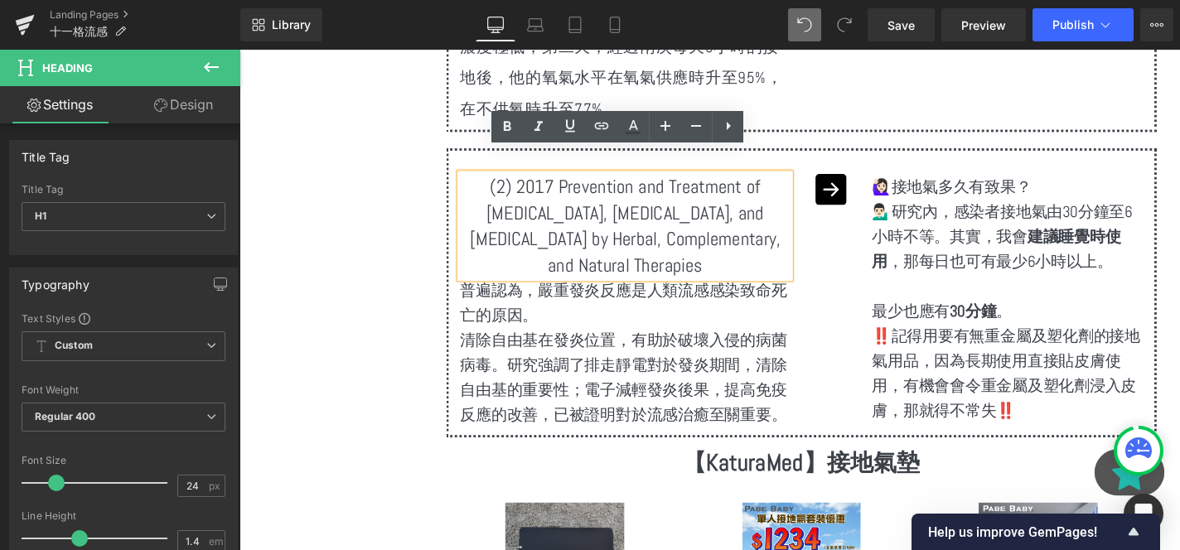
click at [828, 317] on div "(2) 2017 Prevention and Treatment of Influenza, Influenza-Like Illness, and Com…" at bounding box center [650, 317] width 376 height 270
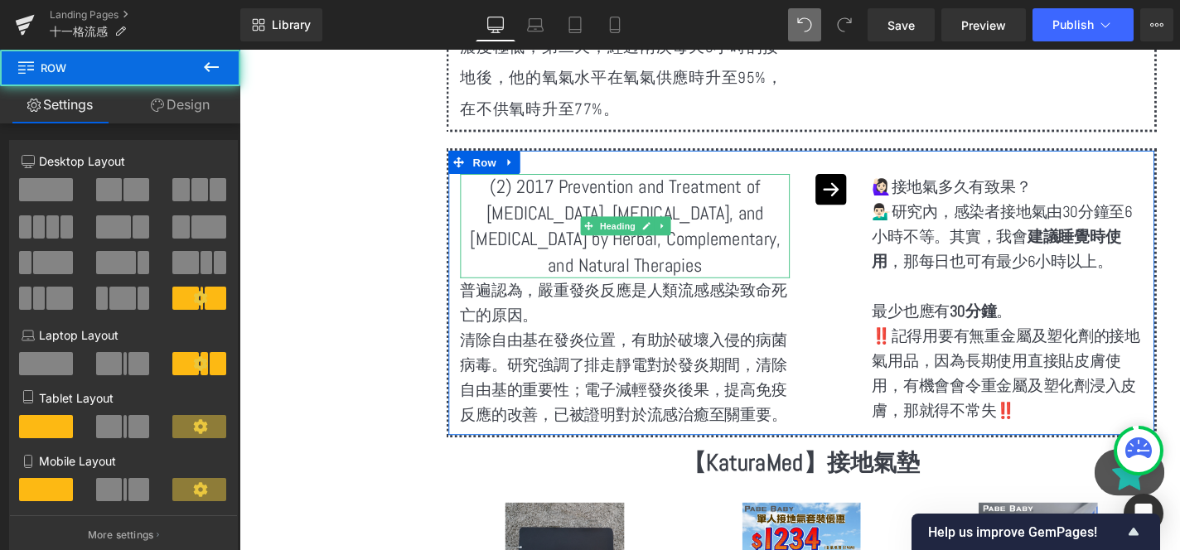
click at [818, 206] on h1 "(2) 2017 Prevention and Treatment of Influenza, Influenza-Like Illness, and Com…" at bounding box center [650, 237] width 351 height 111
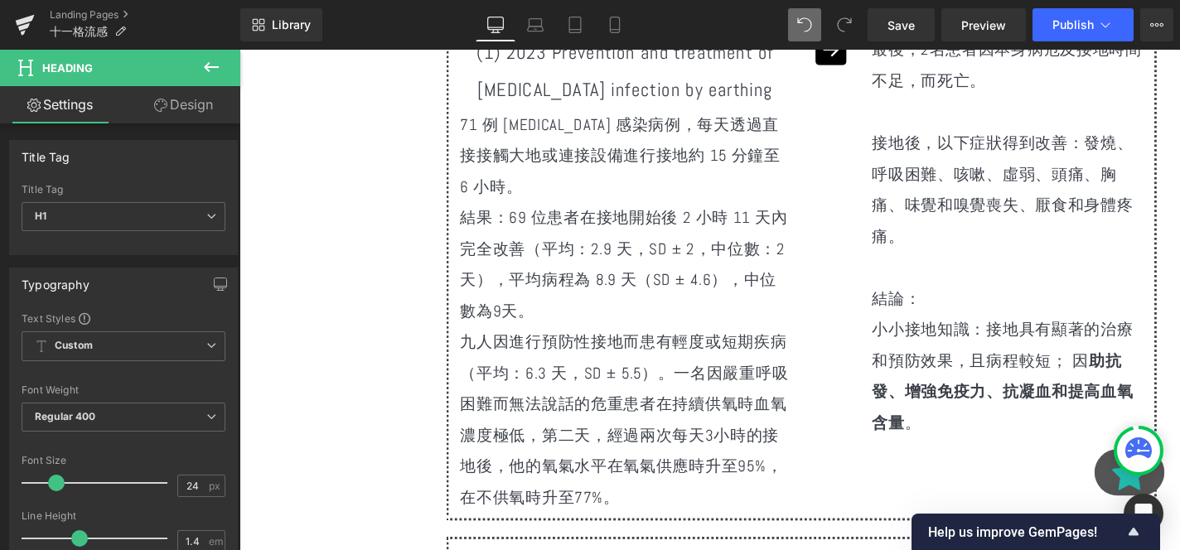
scroll to position [5544, 0]
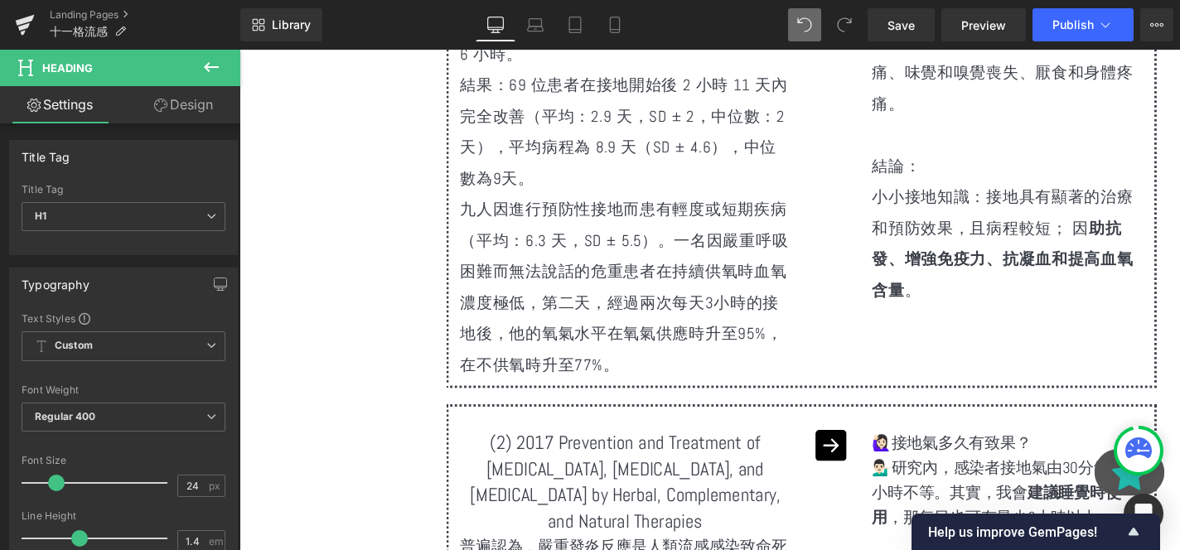
click at [588, 296] on p "九人因進行預防性接地而患有輕度或短期疾病（平均：6.3 天，SD ± 5.5）。一名因嚴重呼吸困難而無法說話的危重患者在持續供氧時血氧濃度極低，第二天，經過兩…" at bounding box center [650, 302] width 351 height 199
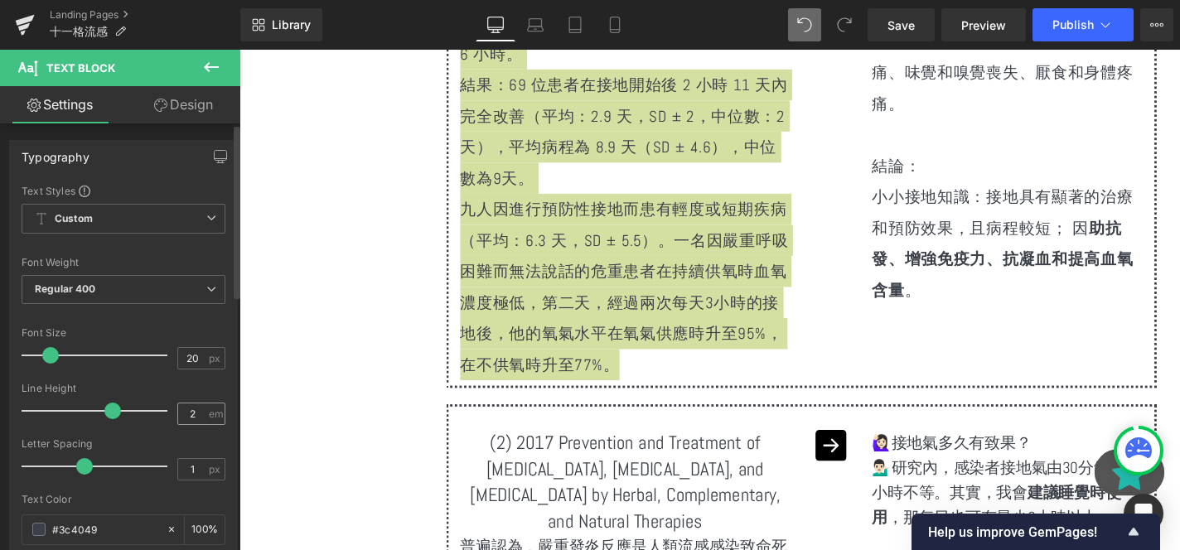
click at [209, 411] on span "em" at bounding box center [216, 414] width 14 height 11
click at [183, 411] on input "2" at bounding box center [192, 414] width 29 height 21
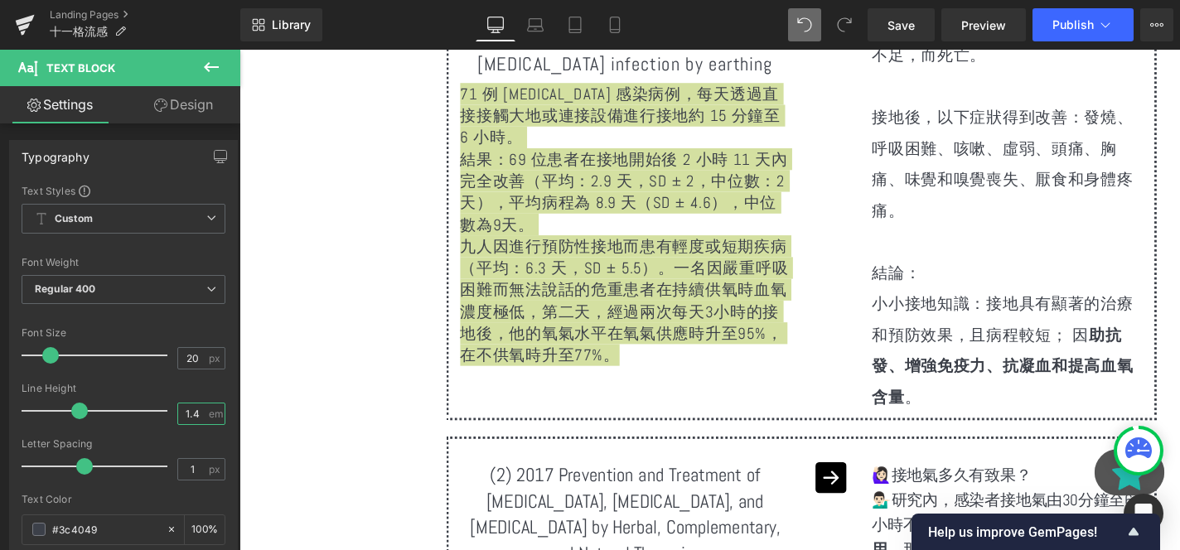
scroll to position [5343, 0]
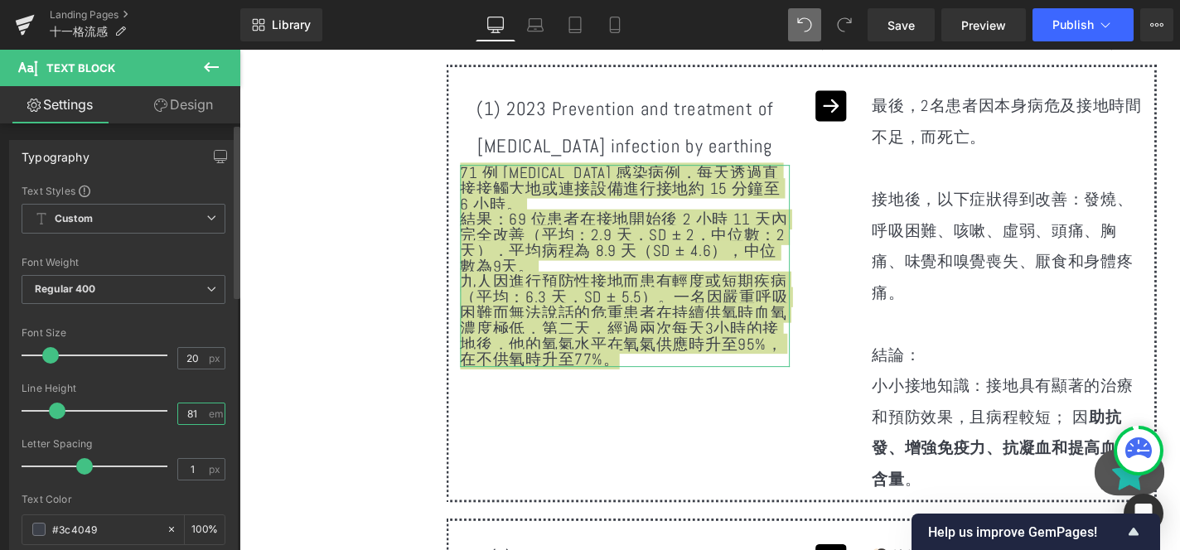
type input "81"
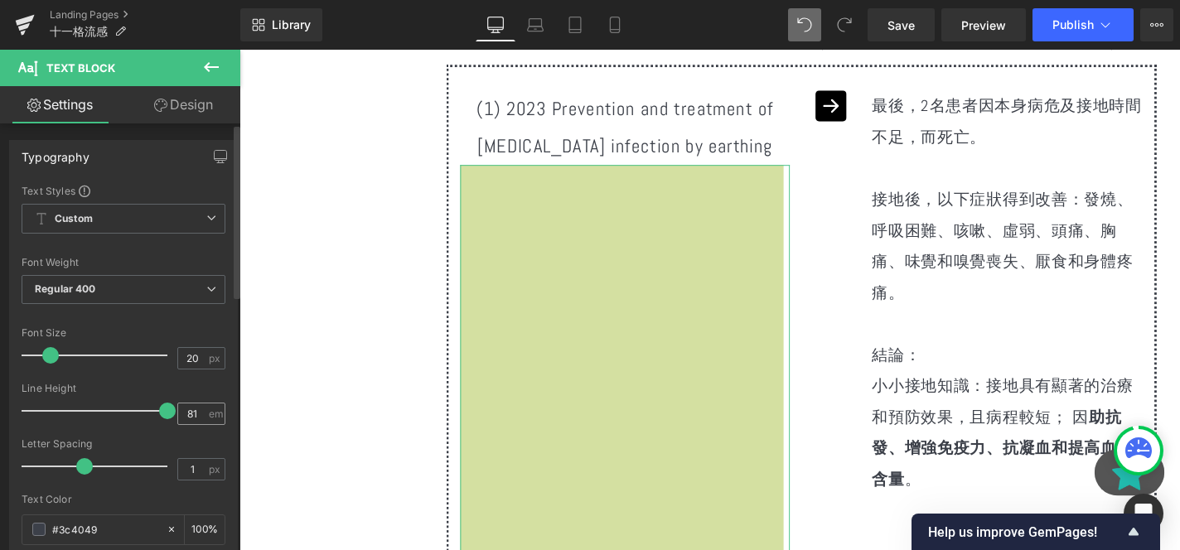
click at [200, 403] on div "81 em" at bounding box center [201, 414] width 48 height 22
click at [193, 412] on input "81" at bounding box center [192, 414] width 29 height 21
type input "1.8"
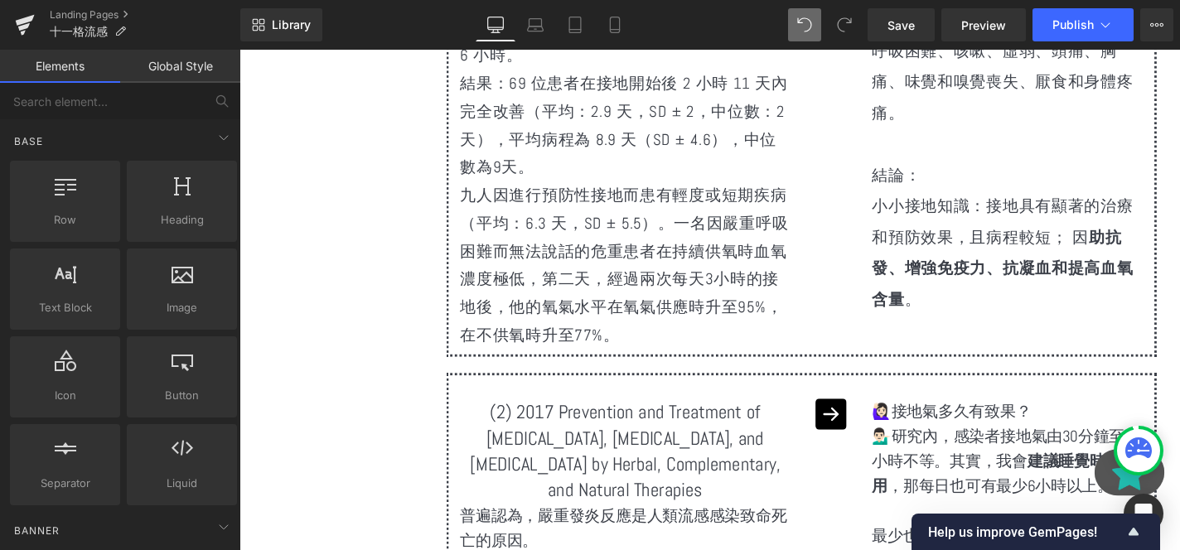
scroll to position [5717, 0]
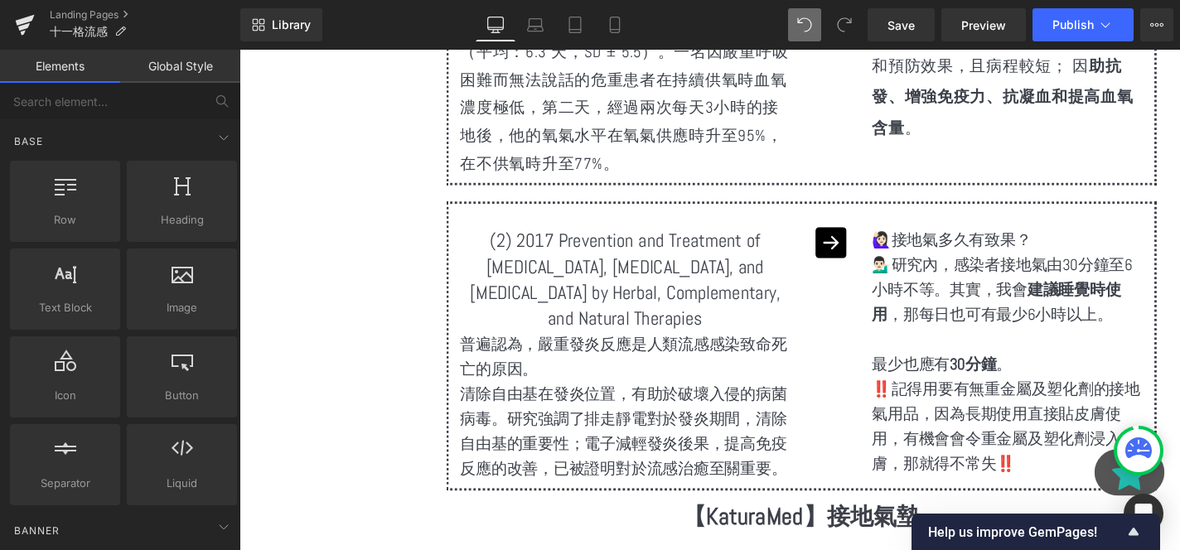
click at [668, 351] on p "普遍認為， 嚴重發炎反應是人類流感感染致命死亡的原因。" at bounding box center [650, 376] width 351 height 53
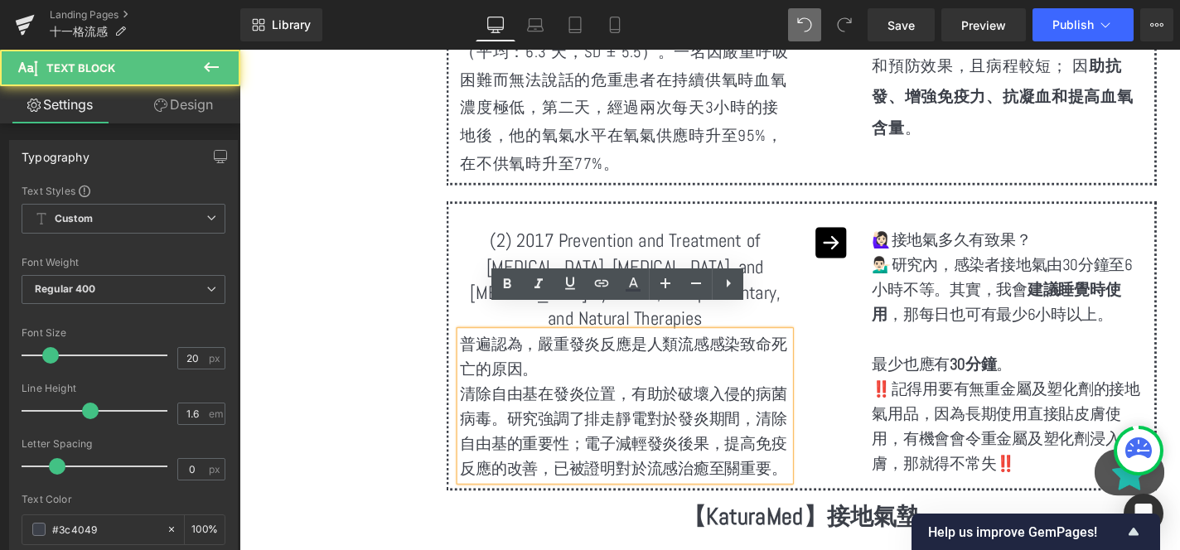
click at [668, 351] on p "普遍認為， 嚴重發炎反應是人類流感感染致命死亡的原因。" at bounding box center [650, 376] width 351 height 53
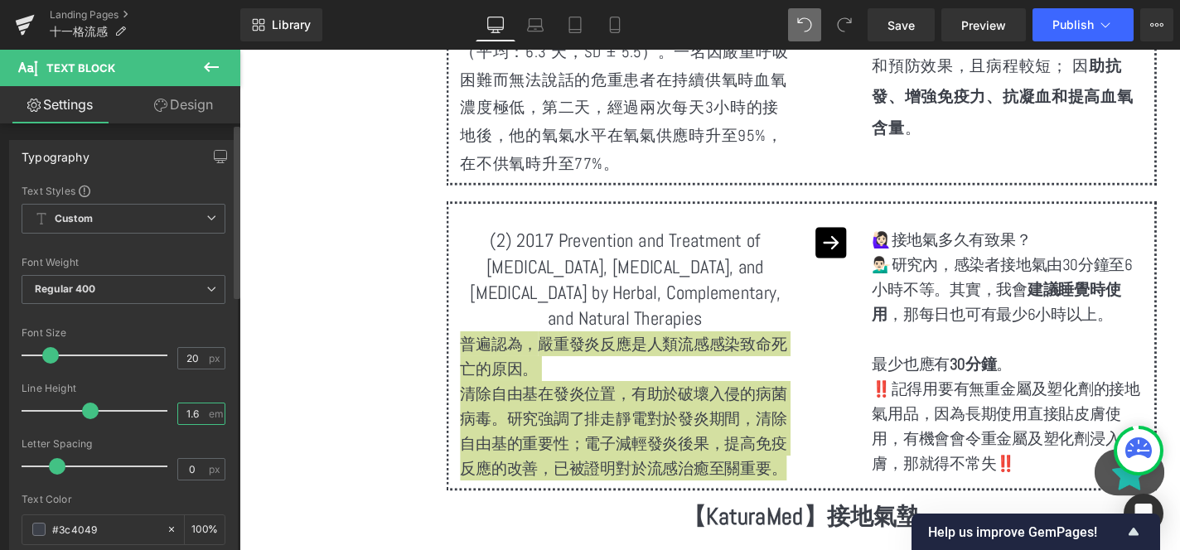
click at [191, 413] on input "1.6" at bounding box center [192, 414] width 29 height 21
type input "1.8"
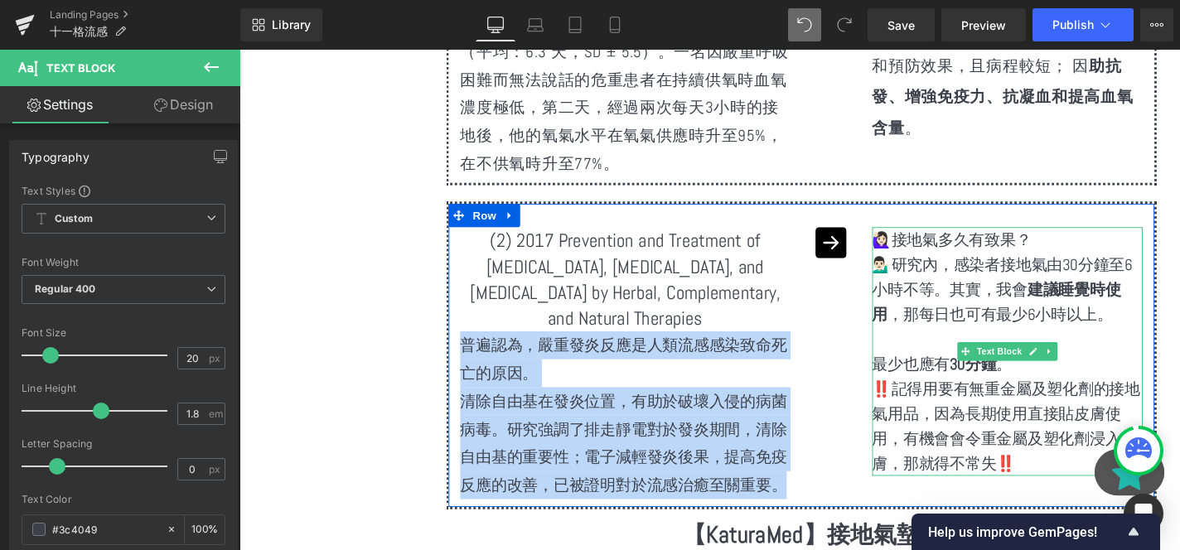
click at [1024, 293] on p "💁🏻‍♂️研究內，感染者接地氣由30分鐘至6小時不等。其實，我會 建議睡覺時使用 ，那每日也可有最少6小時以上。" at bounding box center [1058, 305] width 288 height 80
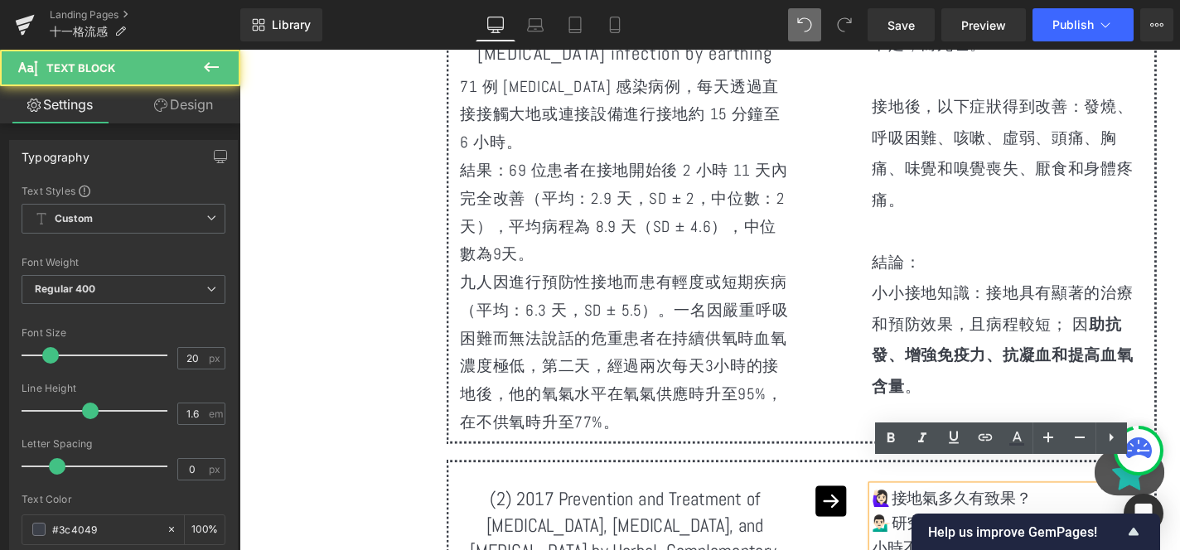
click at [993, 259] on p "結論：" at bounding box center [1058, 275] width 288 height 33
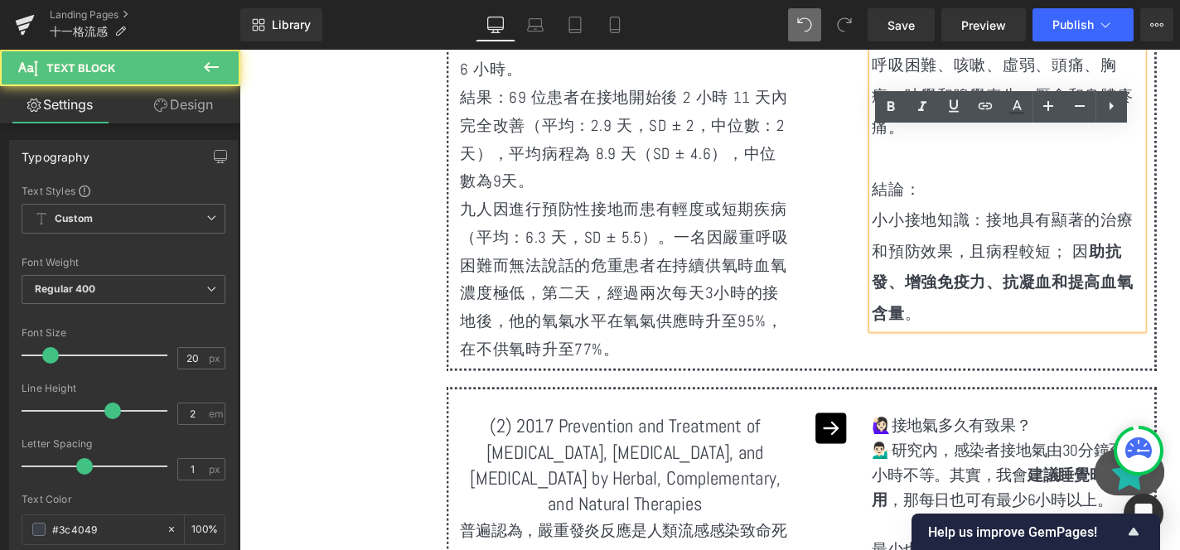
scroll to position [5657, 0]
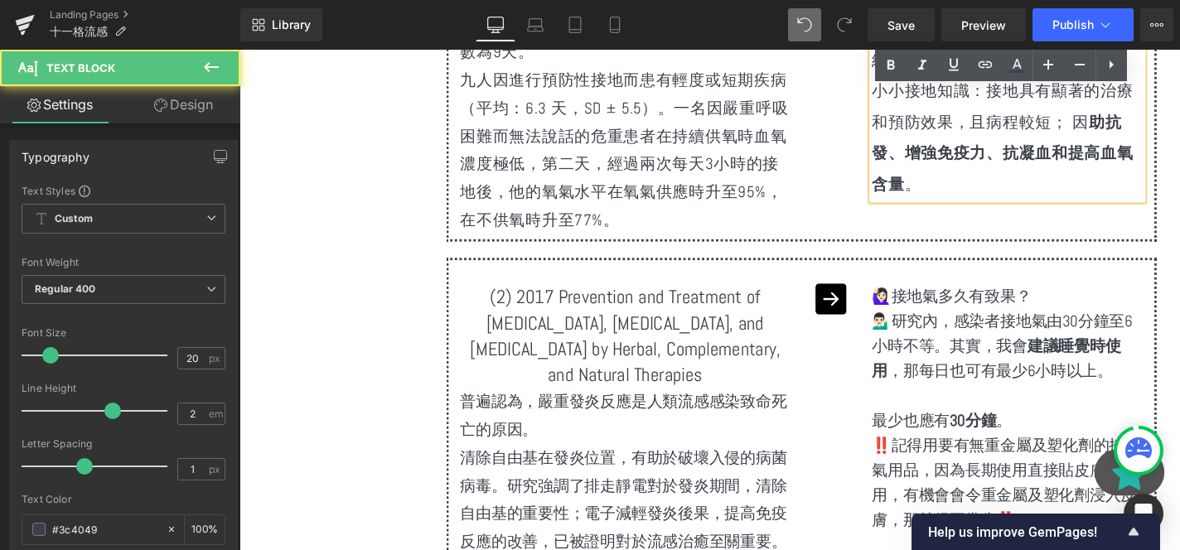
click at [994, 405] on p at bounding box center [1058, 418] width 288 height 27
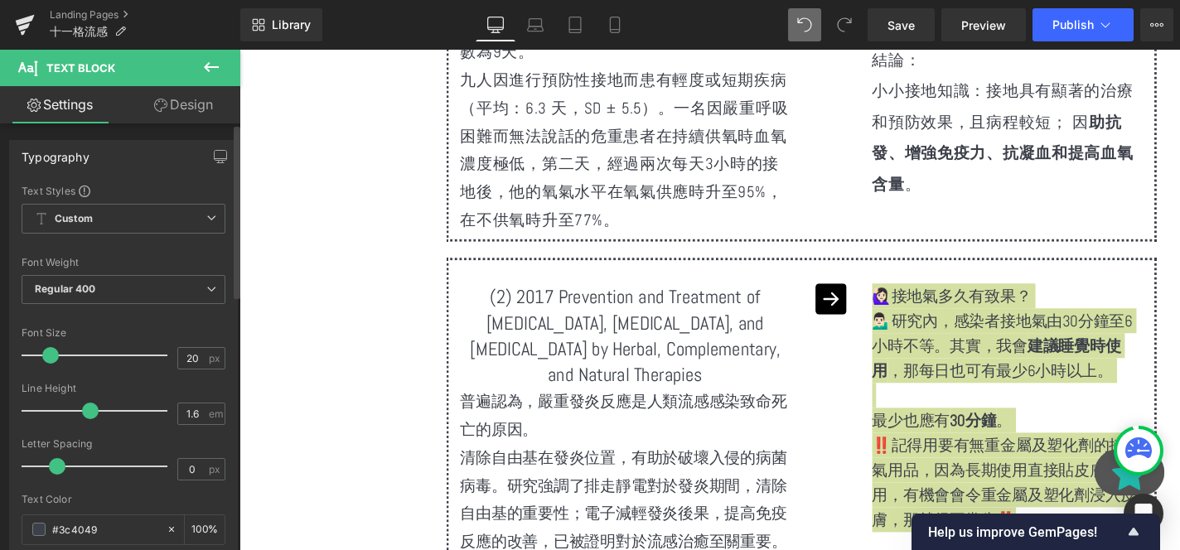
click at [203, 425] on div "Line Height 1.6 em" at bounding box center [124, 411] width 204 height 56
click at [200, 421] on input "1.6" at bounding box center [192, 414] width 29 height 21
type input "2"
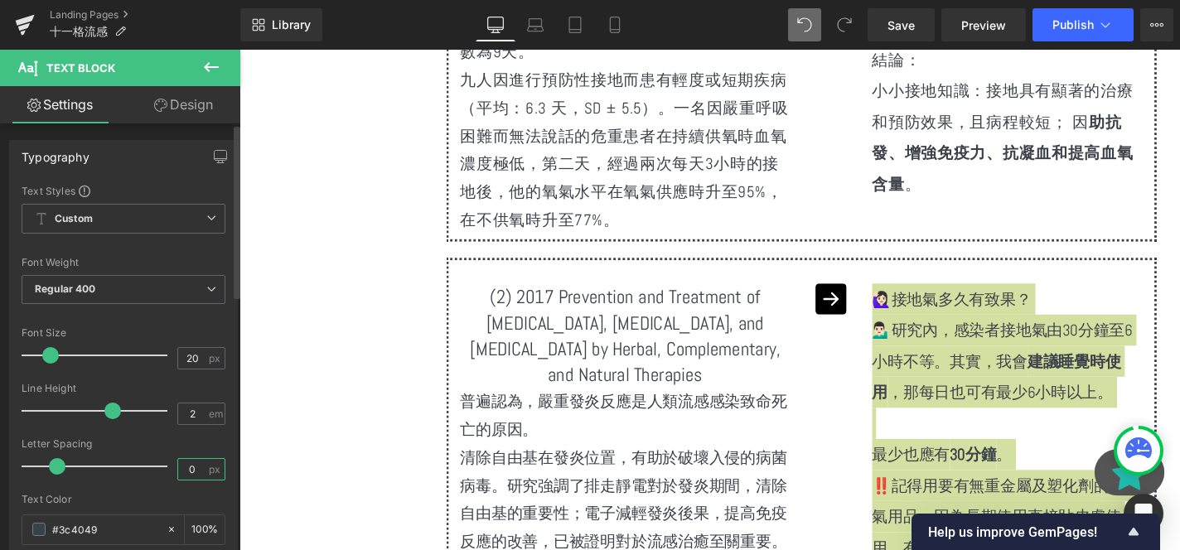
click at [191, 463] on input "0" at bounding box center [192, 469] width 29 height 21
type input "1"
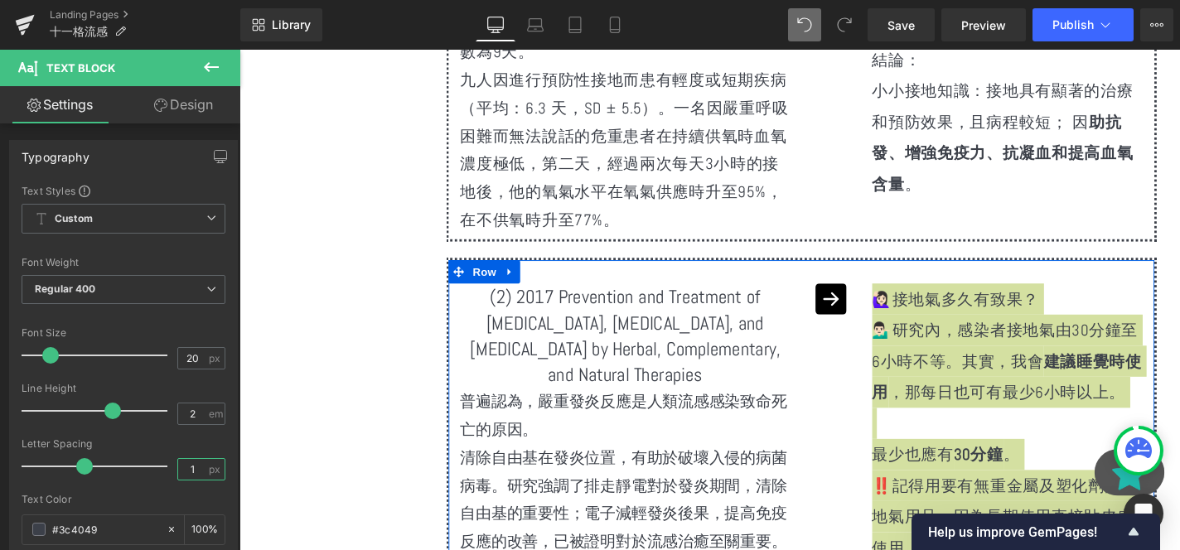
scroll to position [5854, 0]
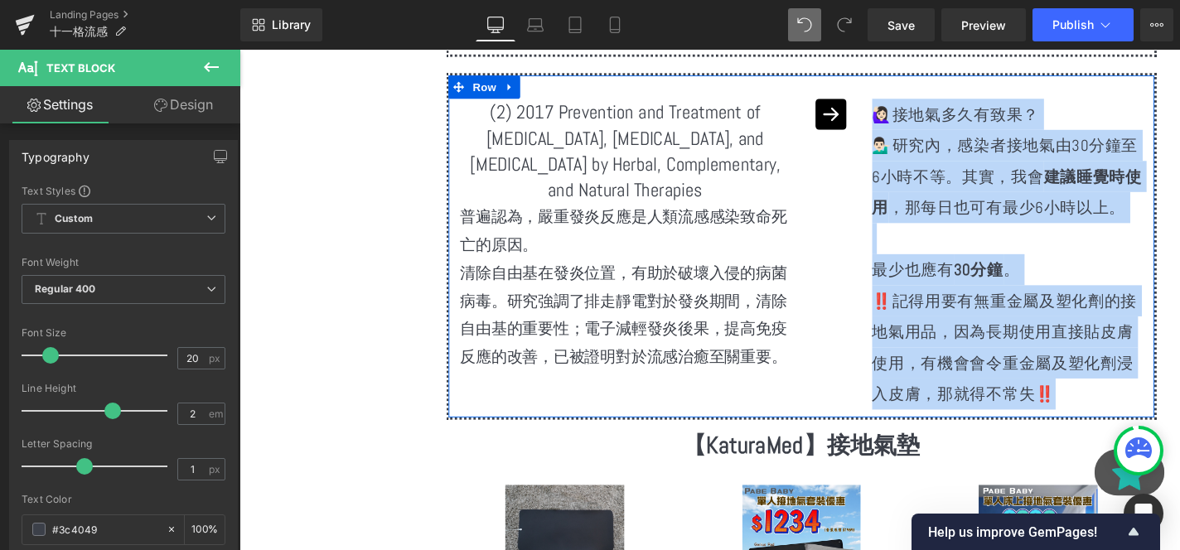
click at [1018, 301] on p "‼️記得用要有無重金屬及塑化劑的接地氣用品，因為長期使用直接貼皮膚使用，有機會會令重金屬及塑化劑浸入皮膚，那就得不常失‼️" at bounding box center [1058, 367] width 288 height 133
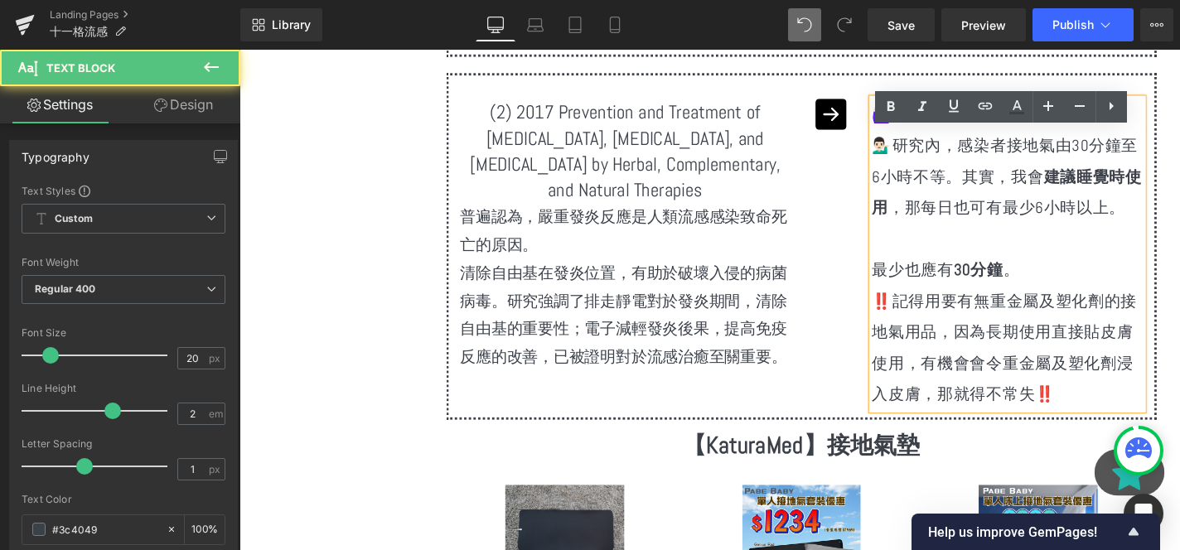
click at [987, 235] on p at bounding box center [1058, 251] width 288 height 33
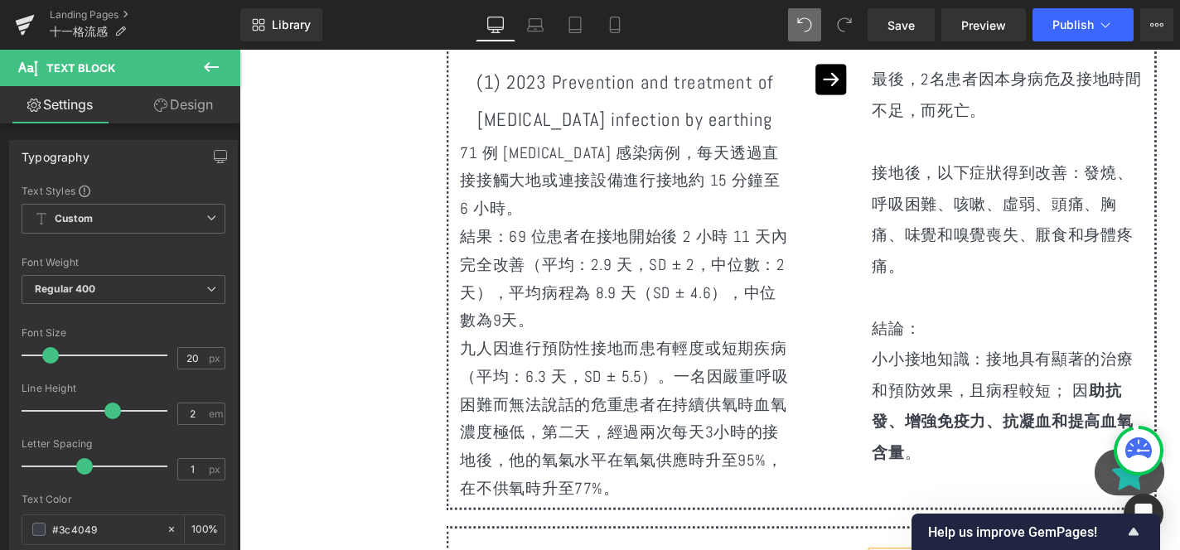
click at [983, 241] on p "接地後，以下症狀得到改善：發燒、呼吸困難、咳嗽、虛弱、頭痛、胸痛、味覺和嗅覺喪失、厭食和身體疼痛。" at bounding box center [1058, 230] width 288 height 133
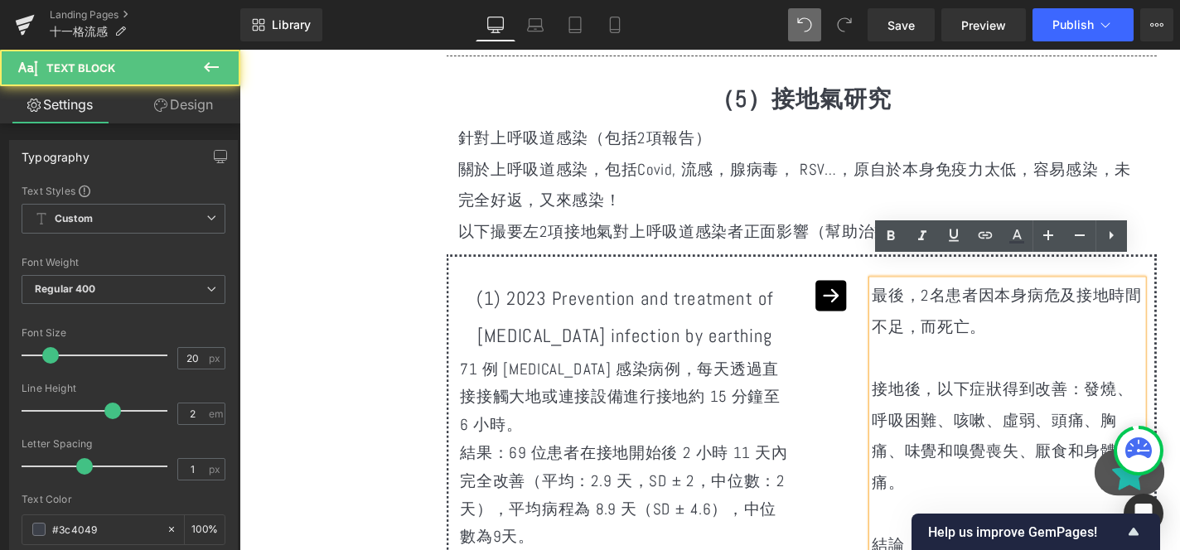
click at [958, 362] on p at bounding box center [1058, 378] width 288 height 33
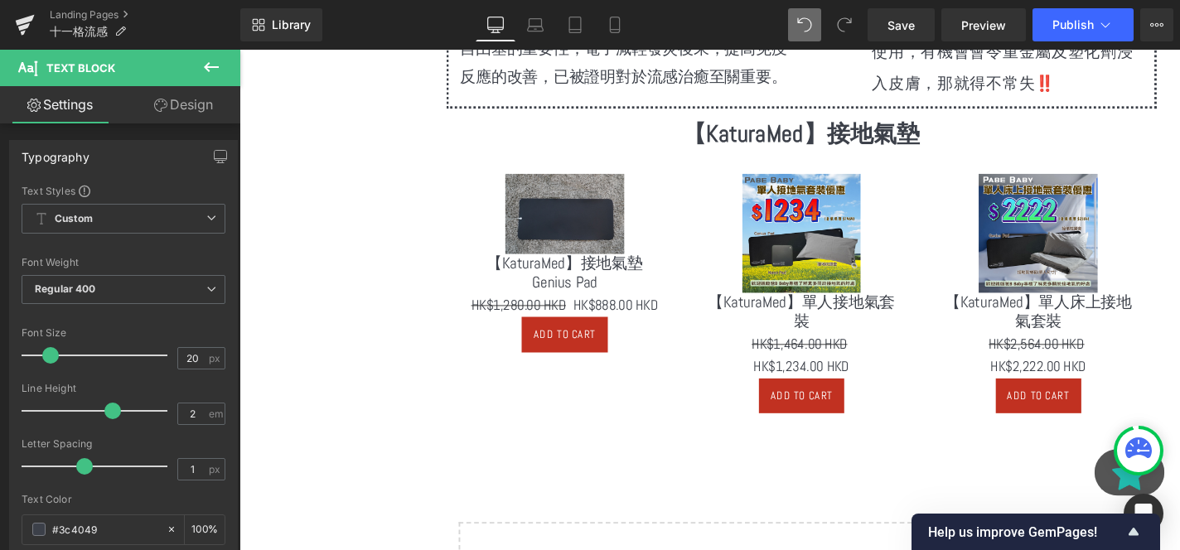
scroll to position [6067, 0]
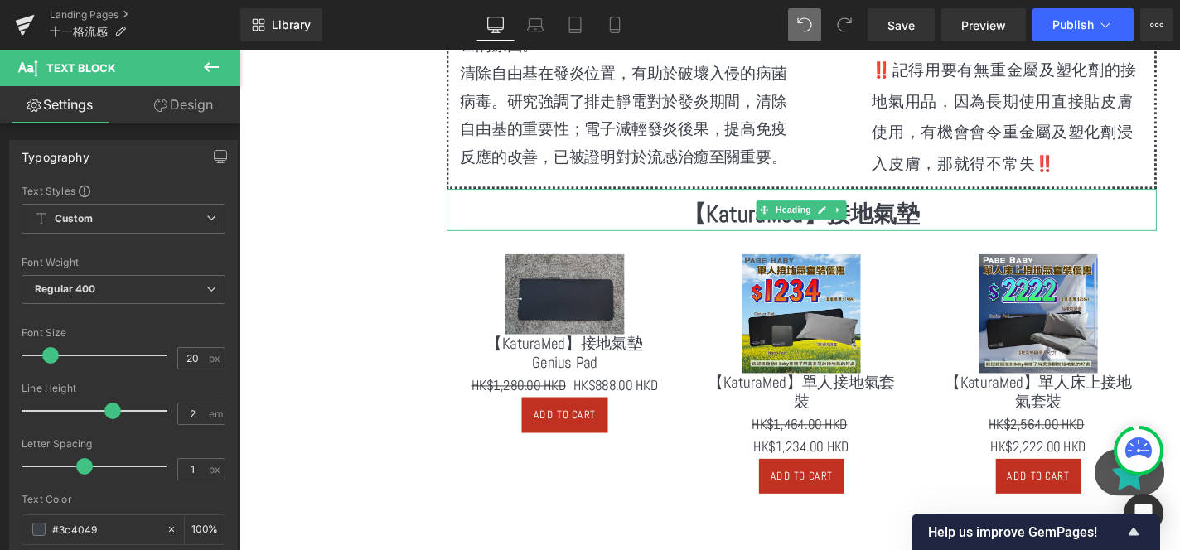
click at [840, 210] on span "Heading" at bounding box center [830, 220] width 45 height 20
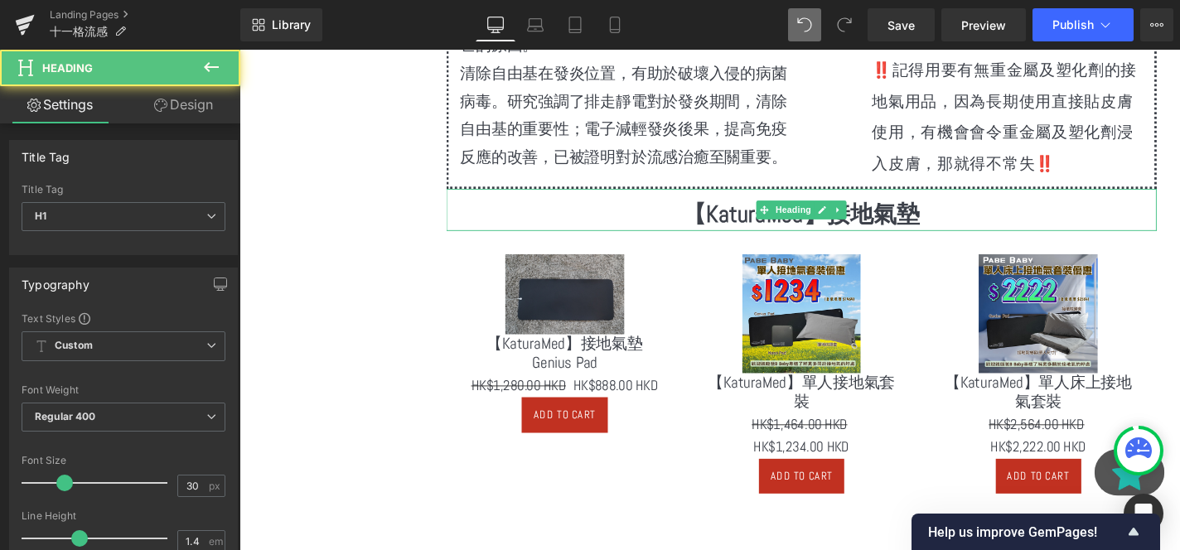
click at [906, 210] on strong "【KaturaMed】接地氣墊" at bounding box center [839, 225] width 253 height 31
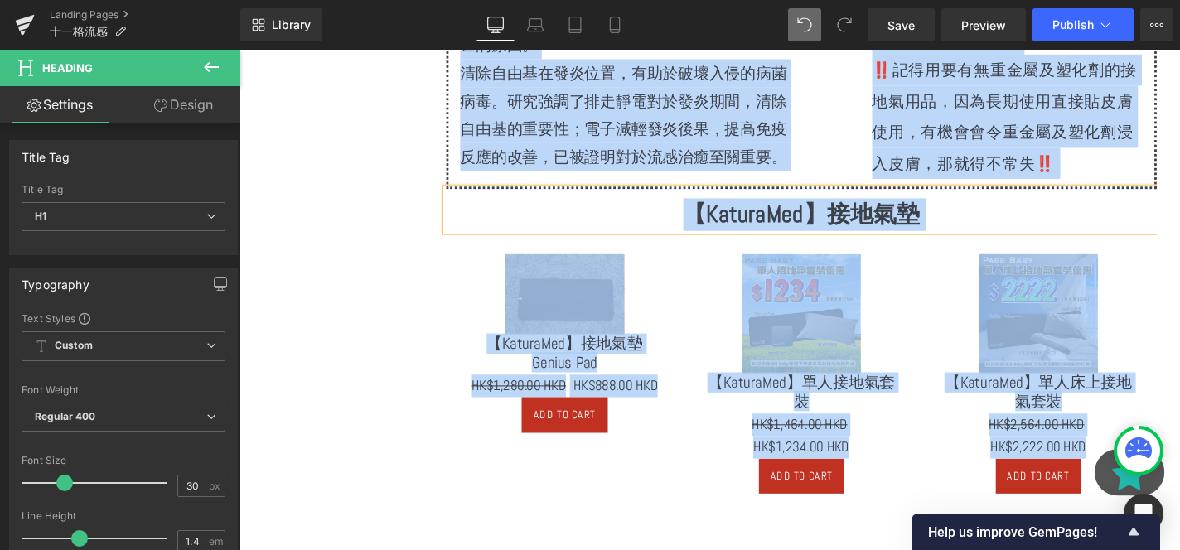
click at [906, 210] on strong "【KaturaMed】接地氣墊" at bounding box center [839, 225] width 253 height 31
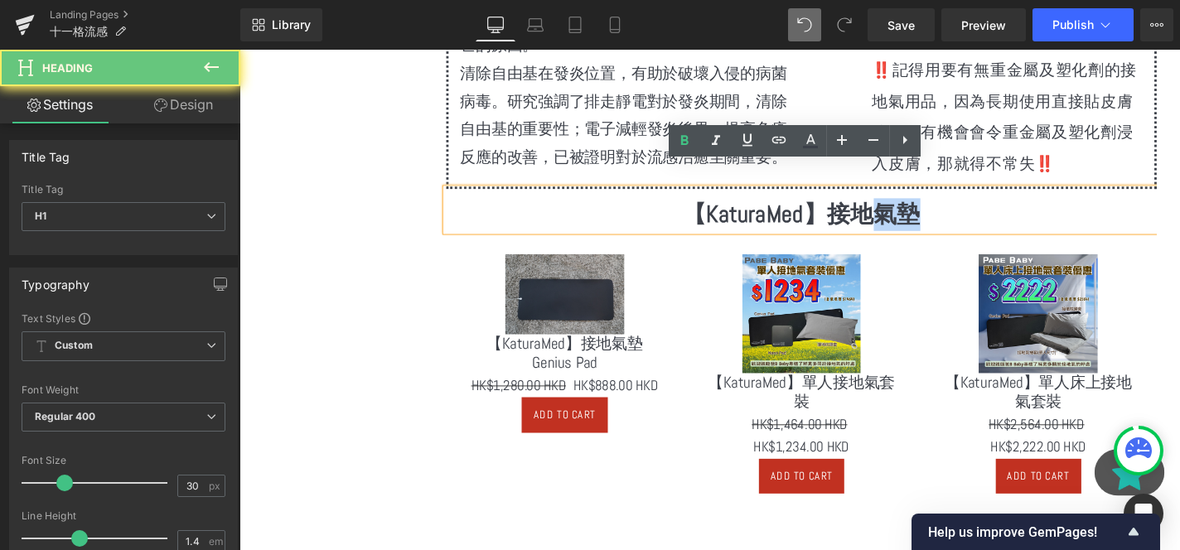
click at [906, 210] on strong "【KaturaMed】接地氣墊" at bounding box center [839, 225] width 253 height 31
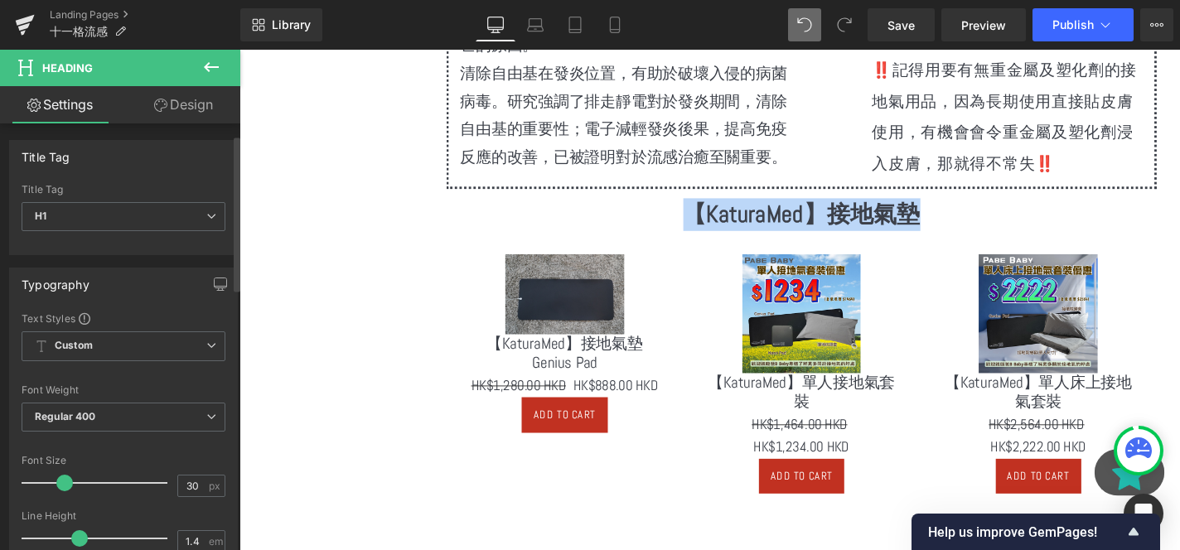
scroll to position [114, 0]
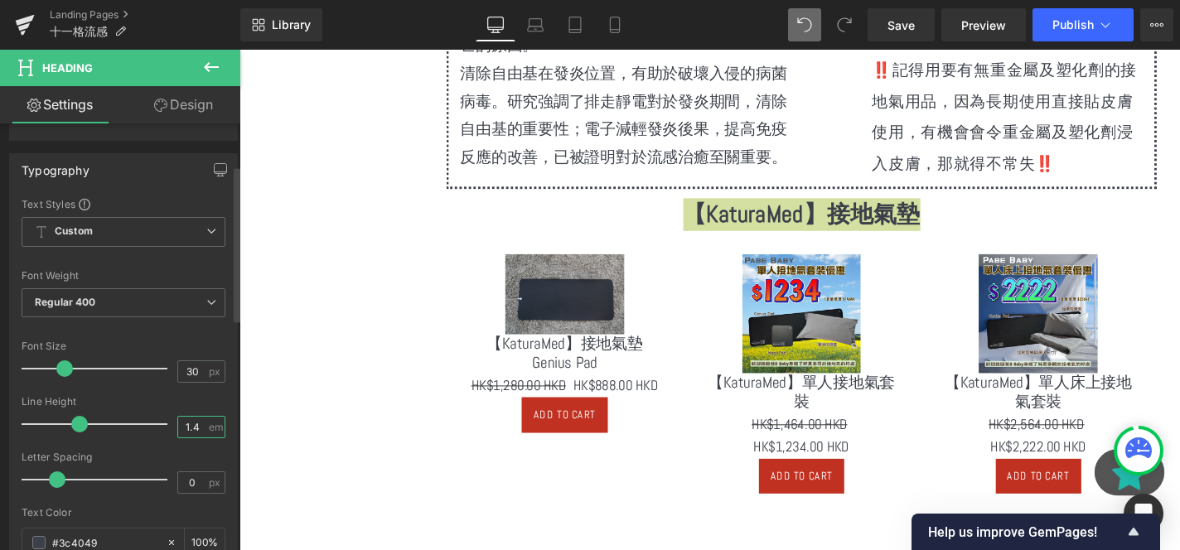
click at [186, 428] on input "1.4" at bounding box center [192, 427] width 29 height 21
type input "2"
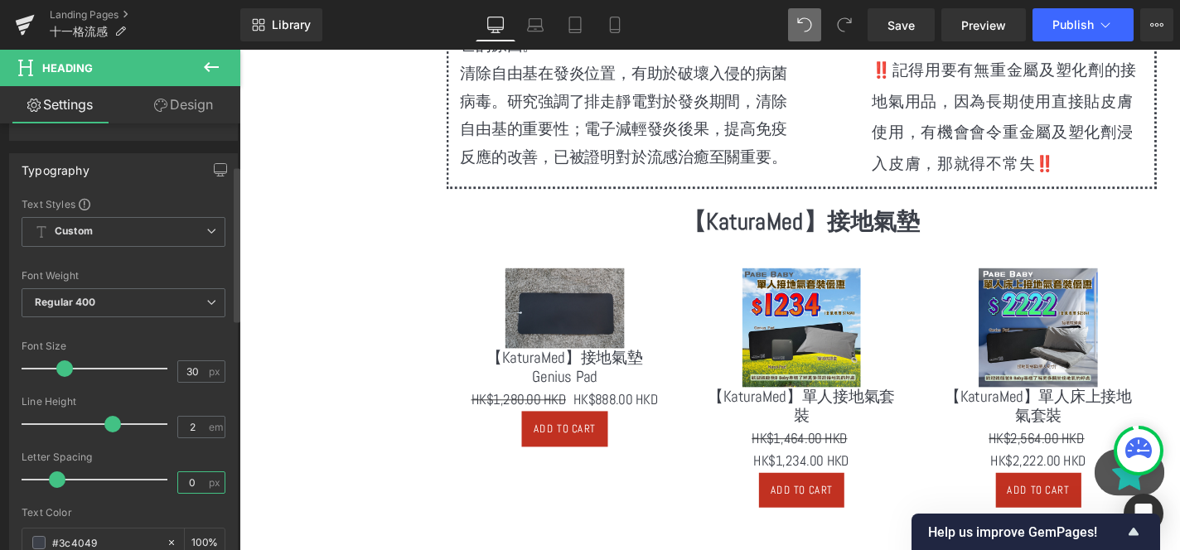
click at [197, 477] on input "0" at bounding box center [192, 482] width 29 height 21
type input "1"
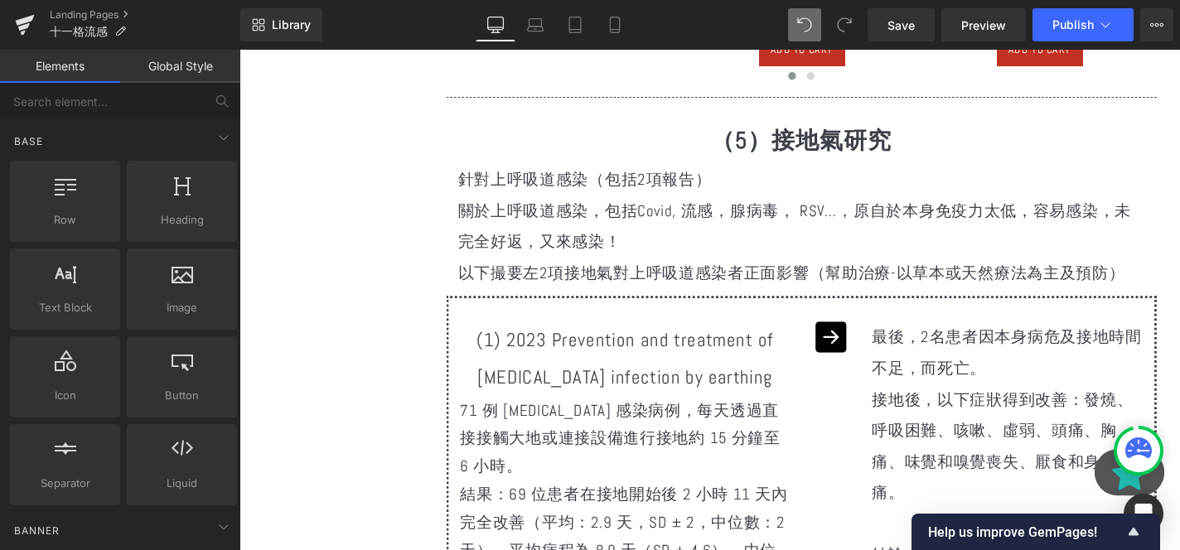
scroll to position [4959, 0]
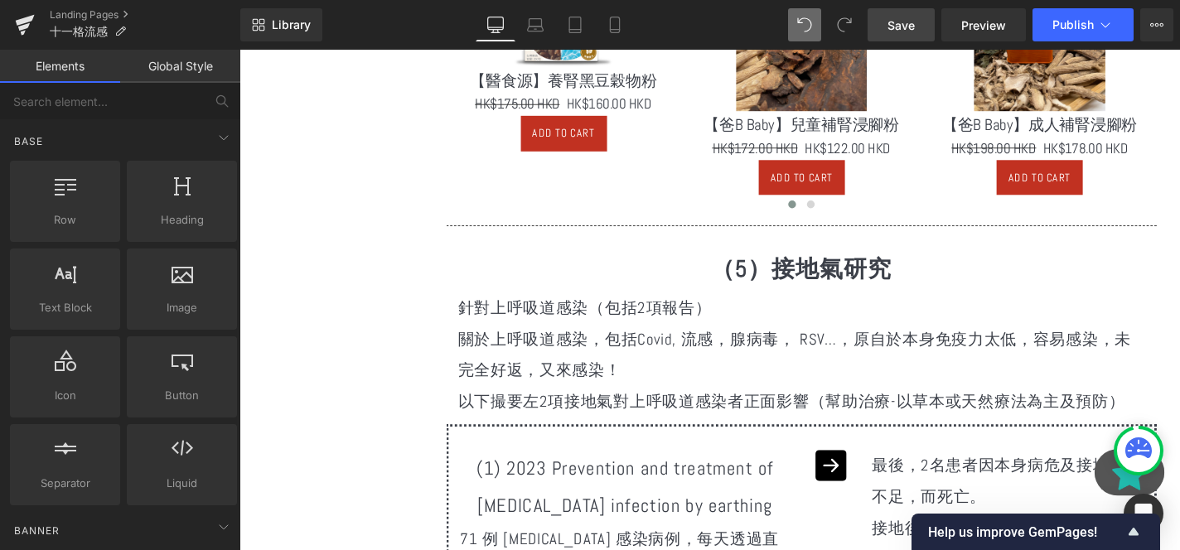
drag, startPoint x: 883, startPoint y: 18, endPoint x: 395, endPoint y: 108, distance: 495.4
click at [883, 18] on link "Save" at bounding box center [901, 24] width 67 height 33
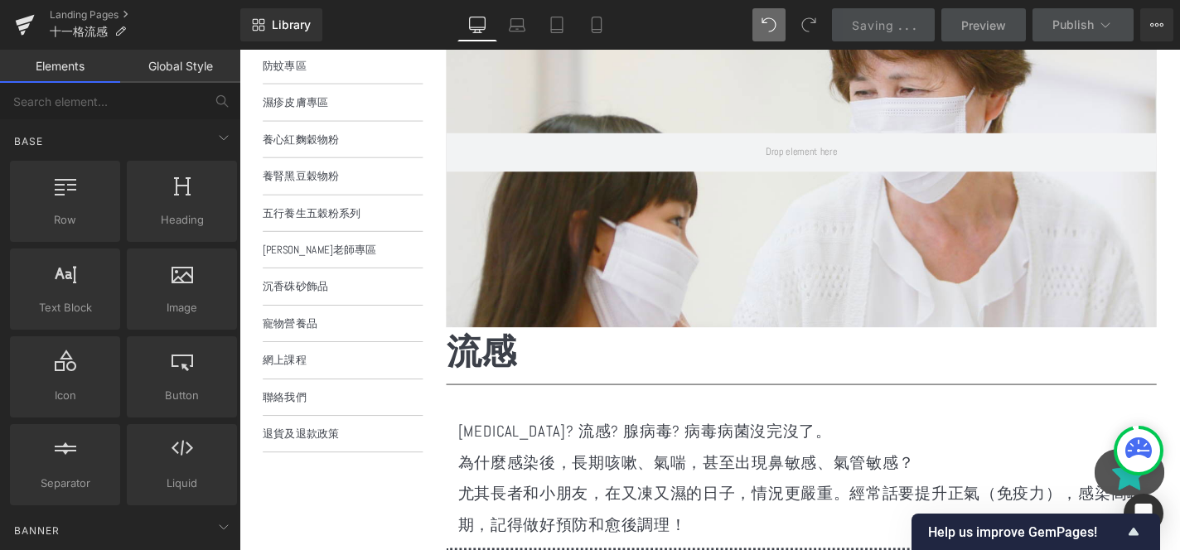
scroll to position [72, 0]
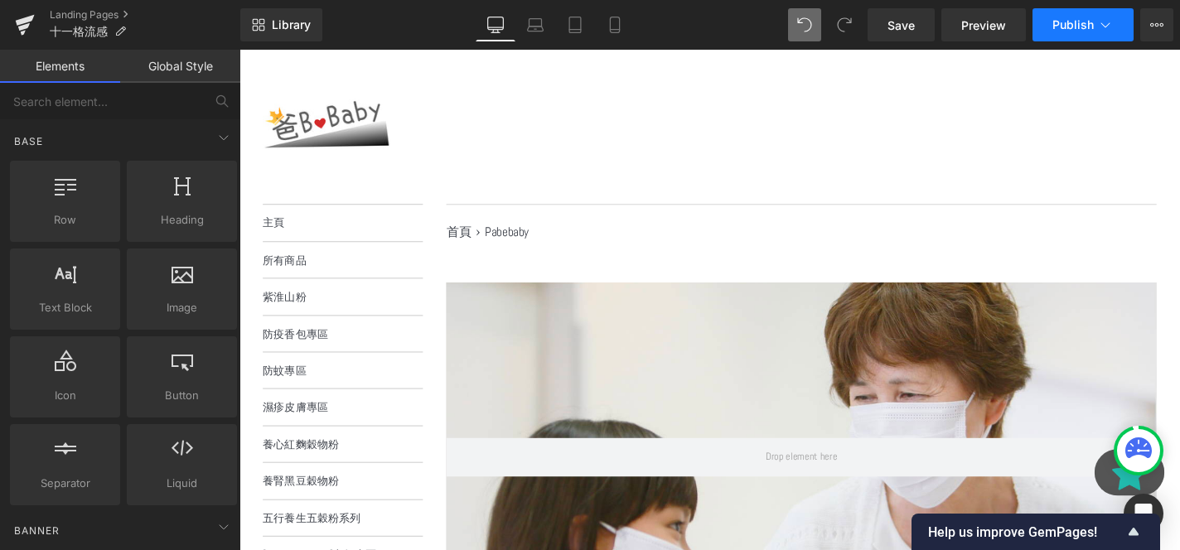
click at [1087, 31] on span "Publish" at bounding box center [1072, 24] width 41 height 13
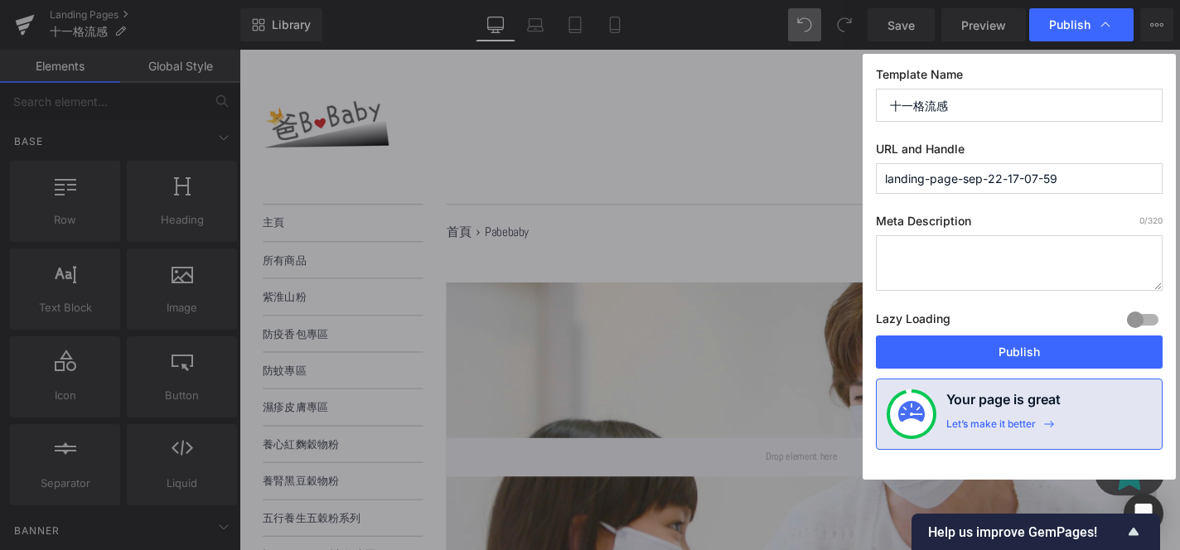
drag, startPoint x: 1099, startPoint y: 174, endPoint x: 889, endPoint y: 180, distance: 209.8
click at [889, 180] on input "landing-page-sep-22-17-07-59" at bounding box center [1019, 178] width 287 height 31
type input "l"
type input "in-fin-f-lin-f-le-unin-f-le-unin-f-le-uninfleun"
type input "i"
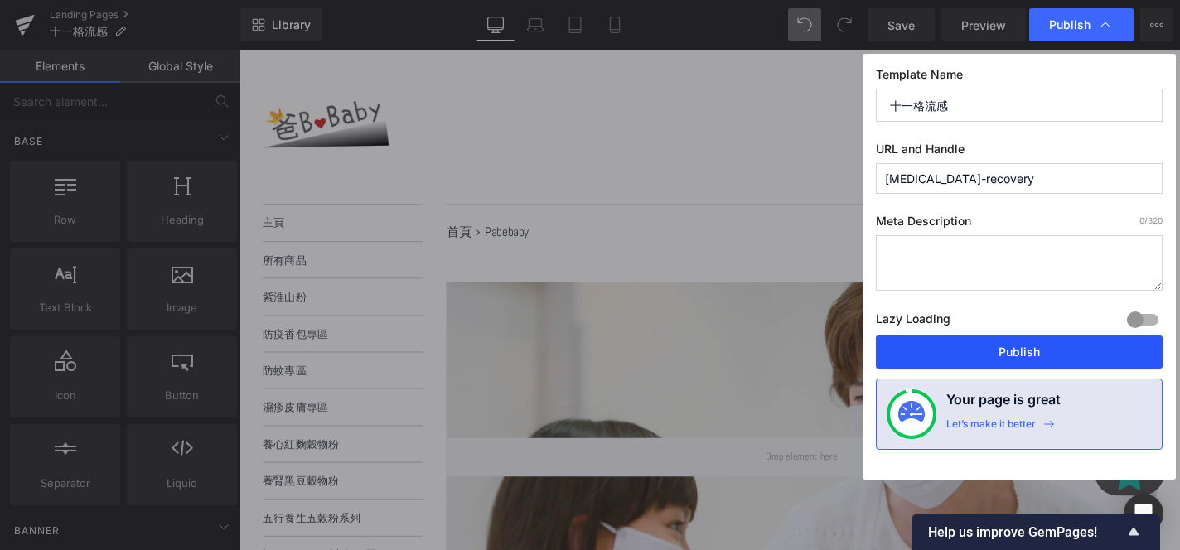
type input "flu-recovery"
click at [946, 342] on button "Publish" at bounding box center [1019, 352] width 287 height 33
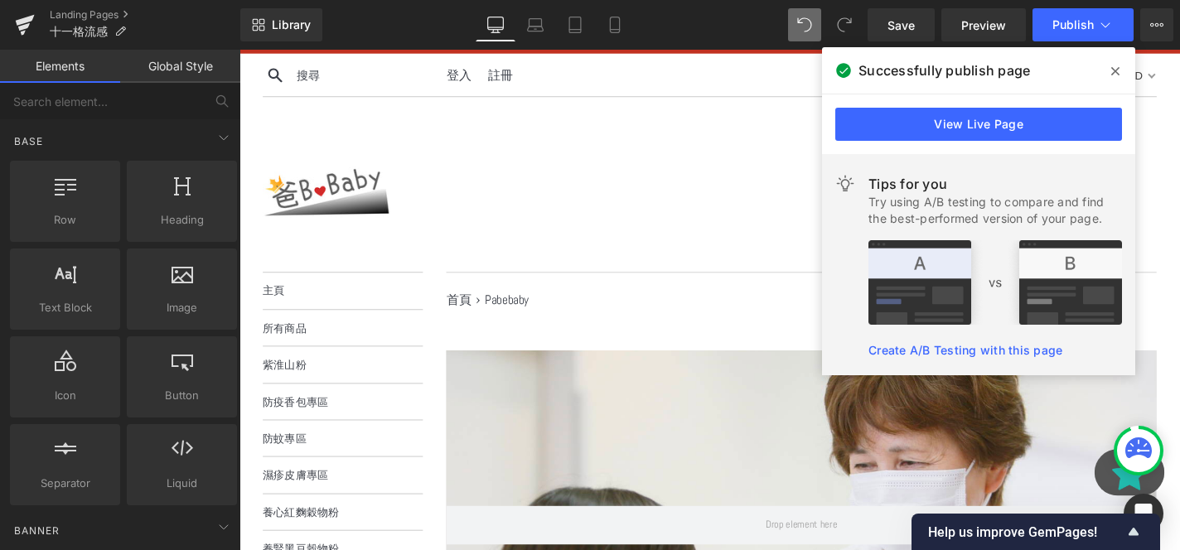
click at [1115, 66] on icon at bounding box center [1115, 71] width 8 height 13
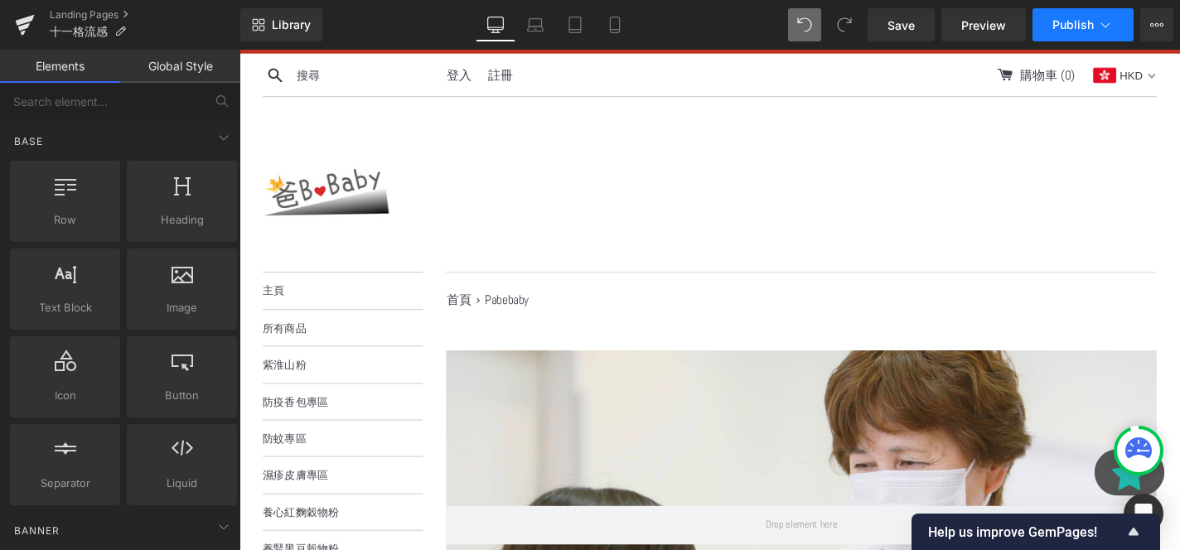
click at [1083, 24] on span "Publish" at bounding box center [1072, 24] width 41 height 13
click at [1111, 24] on icon at bounding box center [1105, 25] width 17 height 17
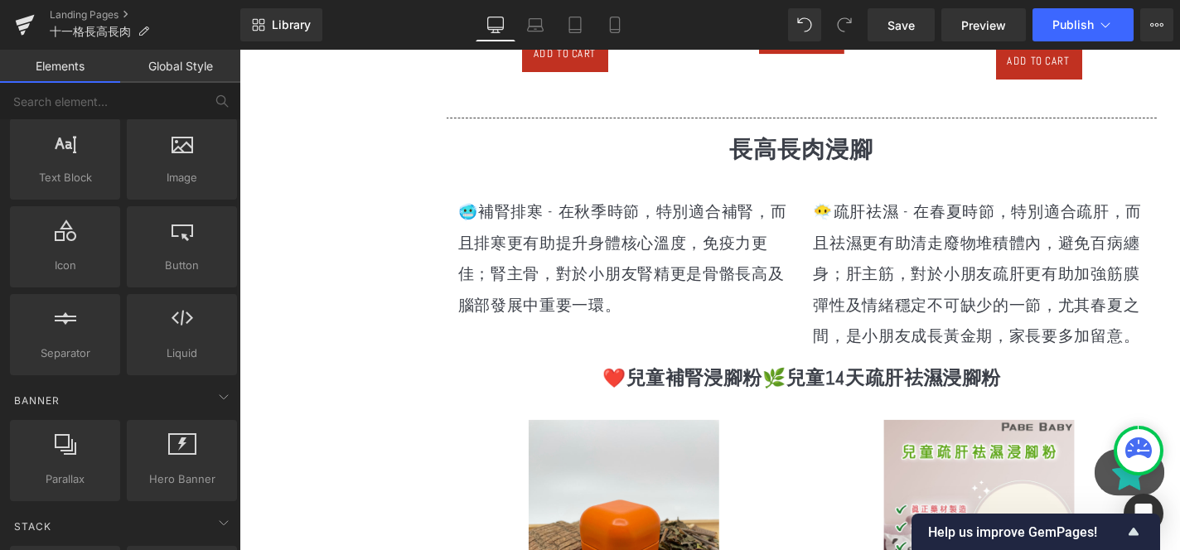
scroll to position [2916, 0]
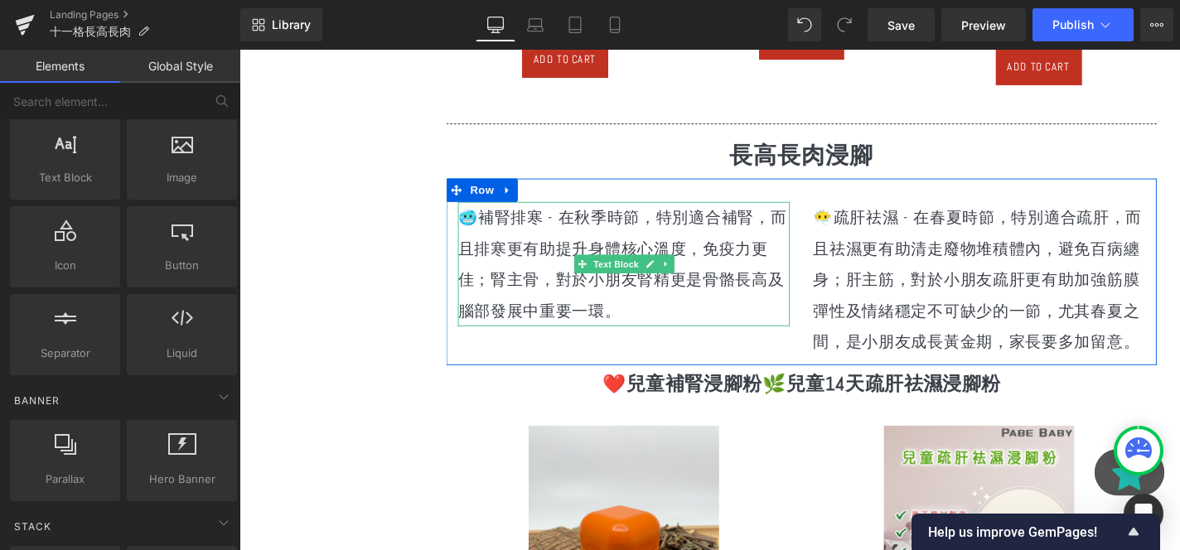
click at [614, 269] on p "🥶補腎排寒 - 在秋季時節，特別適合補腎，而且排寒更有助提升身體核心溫度，免疫力更佳；腎主骨，對於小朋友腎精更是骨骼長高及腦部發展中重要一環。" at bounding box center [649, 278] width 354 height 133
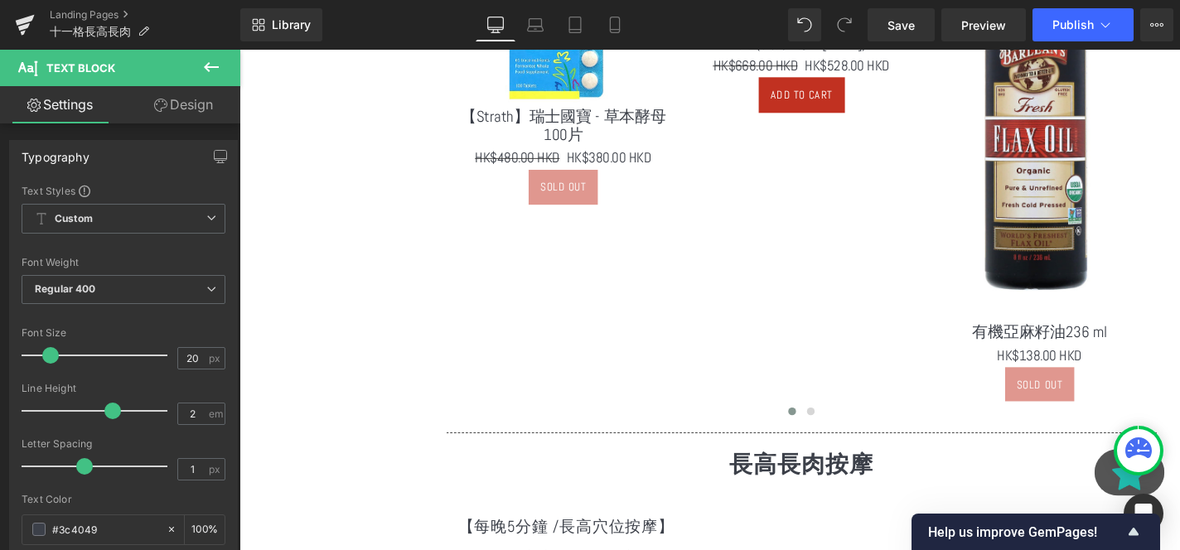
scroll to position [2298, 0]
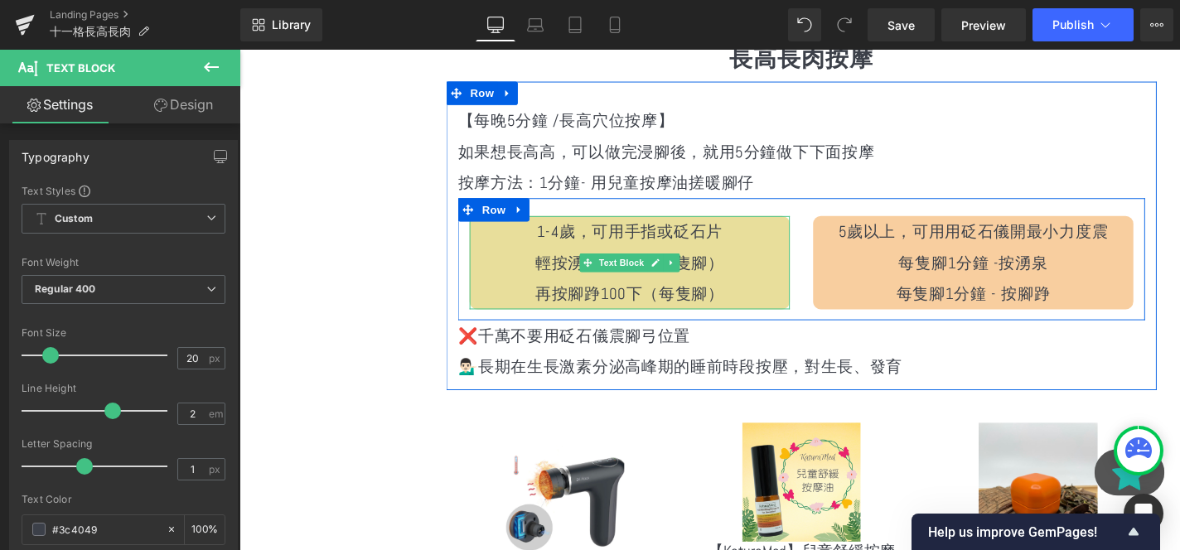
click at [509, 296] on p "再按腳踭100下（每隻腳）" at bounding box center [655, 309] width 341 height 33
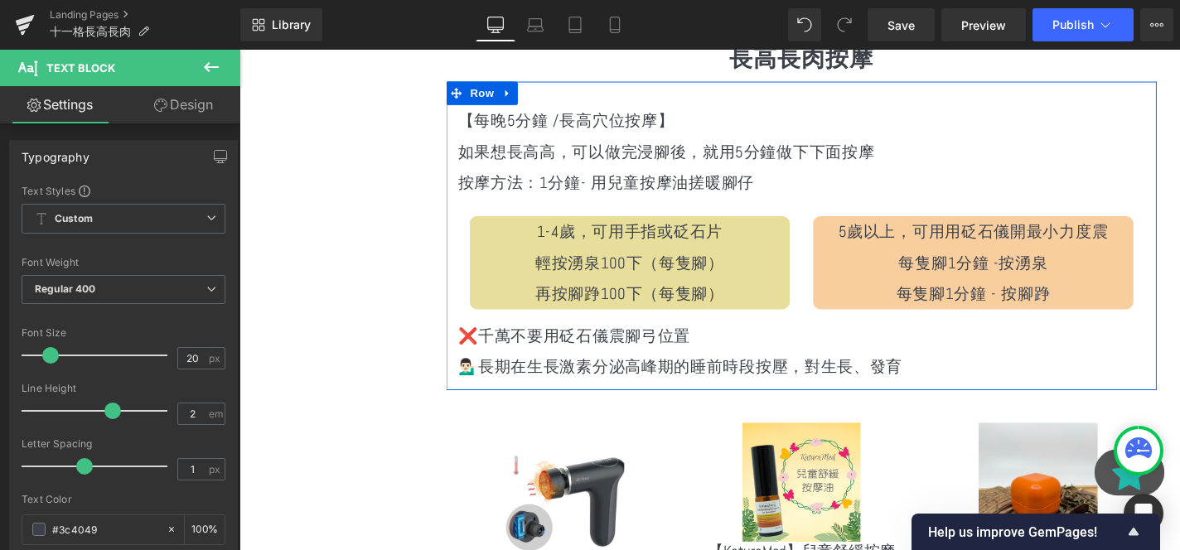
click at [513, 283] on p "輕按湧泉100下（每隻腳）" at bounding box center [655, 276] width 341 height 33
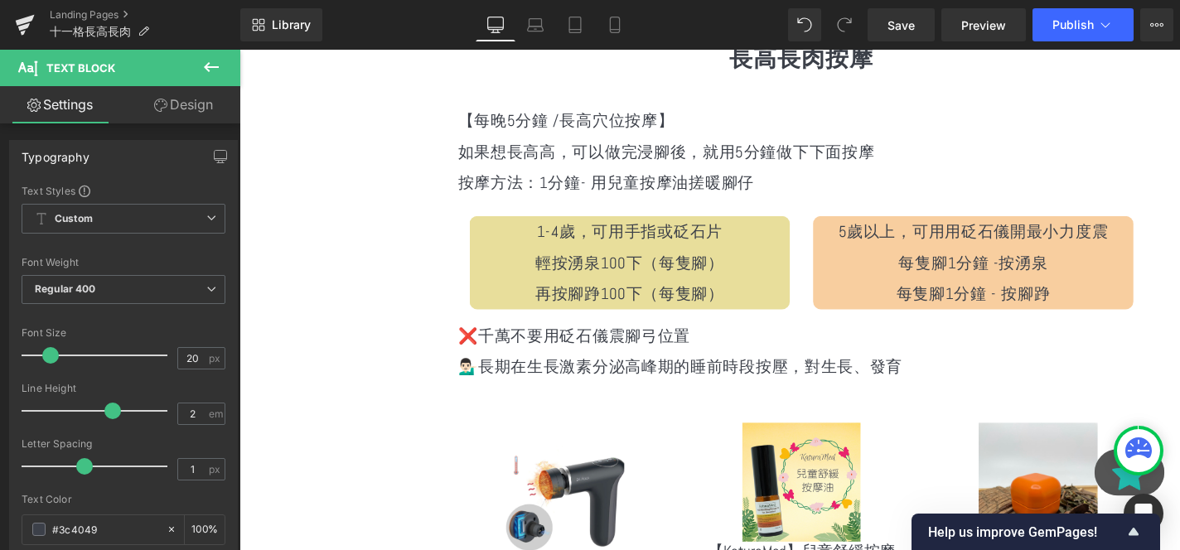
click at [200, 81] on button at bounding box center [211, 68] width 58 height 36
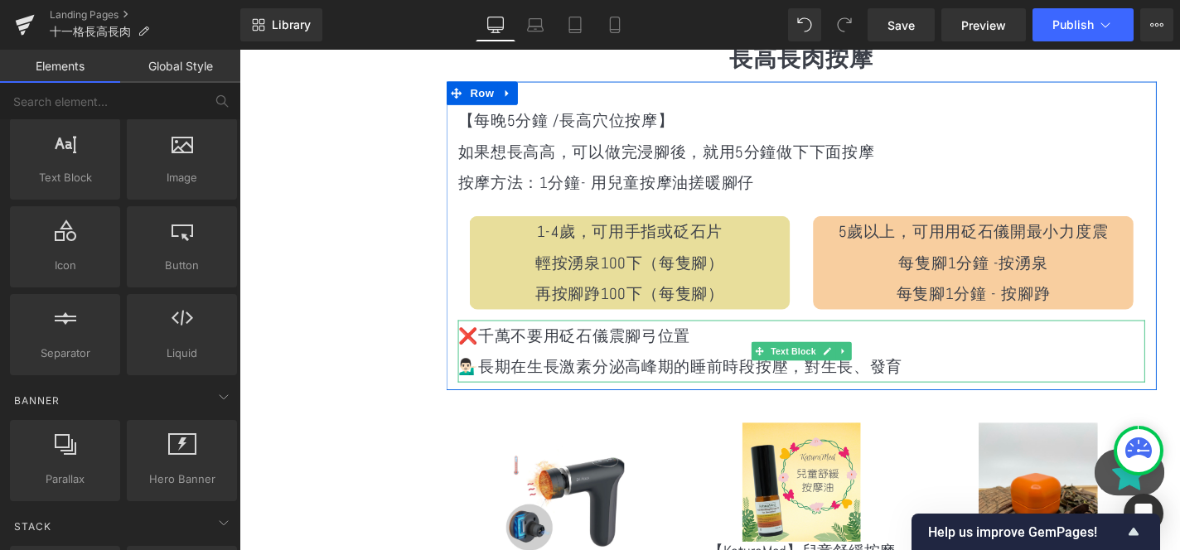
click at [530, 302] on p "再按腳踭100下（每隻腳）" at bounding box center [655, 309] width 341 height 33
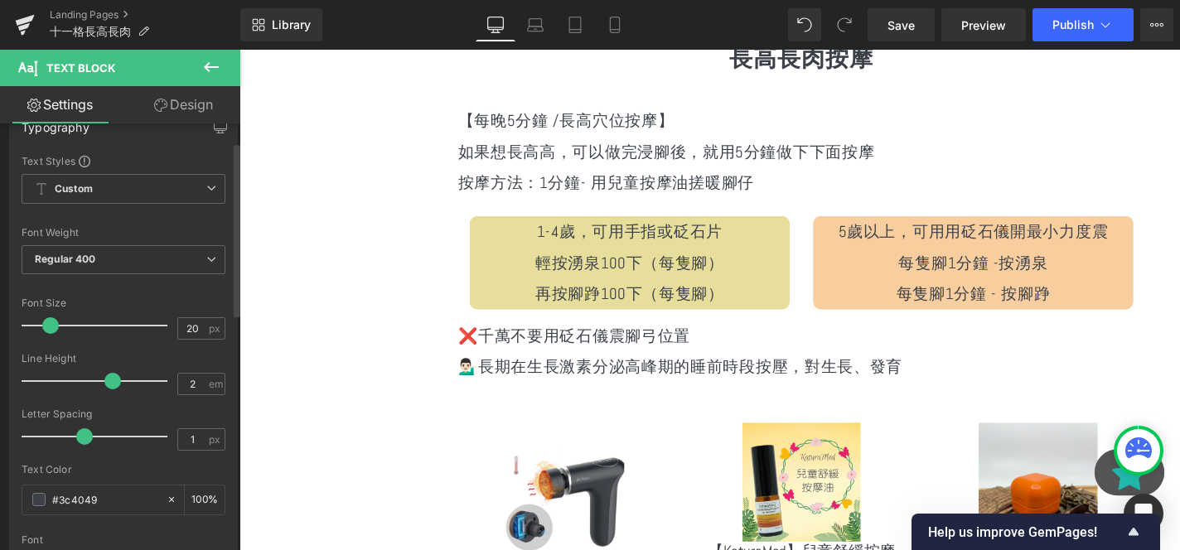
scroll to position [45, 0]
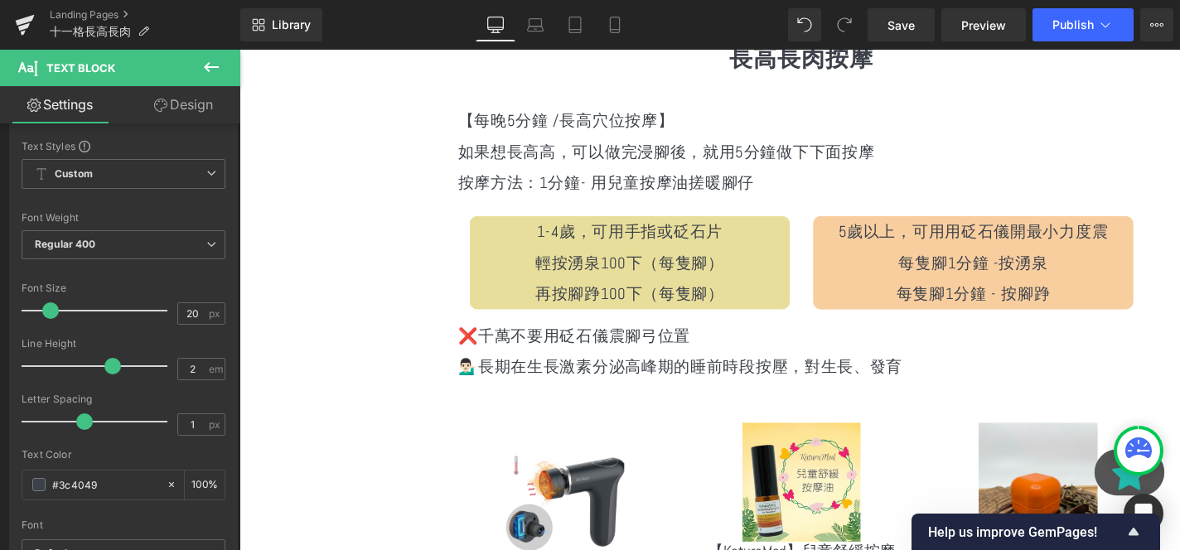
click at [179, 99] on link "Design" at bounding box center [183, 104] width 120 height 37
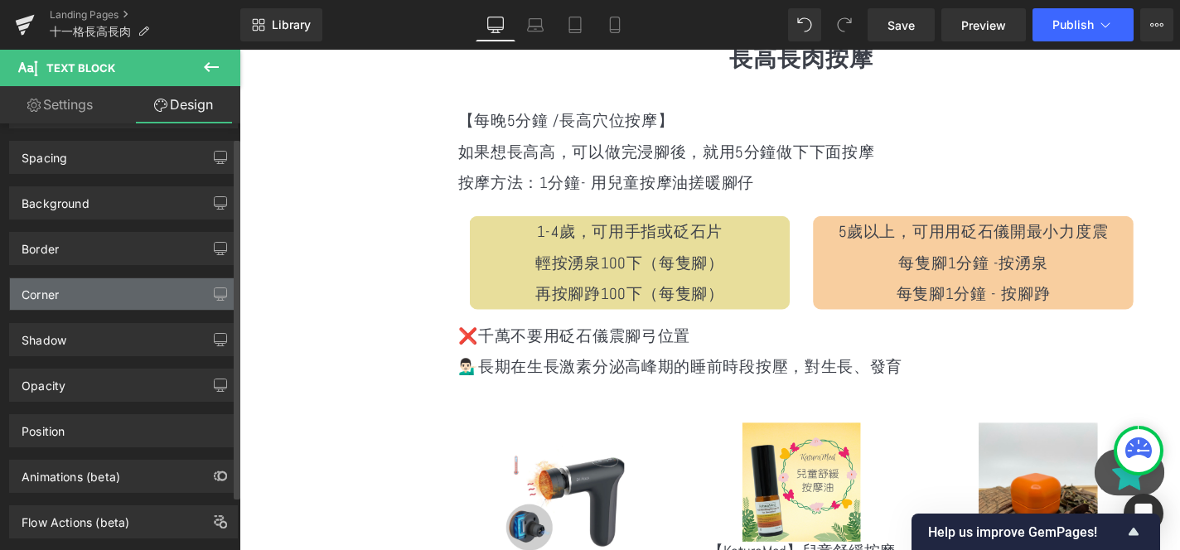
scroll to position [17, 0]
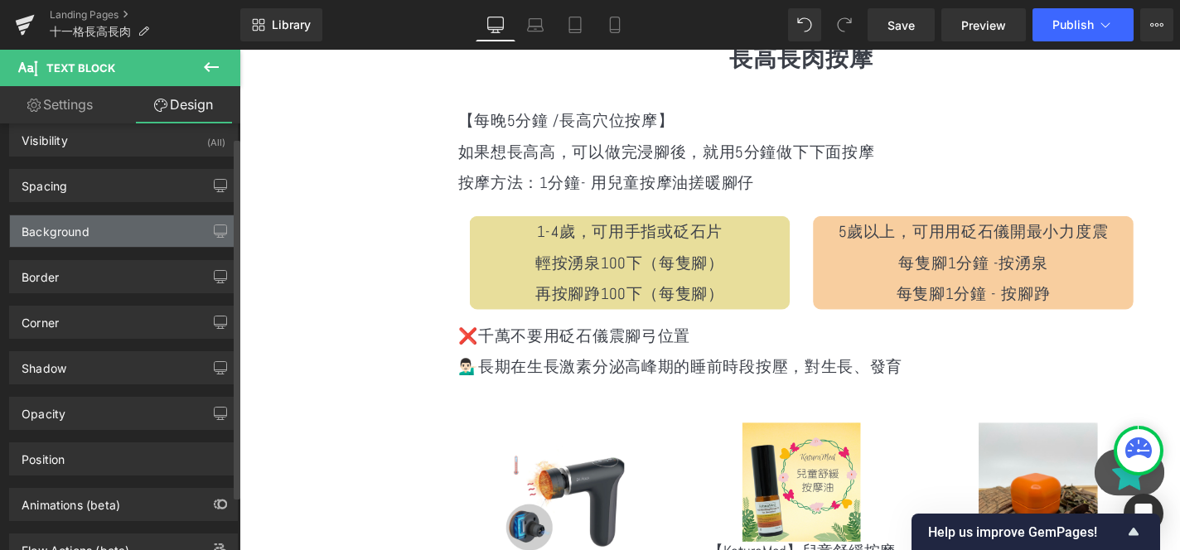
click at [93, 242] on div "Background" at bounding box center [123, 230] width 227 height 31
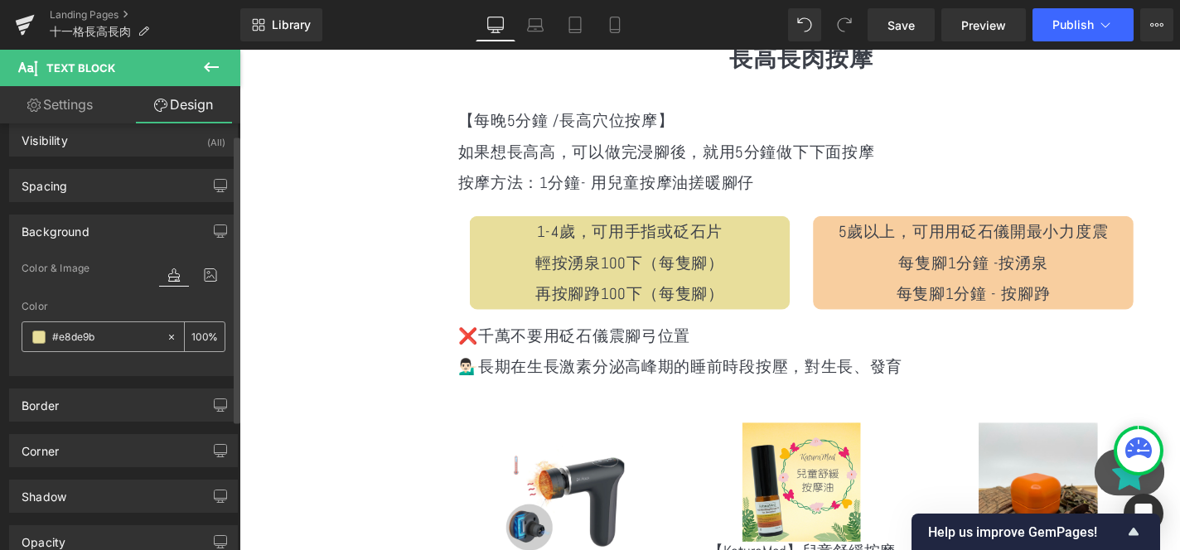
click at [200, 333] on input "100" at bounding box center [199, 336] width 17 height 18
type input "50"
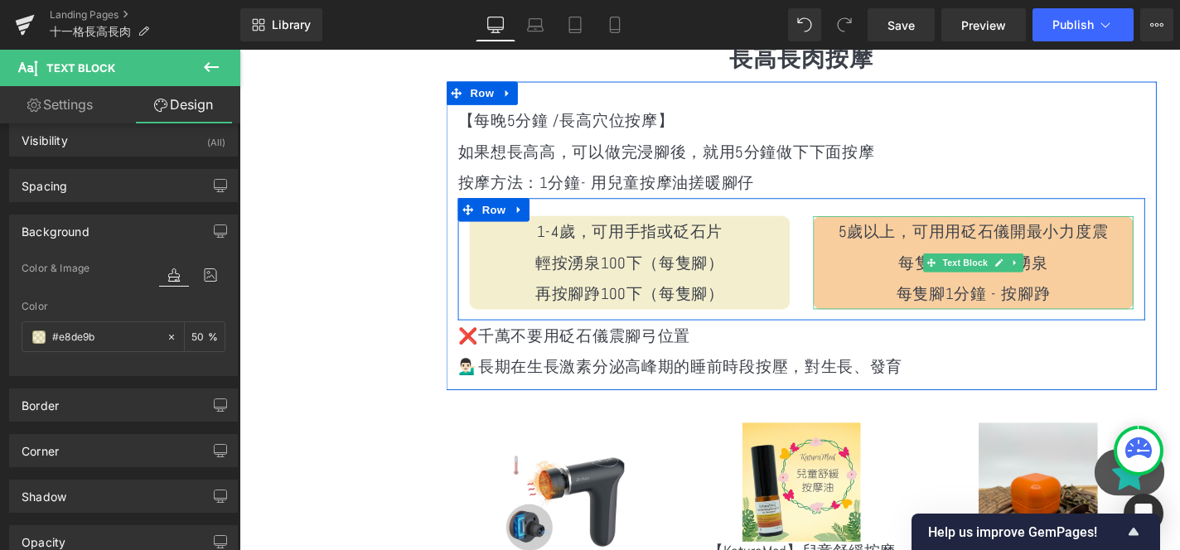
click at [870, 264] on p "每隻腳1分鐘 -按湧泉" at bounding box center [1021, 276] width 341 height 33
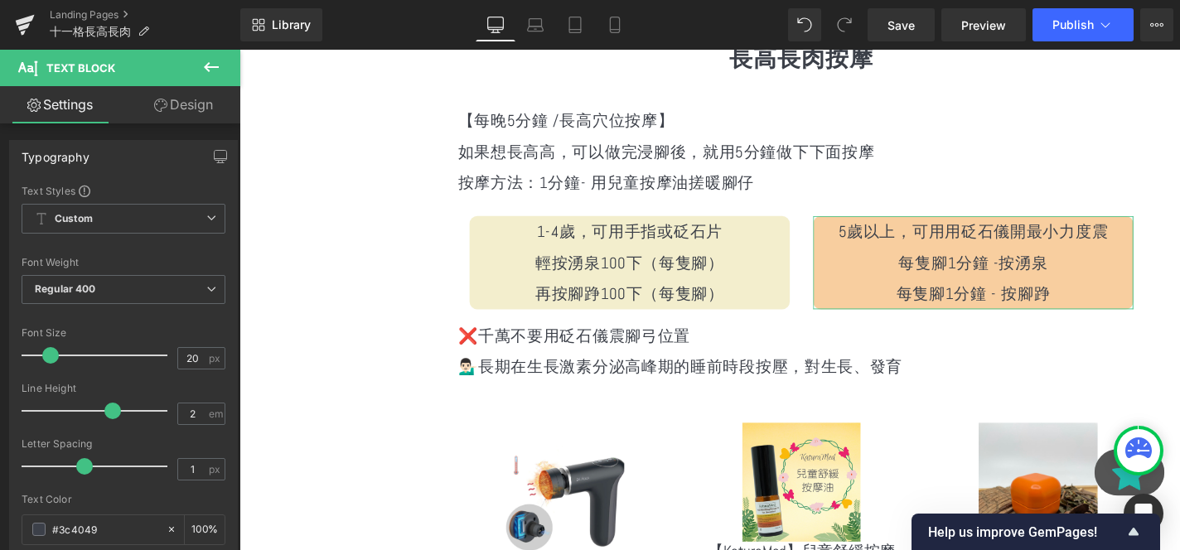
click at [196, 103] on link "Design" at bounding box center [183, 104] width 120 height 37
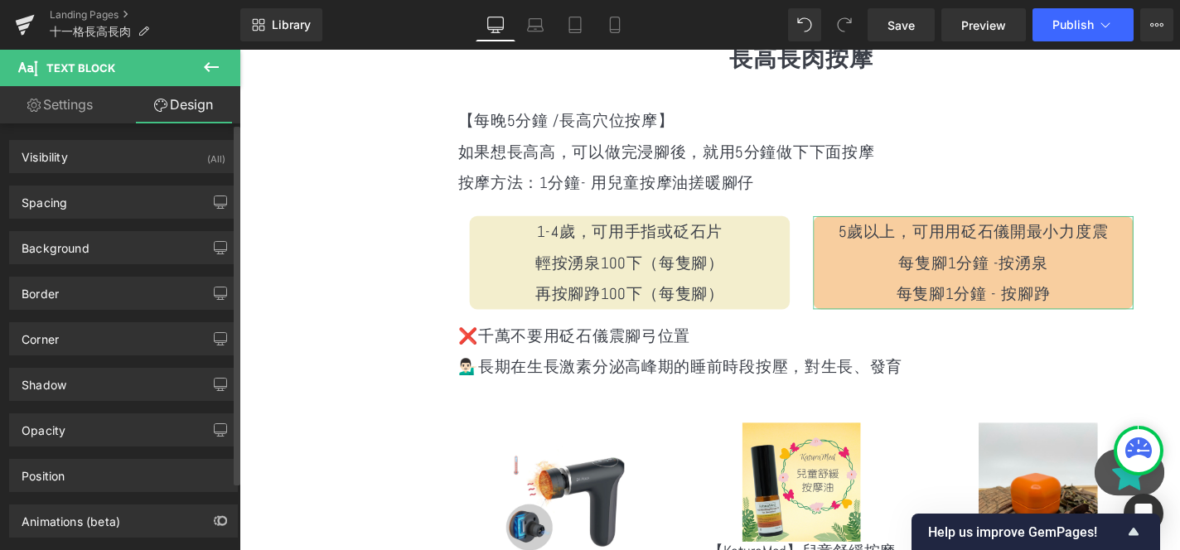
click at [124, 264] on div "Border Border Style Custom Custom Setup Global Style Custom Setup Global Style …" at bounding box center [124, 287] width 248 height 46
click at [103, 244] on div "Background" at bounding box center [123, 247] width 227 height 31
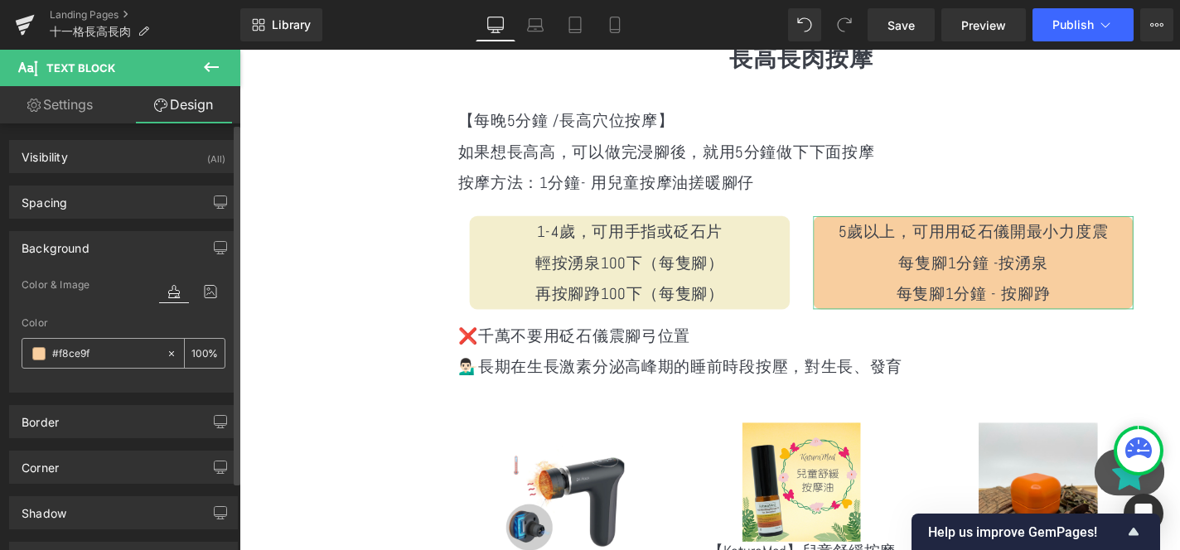
click at [207, 356] on div "100 %" at bounding box center [205, 353] width 40 height 29
click at [196, 346] on input "100" at bounding box center [199, 353] width 17 height 18
type input "50"
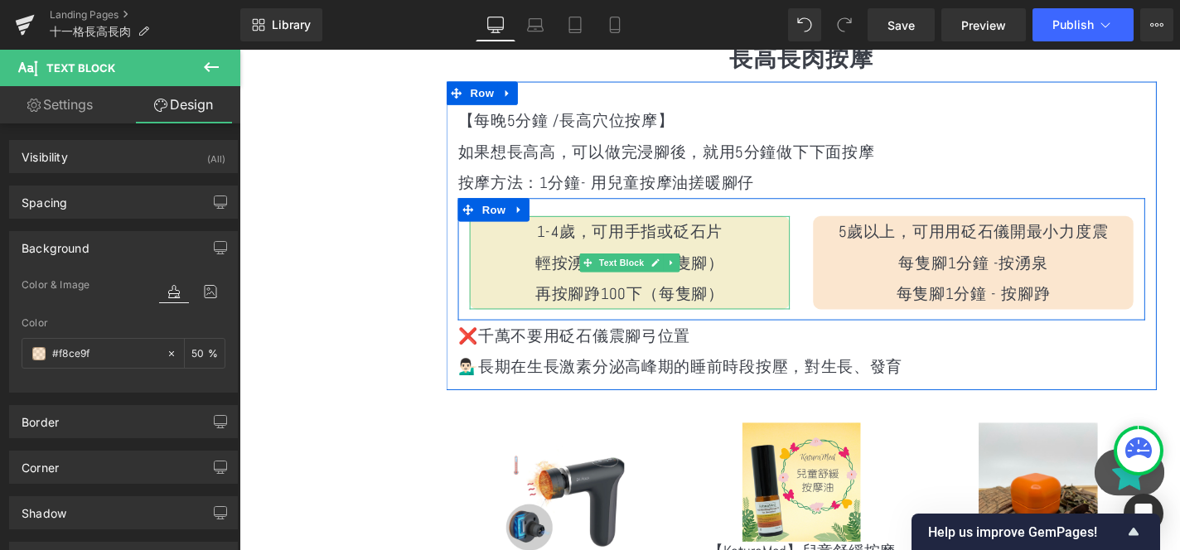
click at [494, 290] on p "輕按湧泉100下（每隻腳）" at bounding box center [655, 276] width 341 height 33
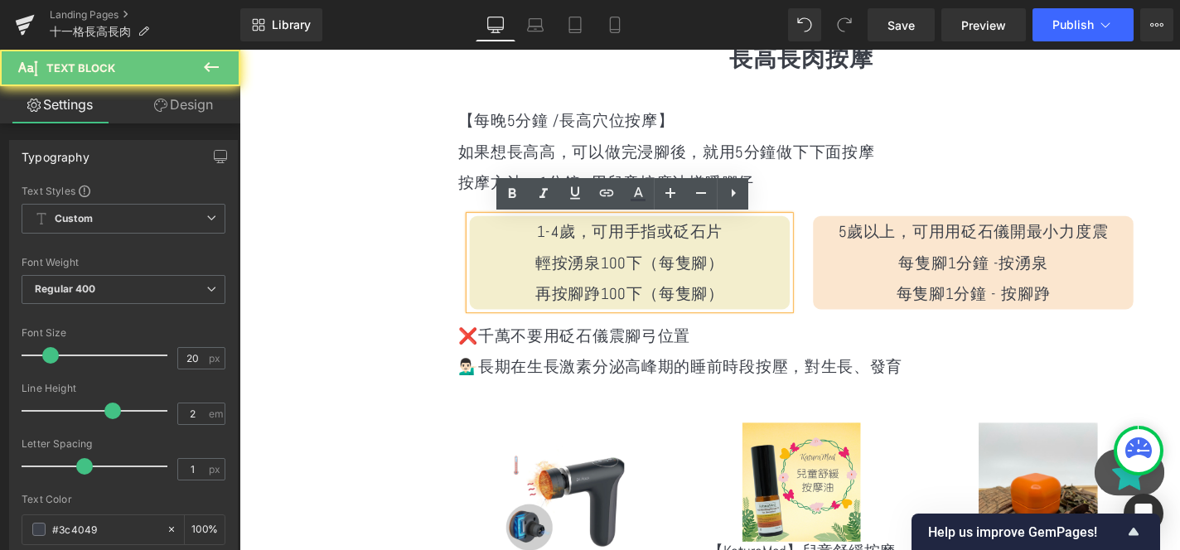
click at [592, 259] on p "1-4歲，可用手指或砭石片" at bounding box center [655, 243] width 341 height 33
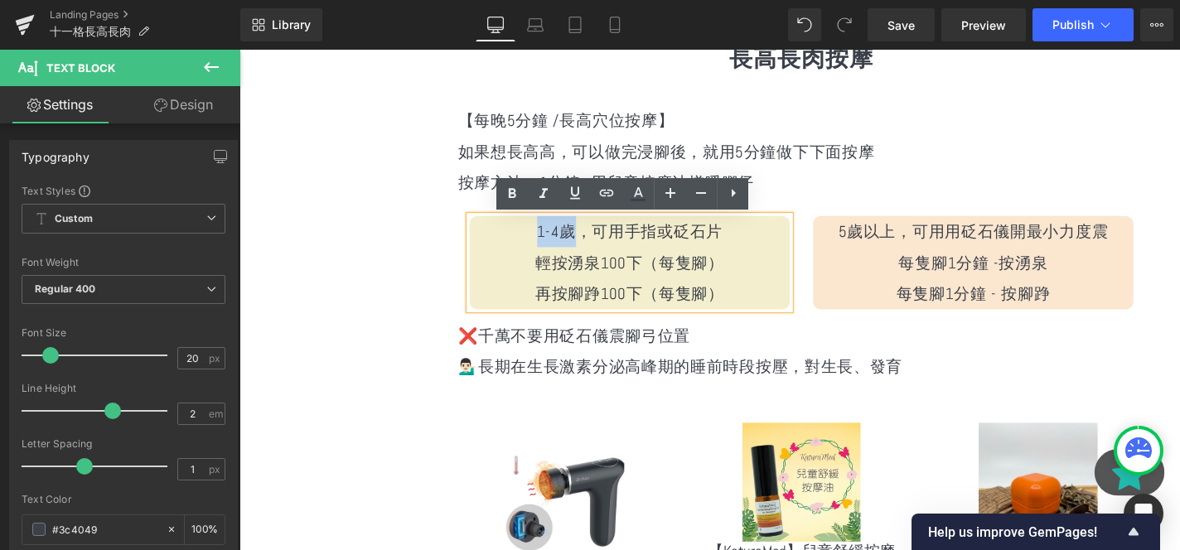
drag, startPoint x: 554, startPoint y: 251, endPoint x: 598, endPoint y: 252, distance: 43.9
click at [598, 252] on p "1-4歲，可用手指或砭石片" at bounding box center [655, 243] width 341 height 33
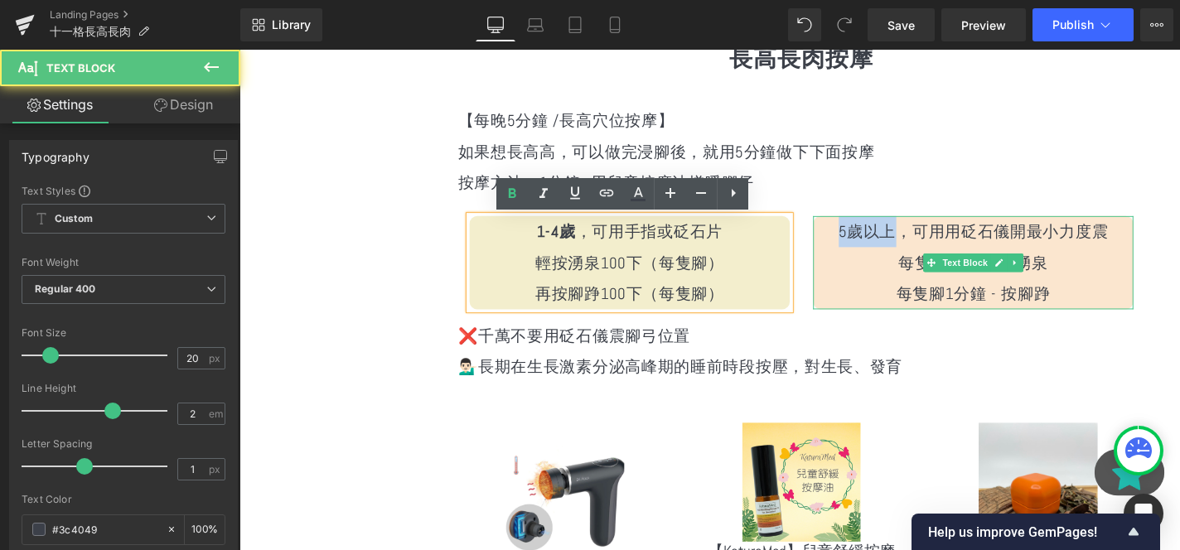
drag, startPoint x: 936, startPoint y: 244, endPoint x: 878, endPoint y: 244, distance: 57.2
click at [878, 244] on p "5歲以上，可用用砭石儀開最小力度震" at bounding box center [1021, 243] width 341 height 33
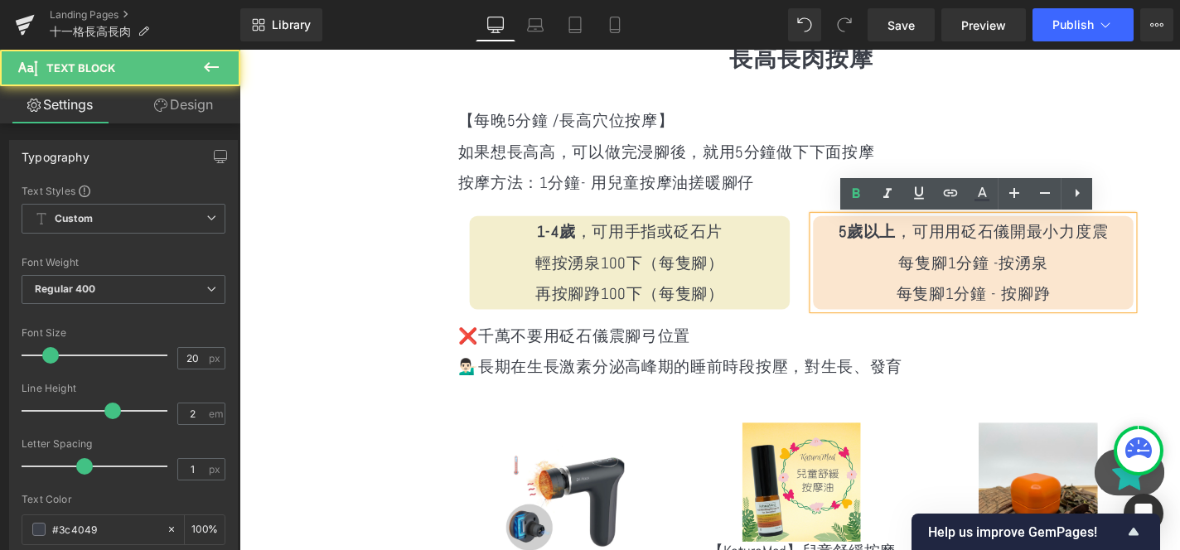
click at [953, 246] on p "5歲以上 ，可用用砭石儀開最小力度震" at bounding box center [1021, 243] width 341 height 33
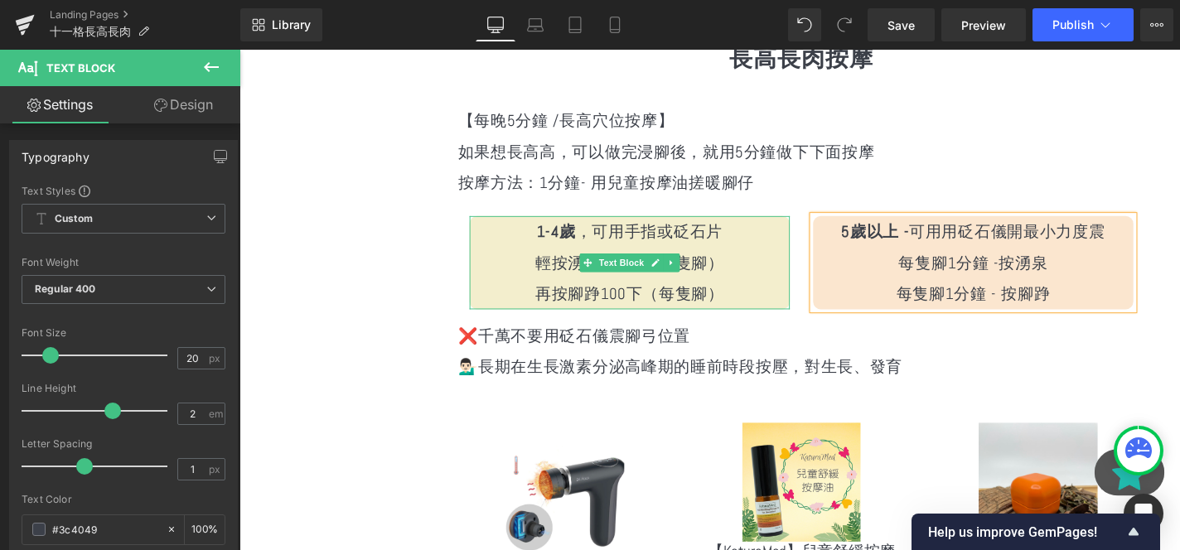
click at [604, 254] on p "1-4歲 ，可用手指或砭石片" at bounding box center [655, 243] width 341 height 33
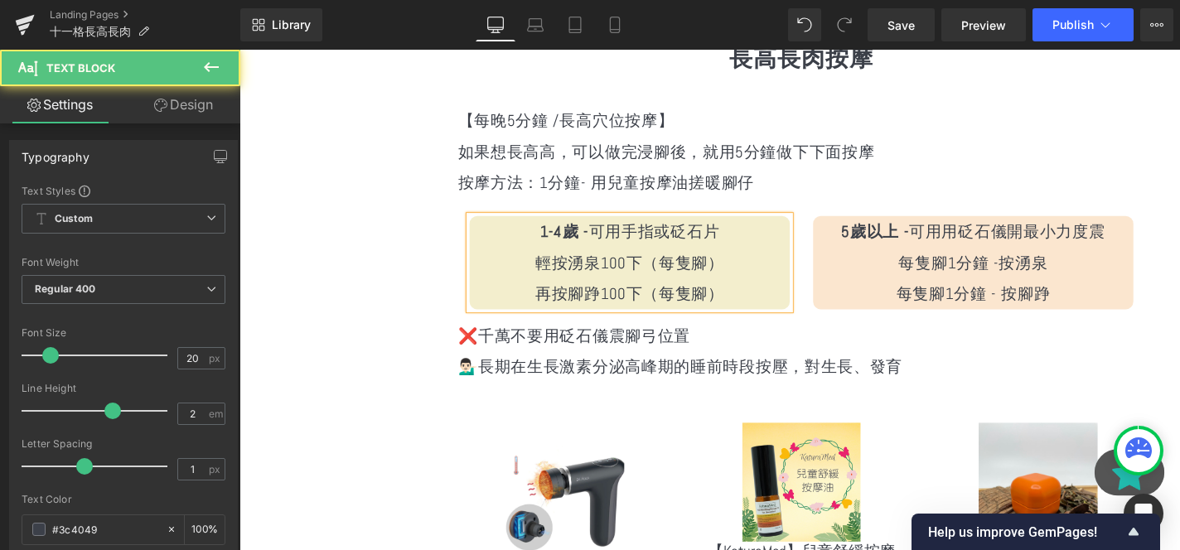
click at [485, 258] on div "1-4歲 - 可用手指或砭石片 輕按湧泉100下（每隻腳） 再按腳踭100下（每隻腳）" at bounding box center [655, 276] width 341 height 99
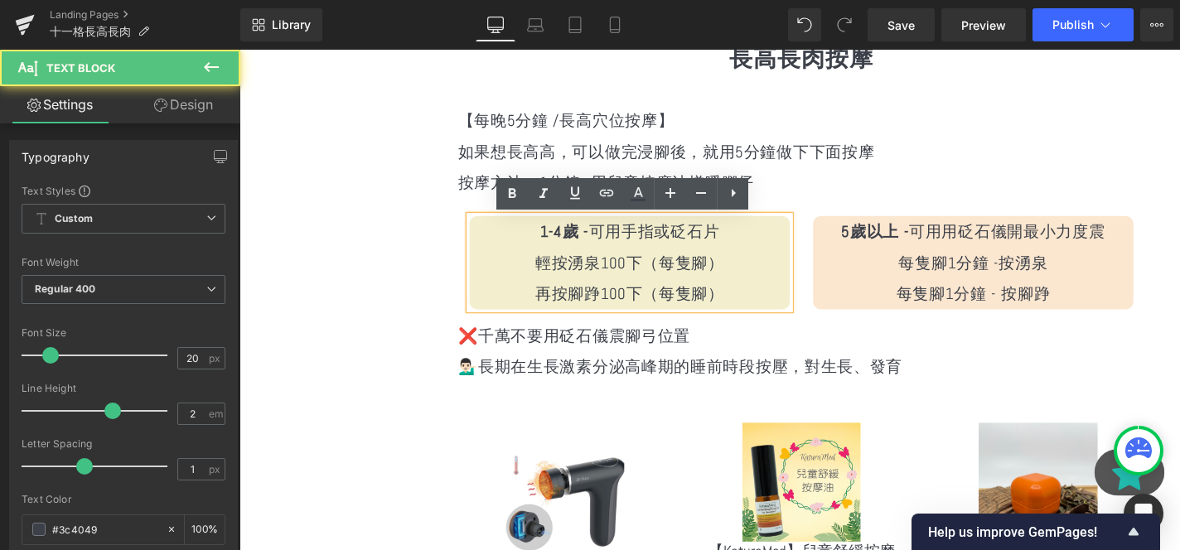
click at [432, 262] on div "選單 主頁 所有商品 紫淮山粉 防疫香包專區 防蚊專區 濕疹皮膚專區 養心紅麴穀物粉 養腎黑豆穀物粉 五行養生五穀粉系列" at bounding box center [729, 292] width 978 height 4607
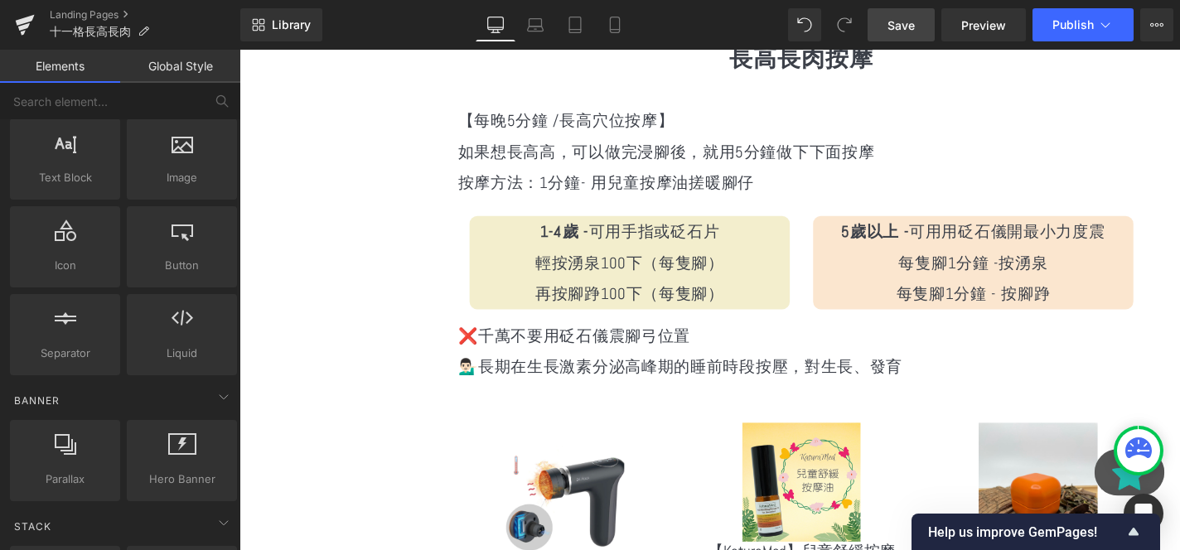
click at [922, 20] on link "Save" at bounding box center [901, 24] width 67 height 33
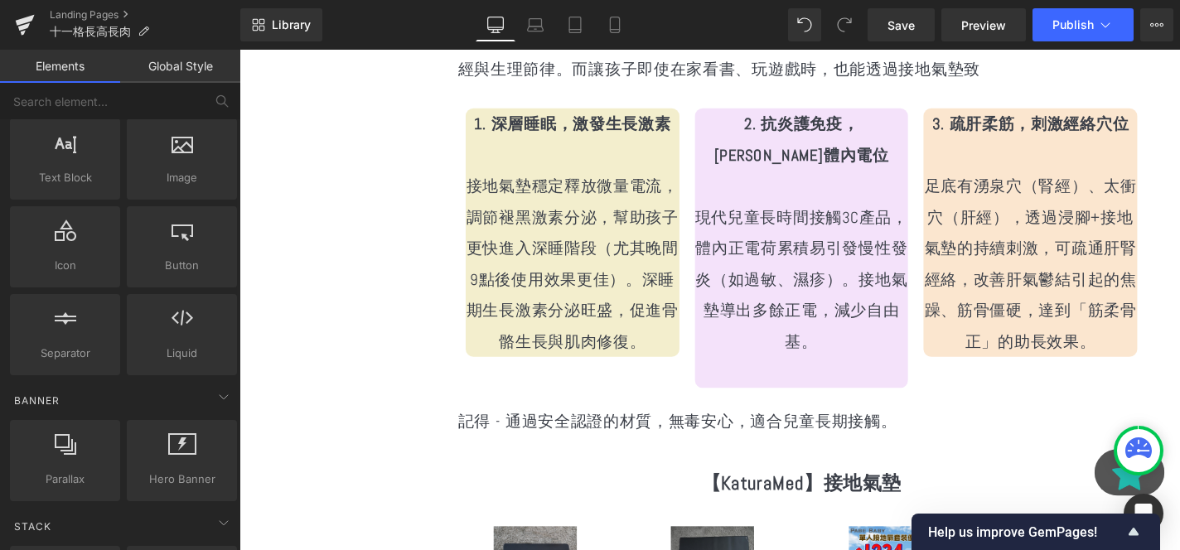
scroll to position [3874, 0]
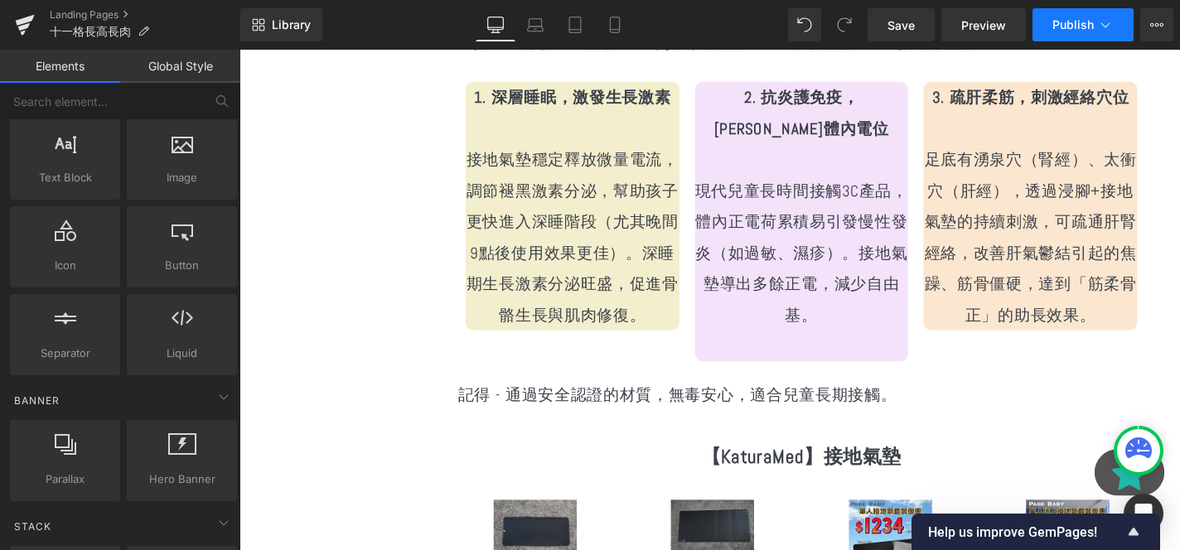
click at [1062, 35] on button "Publish" at bounding box center [1083, 24] width 101 height 33
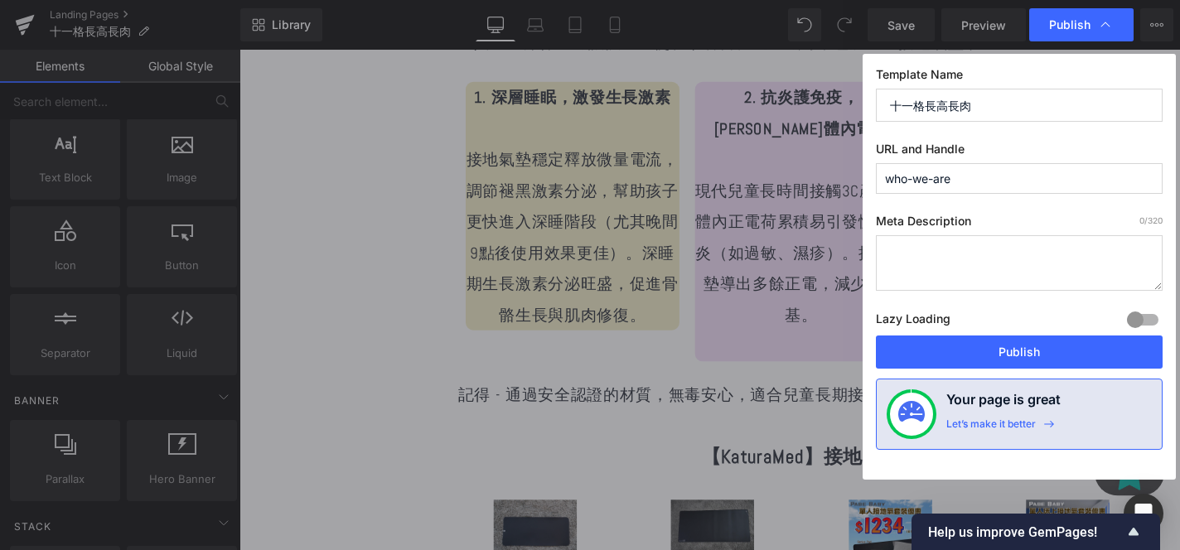
click at [974, 187] on input "who-we-are" at bounding box center [1019, 178] width 287 height 31
type input "g-rg-rog-rog-ro-agroa"
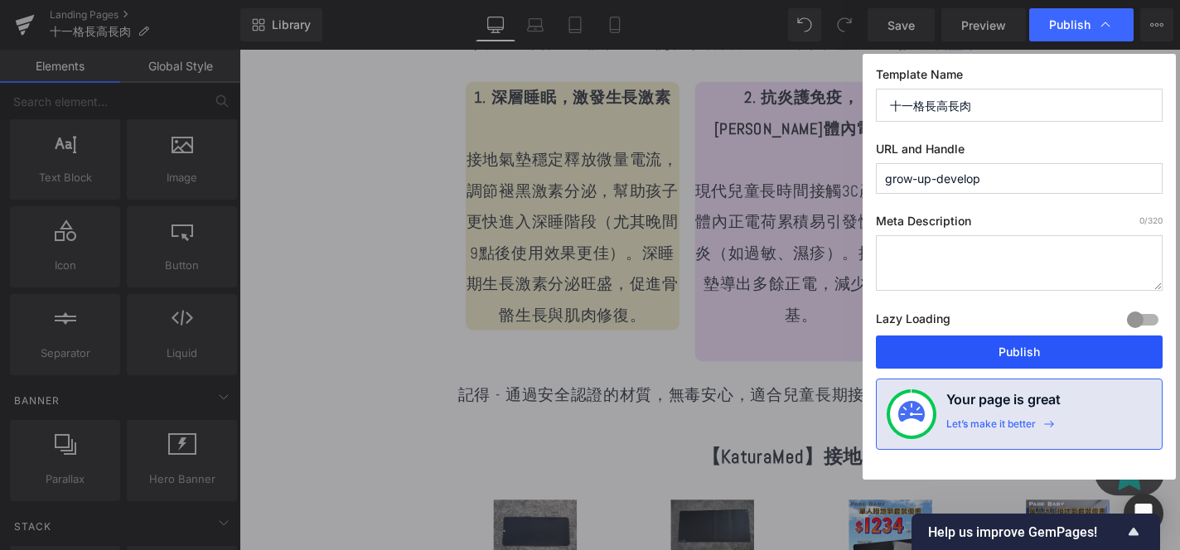
type input "grow-up-develop"
click at [1017, 364] on button "Publish" at bounding box center [1019, 352] width 287 height 33
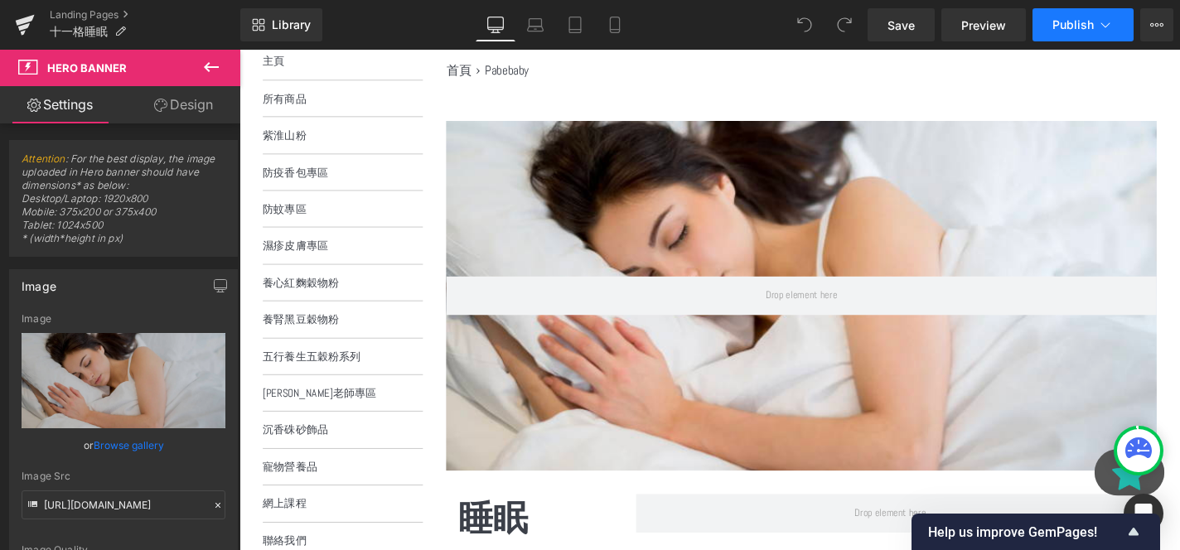
click at [1080, 26] on span "Publish" at bounding box center [1072, 24] width 41 height 13
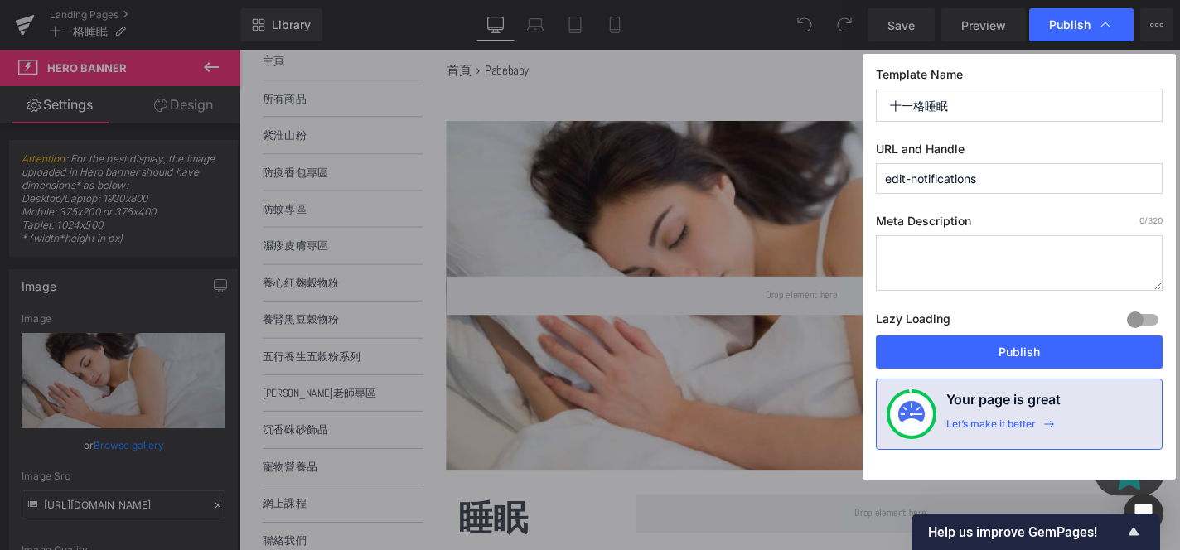
click at [1007, 173] on input "edit-notifications" at bounding box center [1019, 178] width 287 height 31
type input "sleep-improving"
type input "impro"
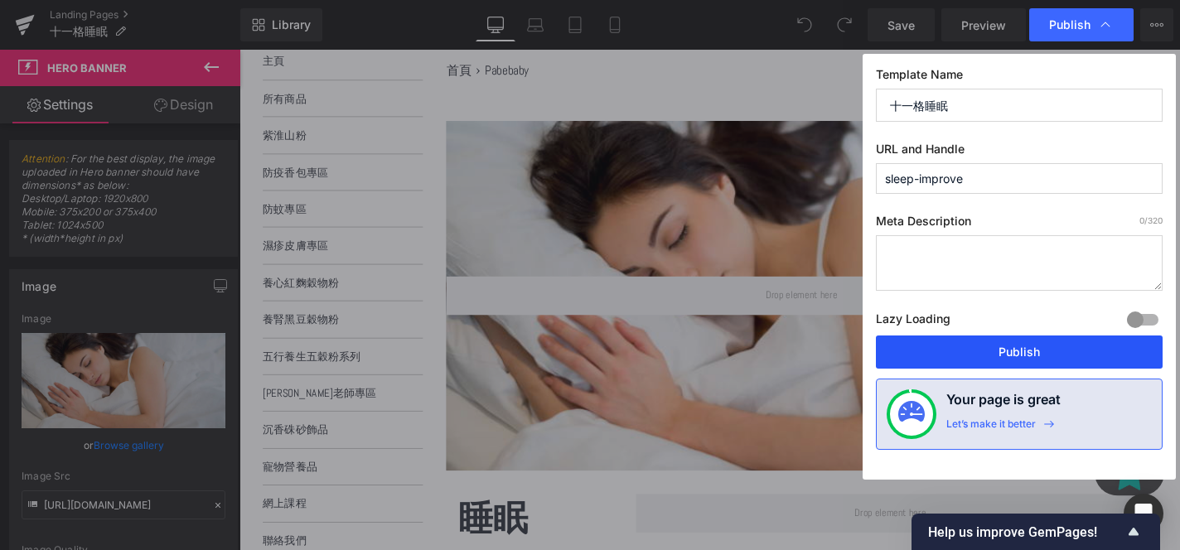
type input "sleep-improve"
click at [1013, 349] on button "Publish" at bounding box center [1019, 352] width 287 height 33
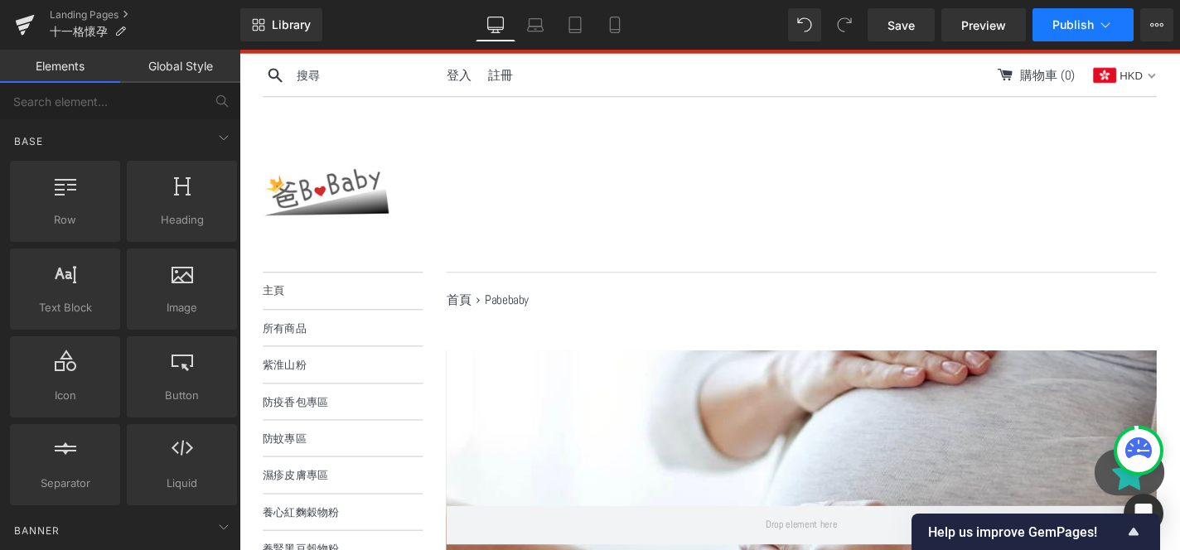
click at [1051, 14] on button "Publish" at bounding box center [1083, 24] width 101 height 33
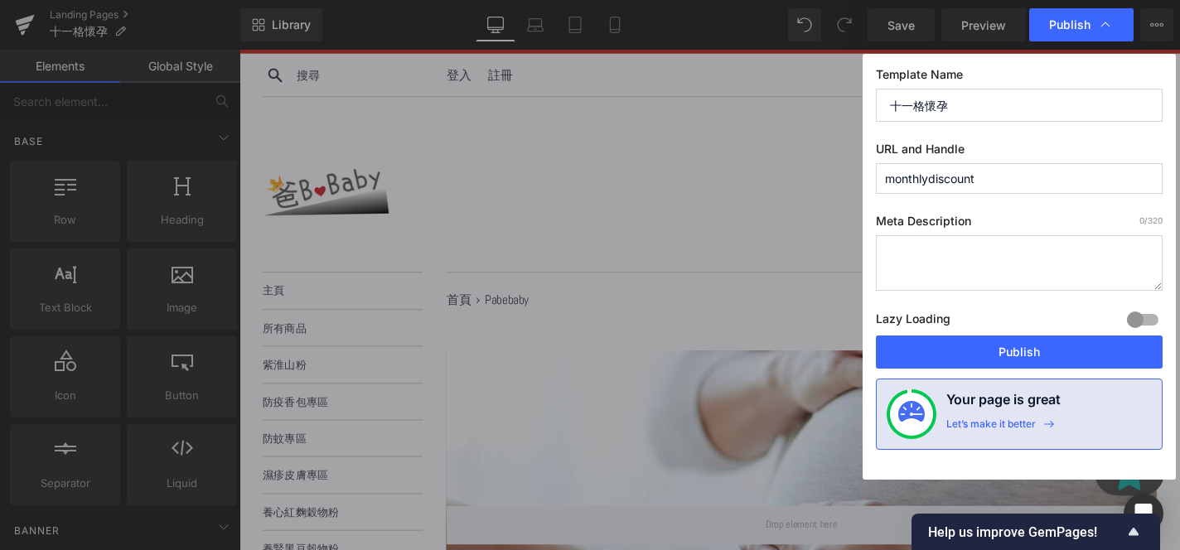
click at [995, 177] on input "monthlydiscount" at bounding box center [1019, 178] width 287 height 31
click at [1005, 222] on label "Meta Description 0 /320" at bounding box center [1019, 225] width 287 height 22
click at [974, 188] on input "pregrancy" at bounding box center [1019, 178] width 287 height 31
paste input "n"
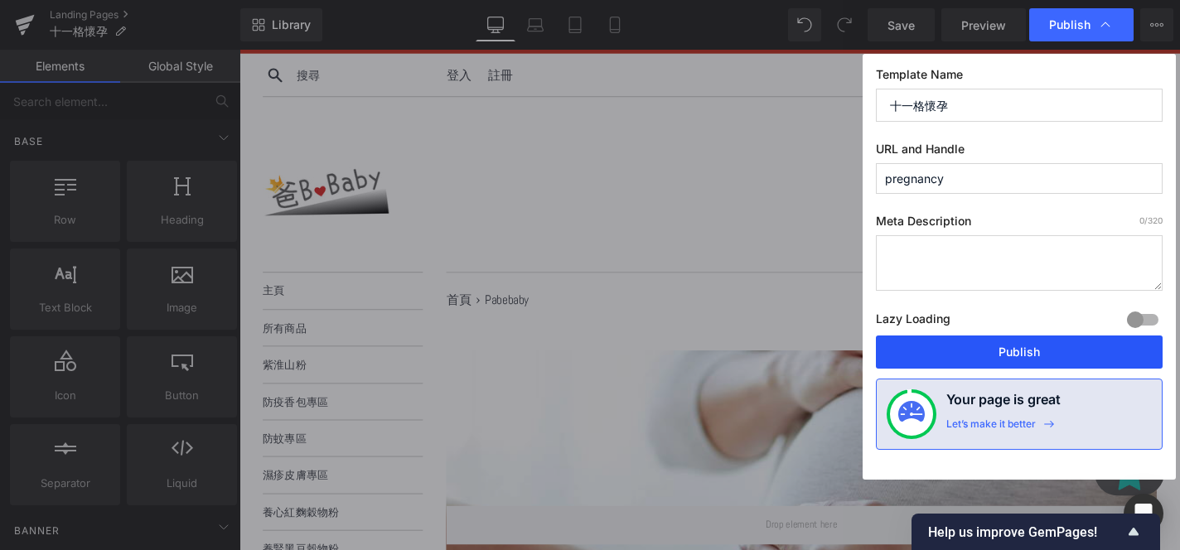
type input "pregnancy"
click at [978, 351] on button "Publish" at bounding box center [1019, 352] width 287 height 33
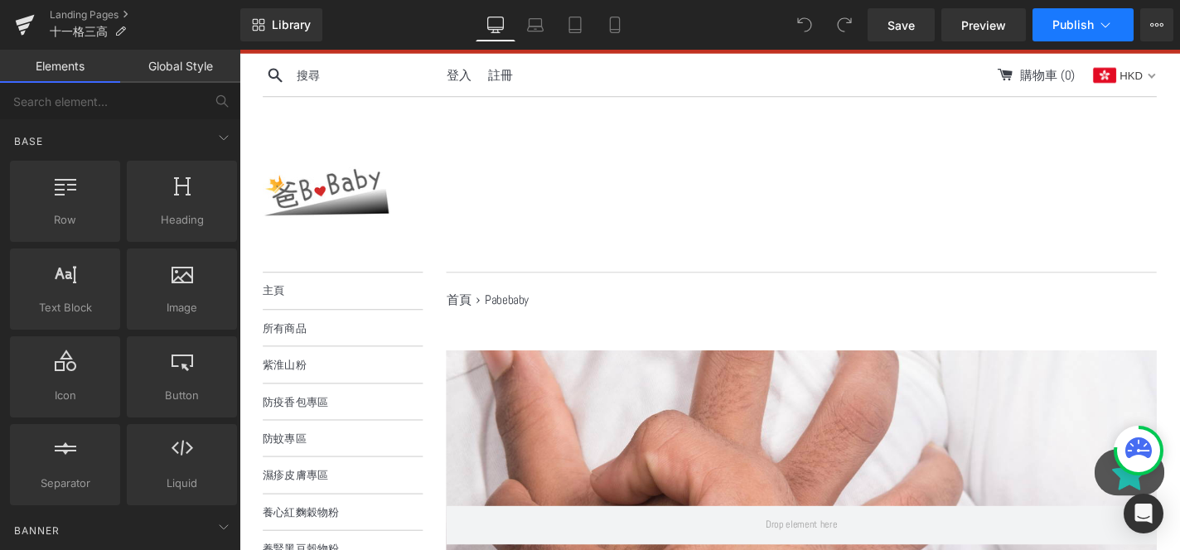
click at [1072, 31] on span "Publish" at bounding box center [1072, 24] width 41 height 13
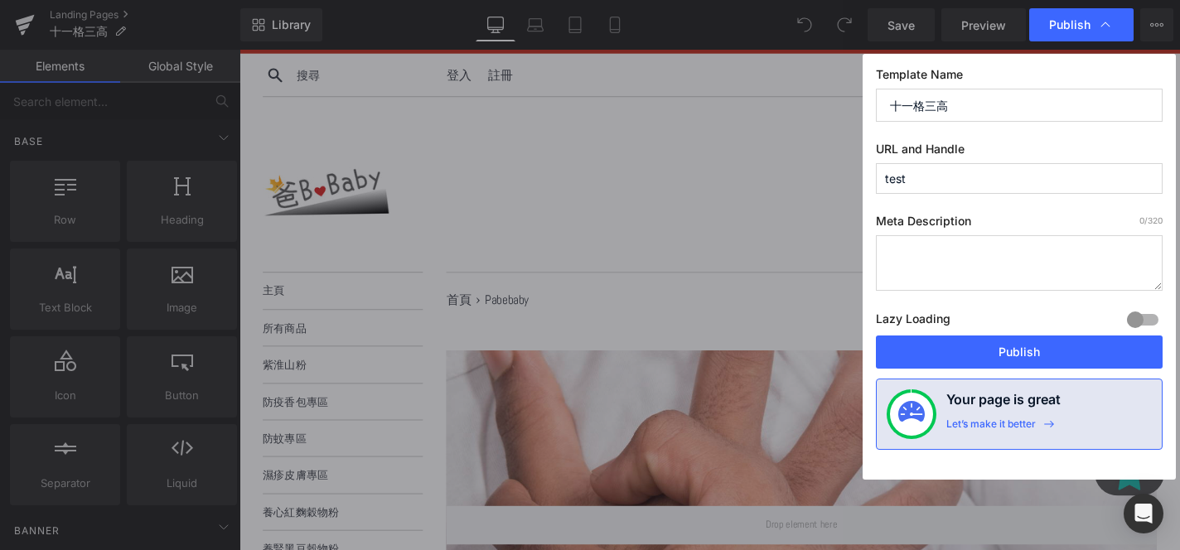
click at [970, 177] on input "test" at bounding box center [1019, 178] width 287 height 31
type input "t"
type input "h"
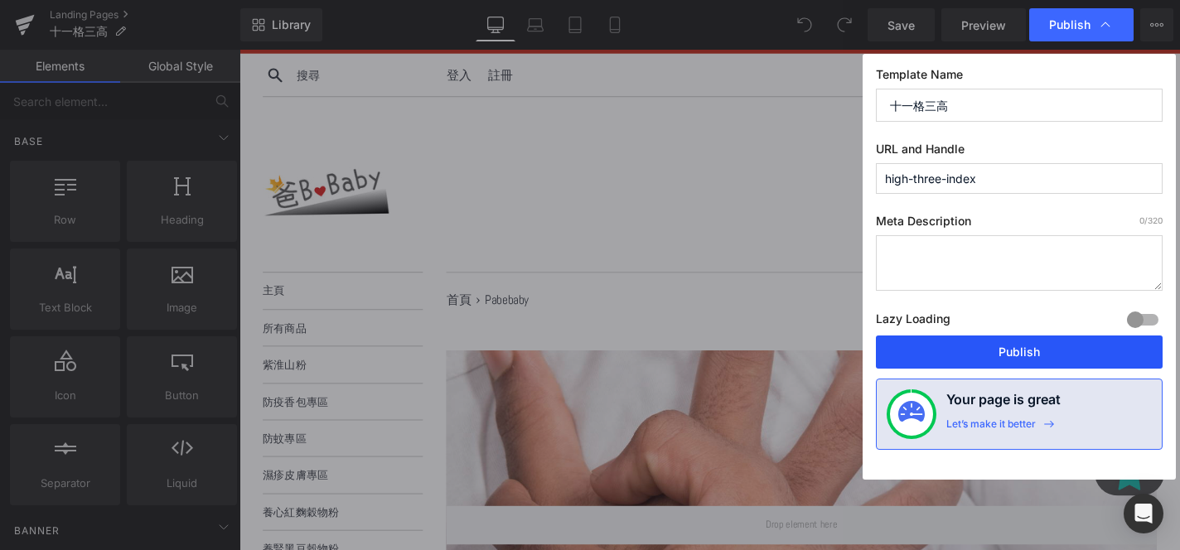
type input "high-three-index"
click at [965, 351] on button "Publish" at bounding box center [1019, 352] width 287 height 33
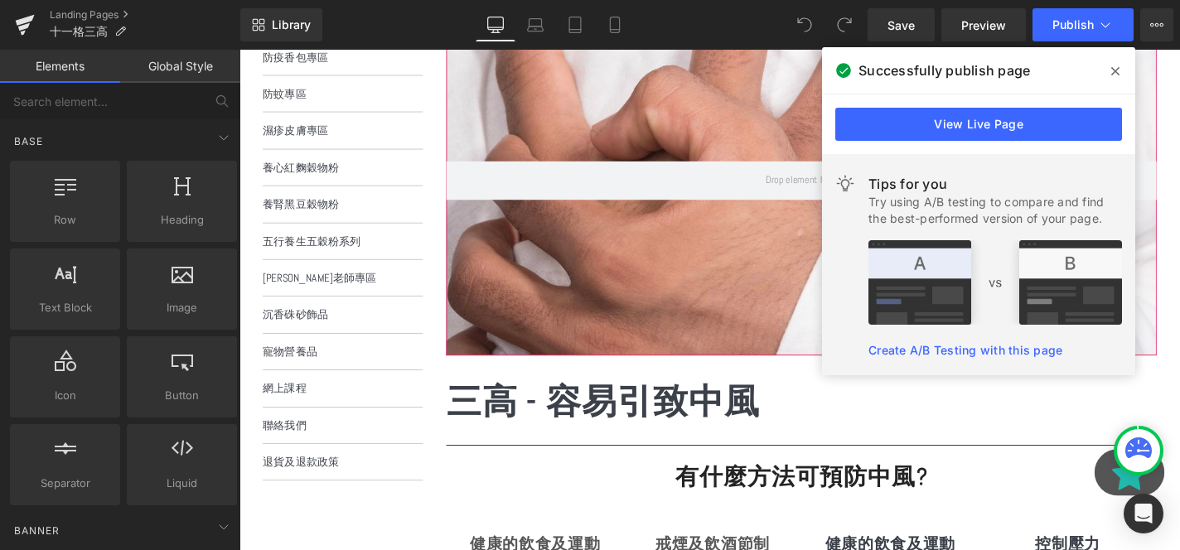
scroll to position [517, 0]
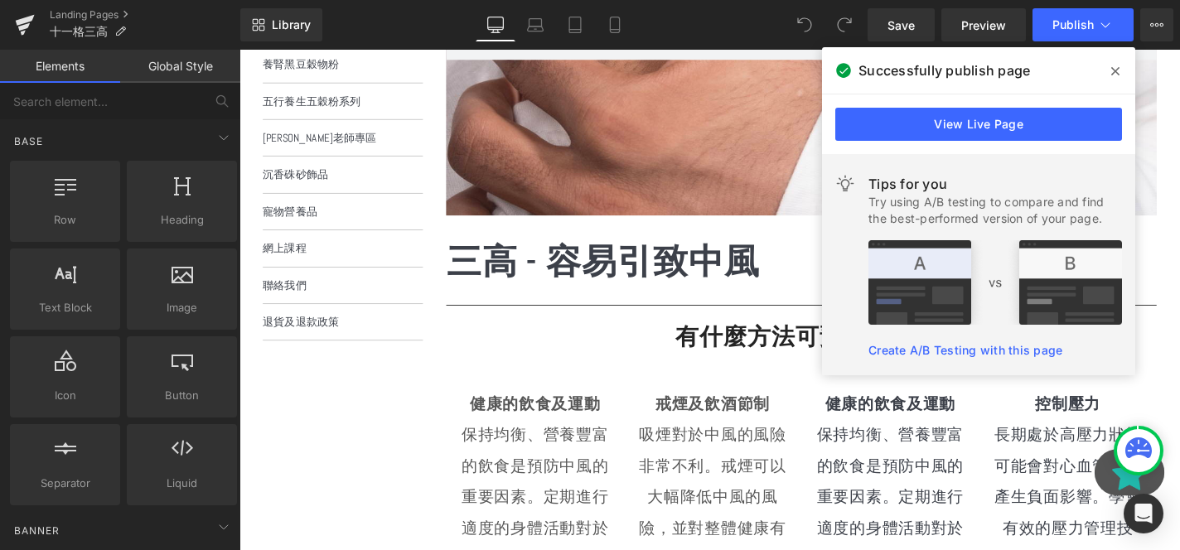
click at [584, 282] on strong "三高 - 容易引致中風" at bounding box center [627, 275] width 335 height 47
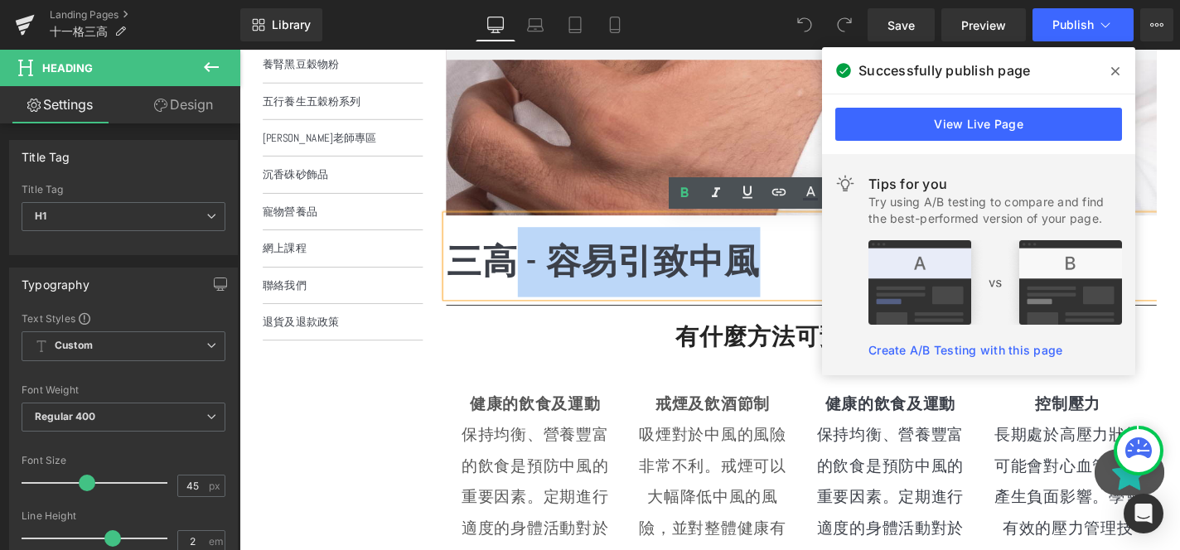
drag, startPoint x: 537, startPoint y: 275, endPoint x: 849, endPoint y: 276, distance: 311.6
click at [849, 276] on h1 "三高 - 容易引致中風" at bounding box center [838, 276] width 757 height 75
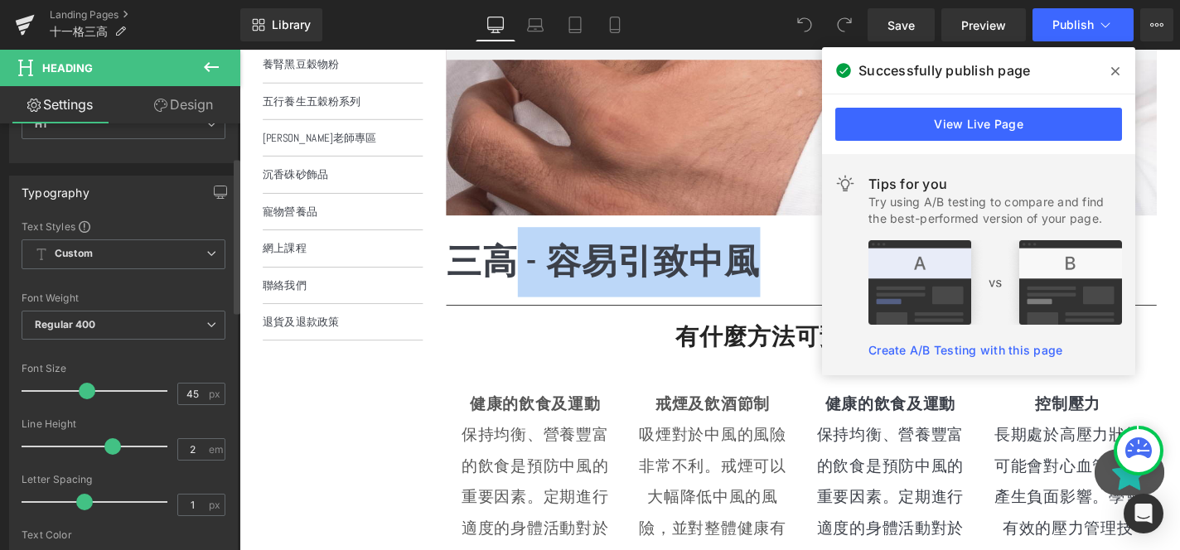
scroll to position [105, 0]
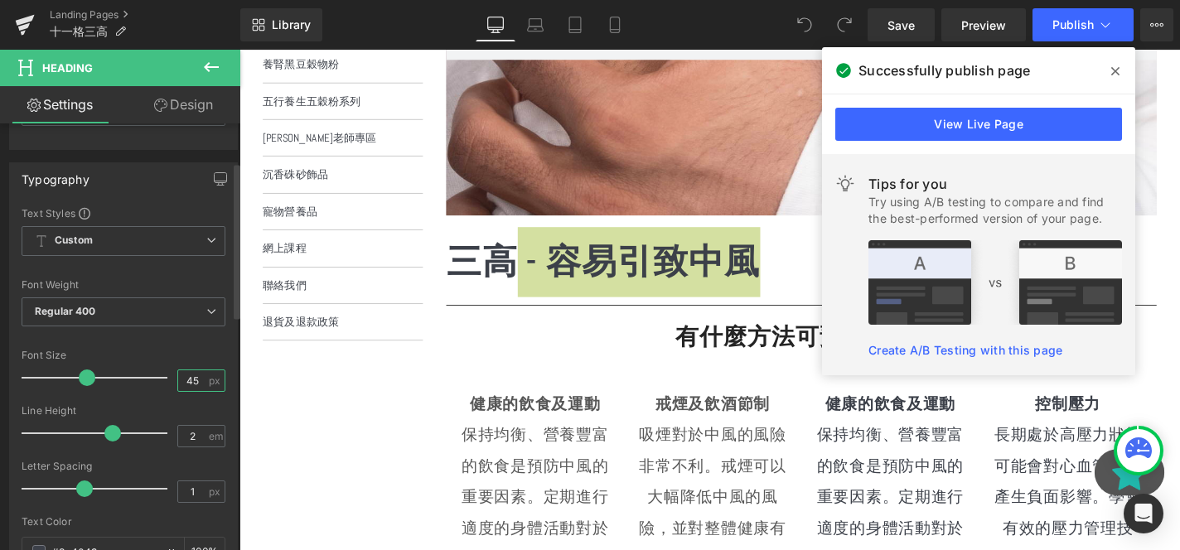
click at [193, 385] on input "45" at bounding box center [192, 380] width 29 height 21
type input "4"
type input "35"
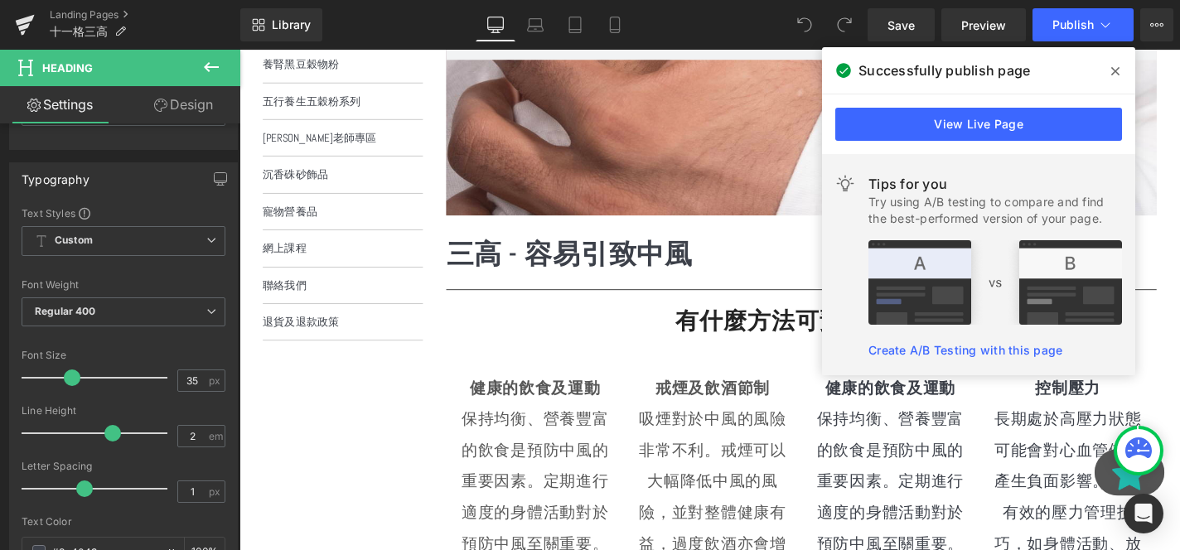
click at [802, 36] on span at bounding box center [804, 24] width 33 height 33
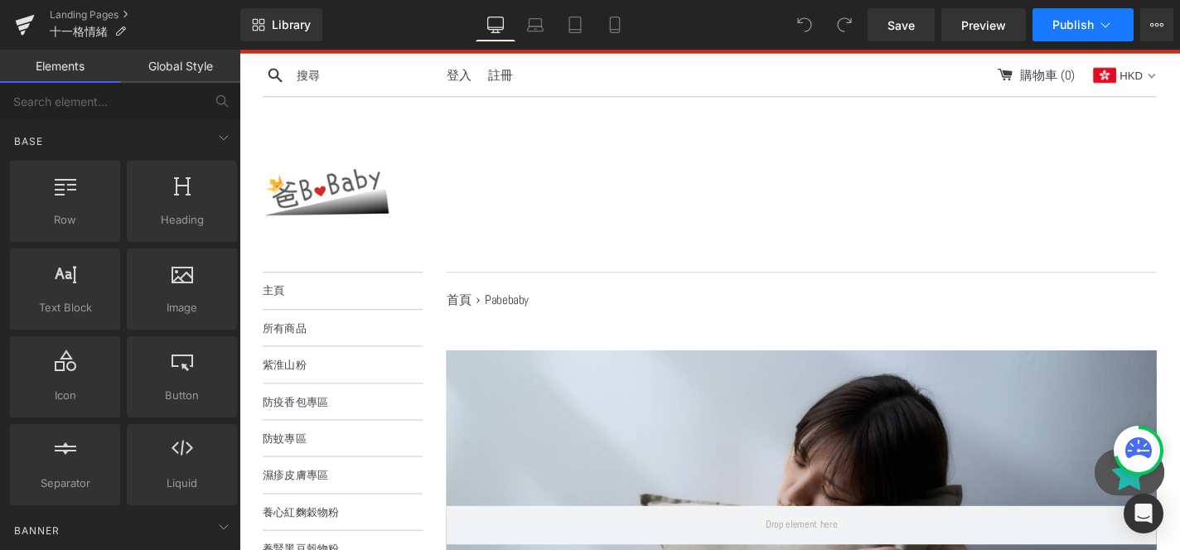
click at [1057, 15] on button "Publish" at bounding box center [1083, 24] width 101 height 33
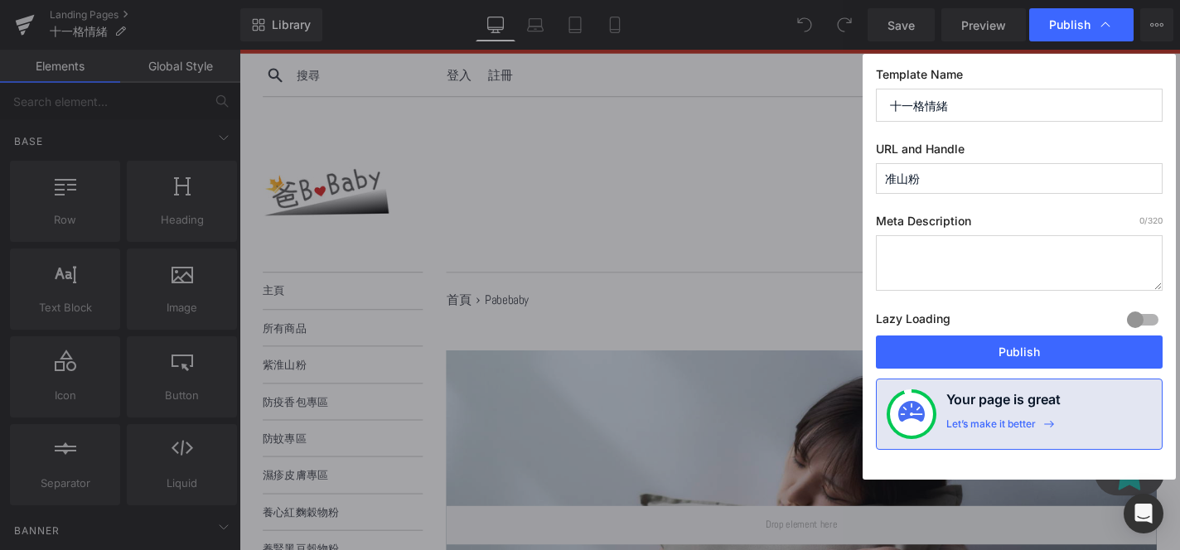
click at [986, 160] on label "URL and Handle" at bounding box center [1019, 153] width 287 height 22
click at [962, 173] on input "准山粉" at bounding box center [1019, 178] width 287 height 31
type input "m"
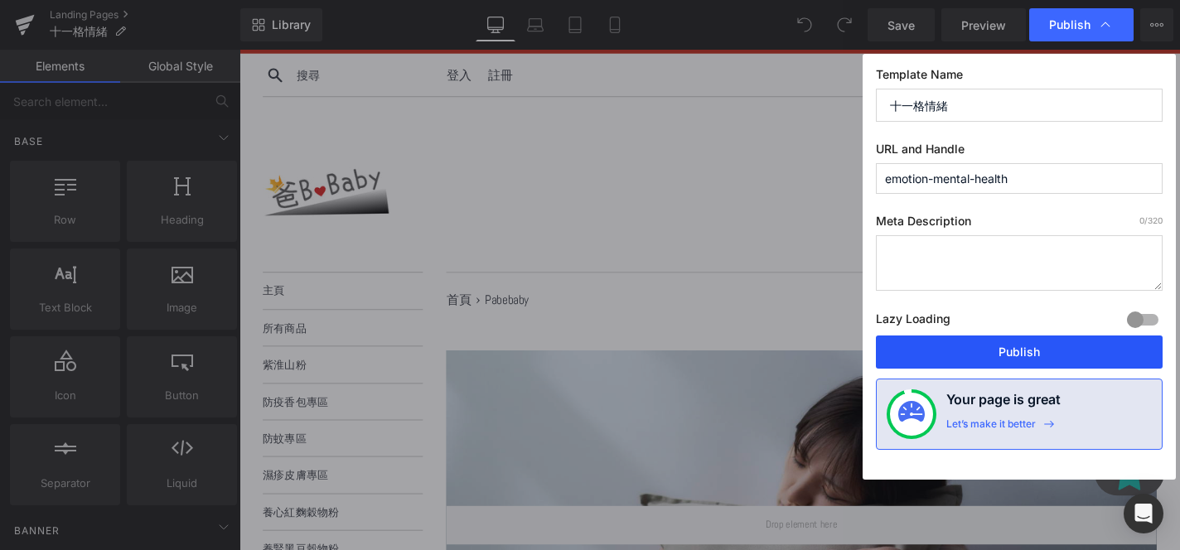
type input "emotion-mental-health"
click at [974, 362] on button "Publish" at bounding box center [1019, 352] width 287 height 33
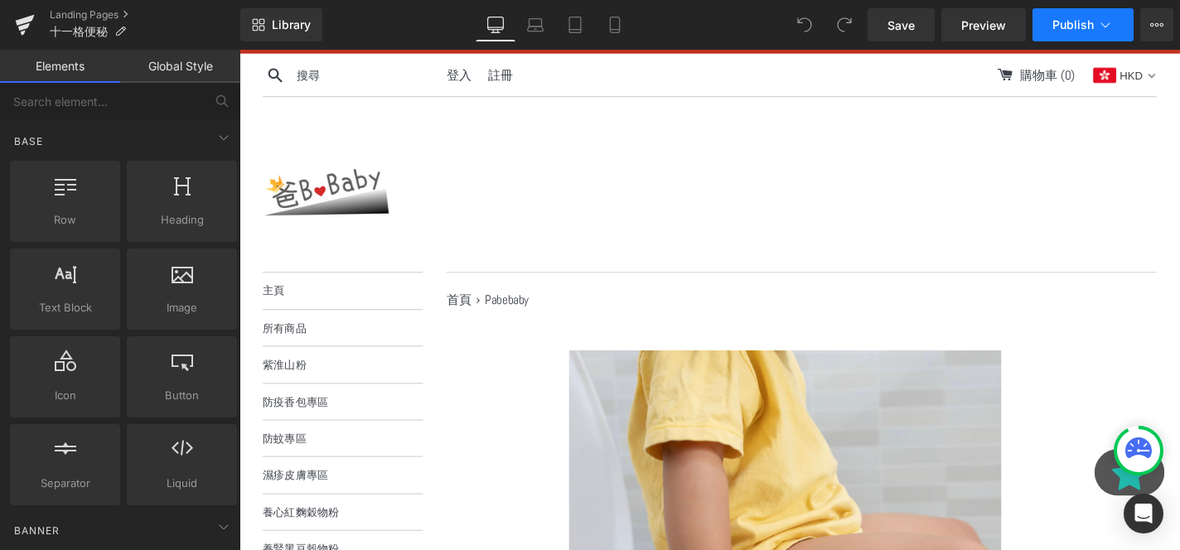
click at [1072, 31] on span "Publish" at bounding box center [1072, 24] width 41 height 13
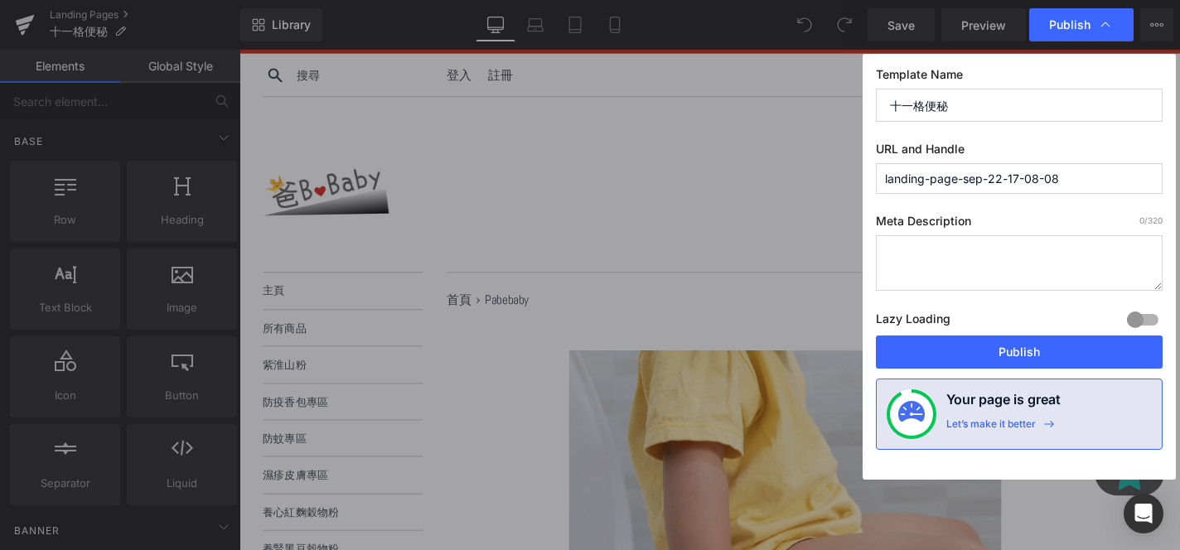
click at [993, 174] on input "landing-page-sep-22-17-08-08" at bounding box center [1019, 178] width 287 height 31
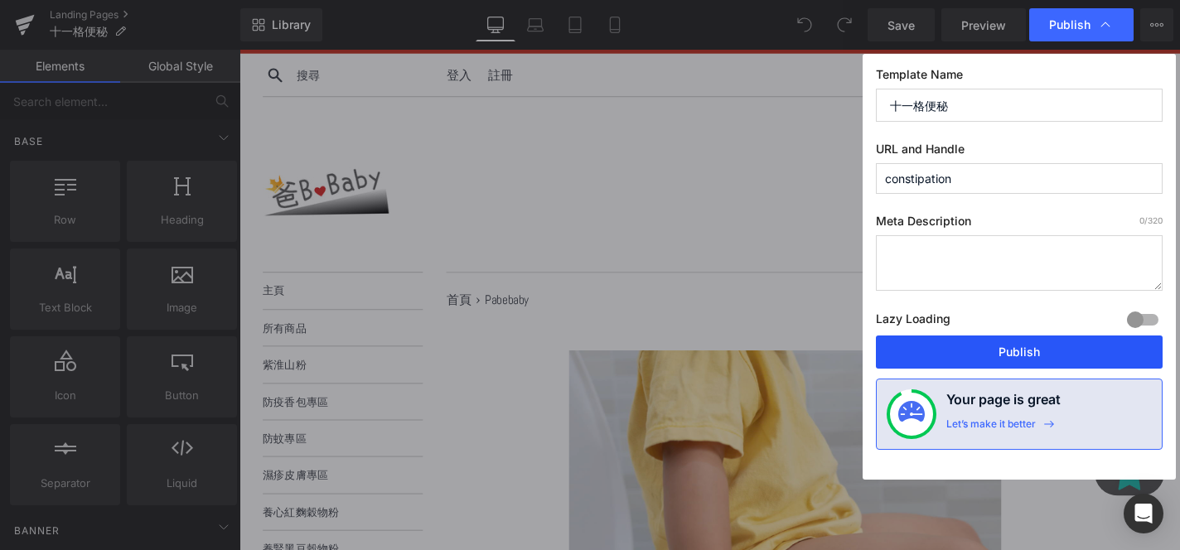
type input "constipation"
click at [988, 358] on button "Publish" at bounding box center [1019, 352] width 287 height 33
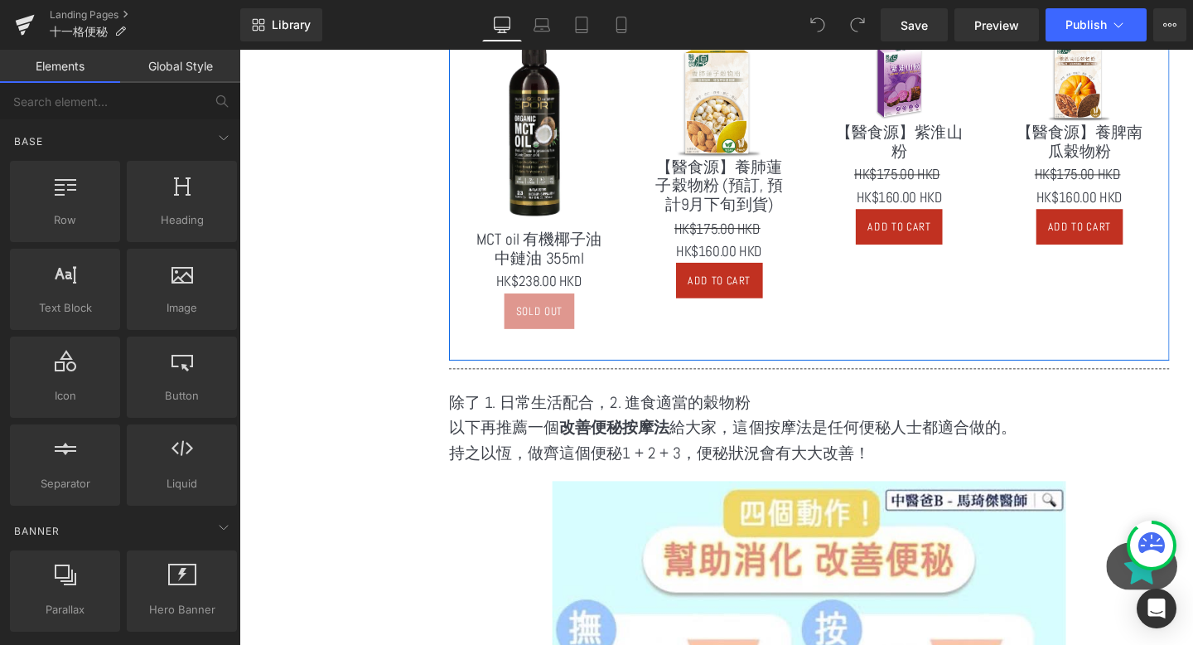
scroll to position [1602, 0]
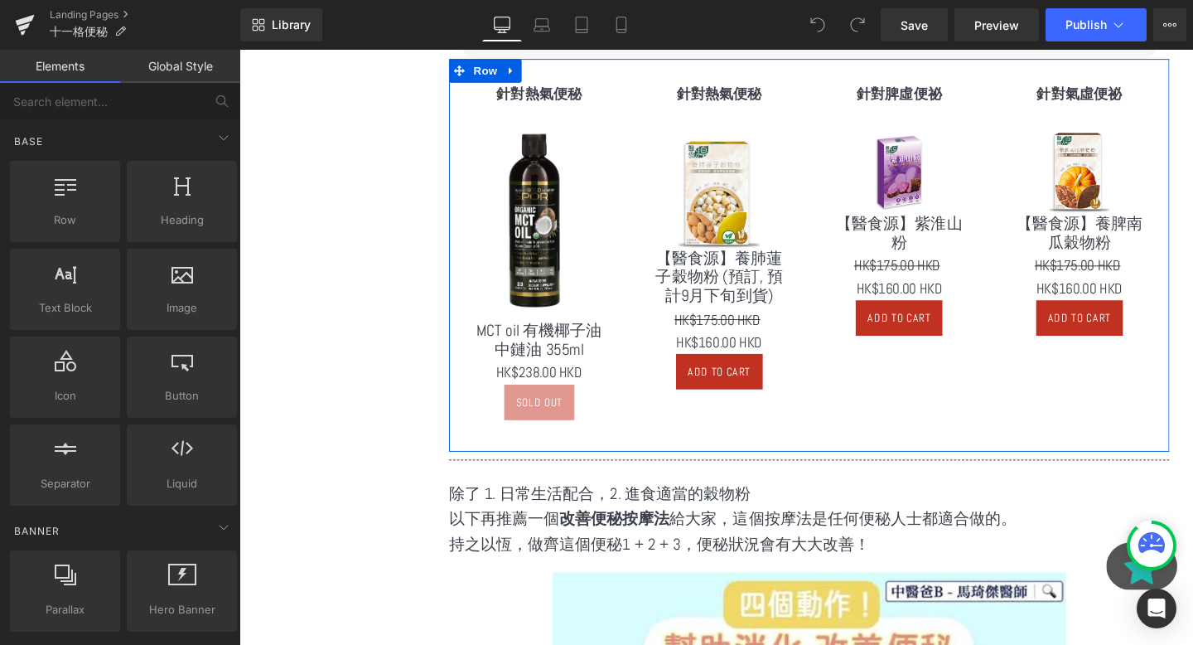
click at [716, 240] on img at bounding box center [743, 195] width 89 height 125
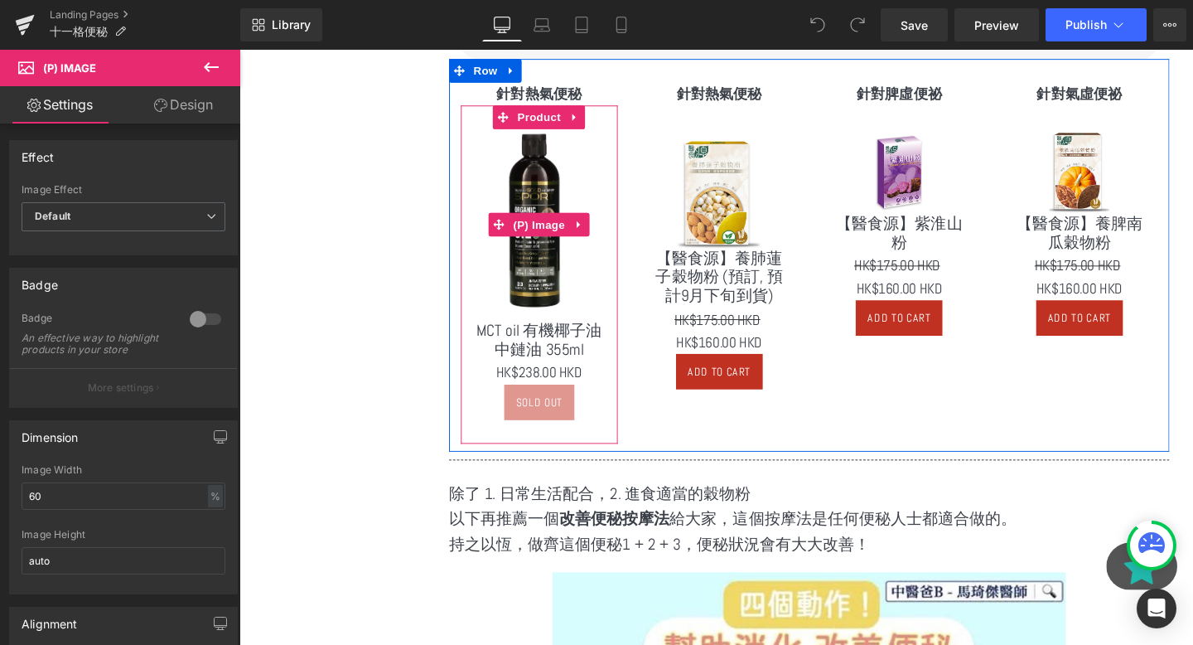
click at [443, 267] on main "首頁 1 › Pabebaby 2 Image 便祕 Heading Separator 是否受到便秘困擾? Heading 要KO便秘 首先要分辨屬那一種便…" at bounding box center [826, 34] width 782 height 2698
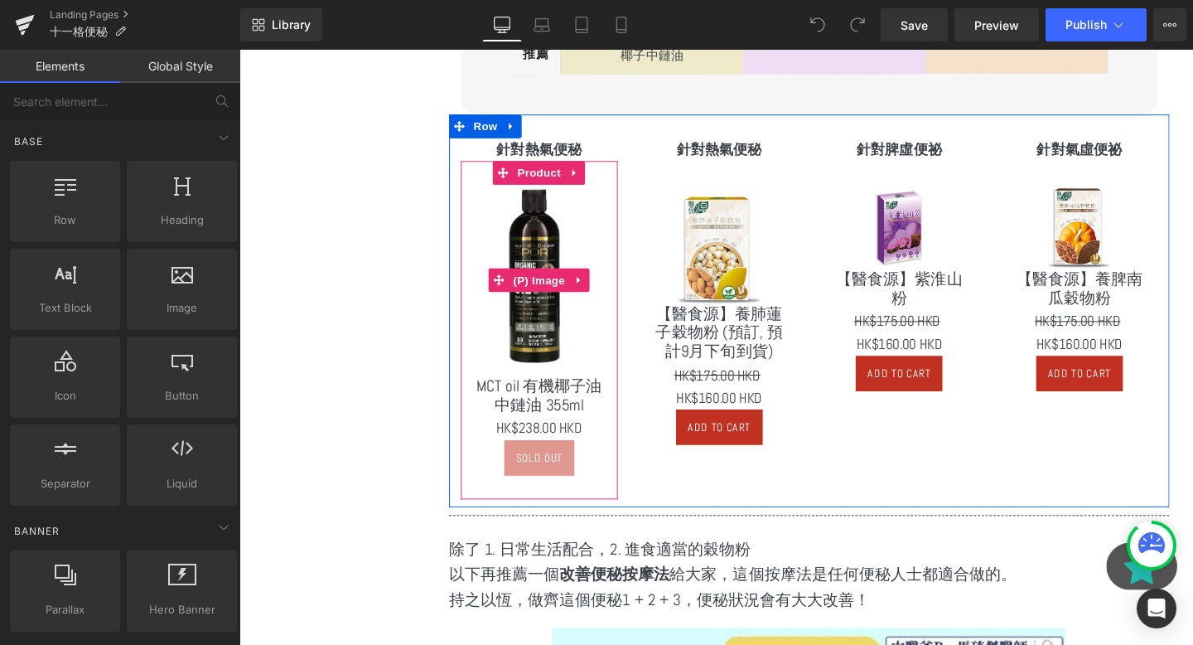
scroll to position [1455, 0]
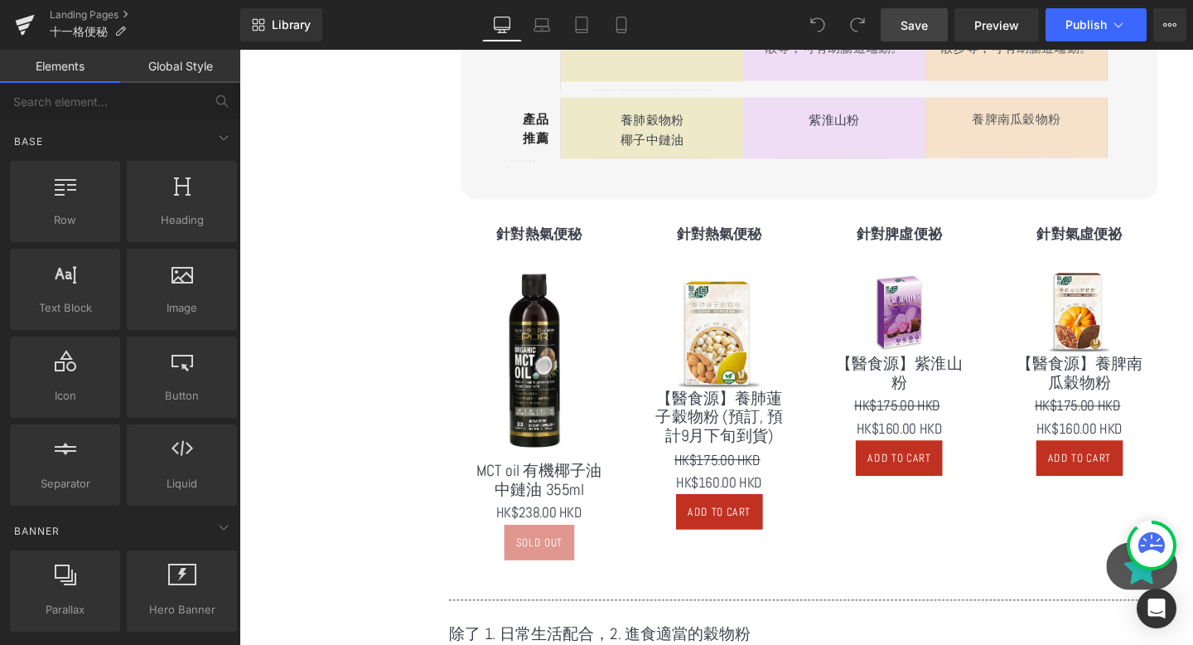
click at [913, 27] on span "Save" at bounding box center [914, 25] width 27 height 17
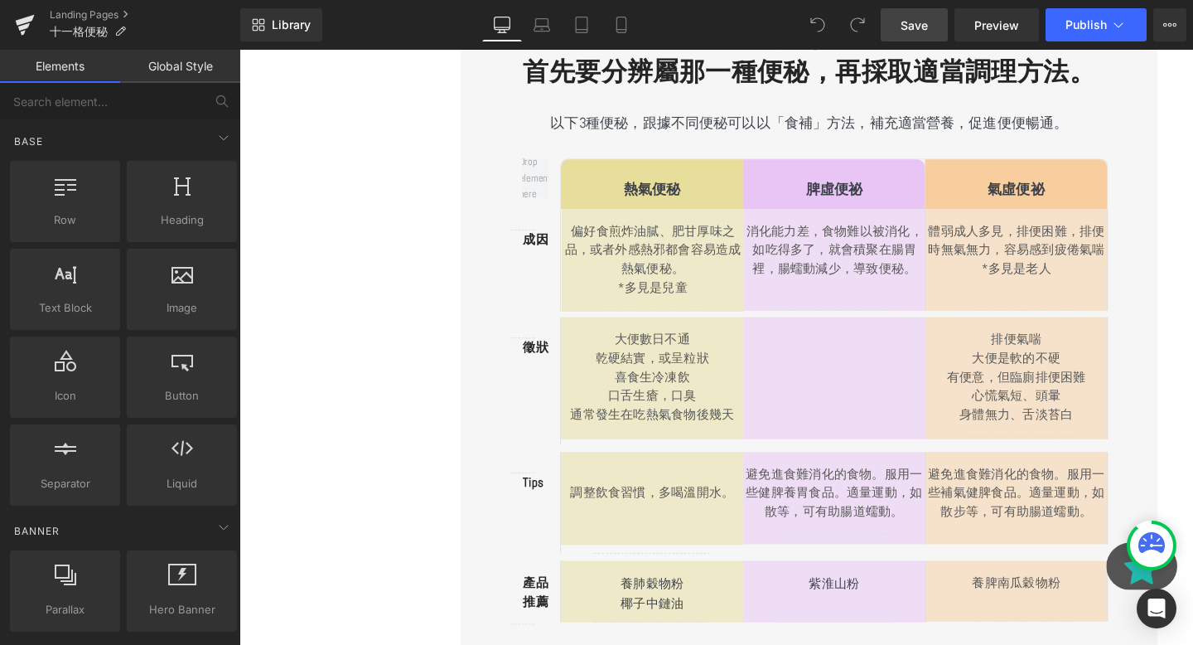
scroll to position [972, 0]
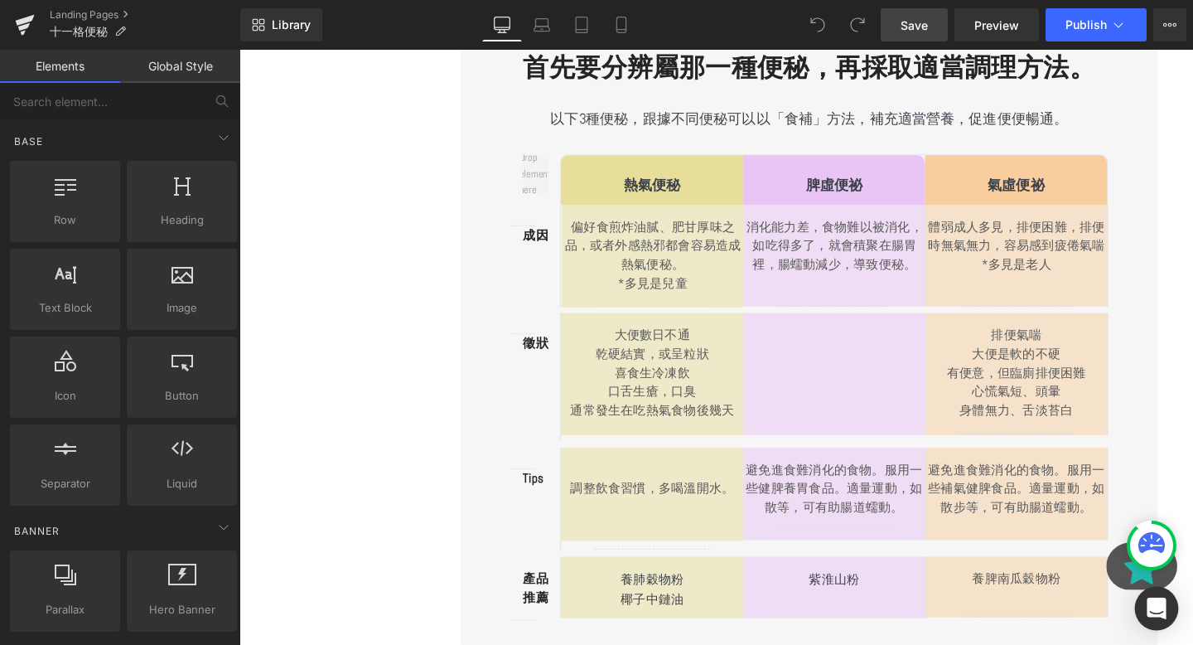
click at [1150, 615] on icon "Open Intercom Messenger" at bounding box center [1156, 609] width 19 height 22
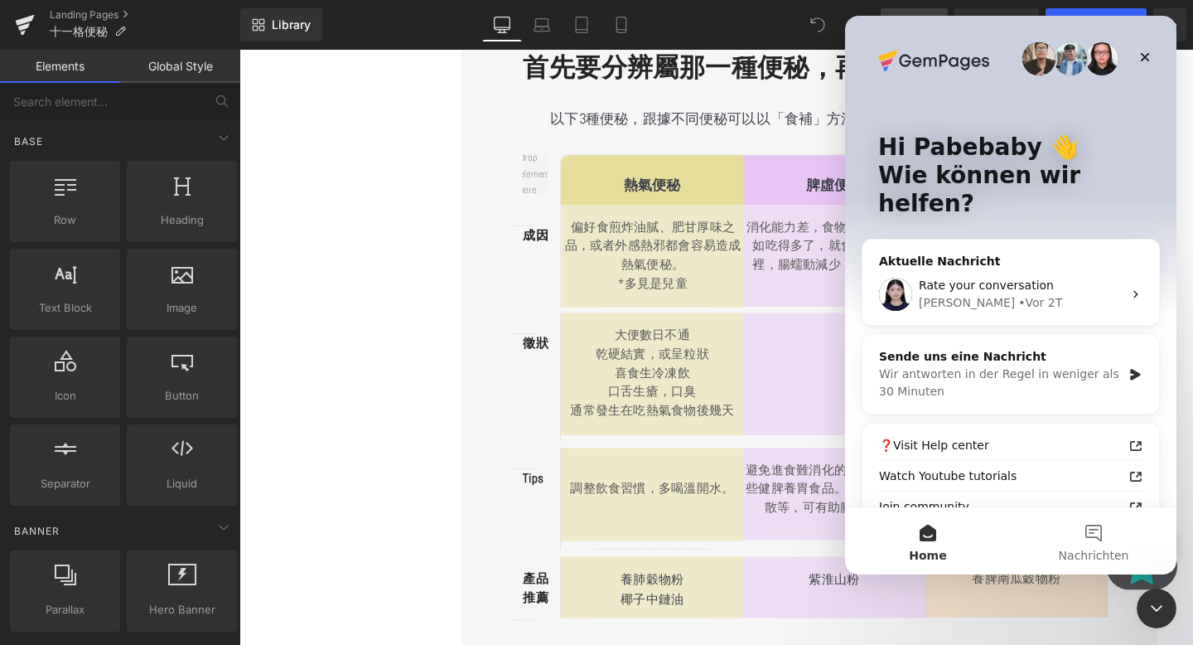
scroll to position [0, 0]
click at [1079, 383] on div "Sende uns eine Nachricht Wir antworten in der Regel in weniger als 30 Minuten" at bounding box center [1011, 374] width 297 height 79
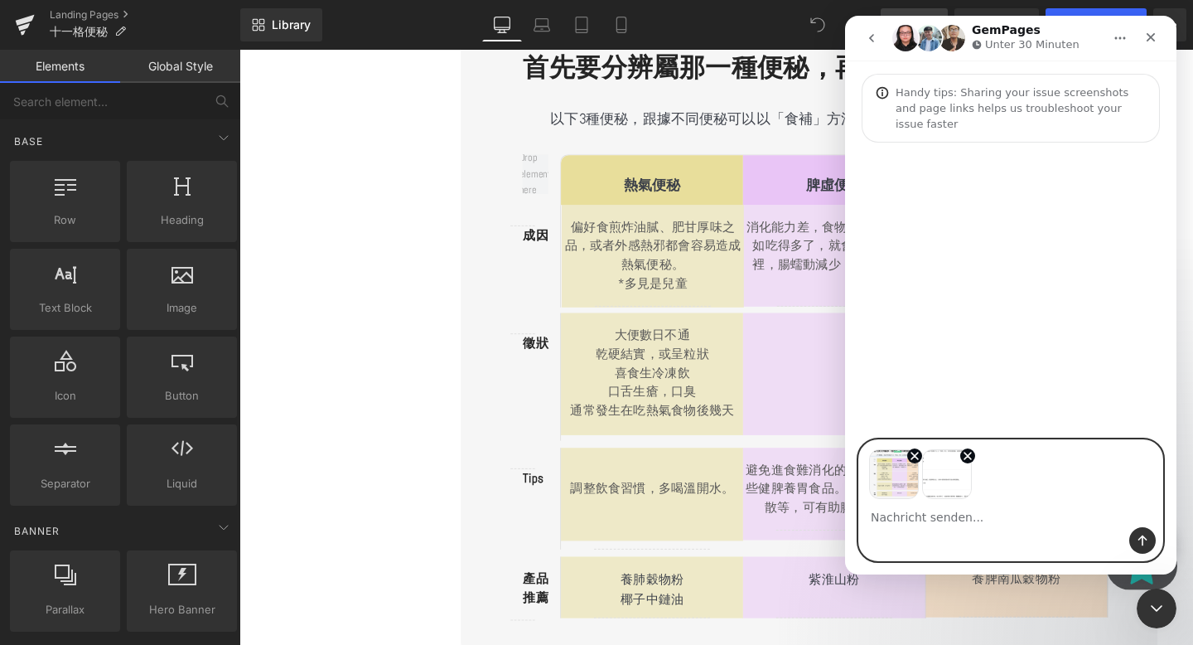
click at [943, 520] on textarea "Nachricht senden..." at bounding box center [1010, 513] width 303 height 28
type textarea "Hi, it"
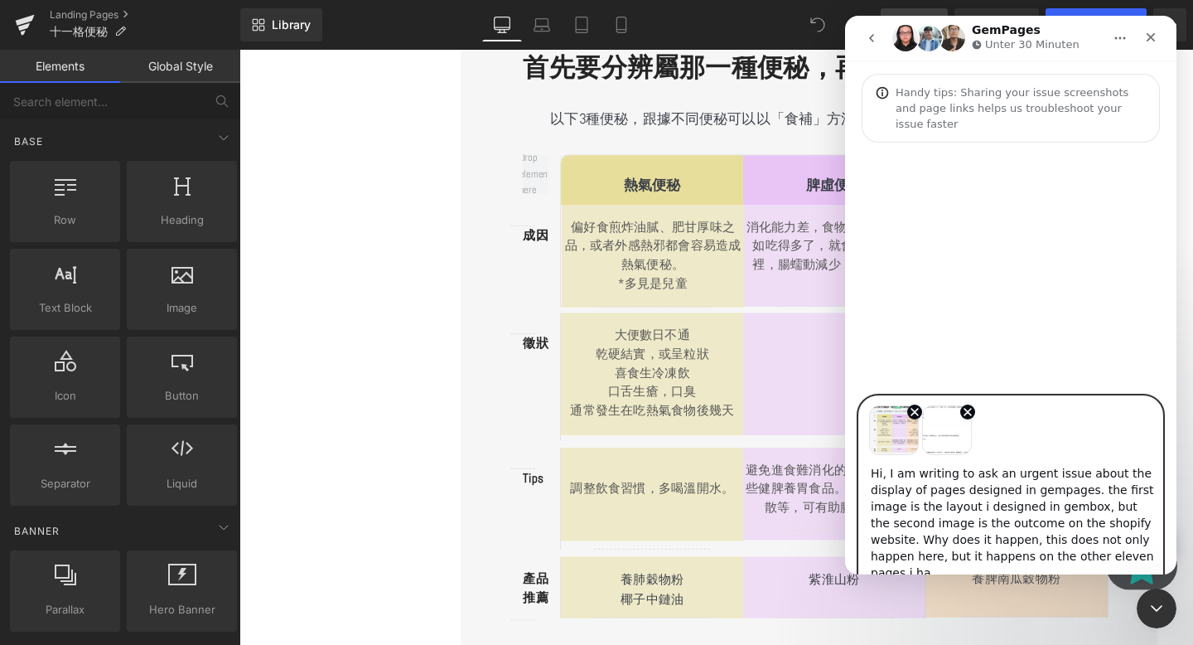
type textarea "Hi, I am writing to ask an urgent issue about the display of pages designed in …"
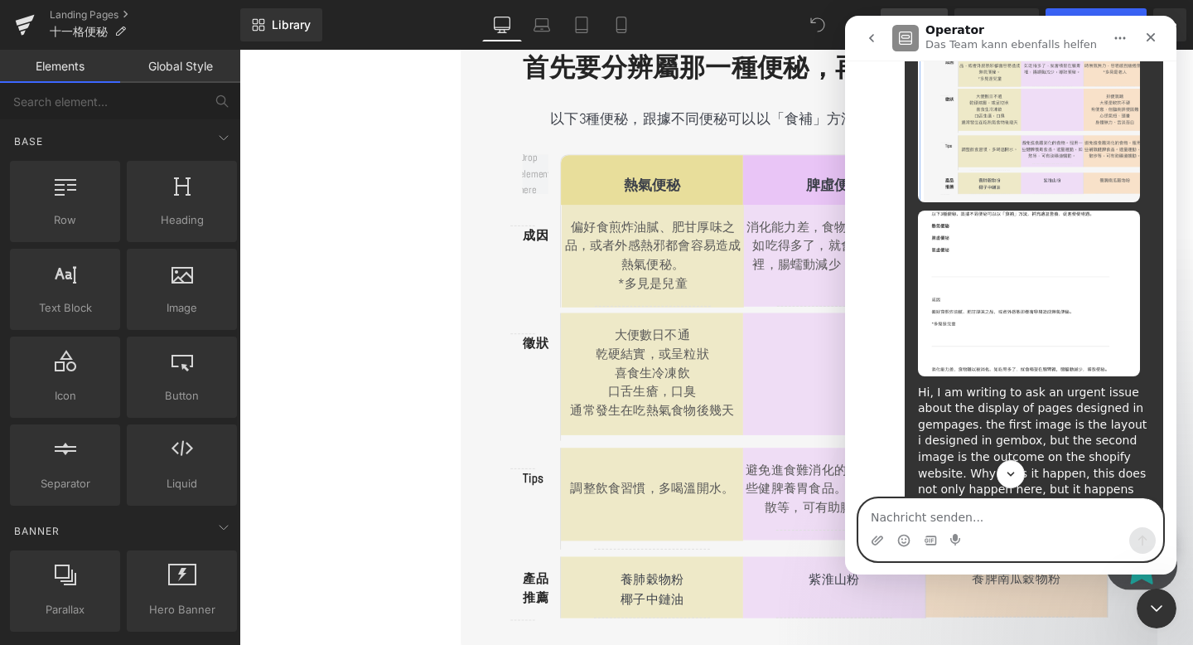
scroll to position [355, 0]
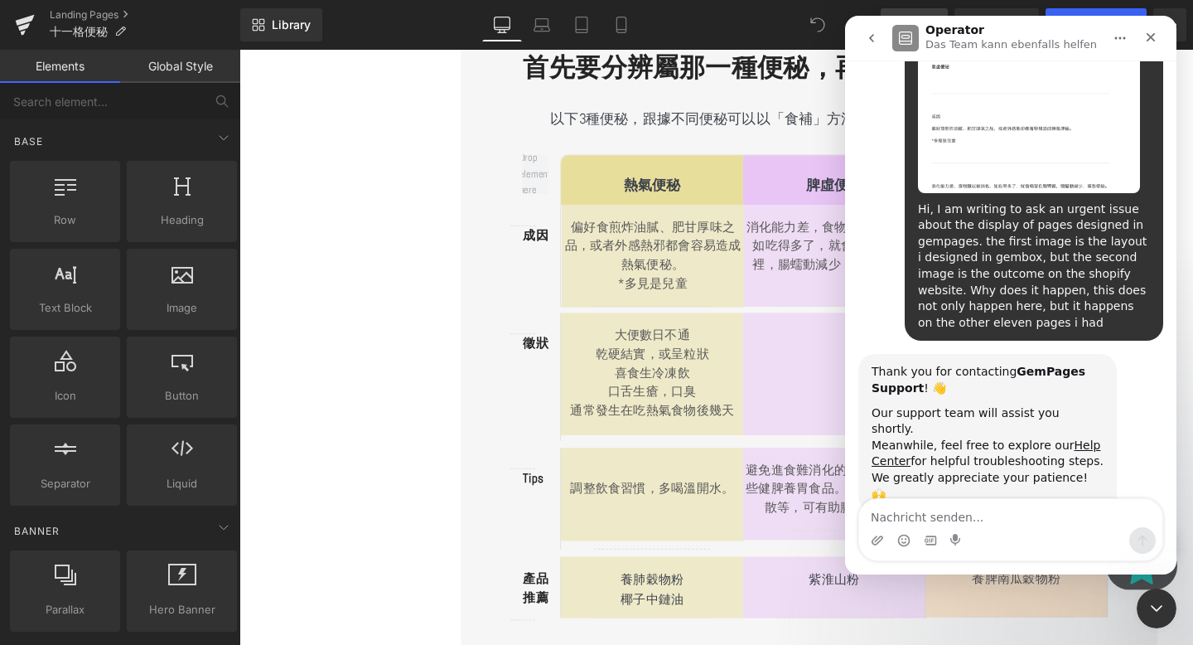
click at [867, 39] on icon "go back" at bounding box center [871, 37] width 13 height 13
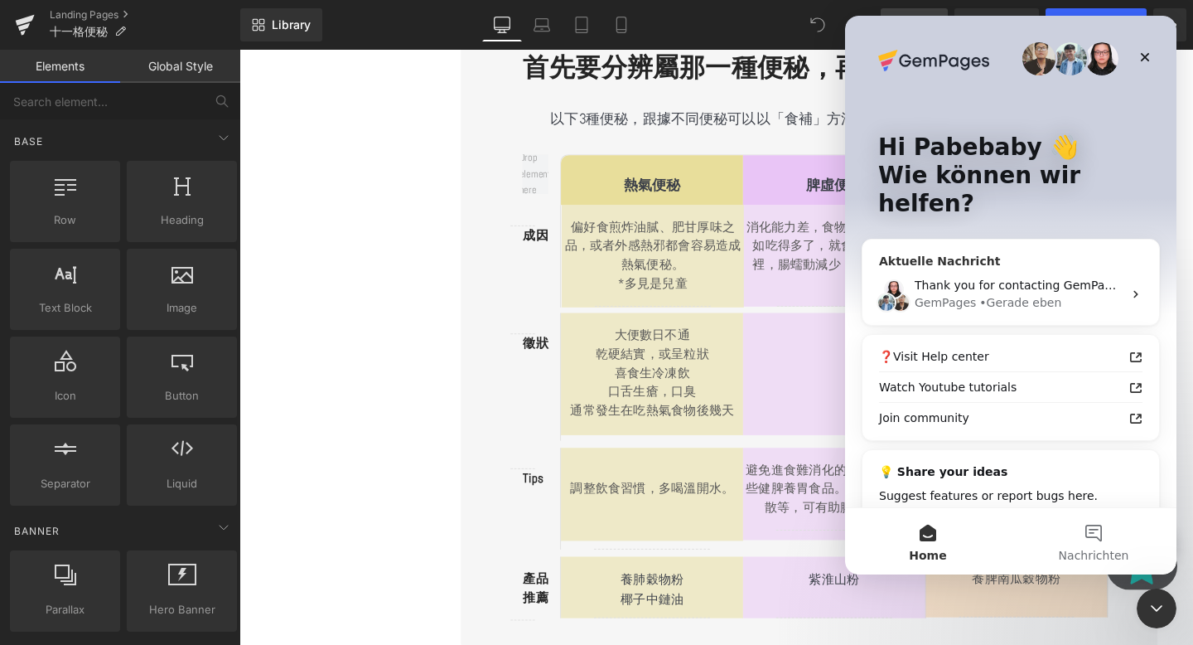
click at [993, 294] on div "• Gerade eben" at bounding box center [1021, 302] width 82 height 17
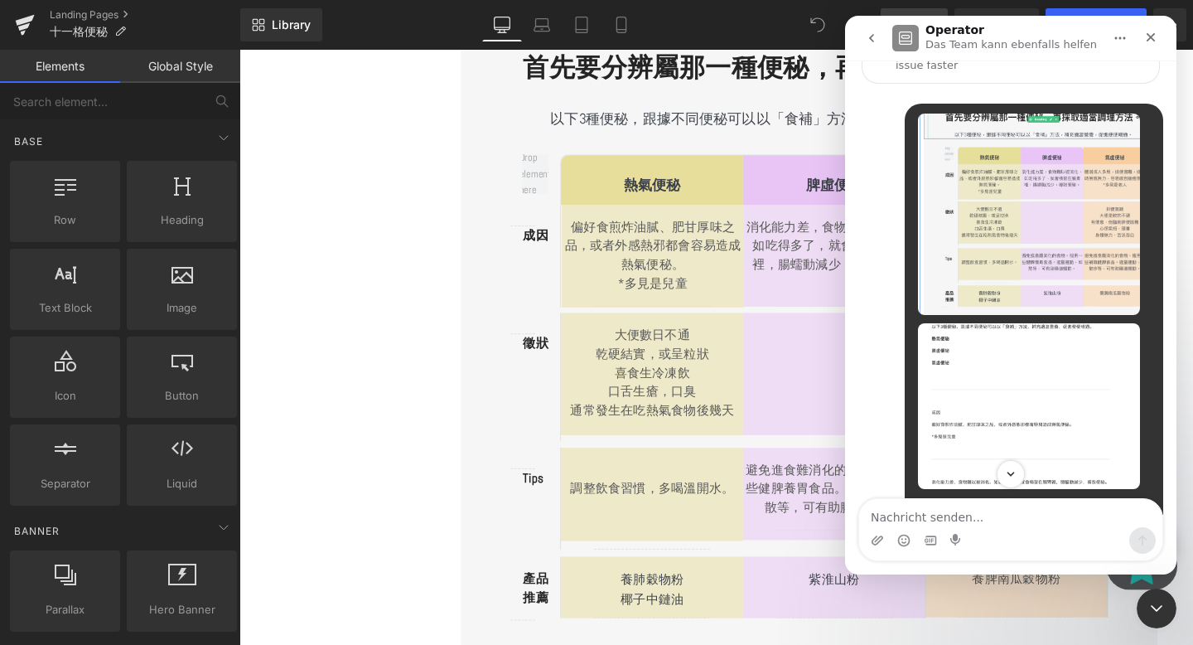
scroll to position [65, 0]
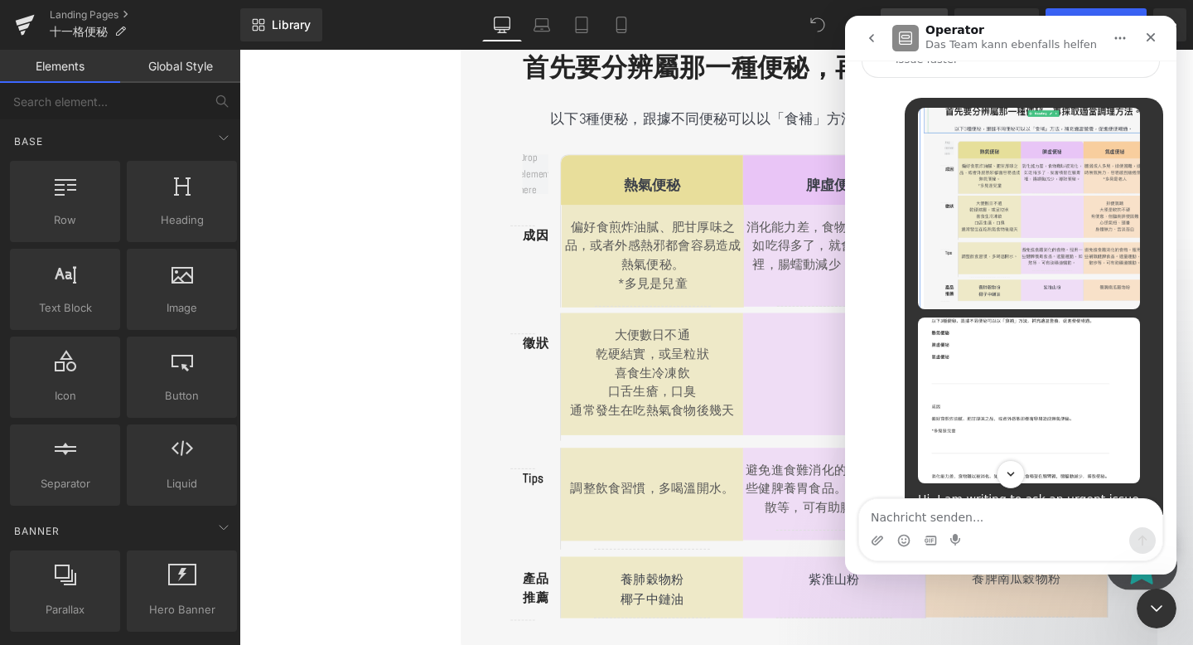
click at [499, 259] on div at bounding box center [596, 297] width 1193 height 595
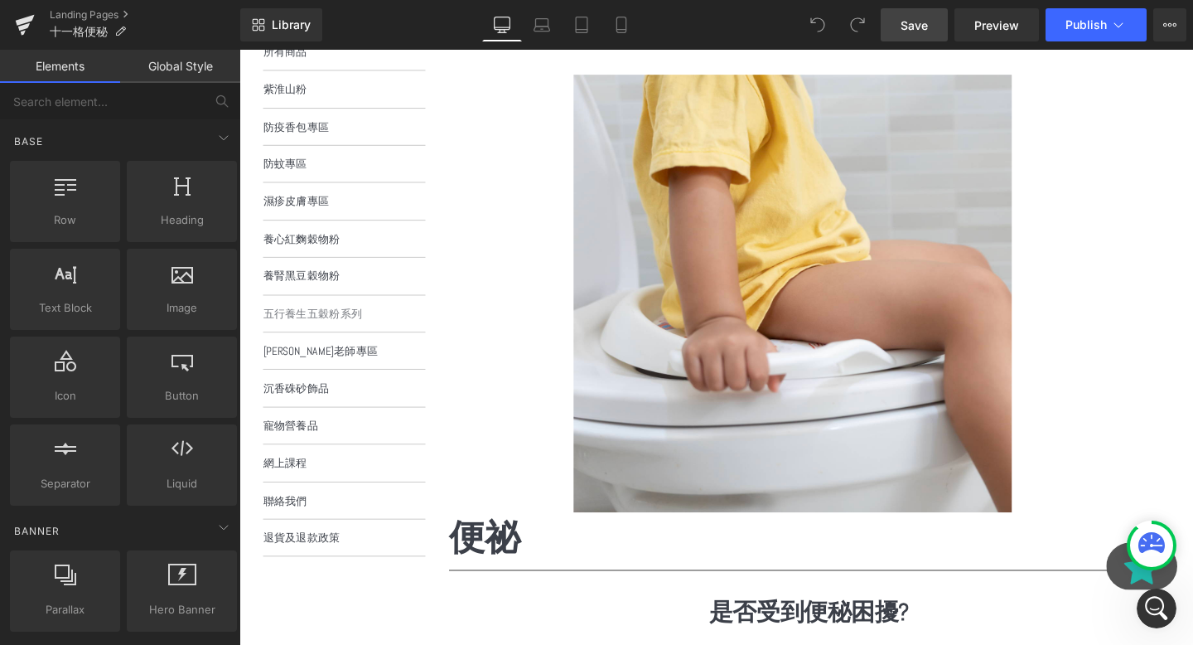
scroll to position [106, 0]
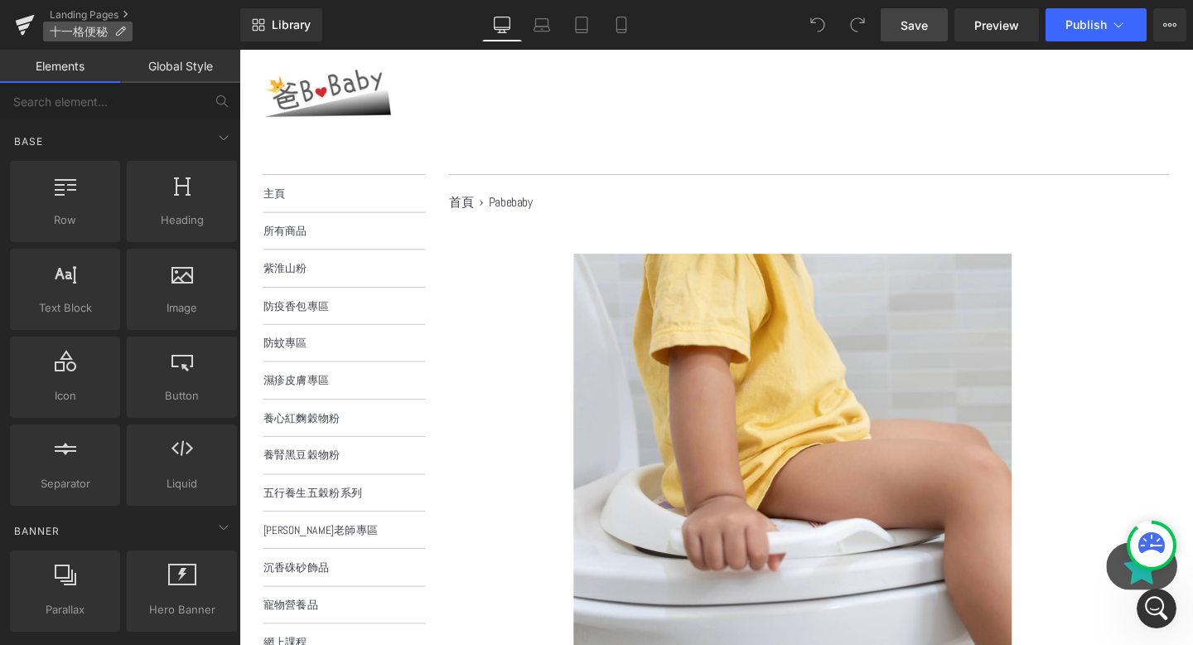
click at [126, 28] on p "十一格便秘" at bounding box center [88, 32] width 90 height 20
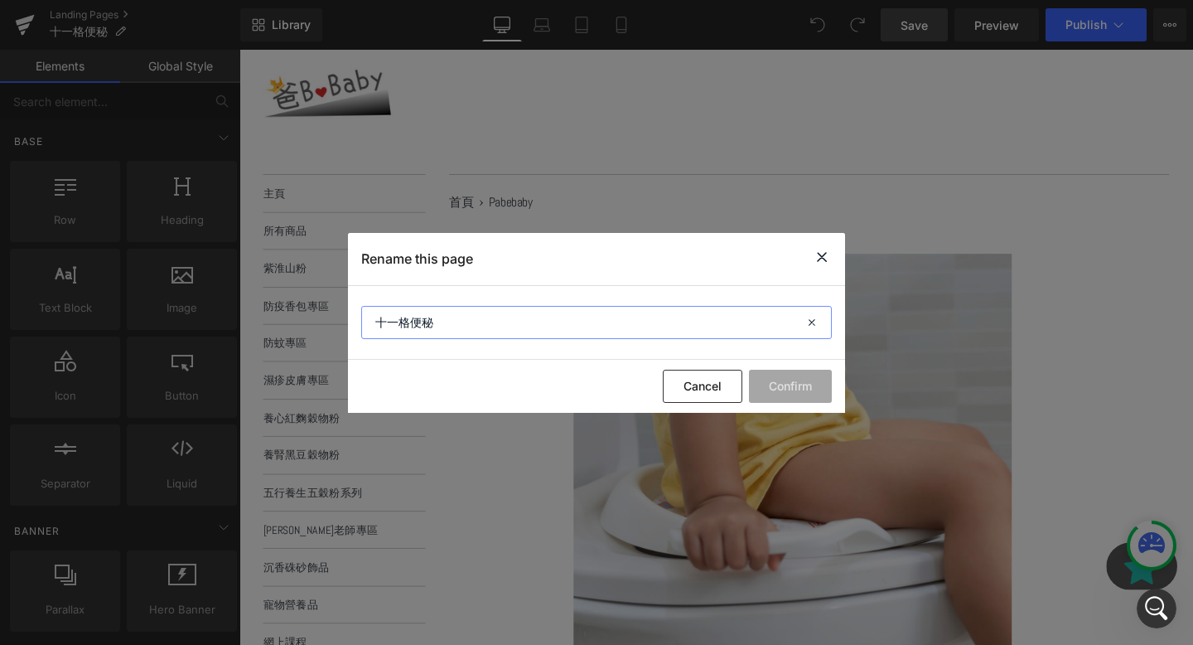
click at [425, 315] on input "十一格便秘" at bounding box center [596, 322] width 471 height 33
type input "便秘"
click at [786, 393] on button "Confirm" at bounding box center [790, 386] width 83 height 33
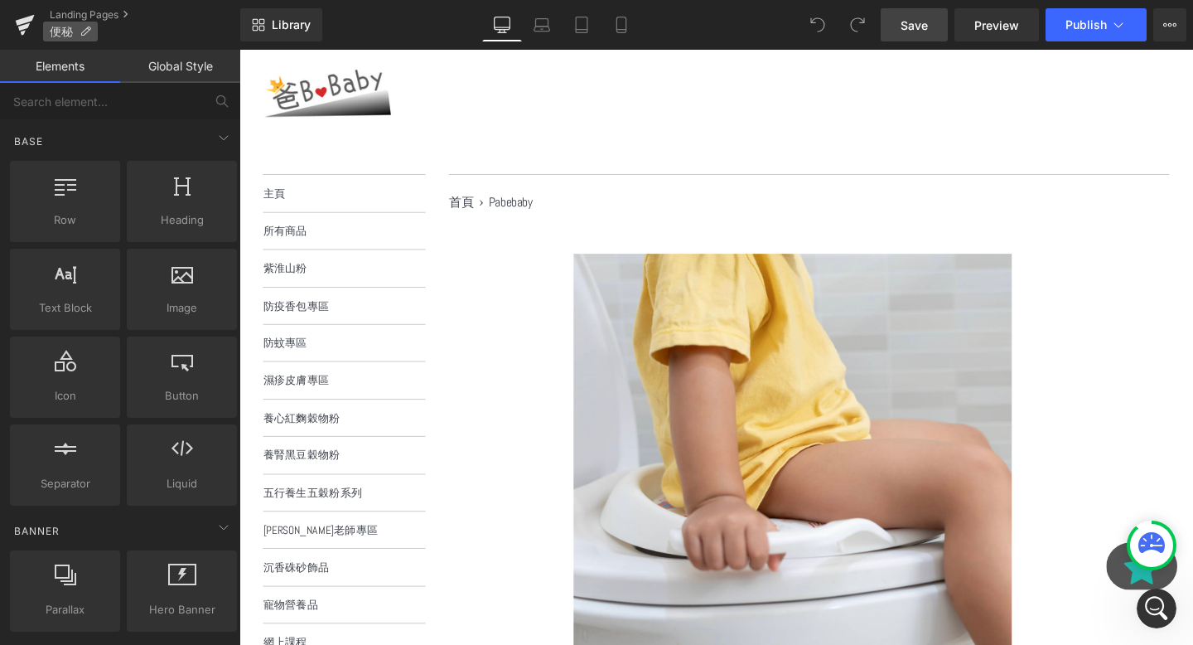
click at [80, 22] on p "便秘" at bounding box center [70, 32] width 55 height 20
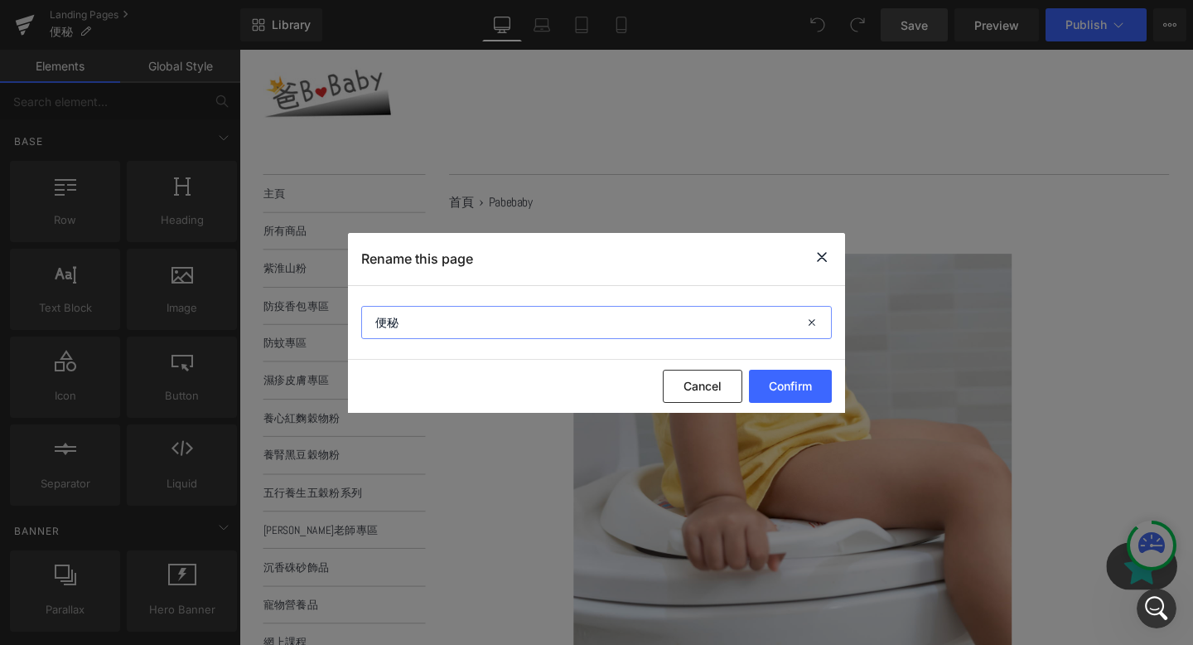
click at [438, 324] on input "便秘" at bounding box center [596, 322] width 471 height 33
type input "便秘專區"
click at [763, 385] on button "Confirm" at bounding box center [790, 386] width 83 height 33
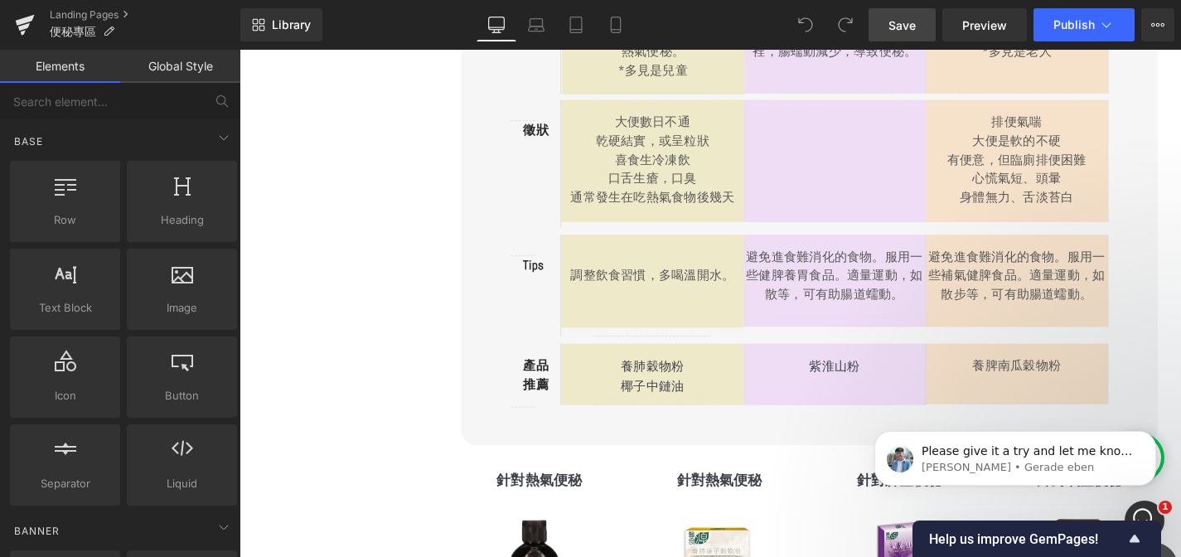
scroll to position [2201, 0]
click at [1139, 501] on div "Intercom-Nachrichtendienst öffnen" at bounding box center [1142, 518] width 55 height 55
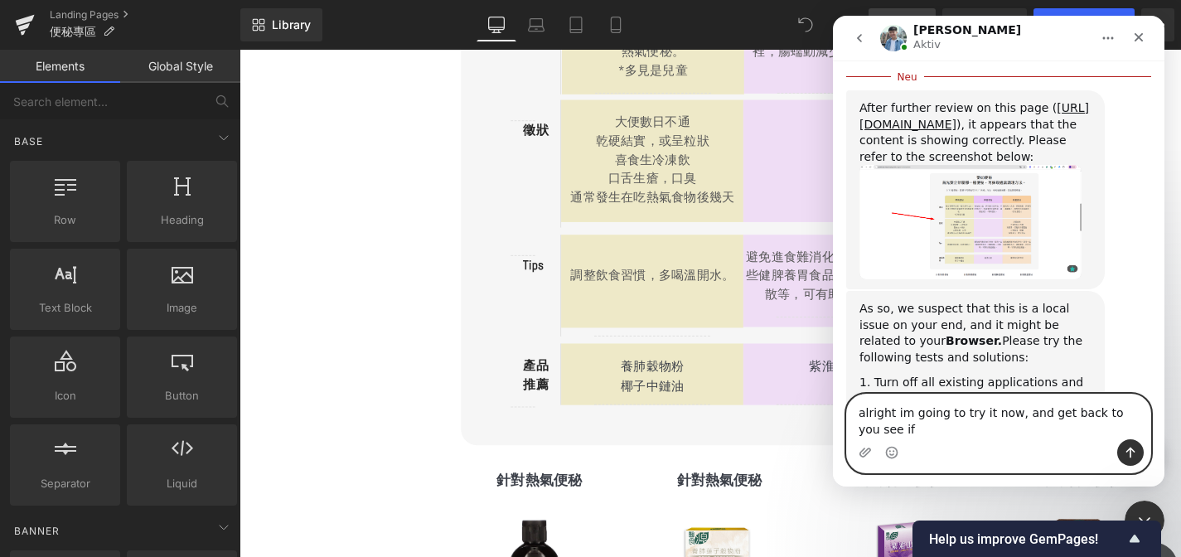
scroll to position [2245, 0]
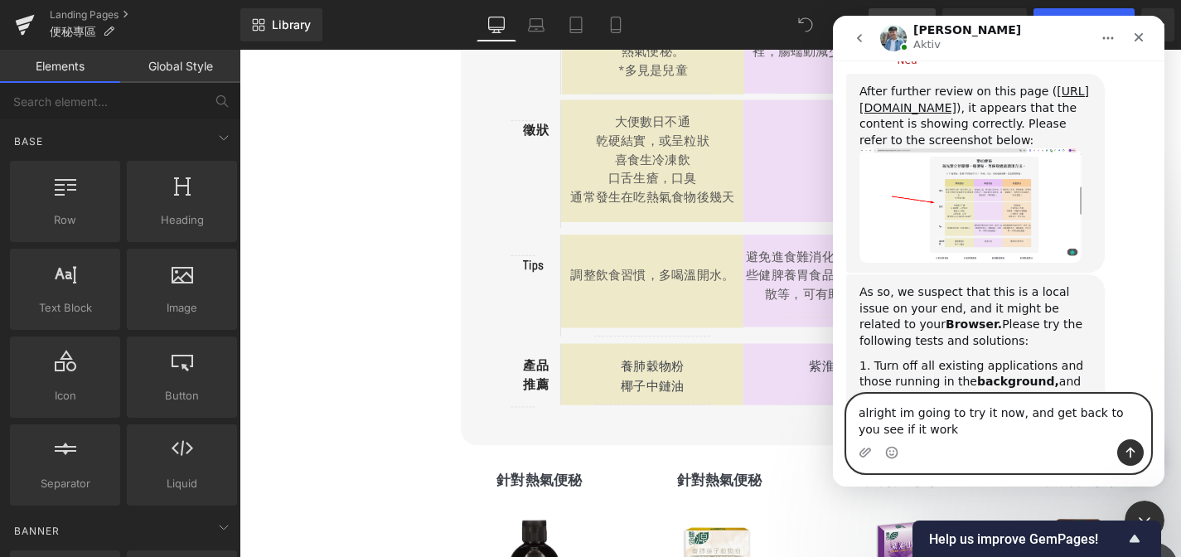
type textarea "alright im going to try it now, and get back to you see if it works"
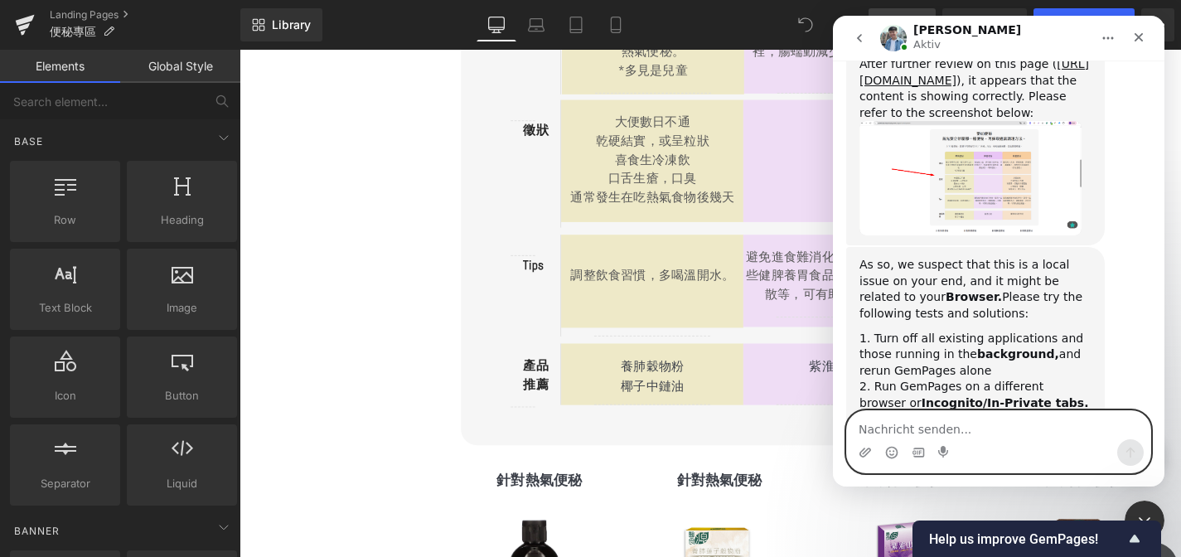
scroll to position [2267, 0]
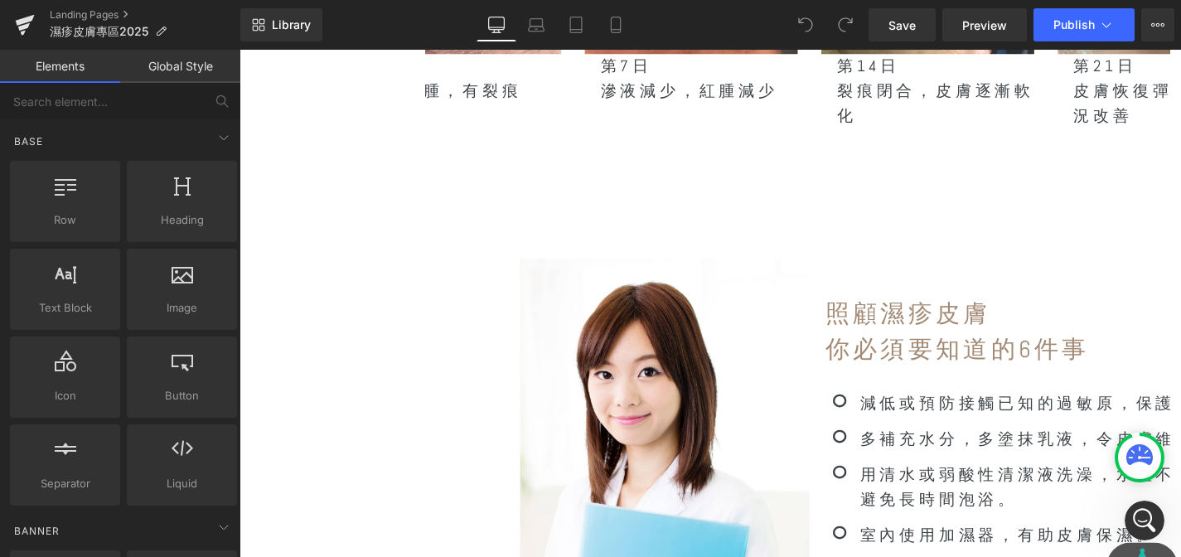
scroll to position [6635, 0]
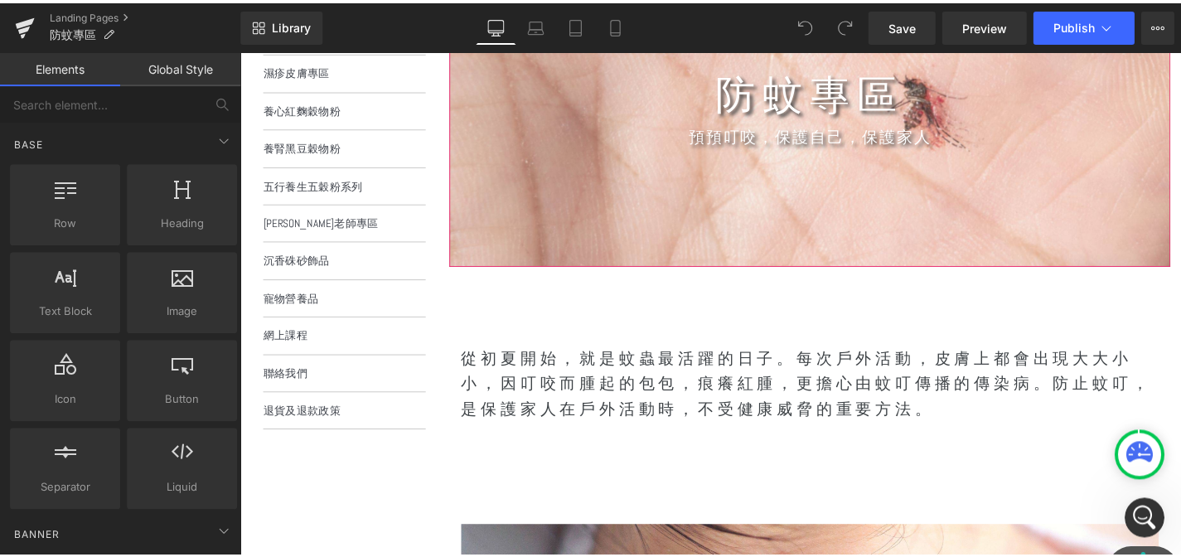
scroll to position [471, 0]
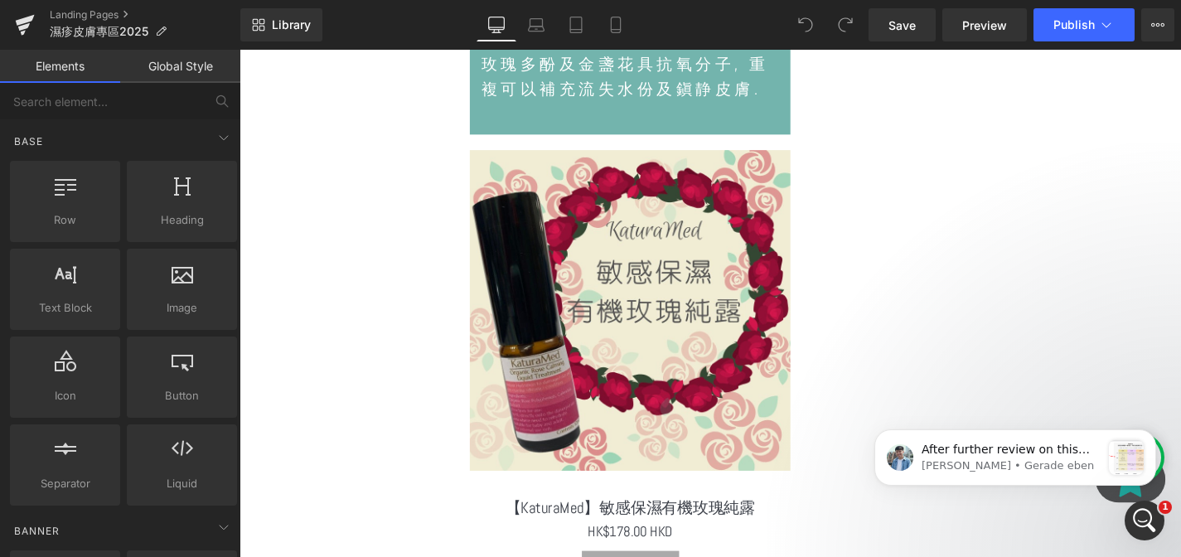
scroll to position [5178, 0]
